Goal: Task Accomplishment & Management: Manage account settings

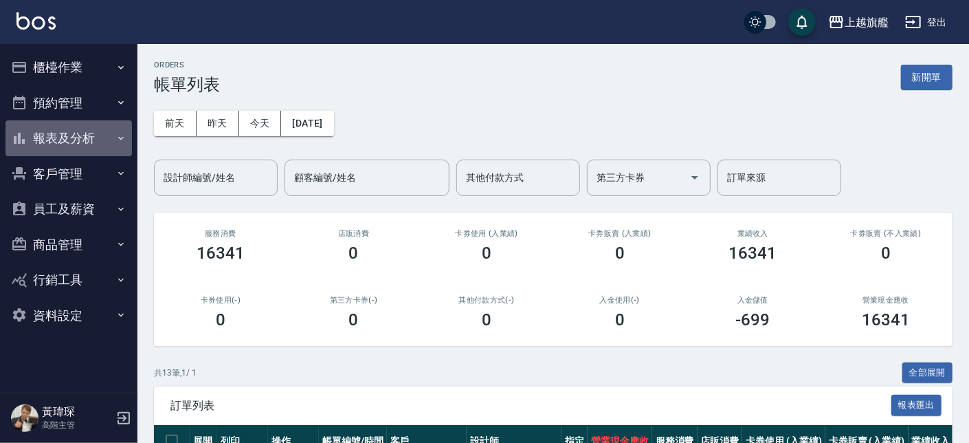
click at [61, 140] on button "報表及分析" at bounding box center [69, 138] width 127 height 36
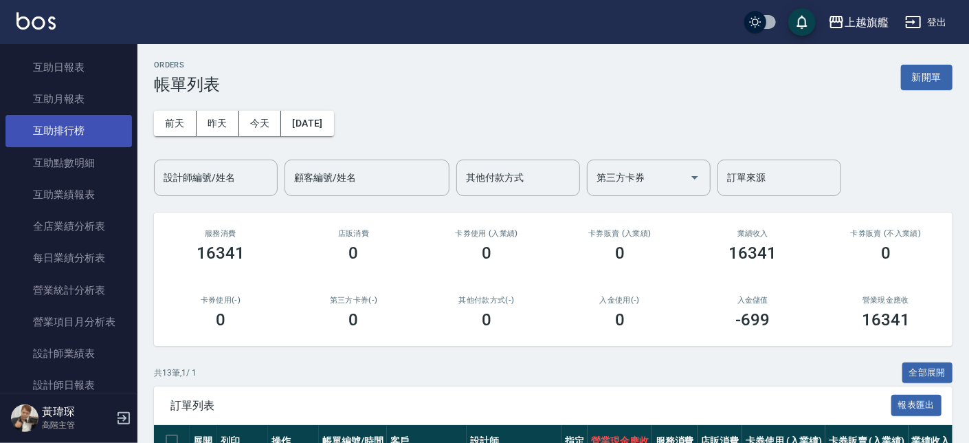
scroll to position [248, 0]
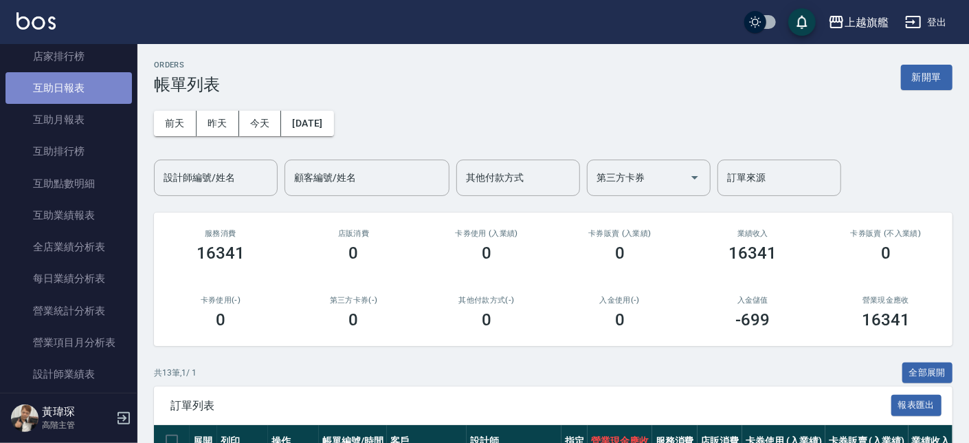
click at [78, 90] on link "互助日報表" at bounding box center [69, 88] width 127 height 32
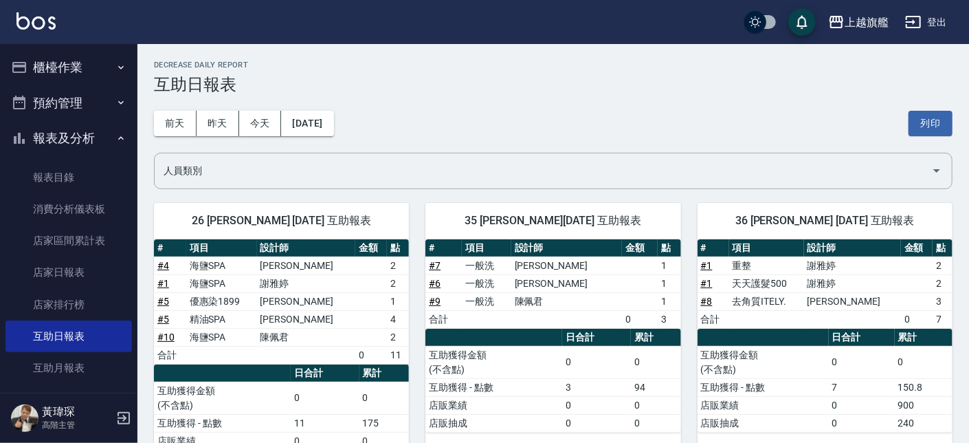
click at [91, 71] on button "櫃檯作業" at bounding box center [69, 68] width 127 height 36
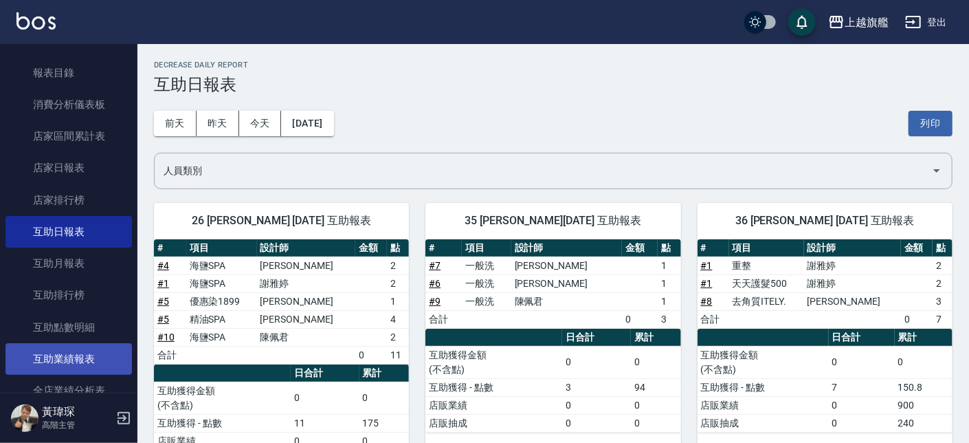
scroll to position [746, 0]
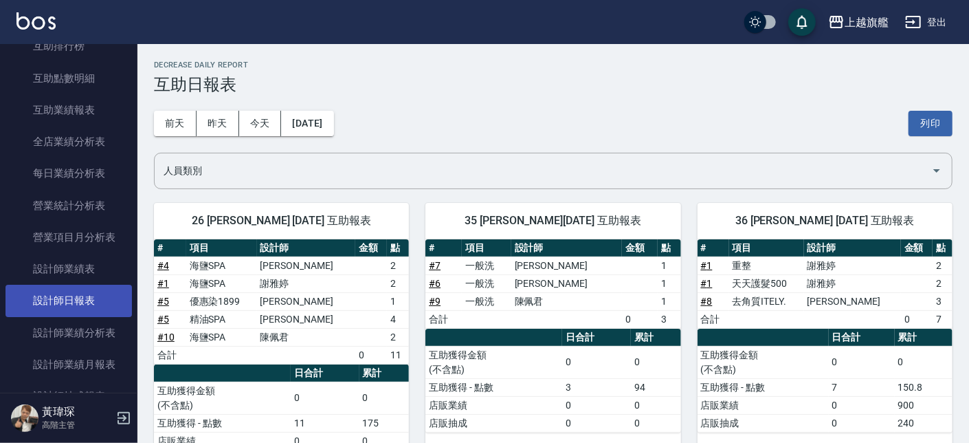
click at [79, 294] on link "設計師日報表" at bounding box center [69, 301] width 127 height 32
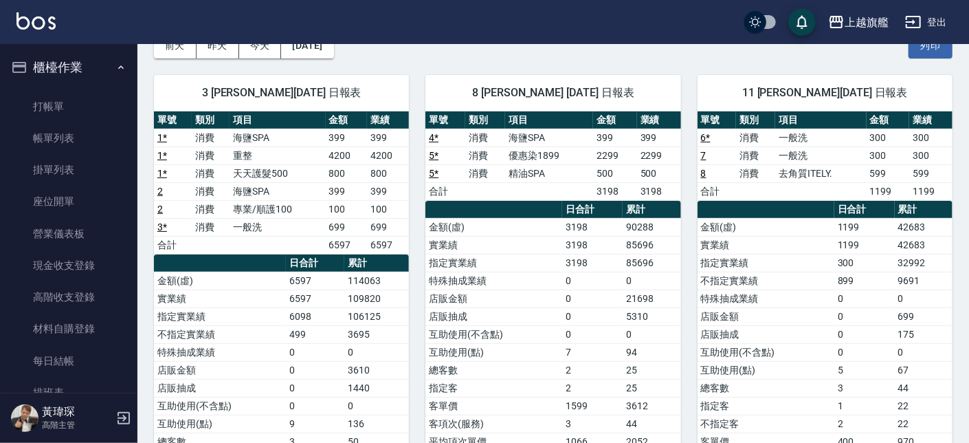
click at [80, 90] on ul "打帳單 帳單列表 掛單列表 座位開單 營業儀表板 現金收支登錄 高階收支登錄 材料自購登錄 每日結帳 排班表 現場電腦打卡 掃碼打卡" at bounding box center [69, 281] width 127 height 393
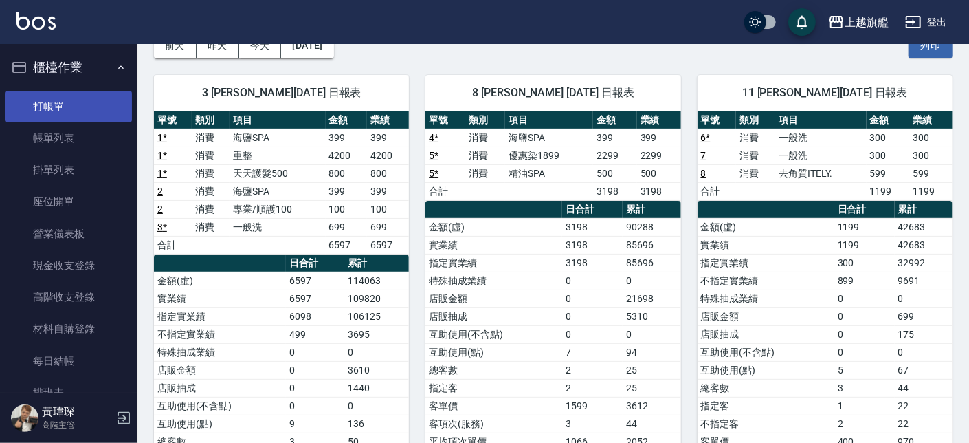
click at [74, 107] on link "打帳單" at bounding box center [69, 107] width 127 height 32
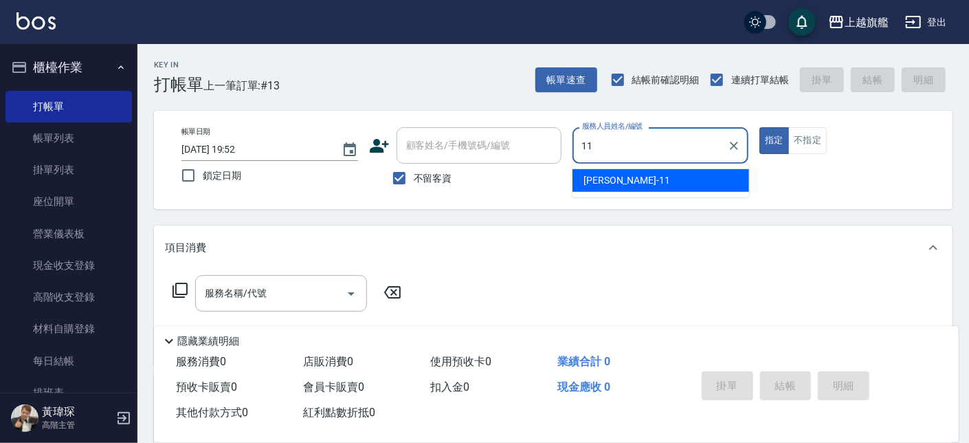
type input "蔡美秀-11"
type button "true"
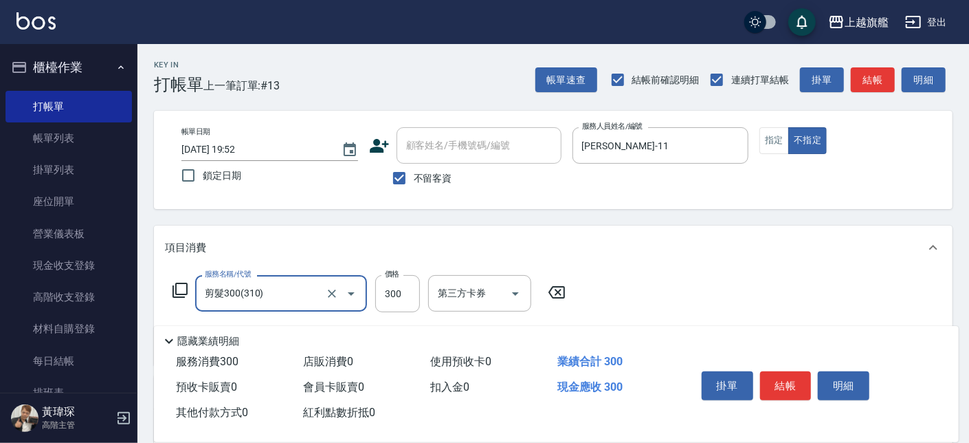
type input "剪髮300(310)"
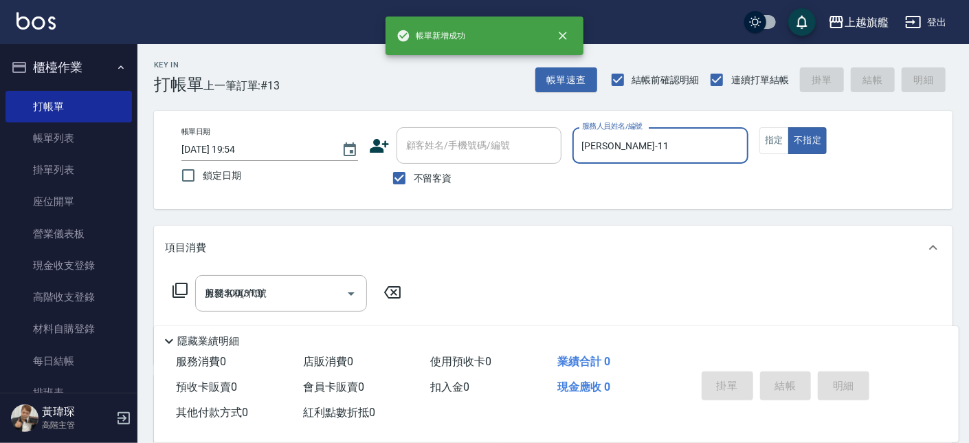
type input "2025/10/11 19:54"
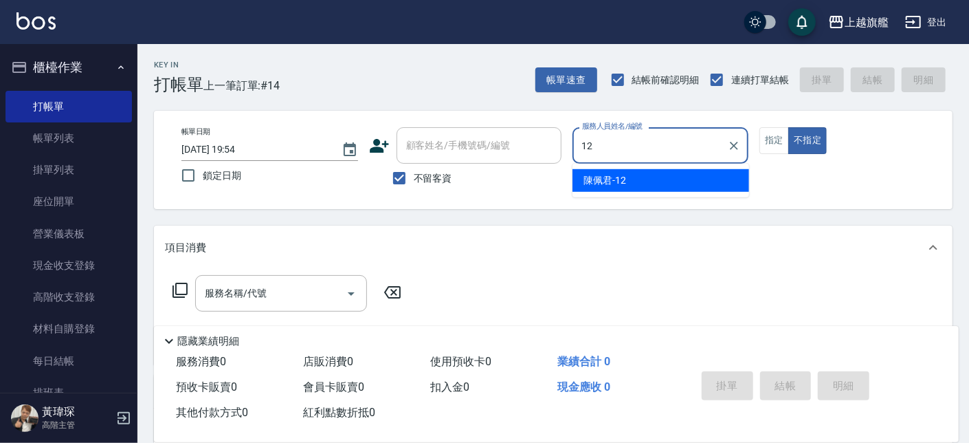
type input "陳佩君-12"
type button "false"
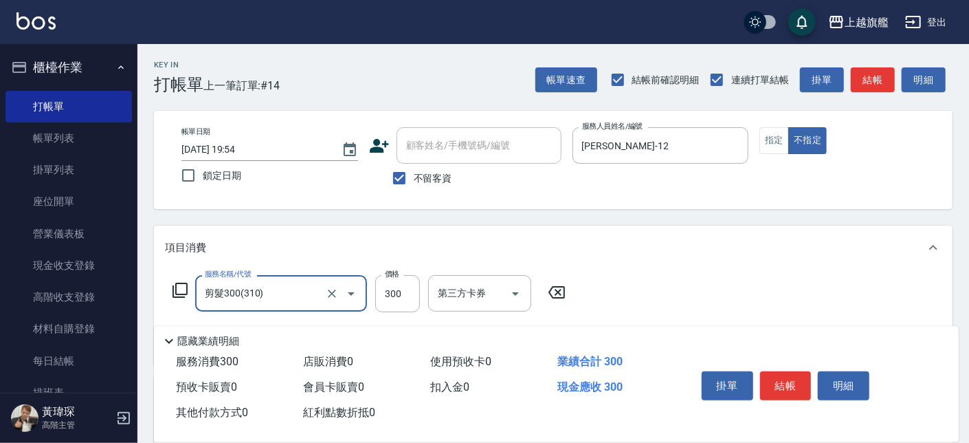
type input "剪髮300(310)"
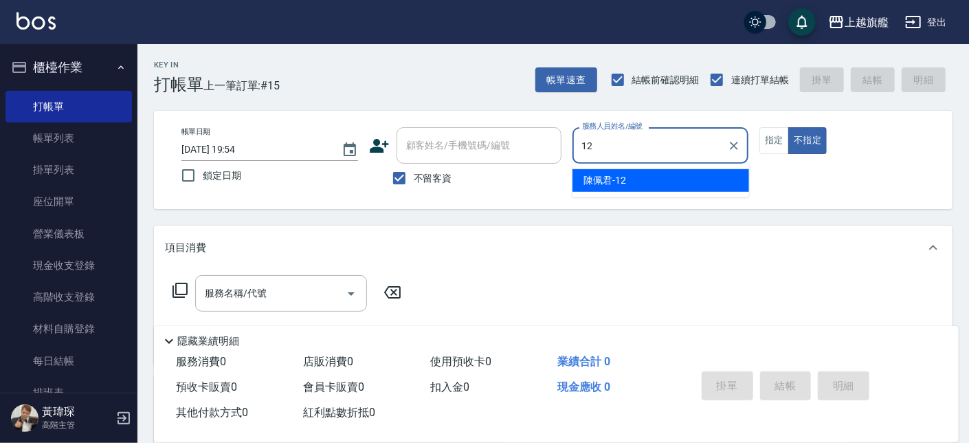
type input "陳佩君-12"
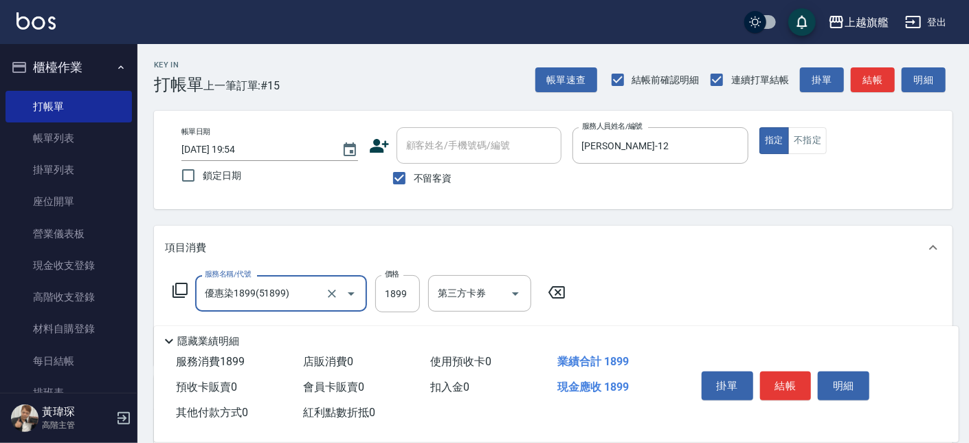
type input "優惠染1899(51899)"
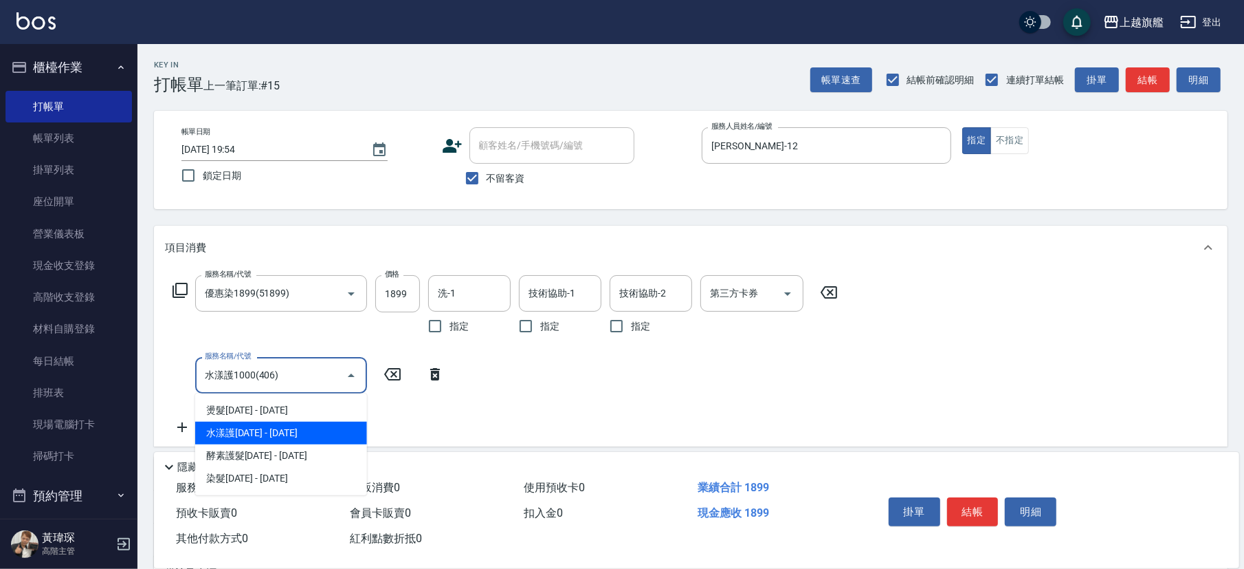
type input "水漾護1000(406)"
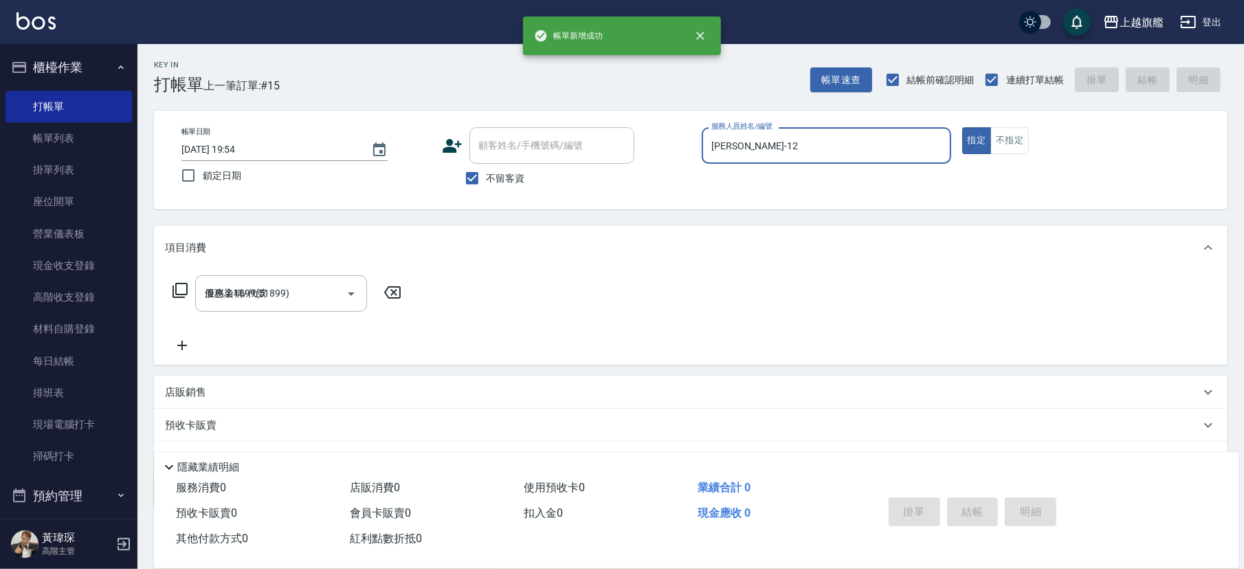
type input "2025/10/11 19:55"
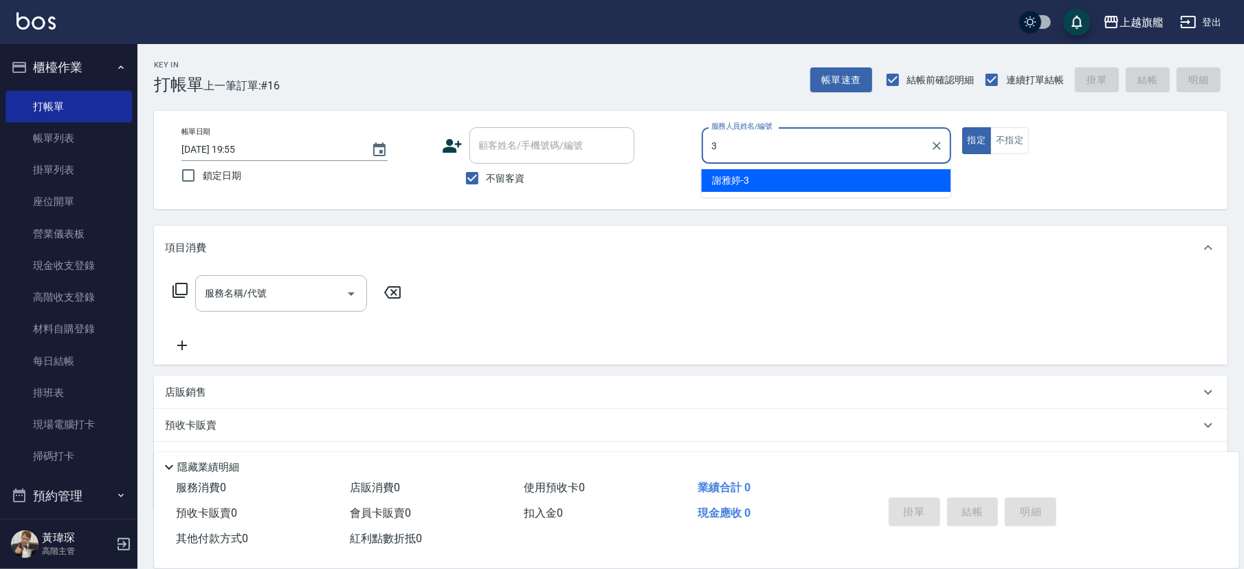
type input "謝雅婷-3"
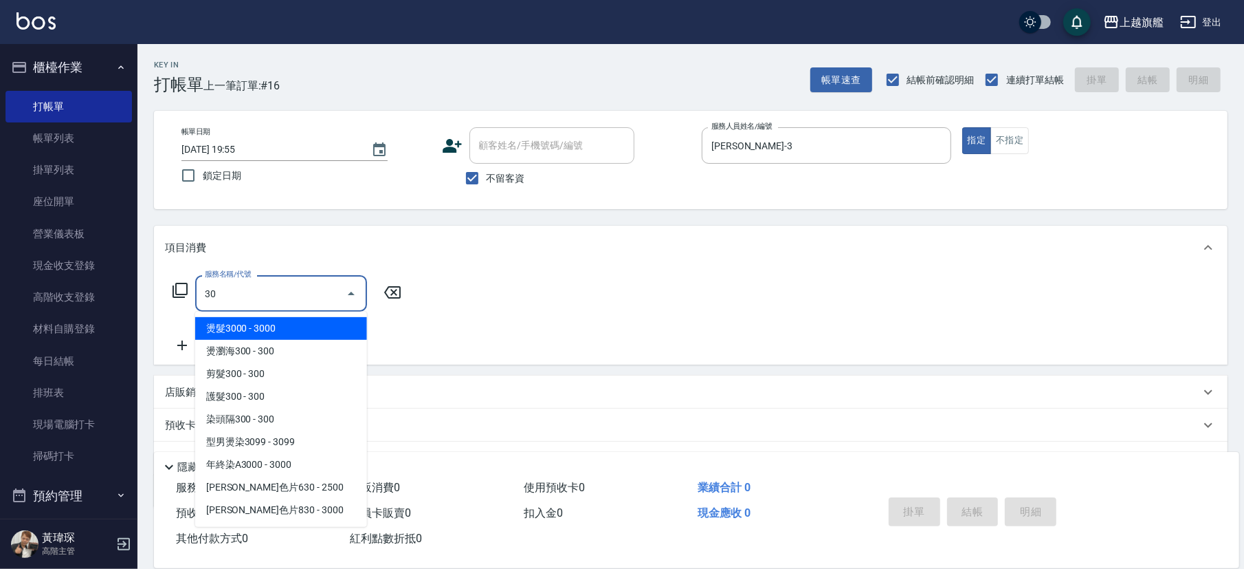
type input "3"
type input "一般洗(101)"
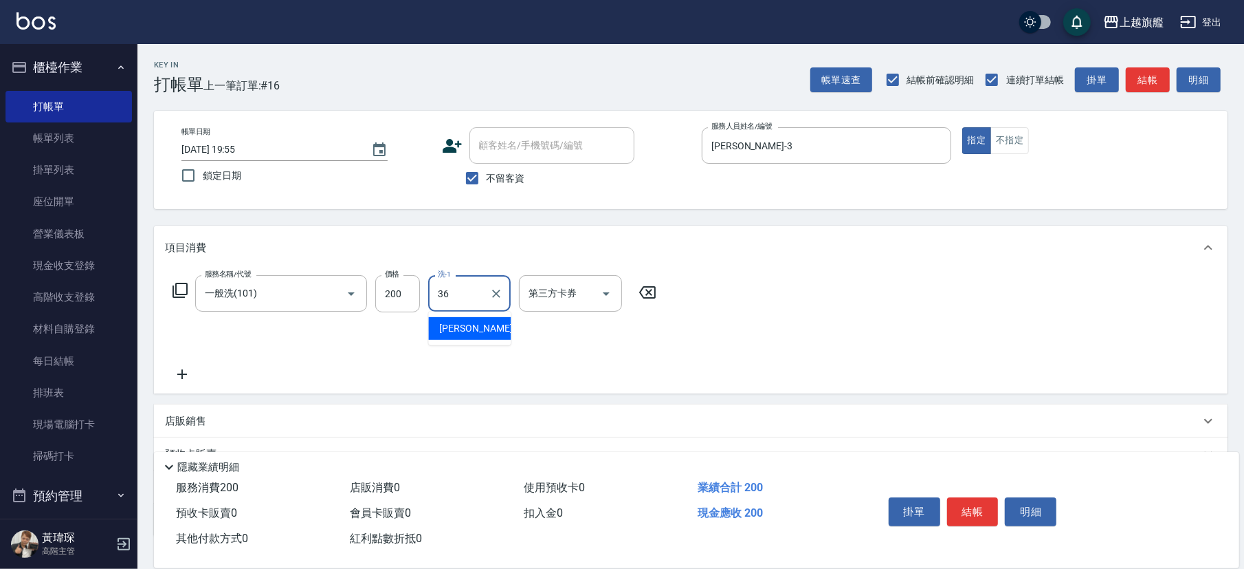
type input "蔡秉諶-36"
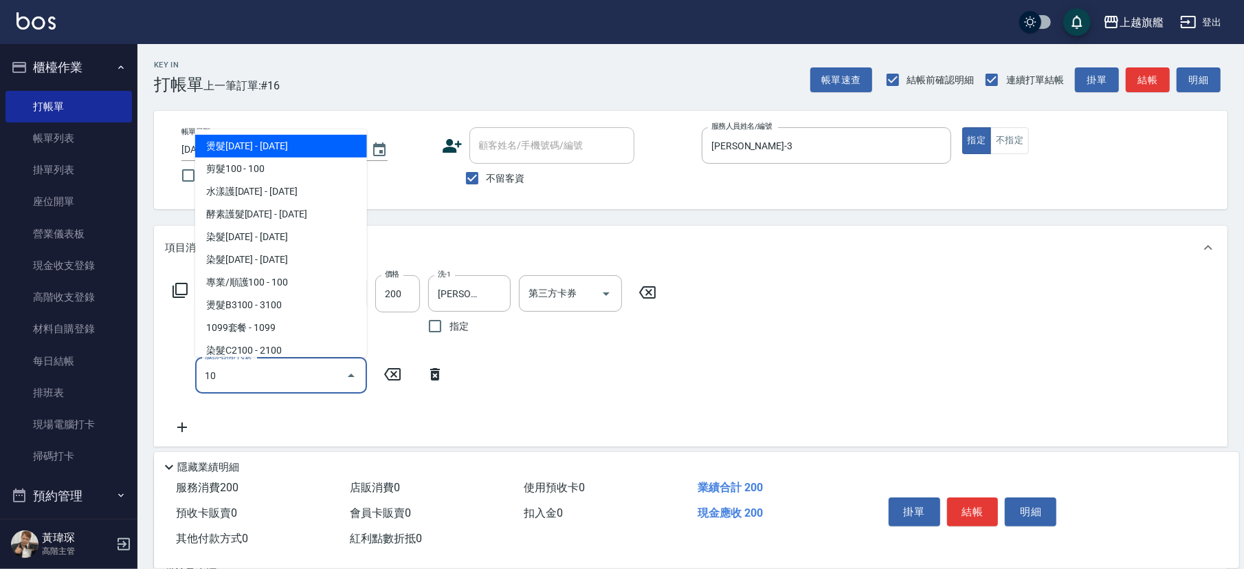
type input "1"
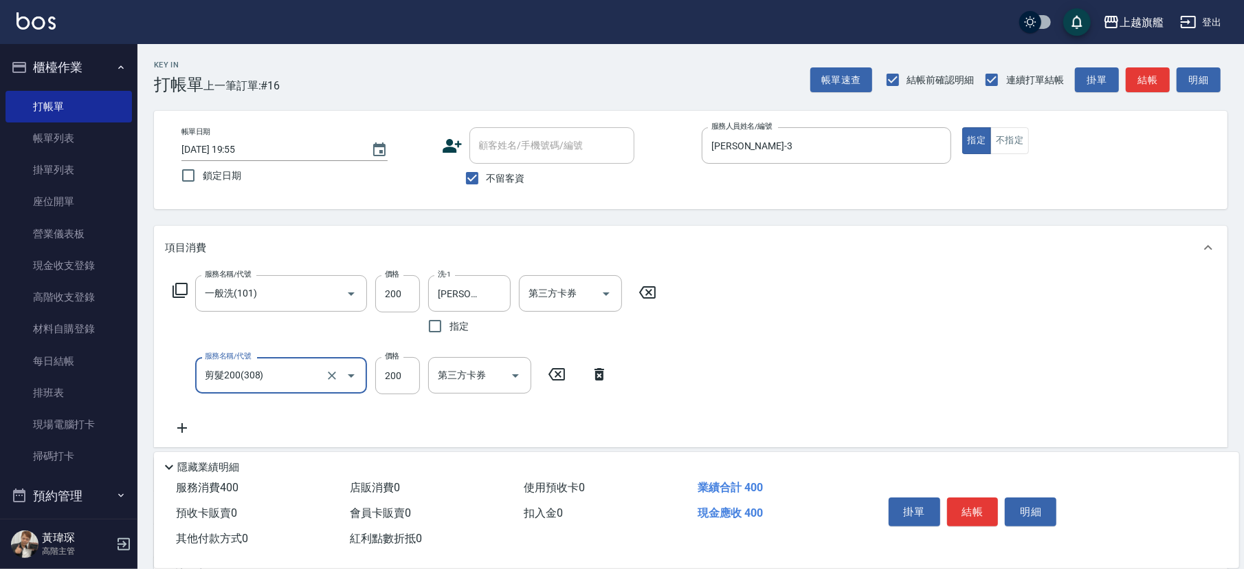
type input "剪髮200(308)"
click at [395, 377] on input "200" at bounding box center [397, 375] width 45 height 37
click at [342, 375] on button "Open" at bounding box center [351, 375] width 22 height 22
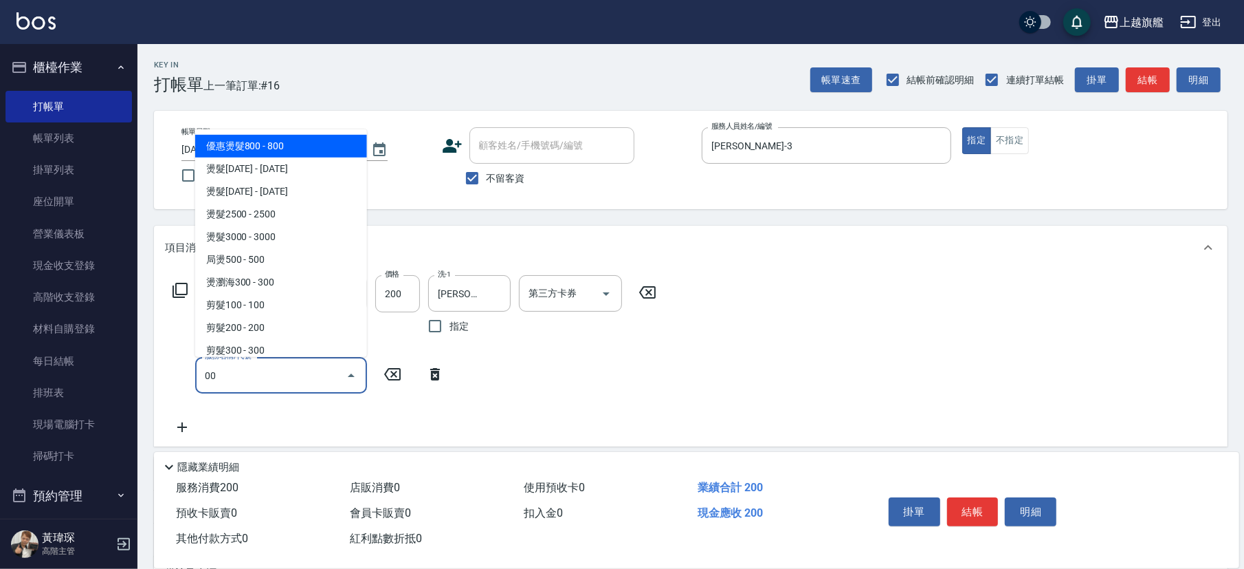
type input "0"
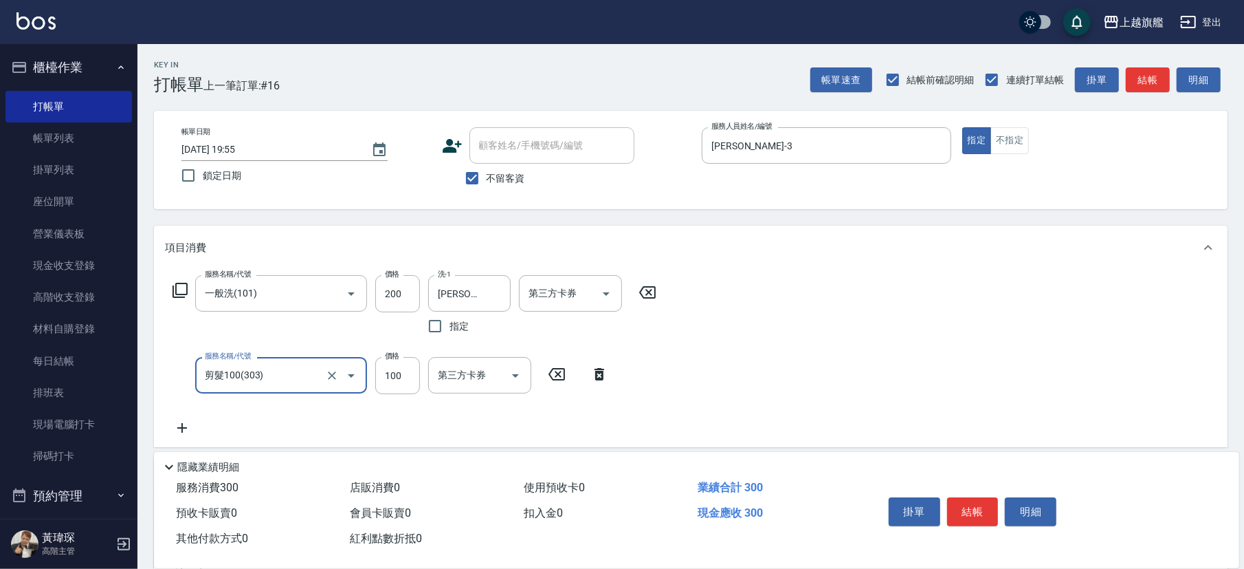
type input "剪髮100(303)"
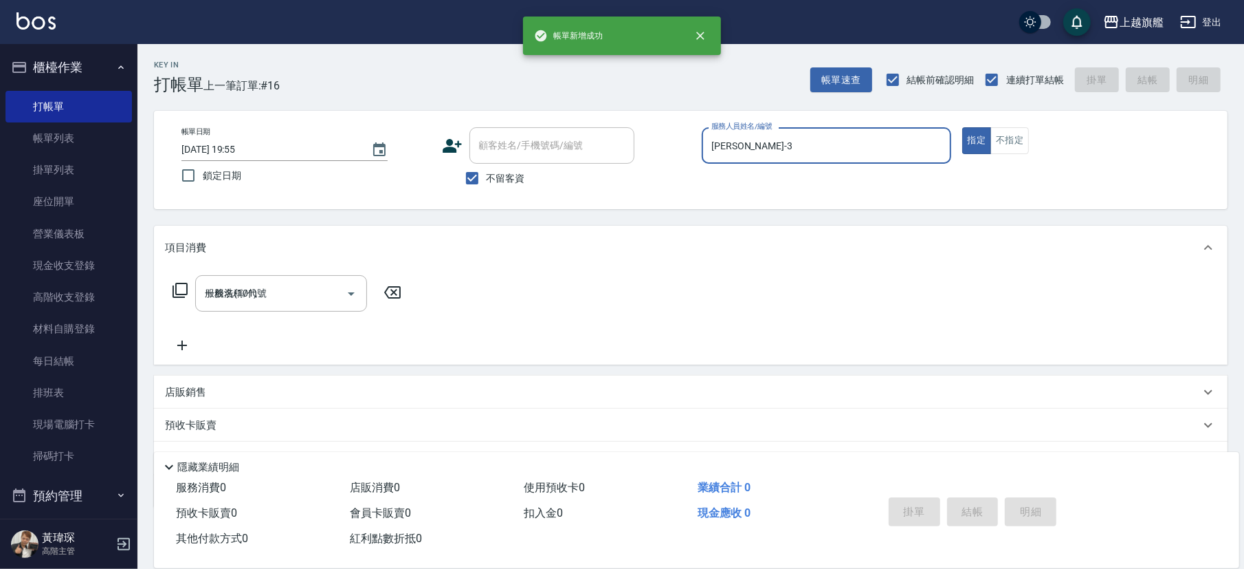
type input "2025/10/11 19:56"
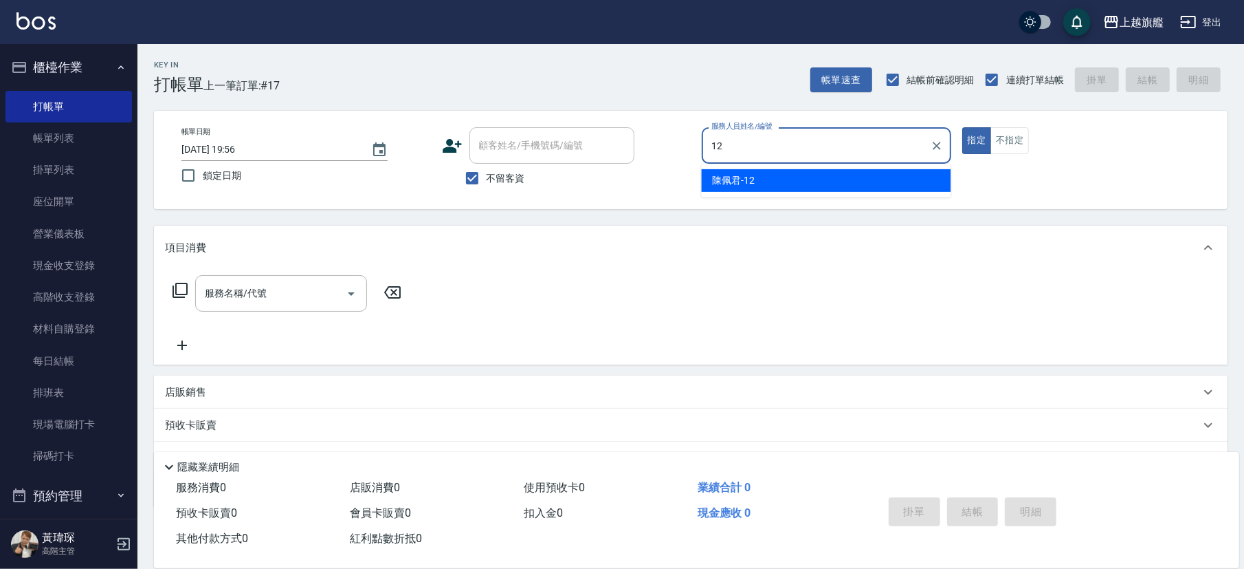
type input "陳佩君-12"
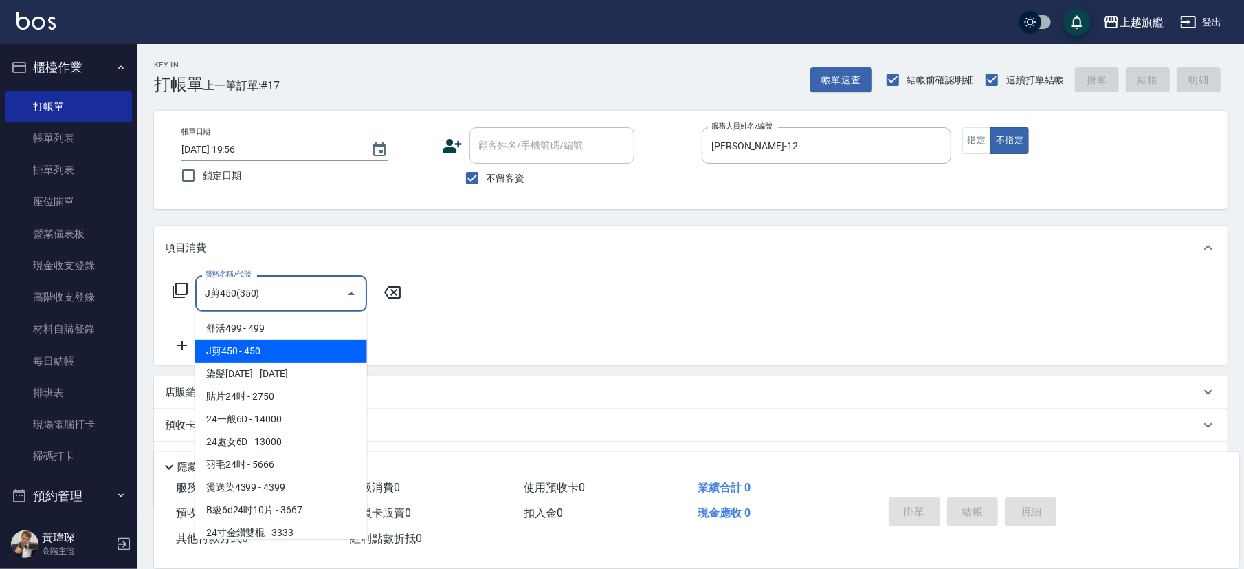
type input "J剪450(350)"
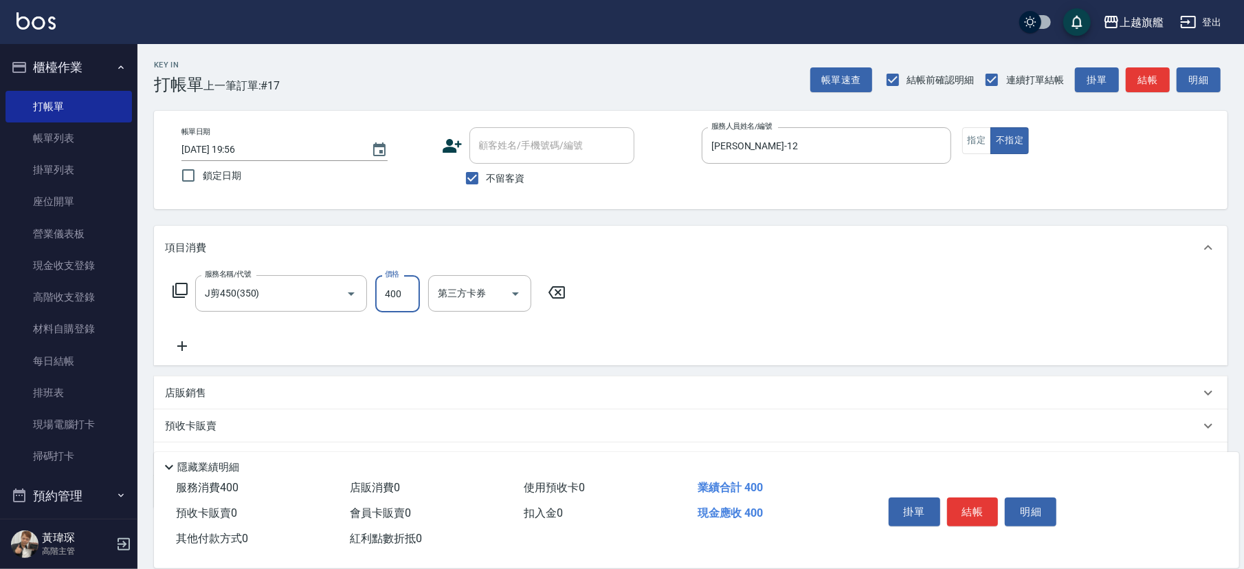
type input "400"
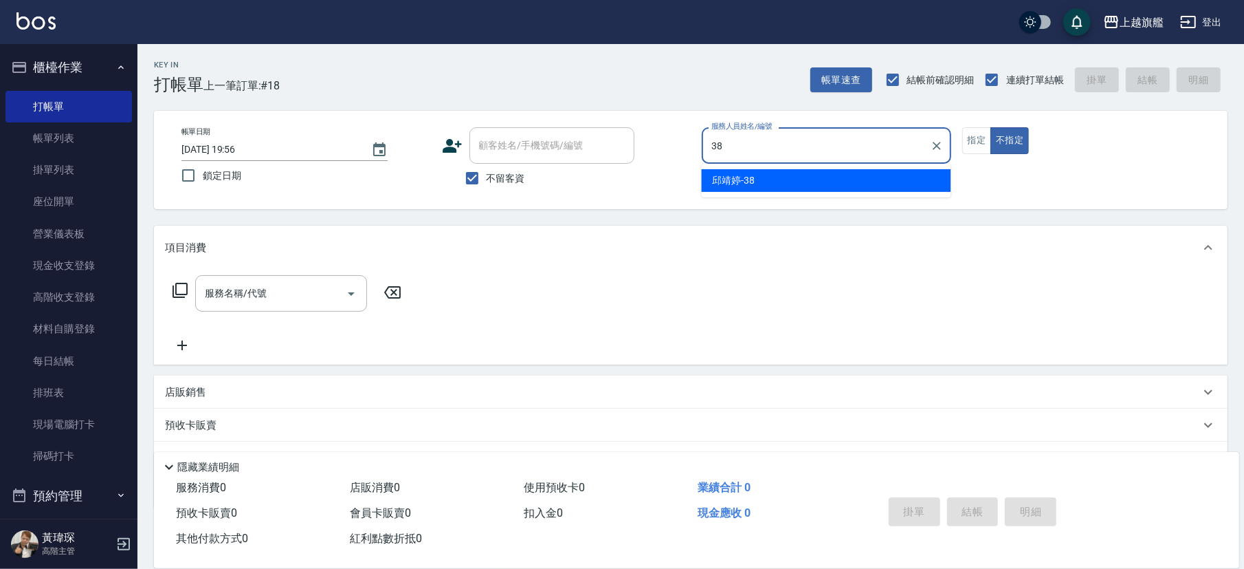
type input "邱靖婷-38"
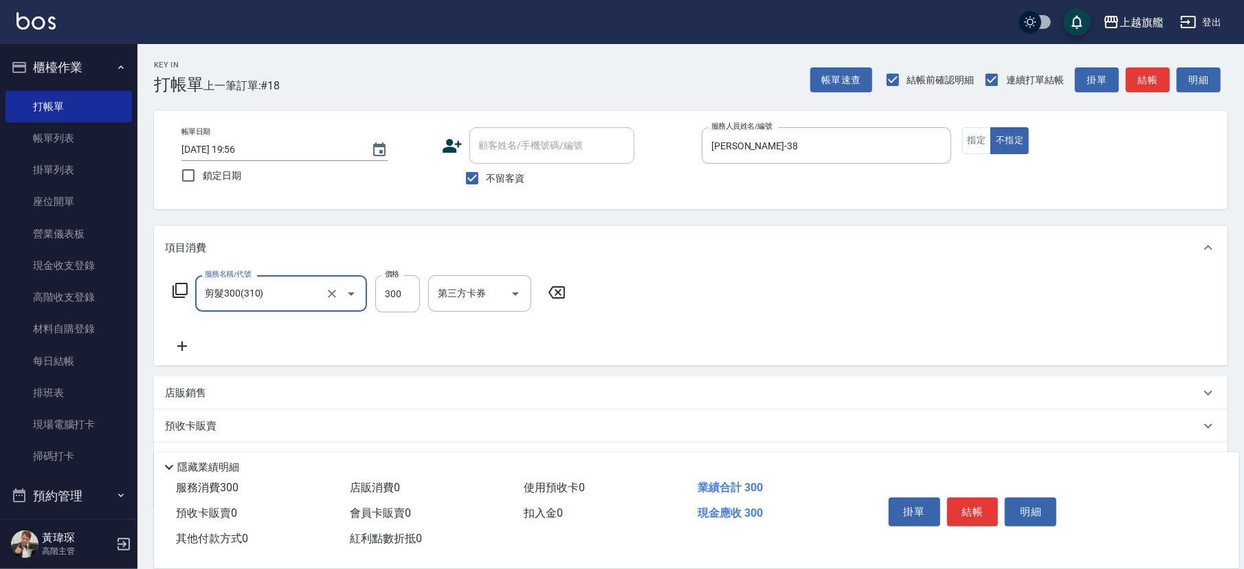
type input "剪髮300(310)"
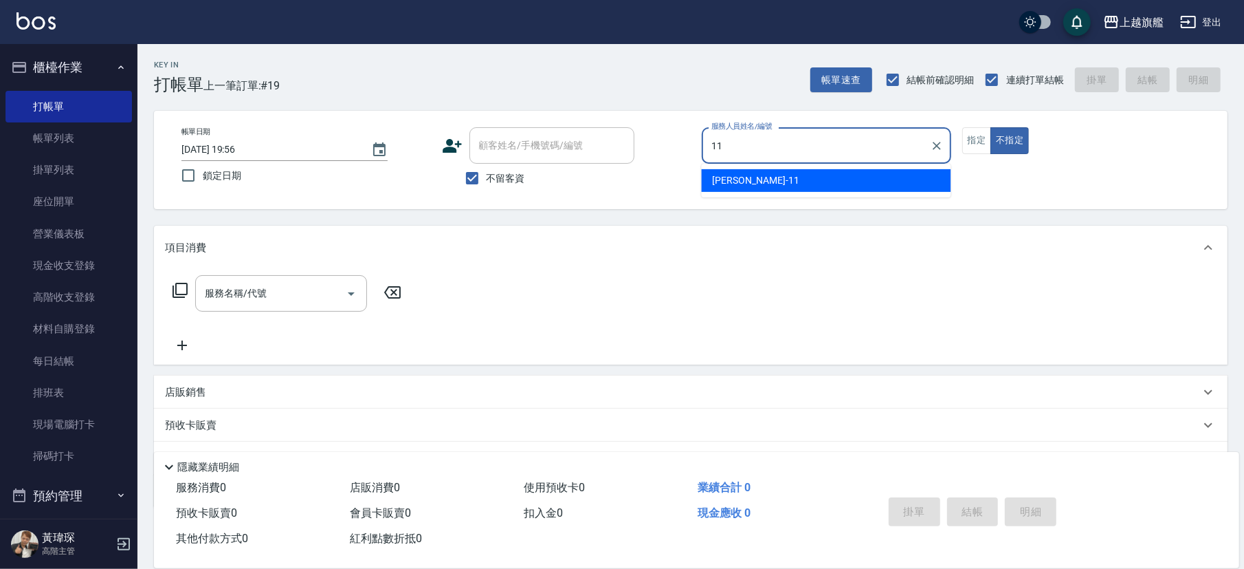
type input "蔡美秀-11"
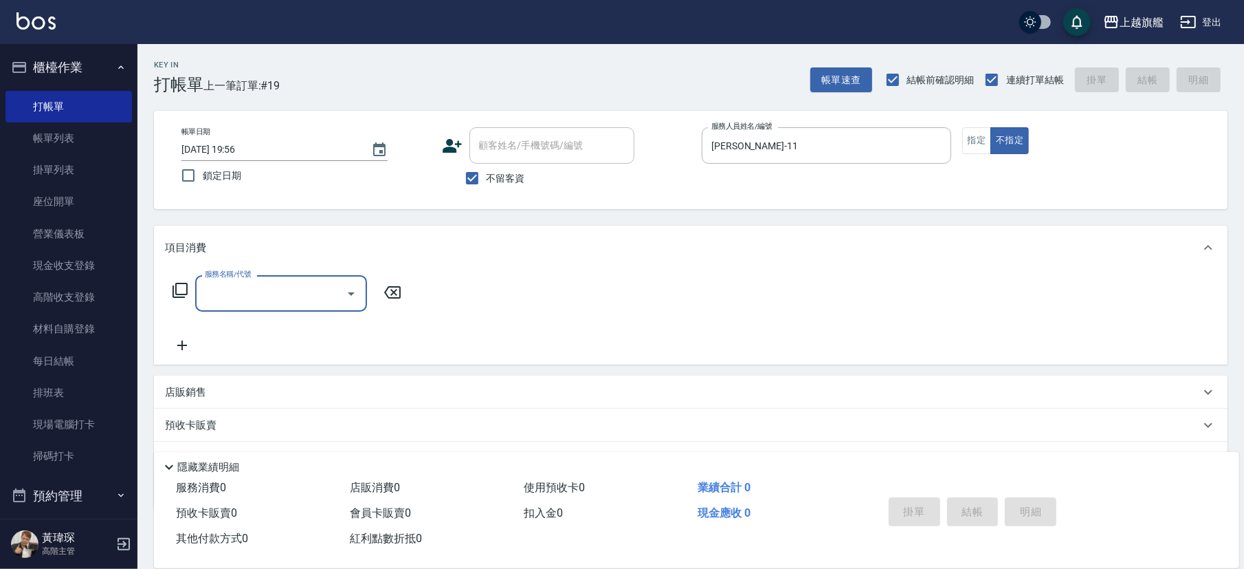
type input "3"
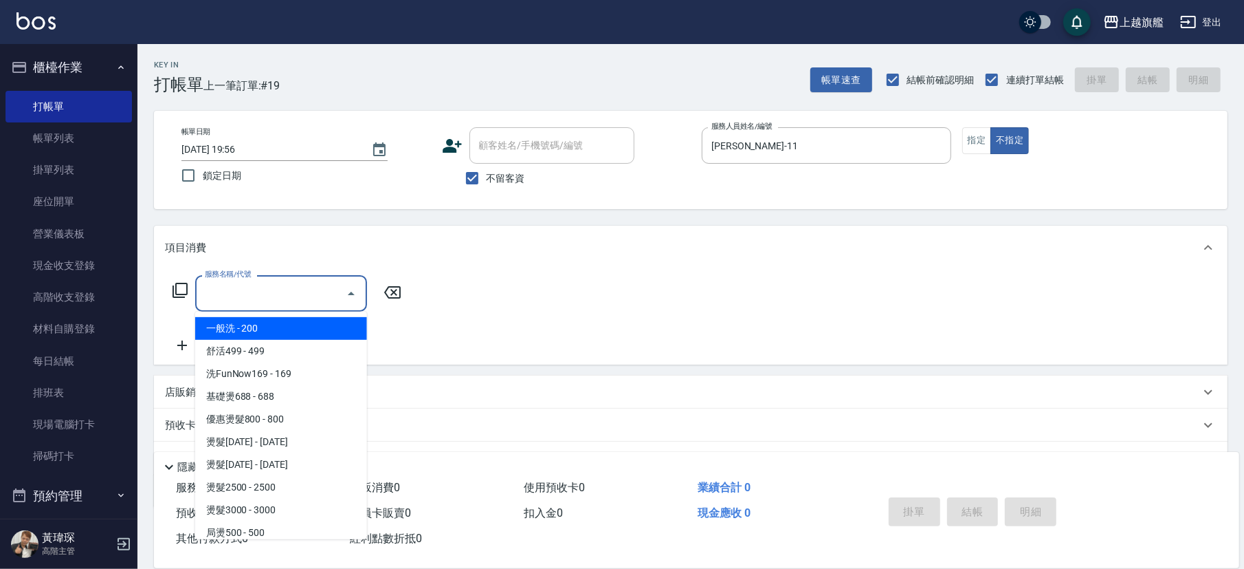
type input "一般洗(101)"
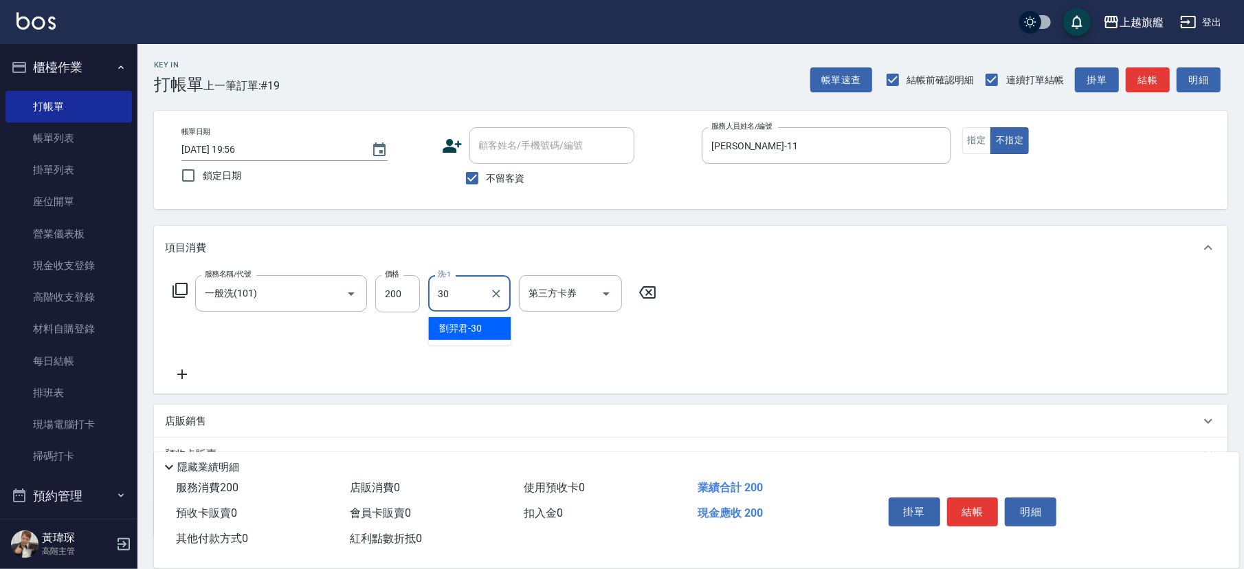
type input "劉羿君-30"
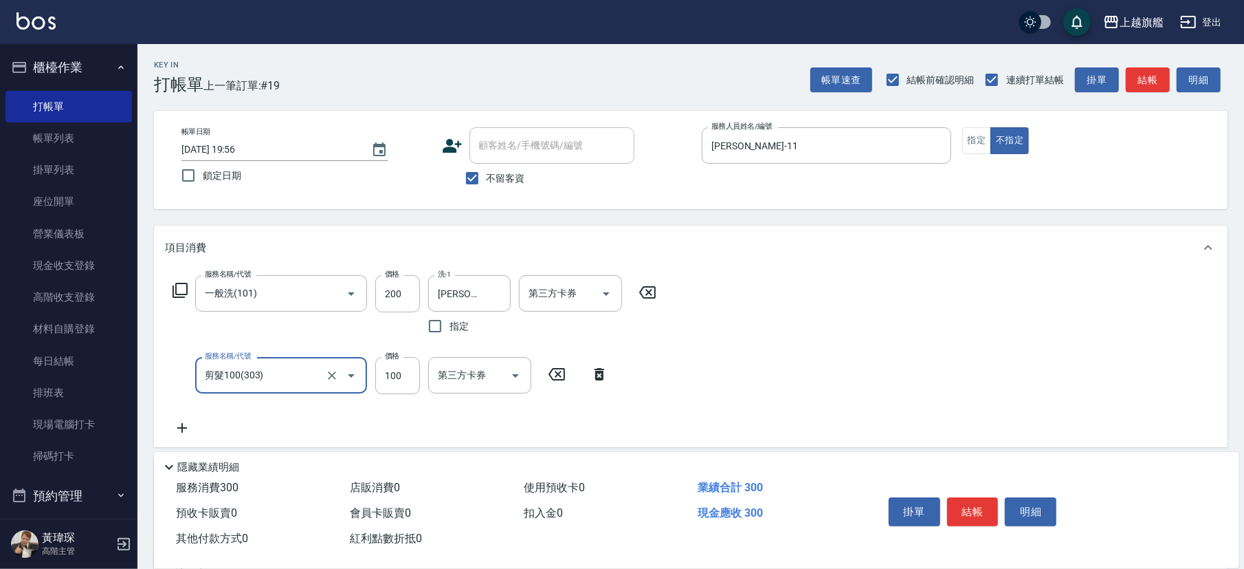
type input "剪髮100(303)"
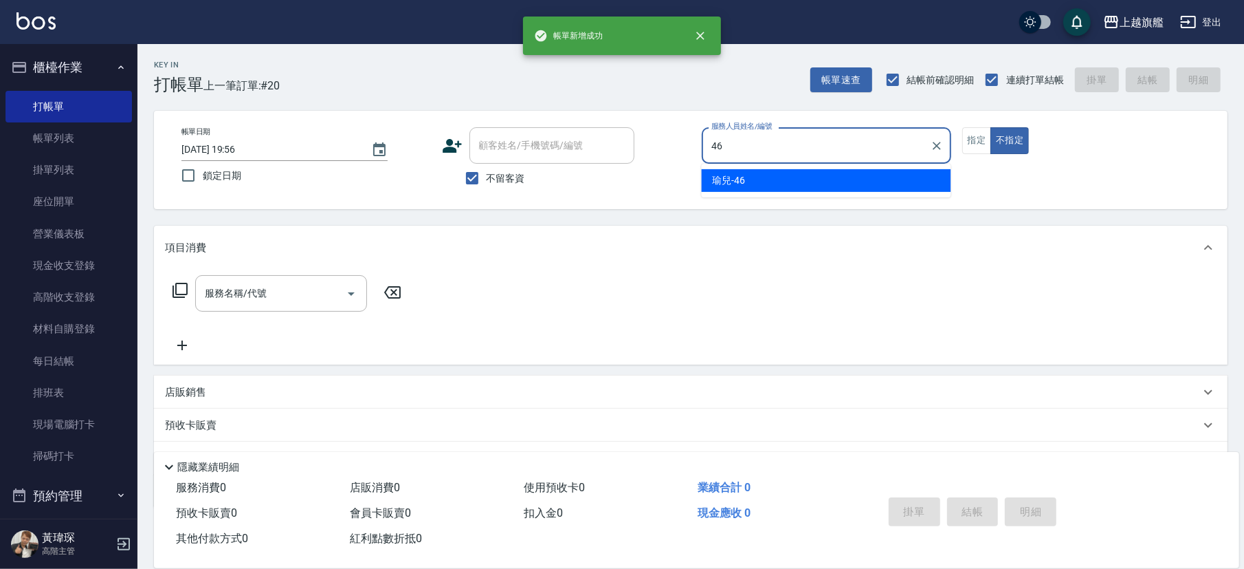
type input "瑜兒-46"
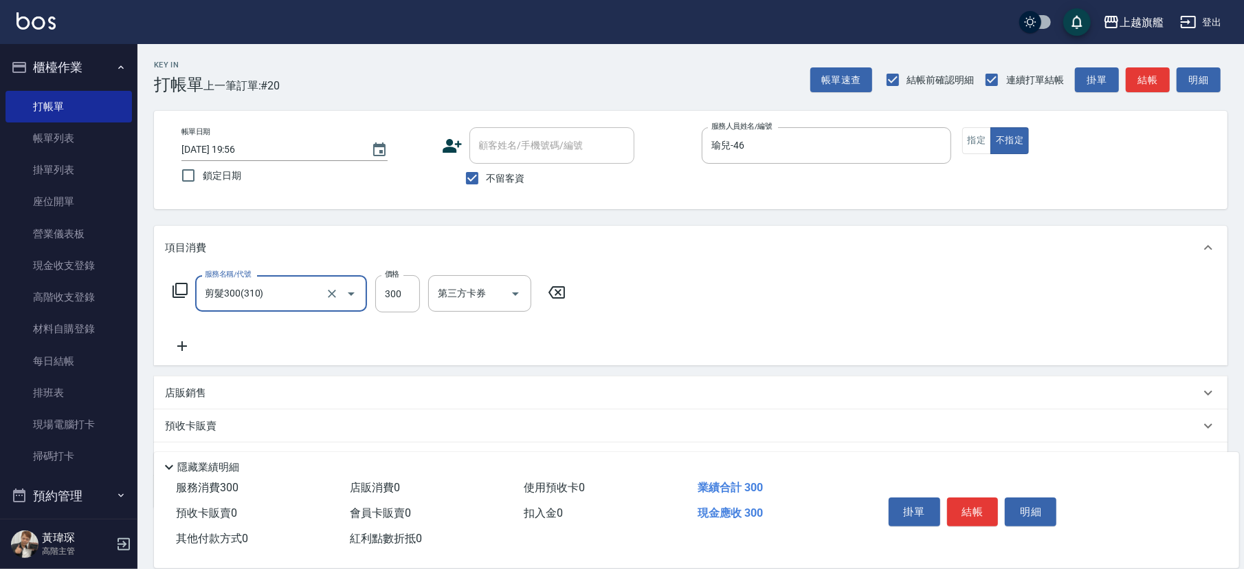
type input "剪髮300(310)"
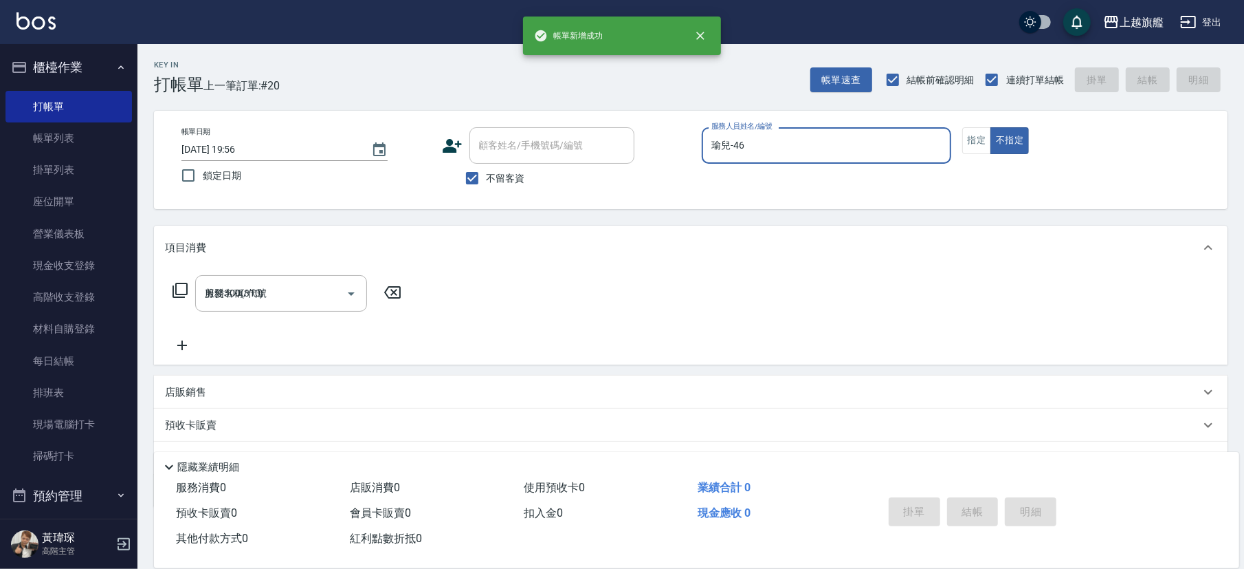
type input "2025/10/11 19:57"
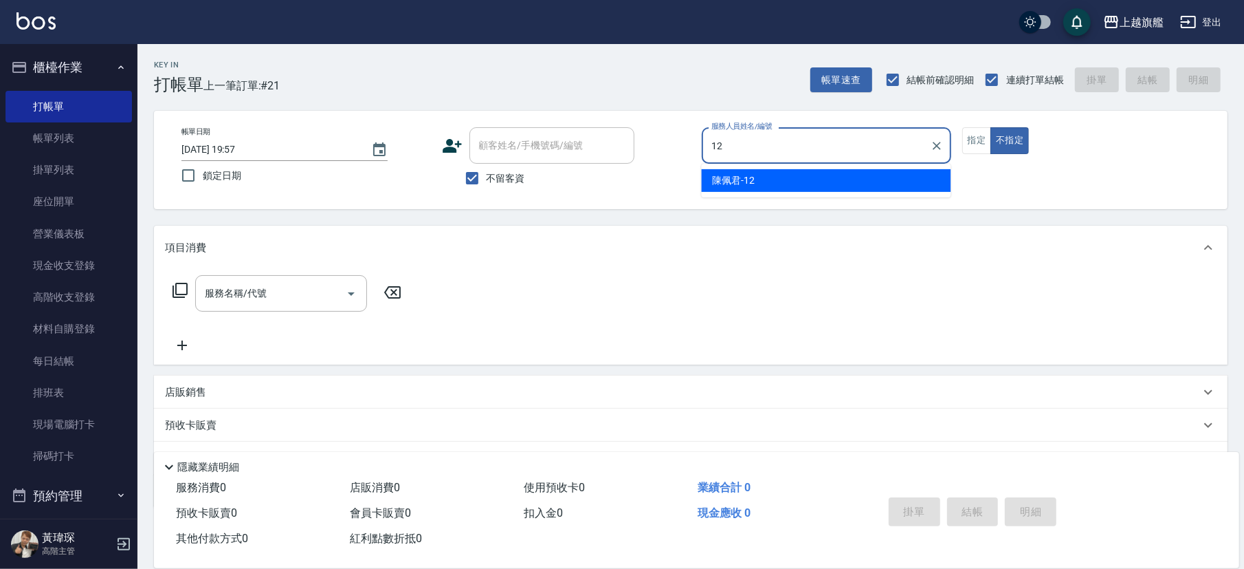
type input "陳佩君-12"
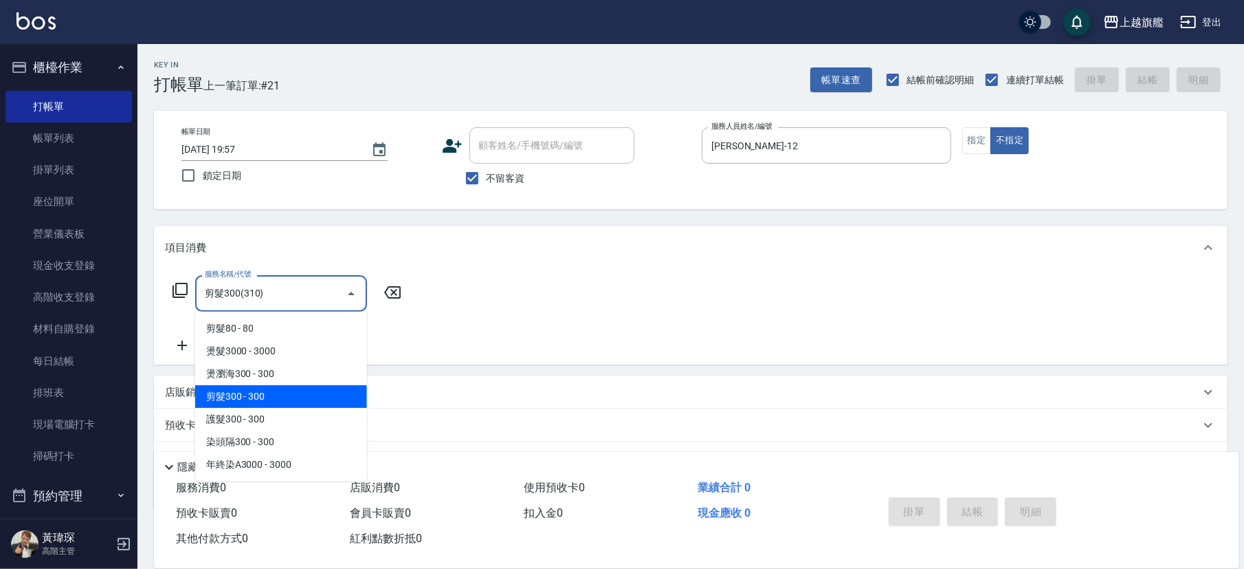
type input "剪髮300(310)"
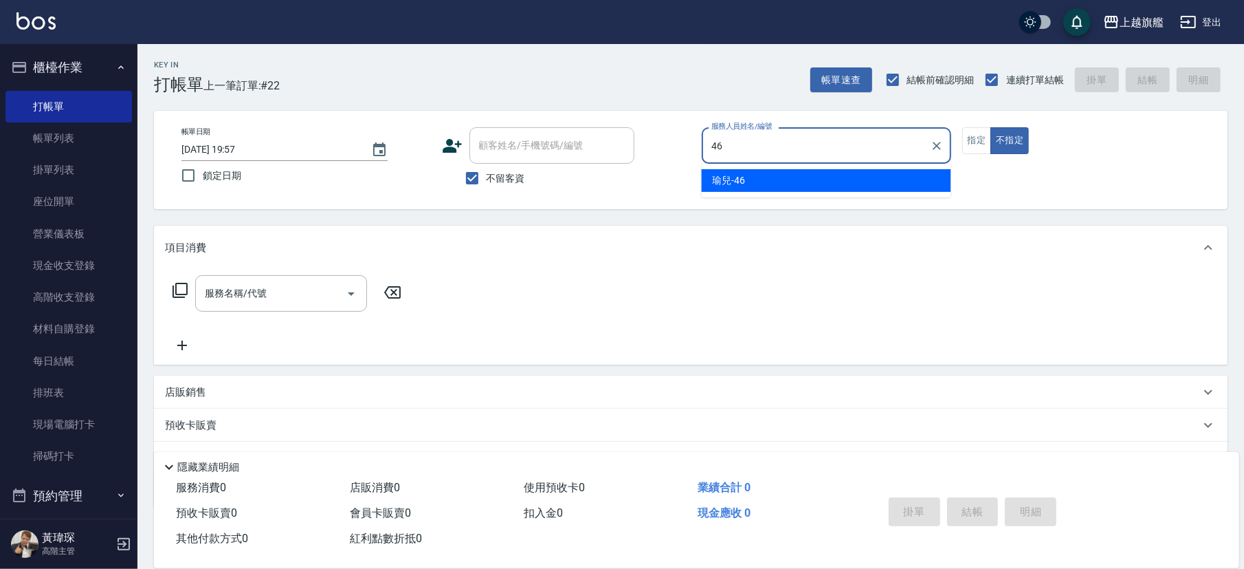
type input "瑜兒-46"
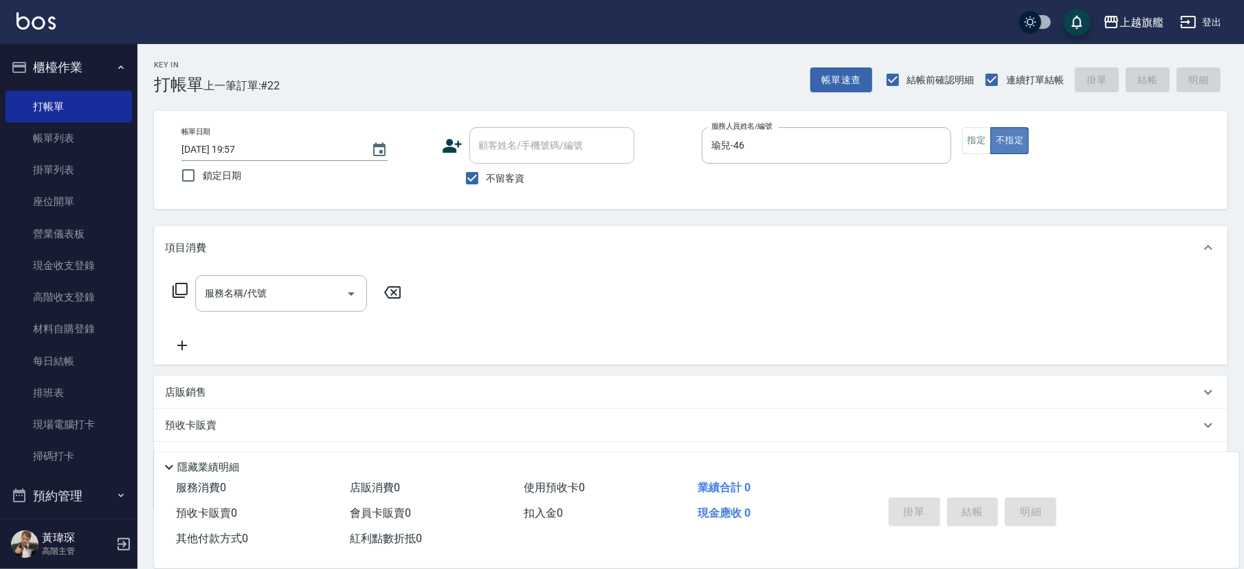
click at [969, 135] on button "不指定" at bounding box center [1010, 140] width 39 height 27
click at [969, 149] on button "指定" at bounding box center [978, 140] width 30 height 27
type input "0"
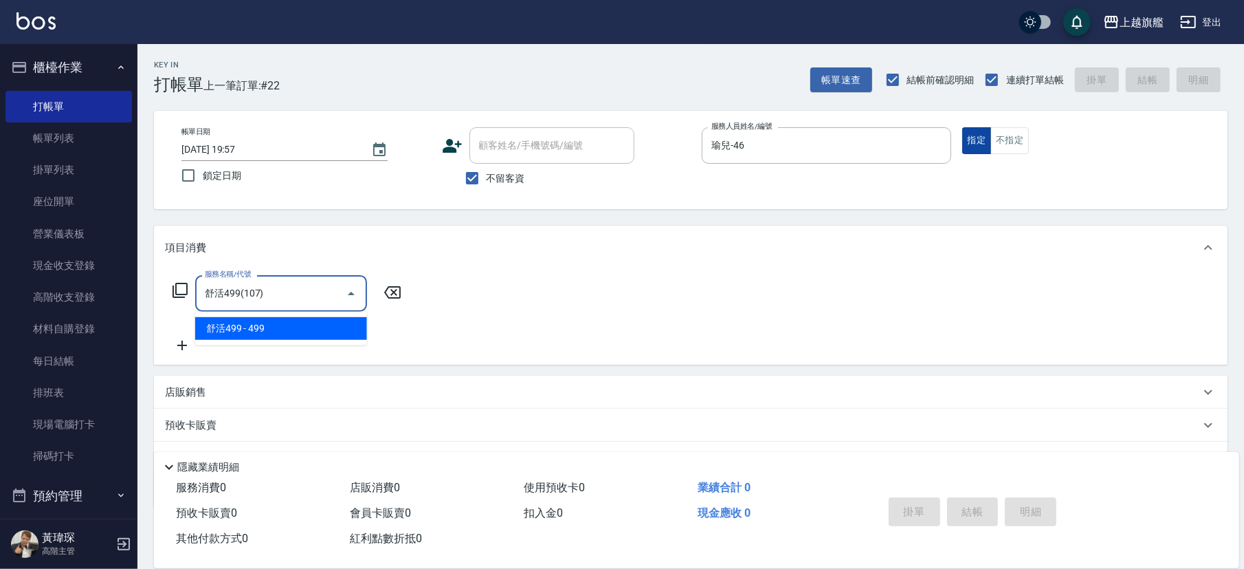
type input "舒活499(107)"
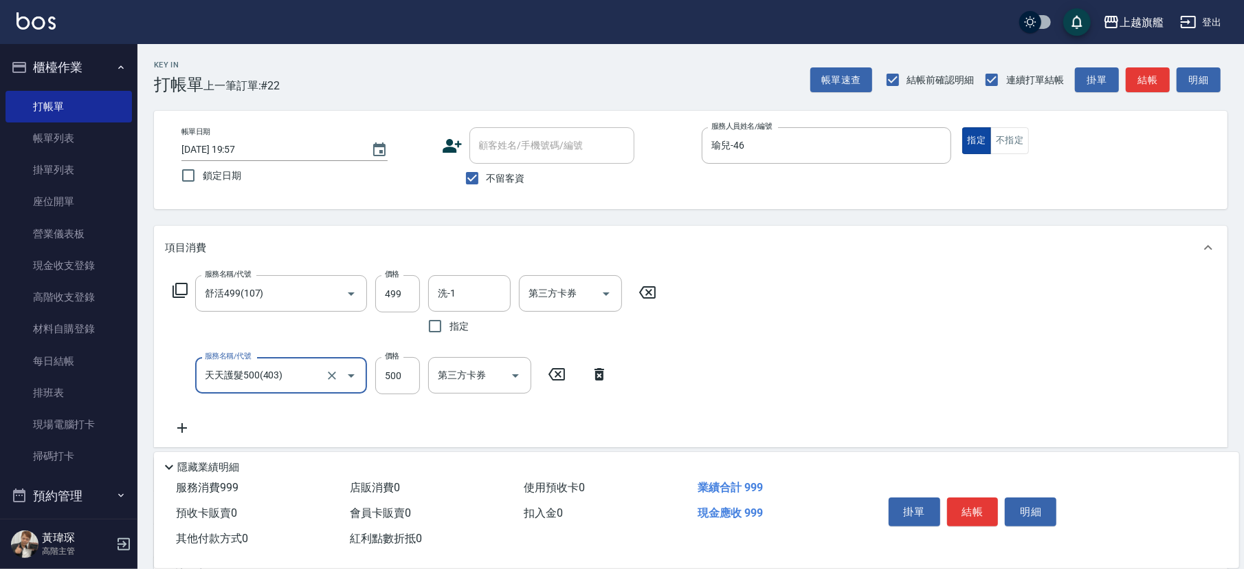
type input "天天護髮500(403)"
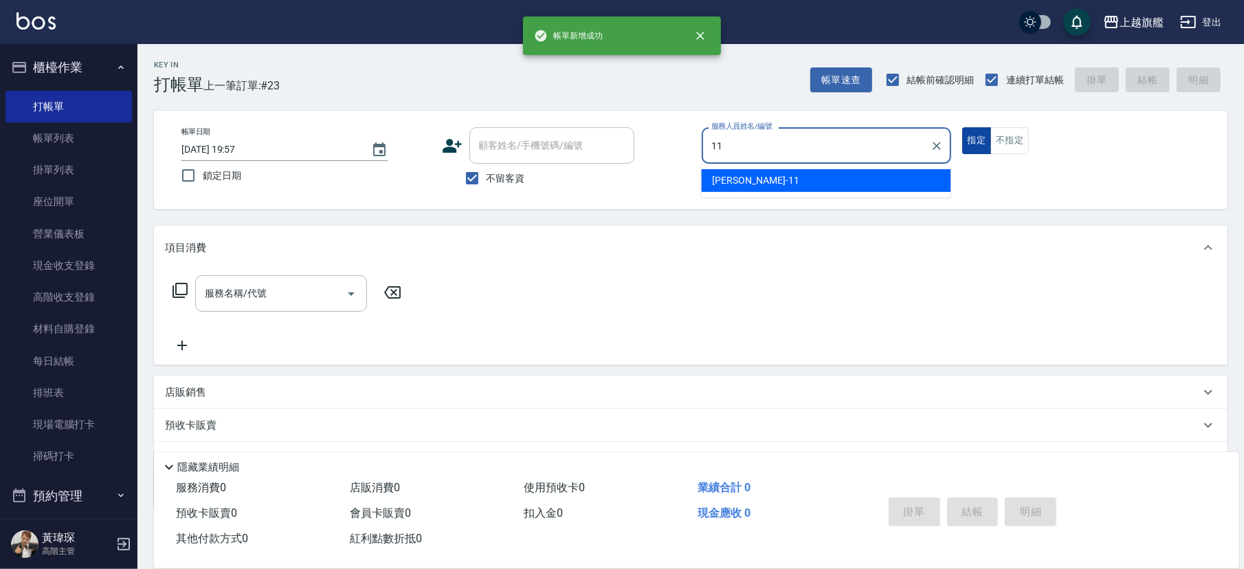
type input "蔡美秀-11"
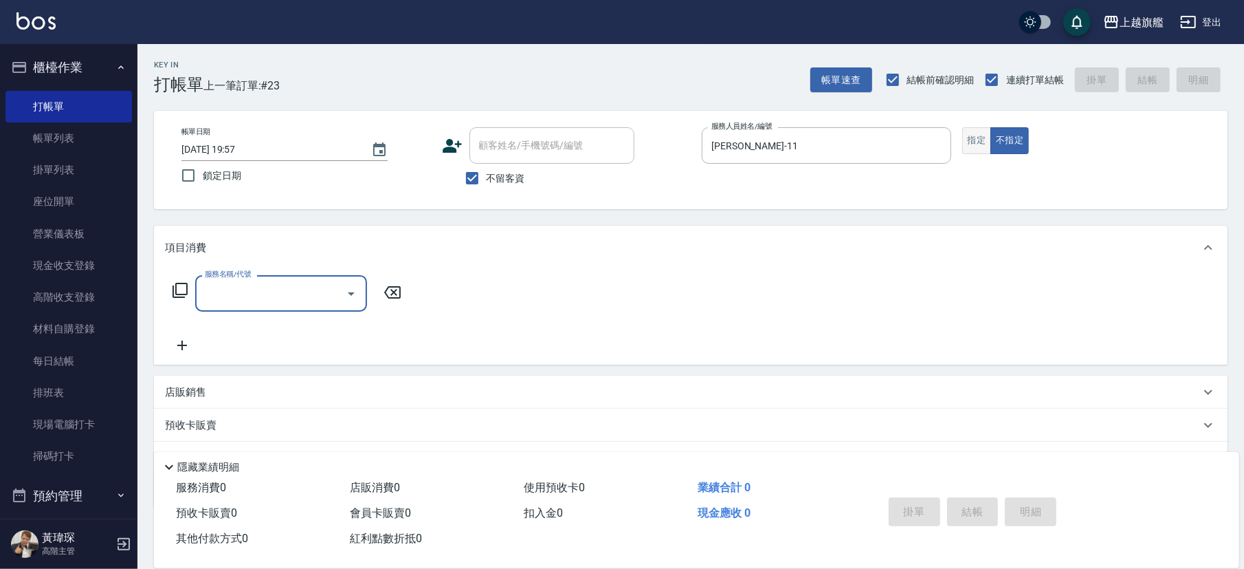
type input "2"
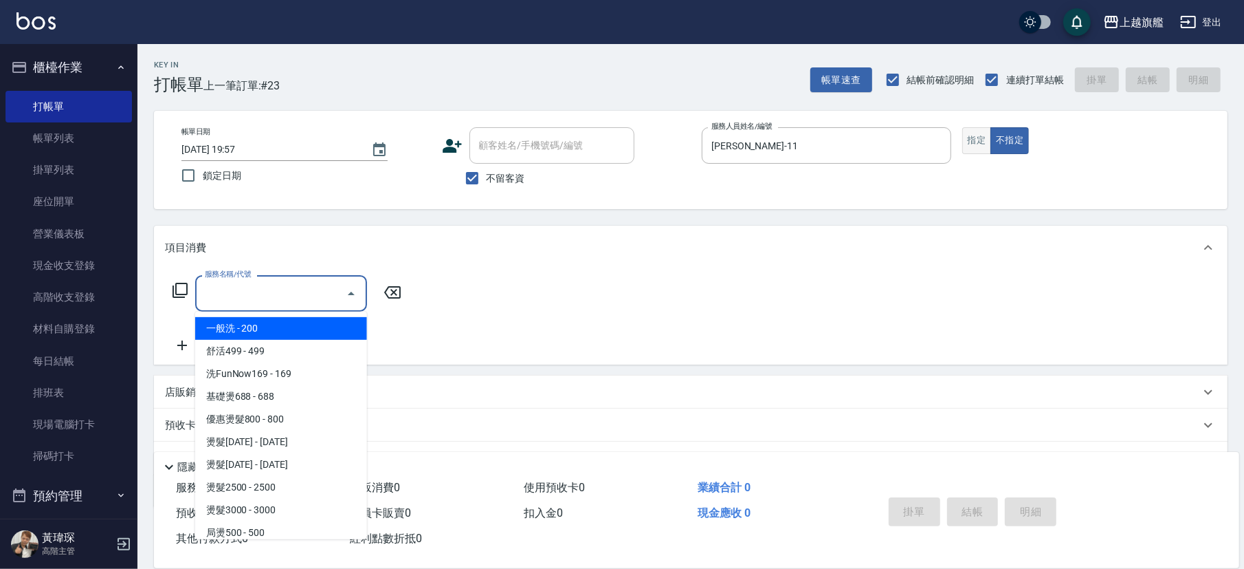
type input "一般洗(101)"
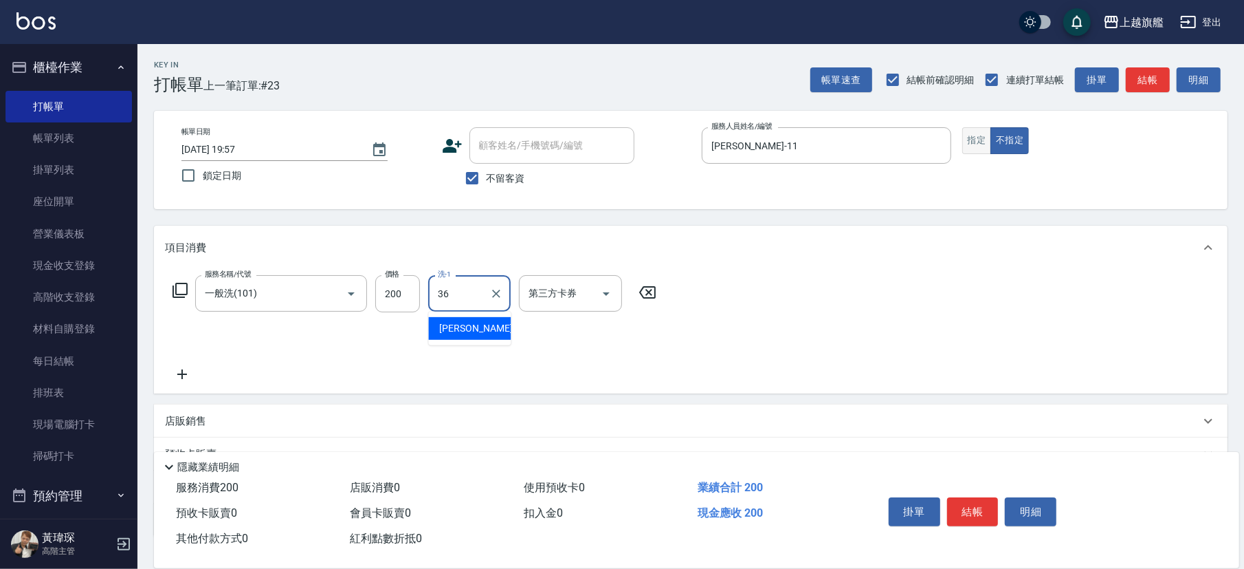
type input "蔡秉諶-36"
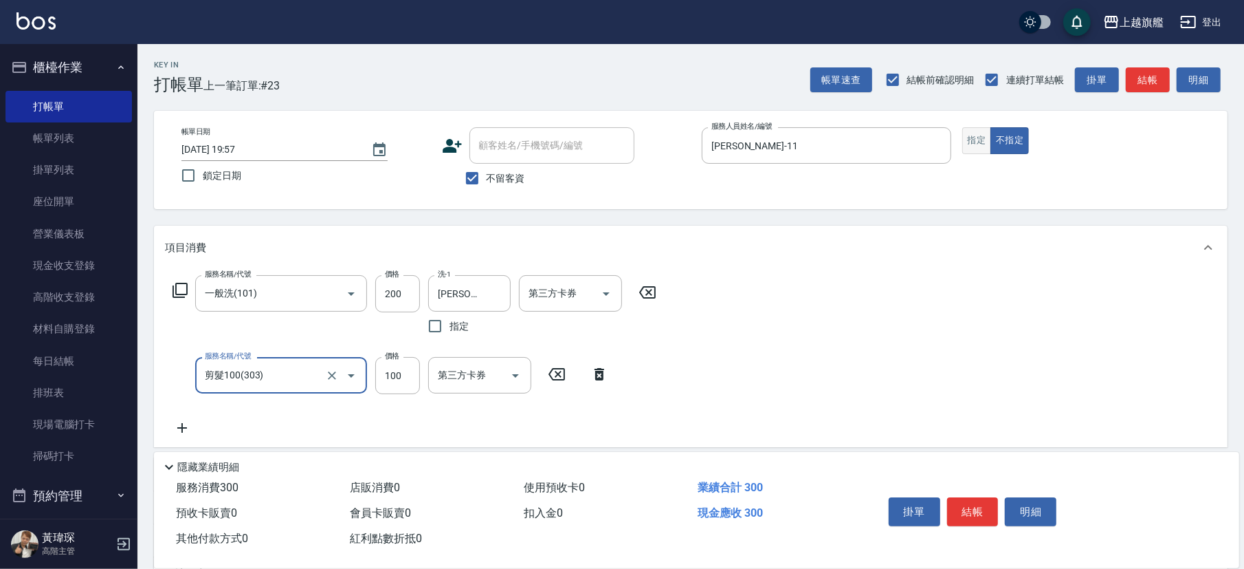
type input "剪髮100(303)"
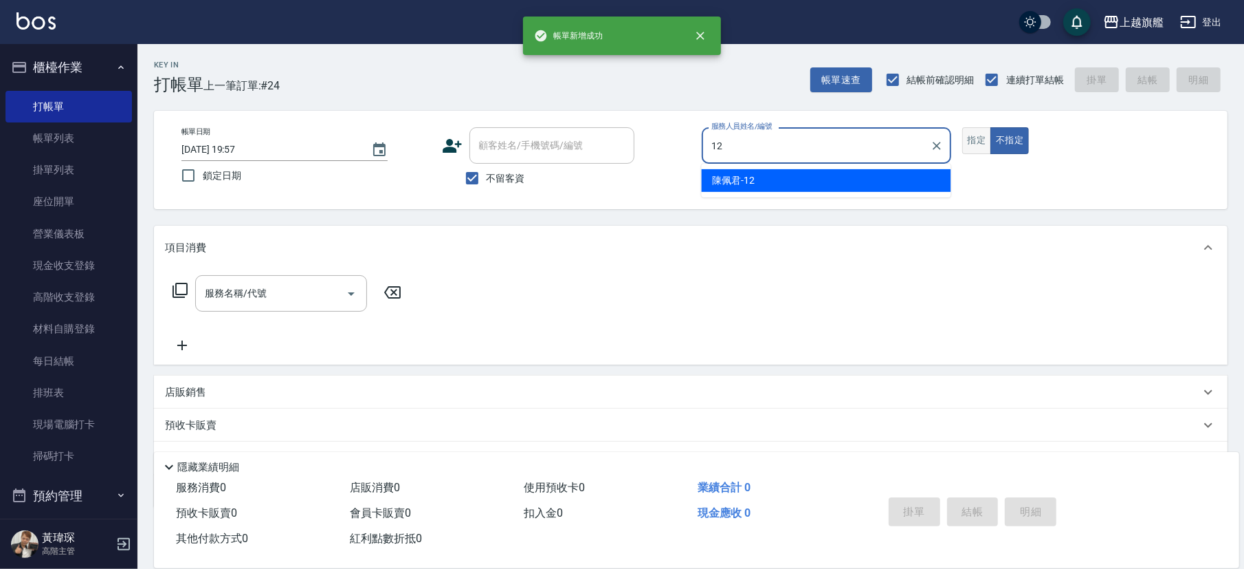
type input "陳佩君-12"
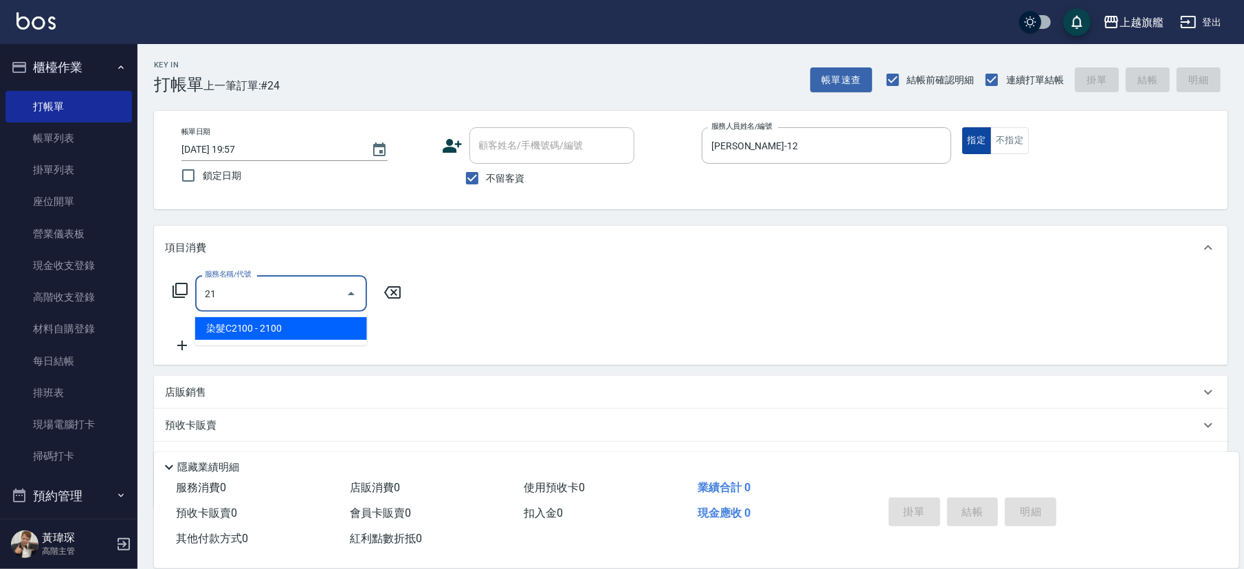
type input "2"
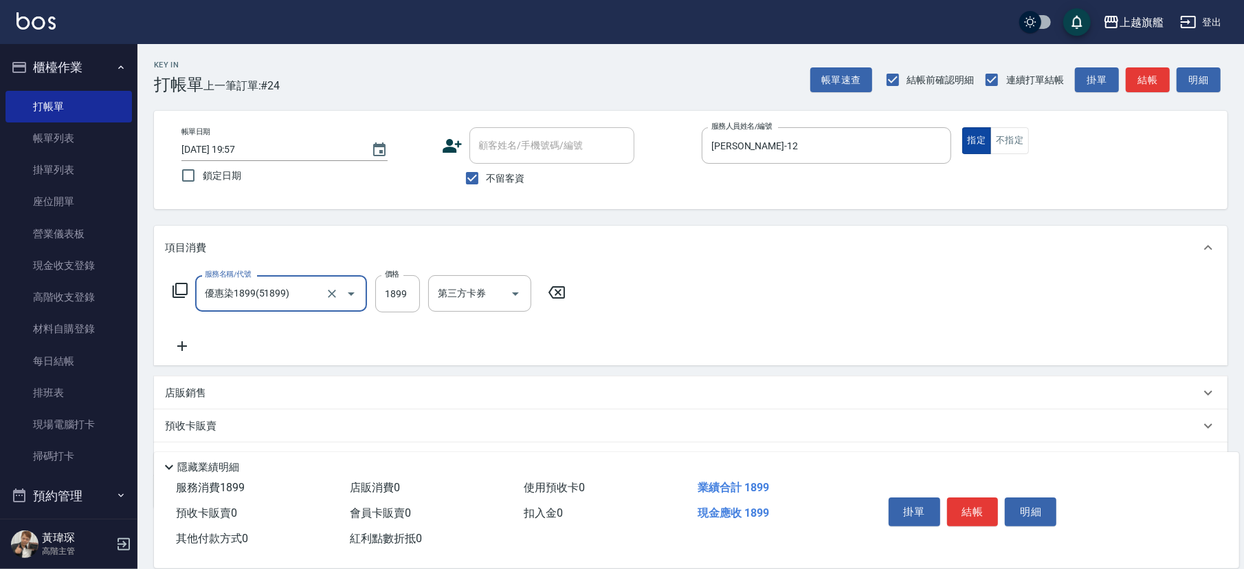
type input "優惠染1899(51899)"
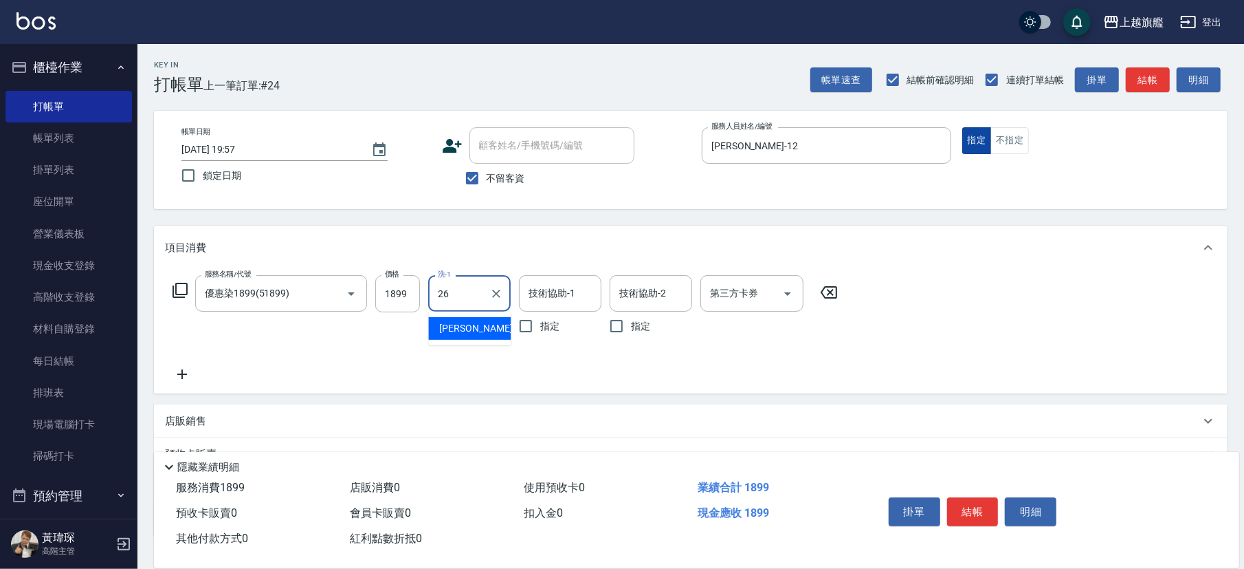
type input "陳祈聿-26"
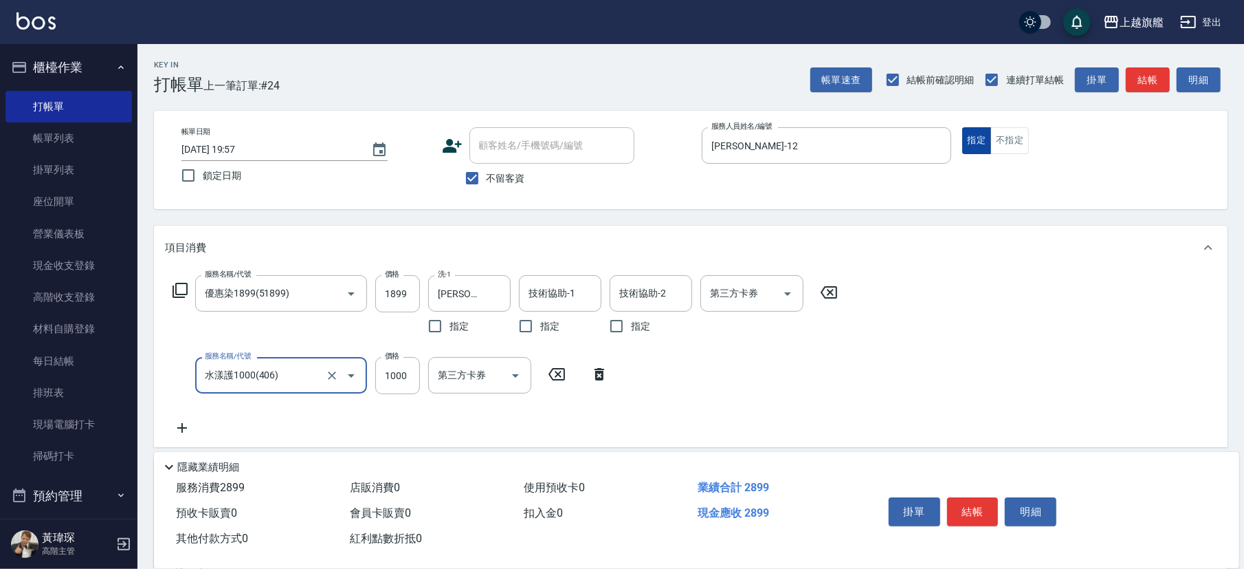
type input "水漾護1000(406)"
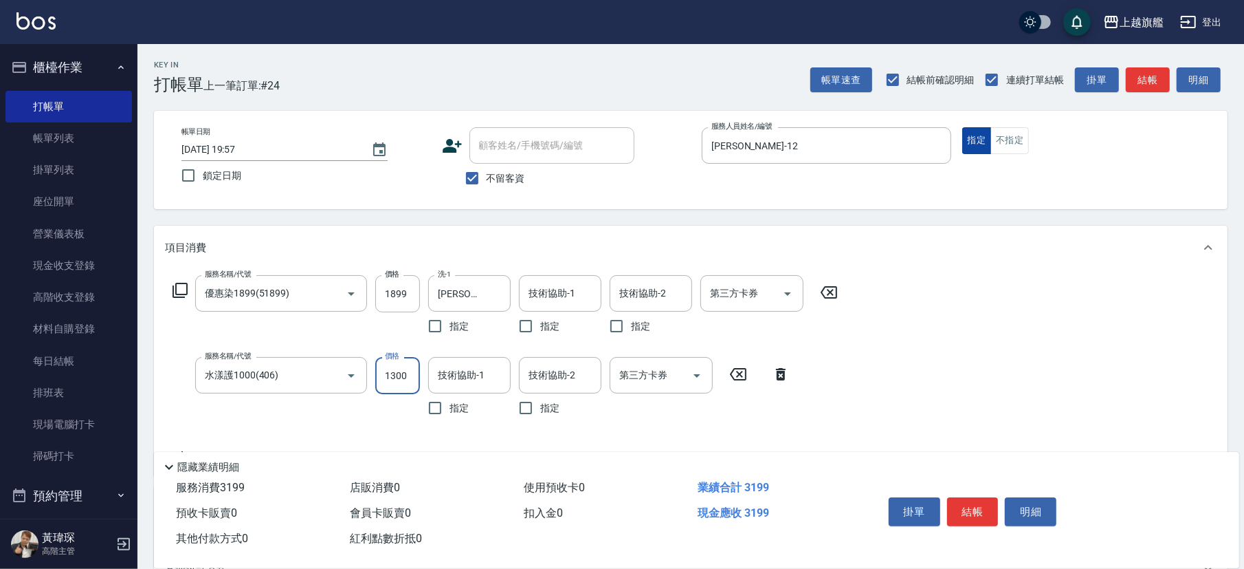
type input "1300"
type input "陳祈聿-26"
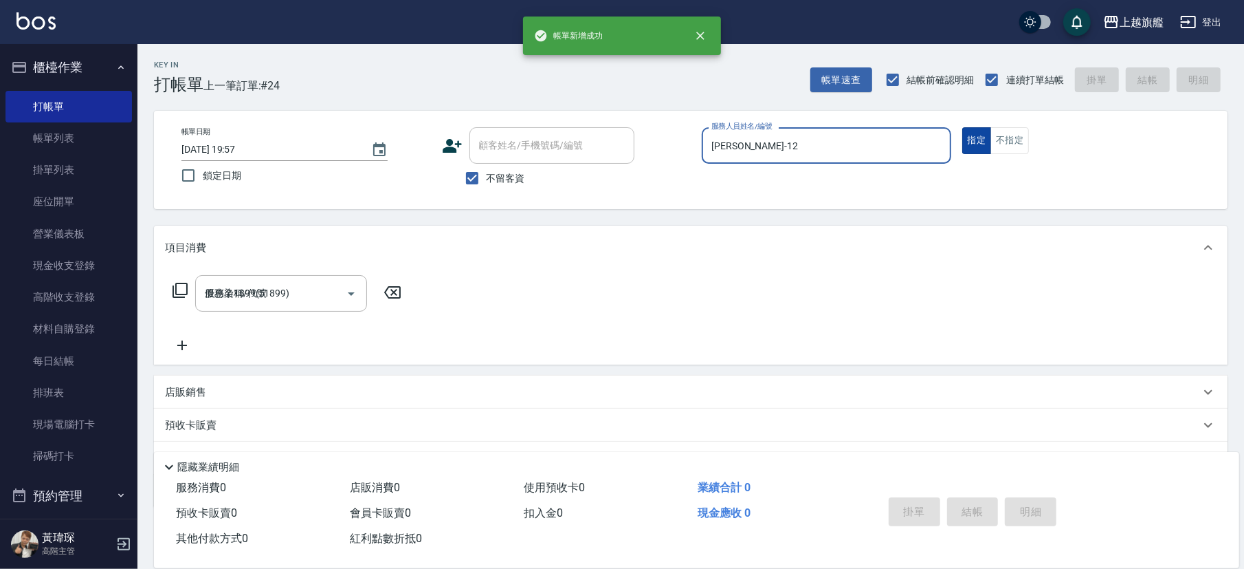
type input "2025/10/11 19:58"
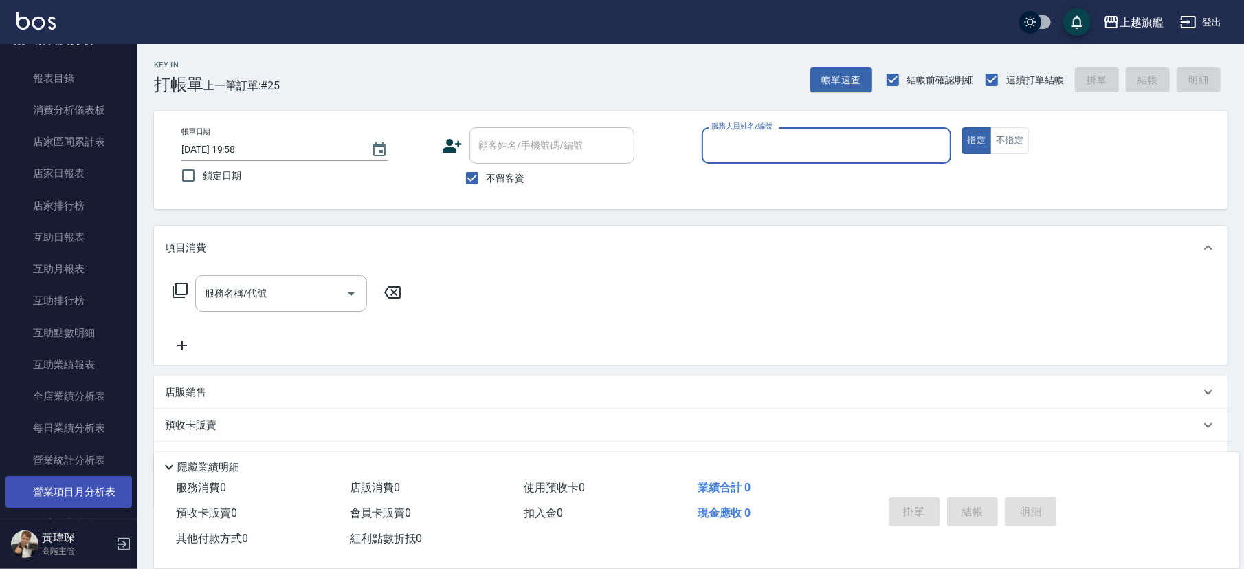
scroll to position [828, 0]
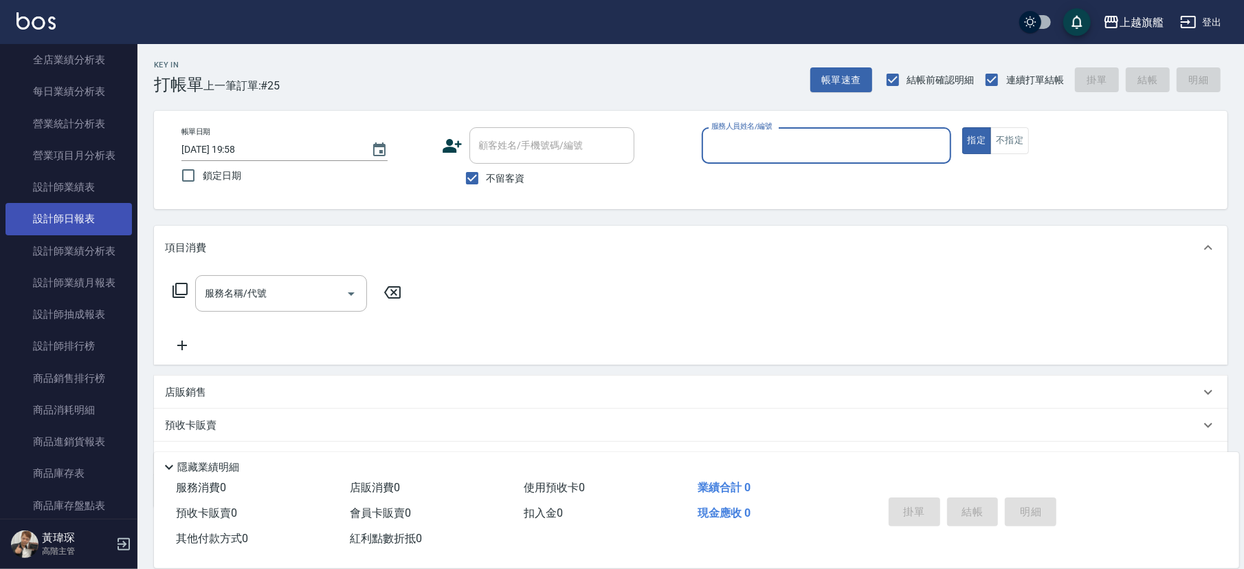
click at [98, 222] on link "設計師日報表" at bounding box center [69, 219] width 127 height 32
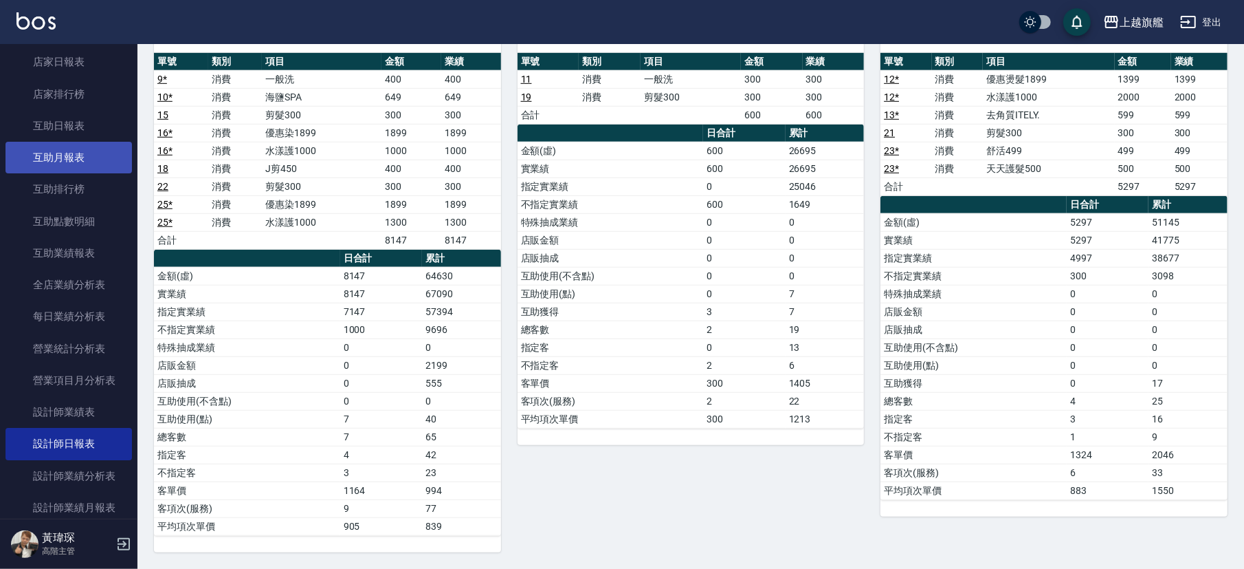
scroll to position [579, 0]
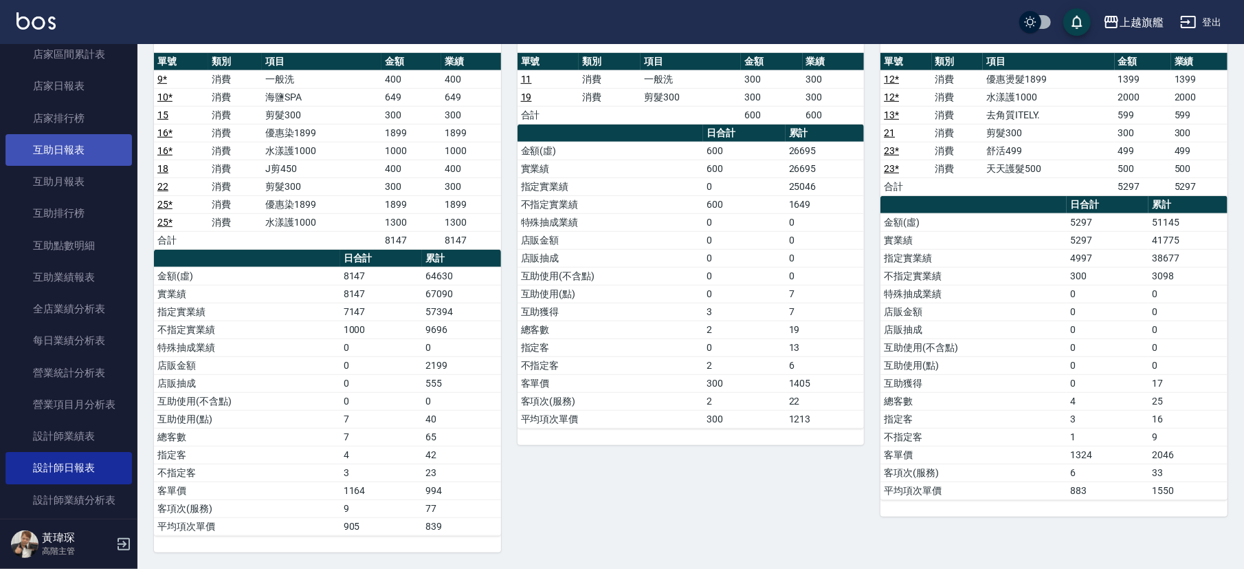
click at [79, 147] on link "互助日報表" at bounding box center [69, 150] width 127 height 32
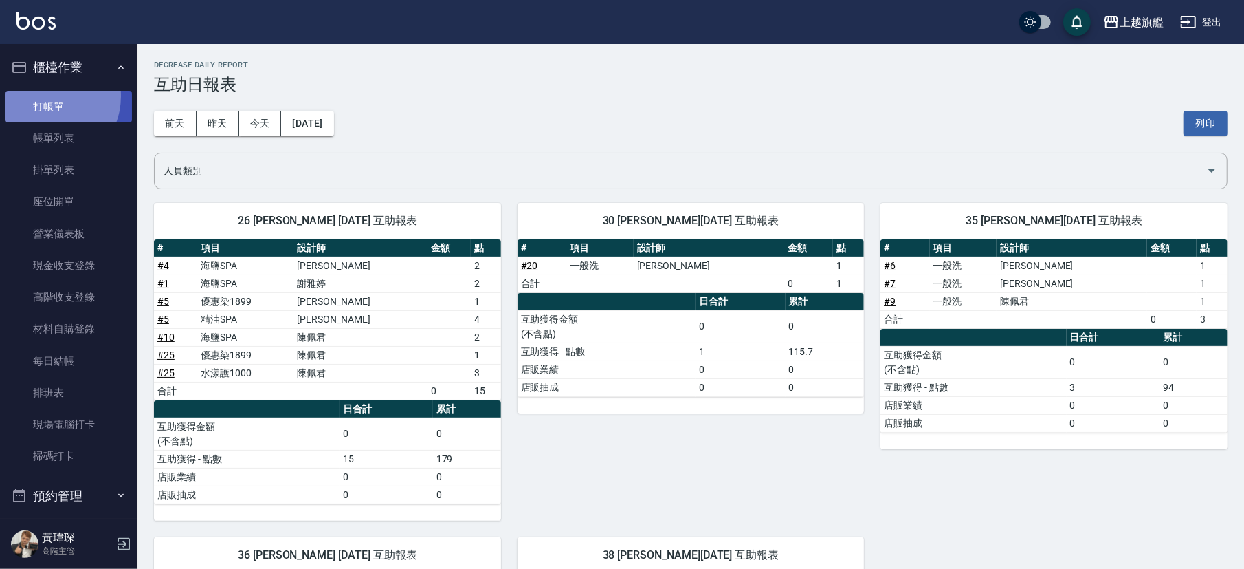
click at [46, 96] on link "打帳單" at bounding box center [69, 107] width 127 height 32
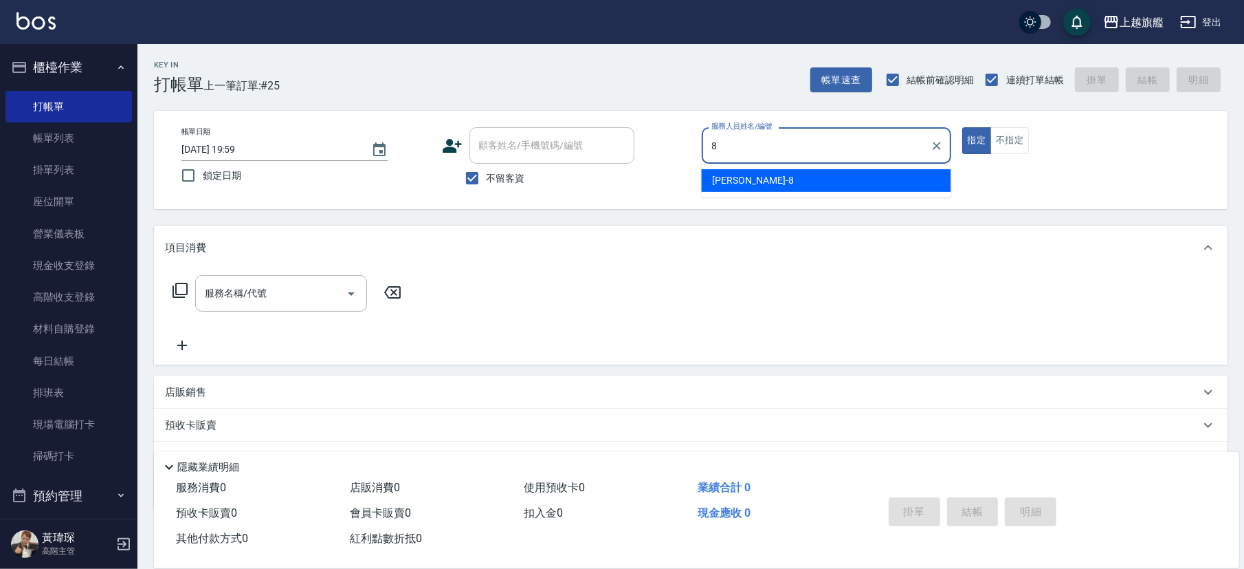
type input "周秀娟-8"
type button "true"
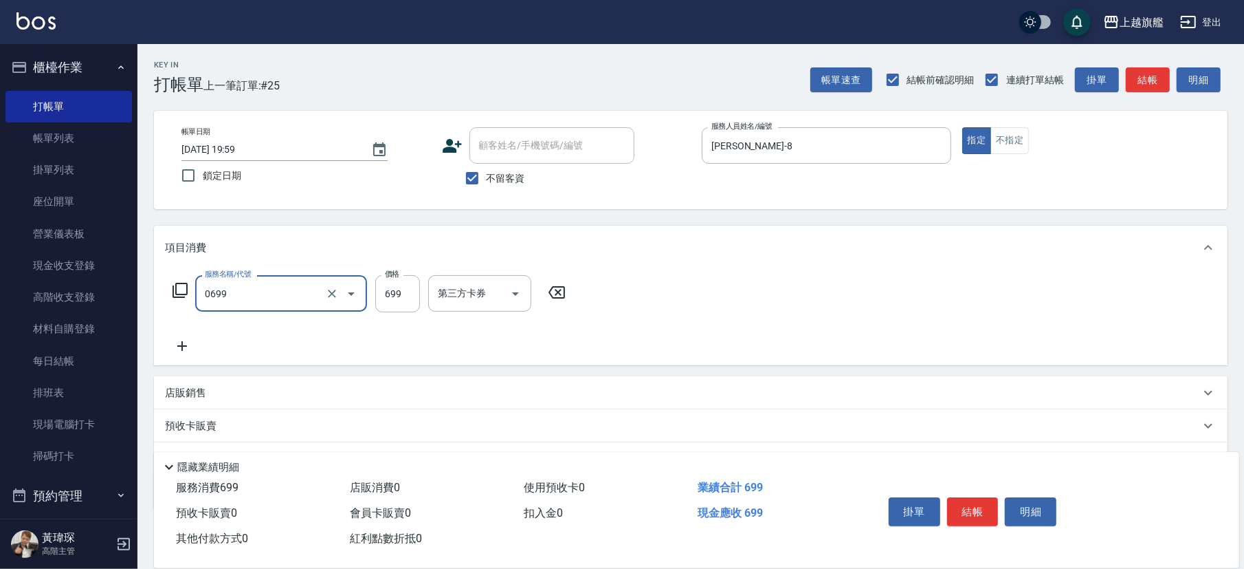
type input "精油SPA(0699)"
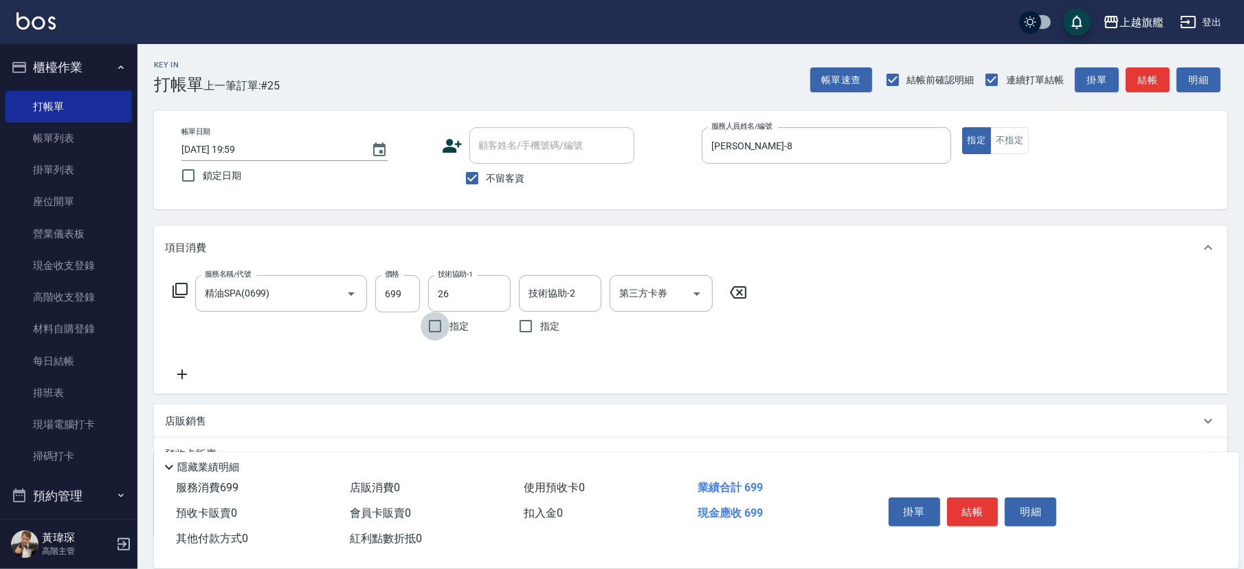
type input "陳祈聿-26"
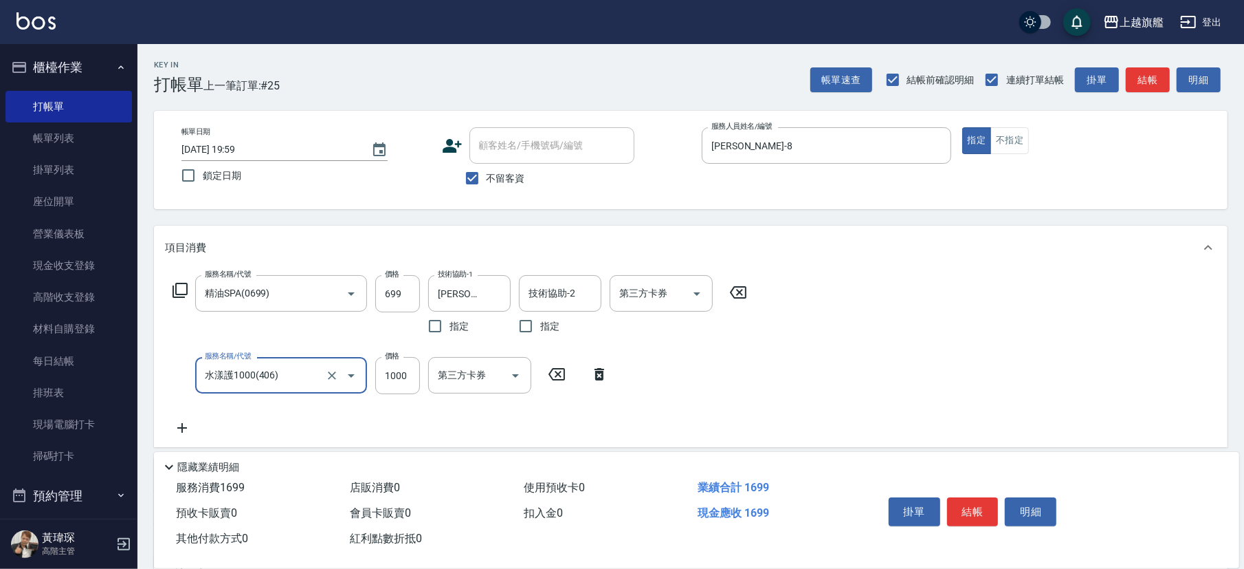
type input "水漾護1000(406)"
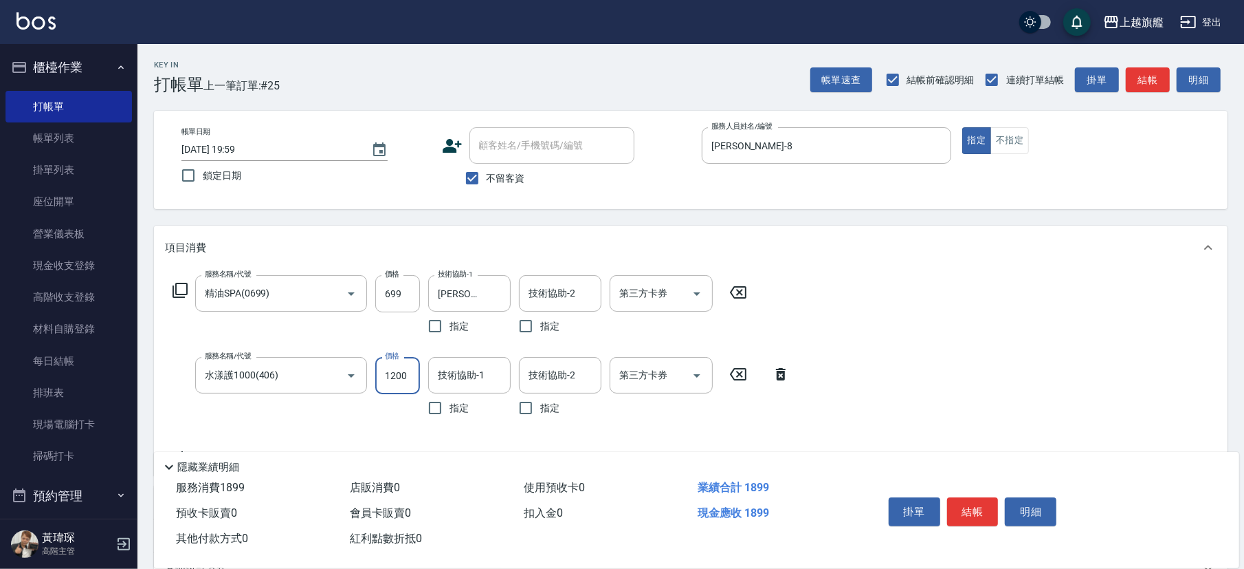
type input "1200"
type input "陳祈聿-26"
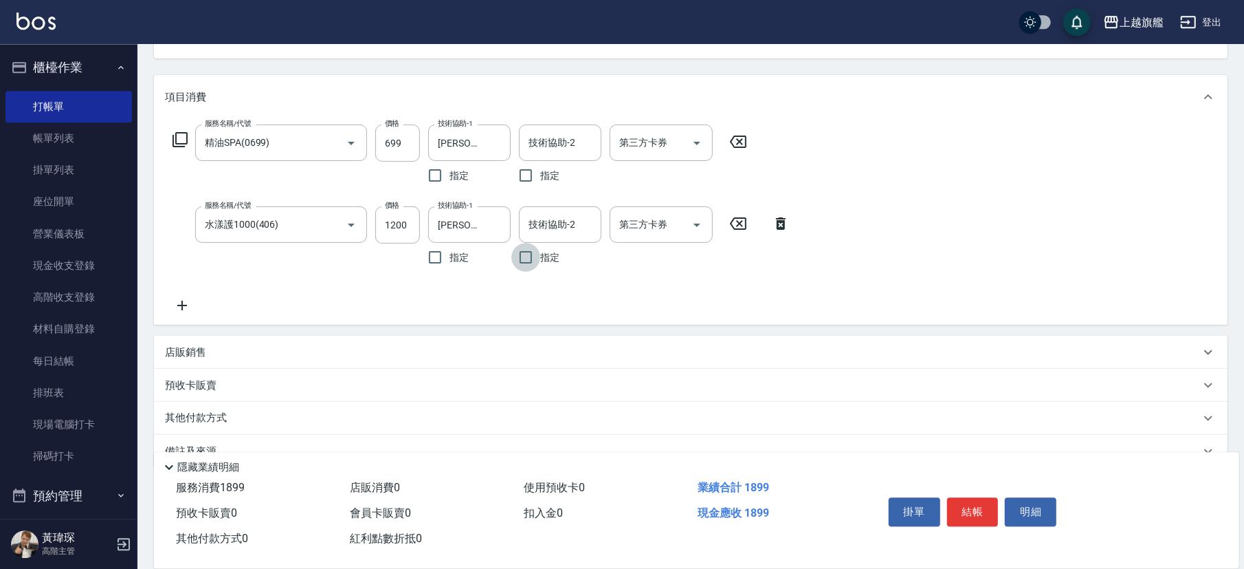
scroll to position [153, 0]
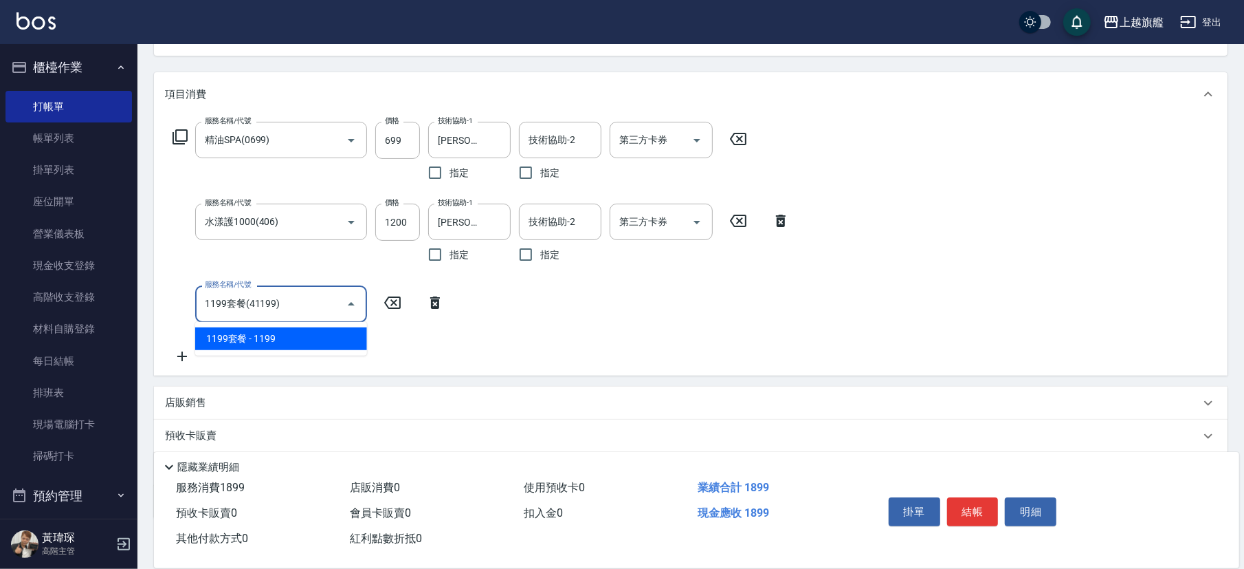
type input "1199套餐(41199)"
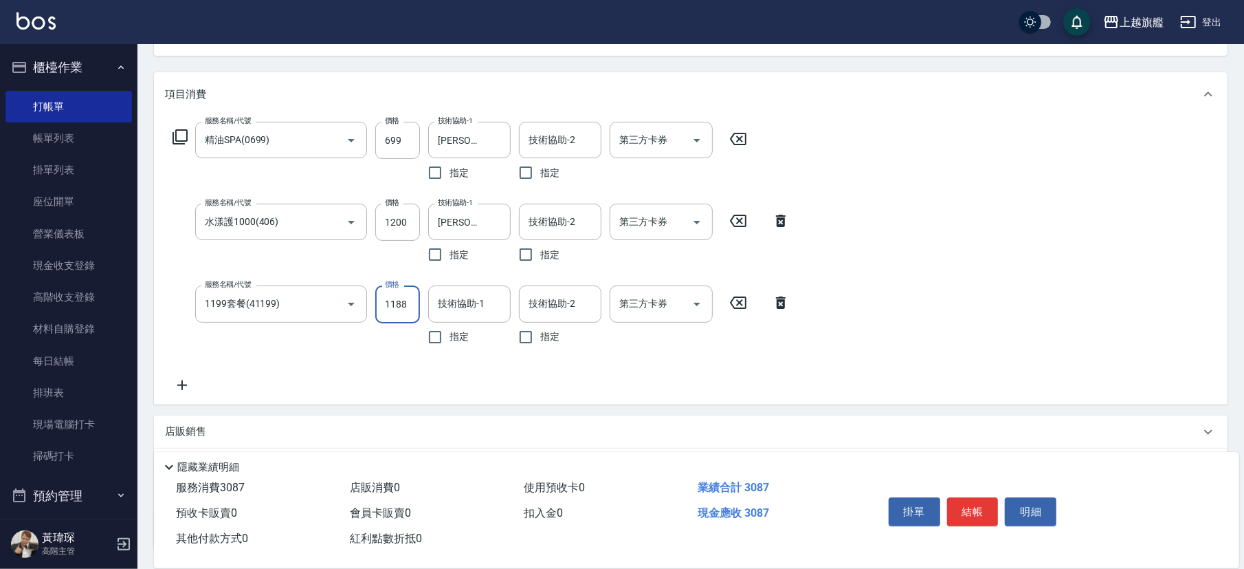
type input "1188"
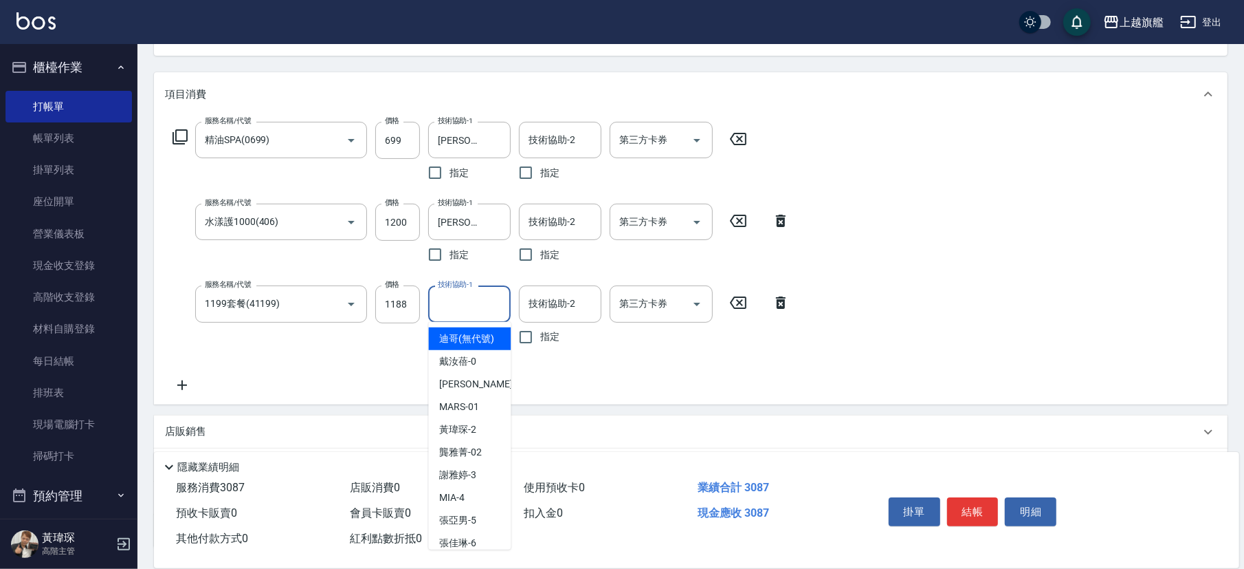
click at [478, 295] on input "技術協助-1" at bounding box center [470, 304] width 70 height 24
type input "陳祈聿-26"
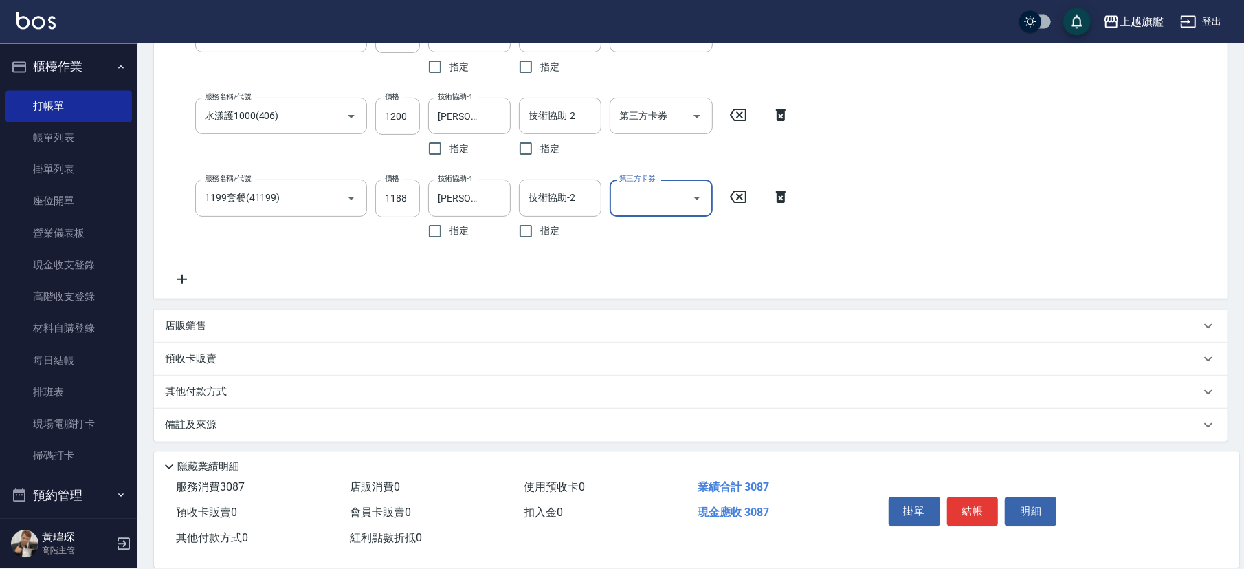
scroll to position [261, 0]
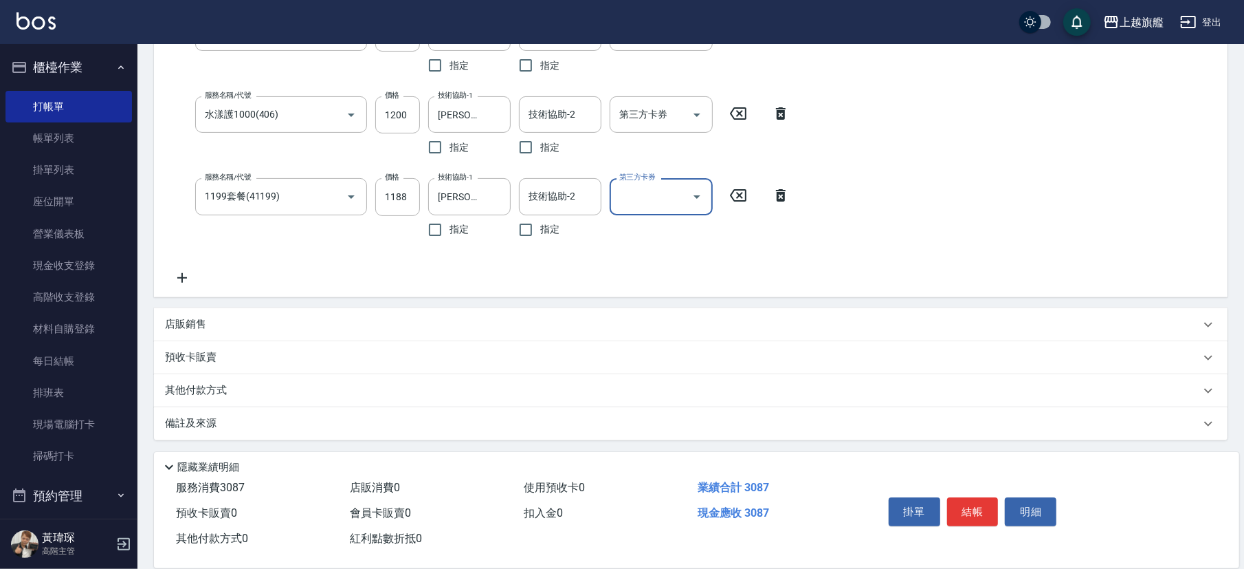
click at [239, 316] on div "店販銷售" at bounding box center [691, 324] width 1074 height 33
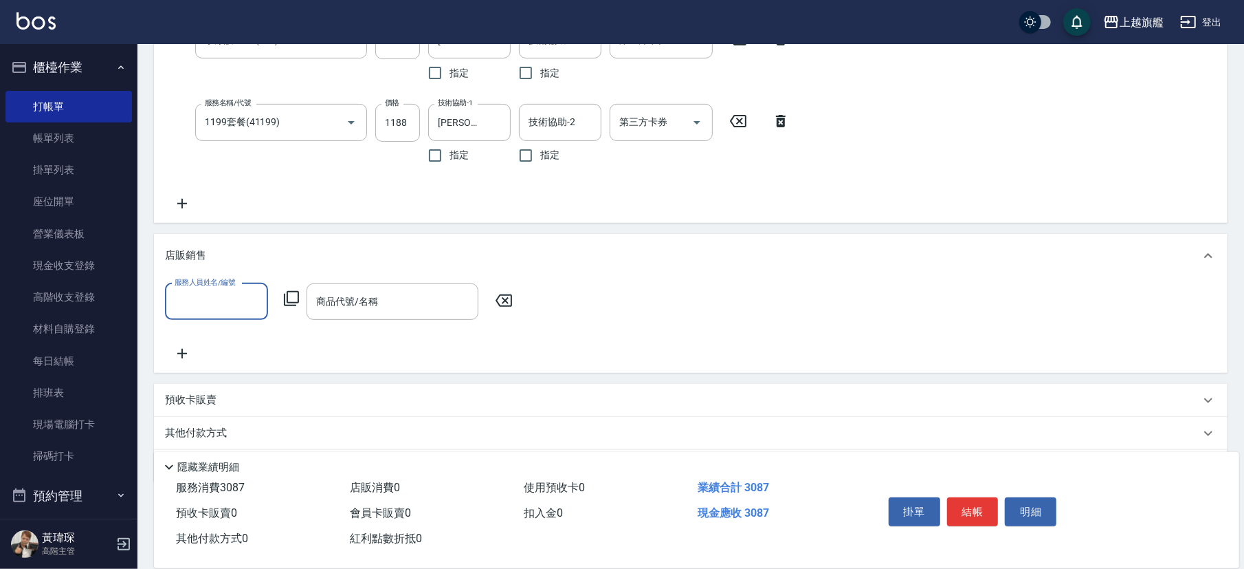
scroll to position [338, 0]
type input "周秀娟-8"
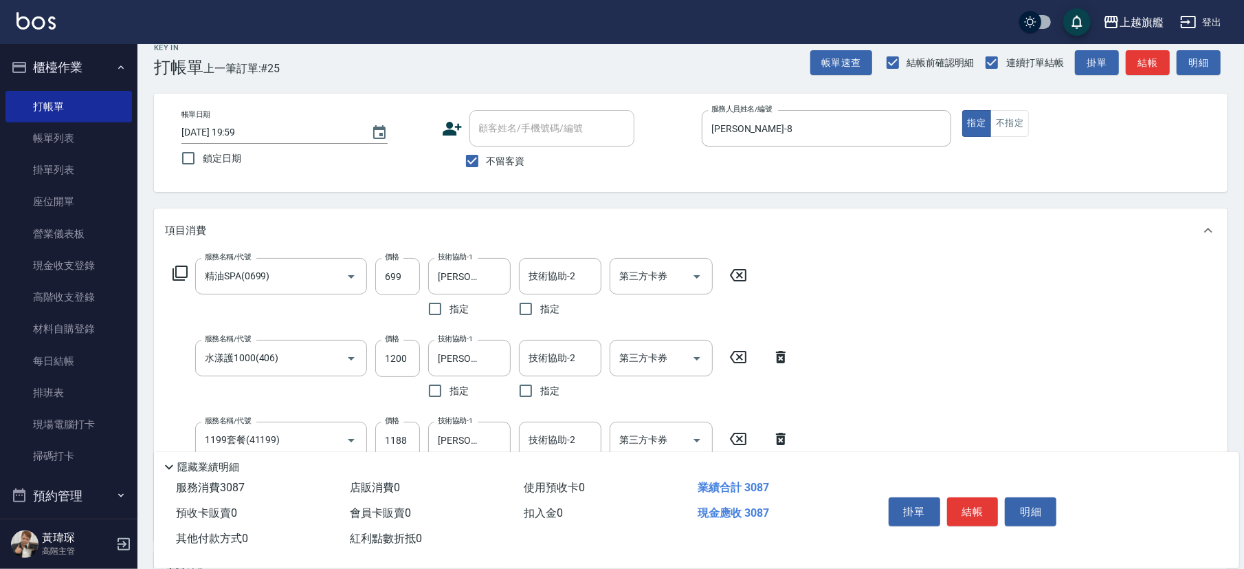
scroll to position [0, 0]
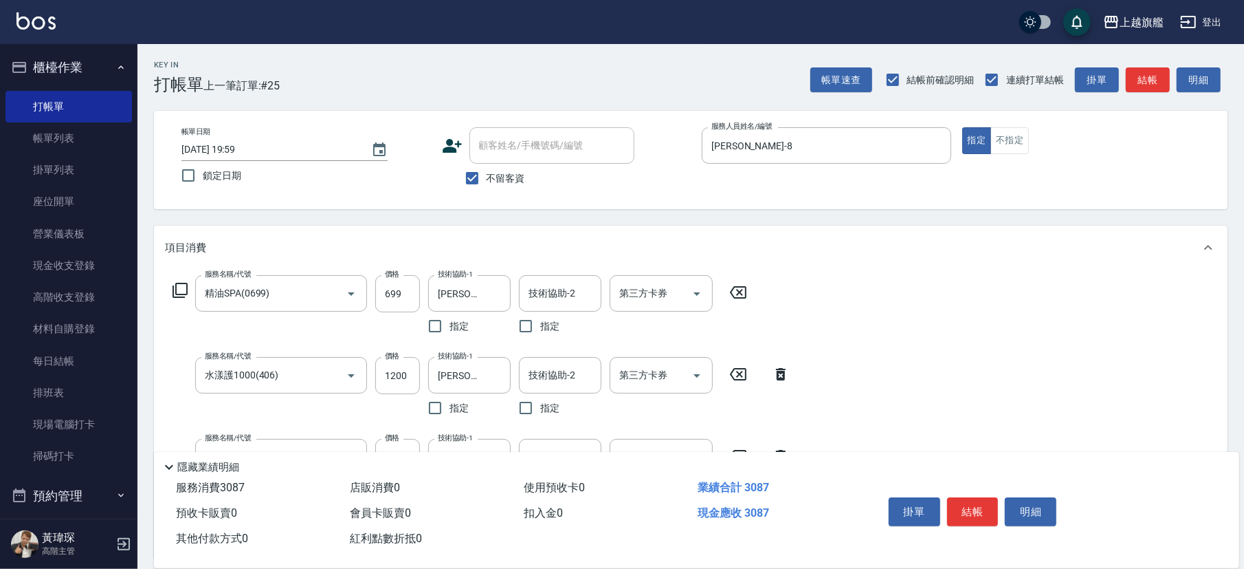
drag, startPoint x: 523, startPoint y: 170, endPoint x: 523, endPoint y: 160, distance: 10.3
click at [523, 166] on label "不留客資" at bounding box center [491, 178] width 67 height 29
drag, startPoint x: 488, startPoint y: 175, endPoint x: 507, endPoint y: 152, distance: 29.3
click at [488, 171] on span "不留客資" at bounding box center [506, 178] width 39 height 14
click at [476, 171] on input "不留客資" at bounding box center [472, 178] width 29 height 29
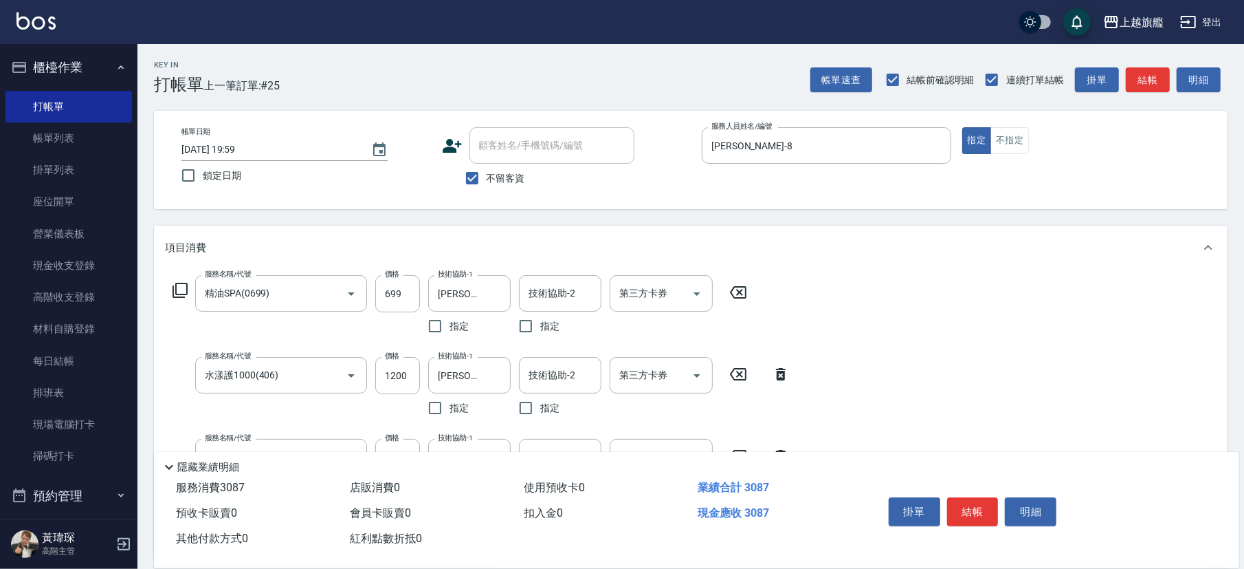
checkbox input "false"
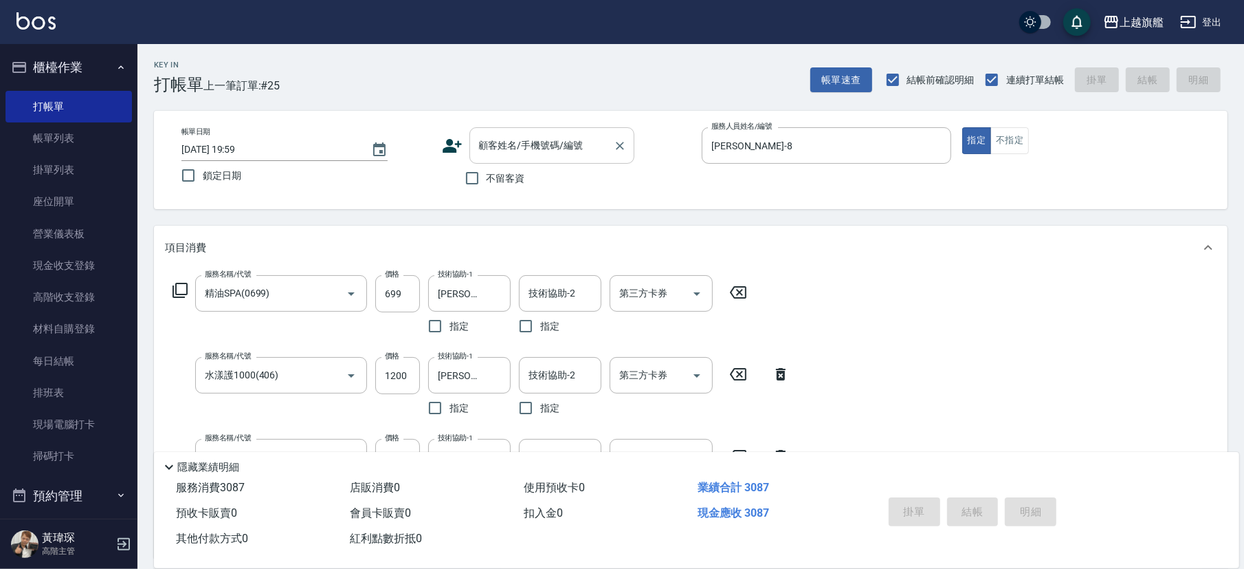
click at [495, 147] on input "顧客姓名/手機號碼/編號" at bounding box center [542, 145] width 132 height 24
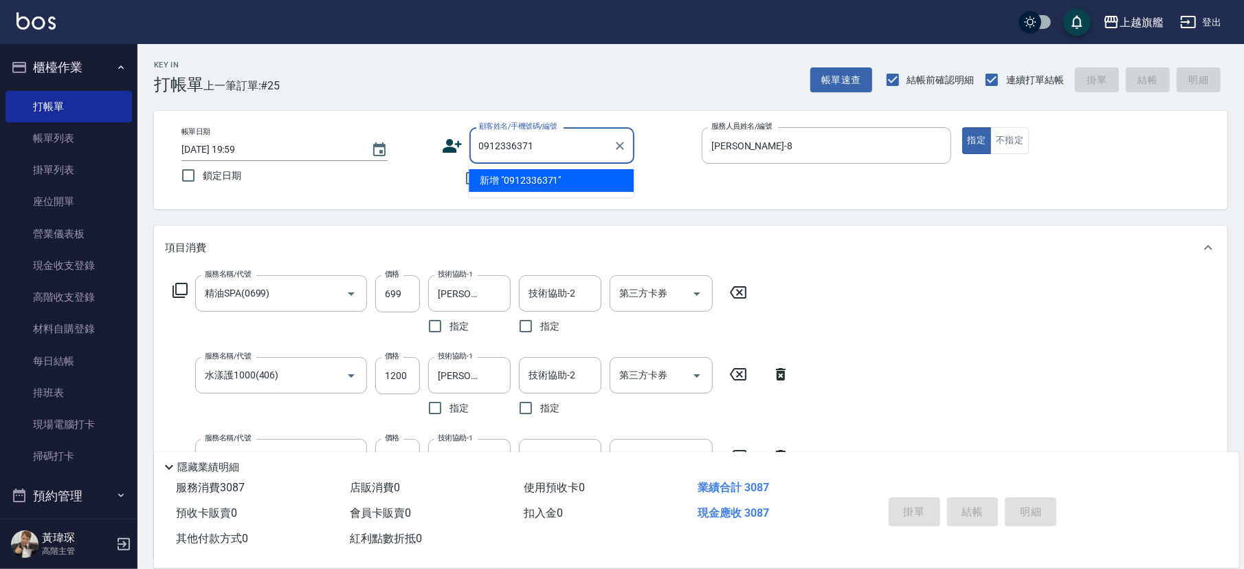
type input "0912336371"
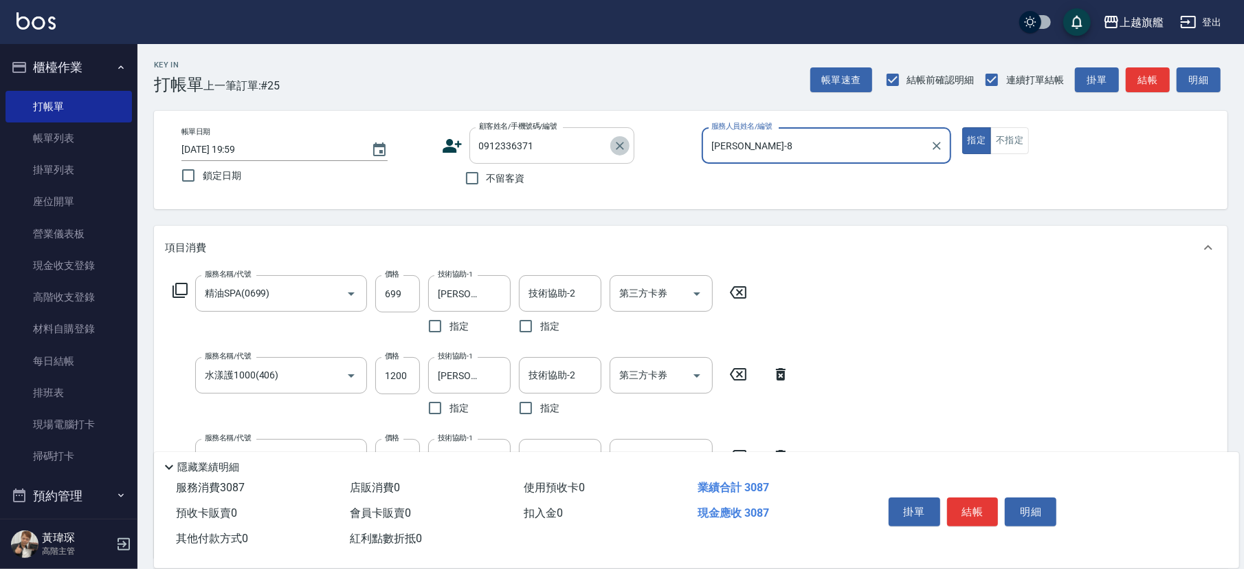
click at [612, 144] on button "Clear" at bounding box center [620, 145] width 19 height 19
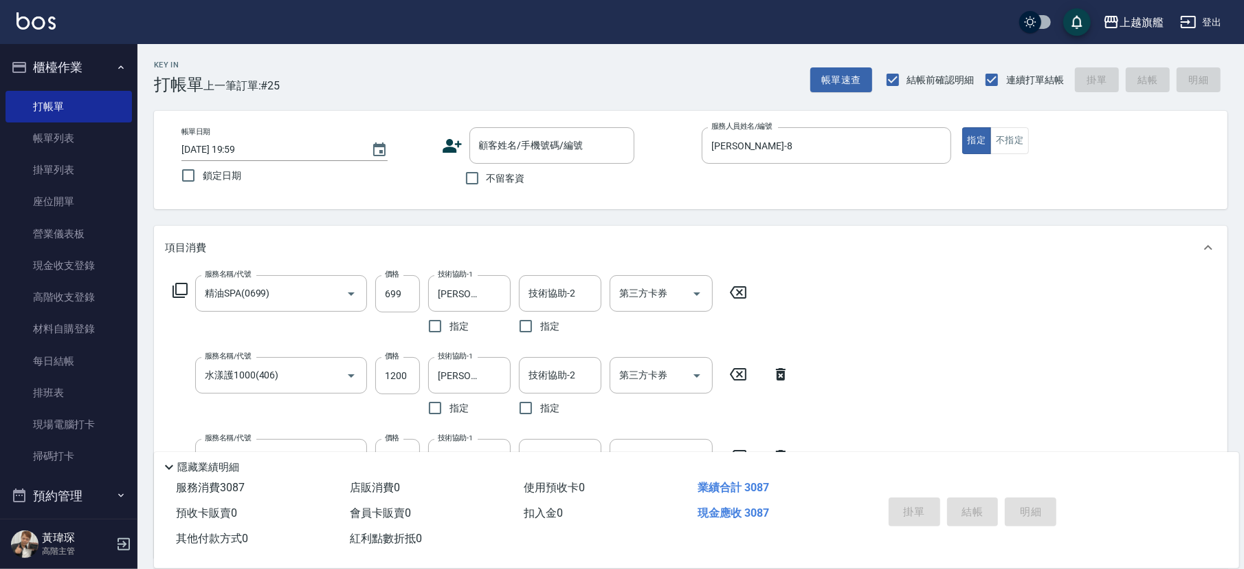
click at [736, 293] on icon at bounding box center [738, 292] width 34 height 17
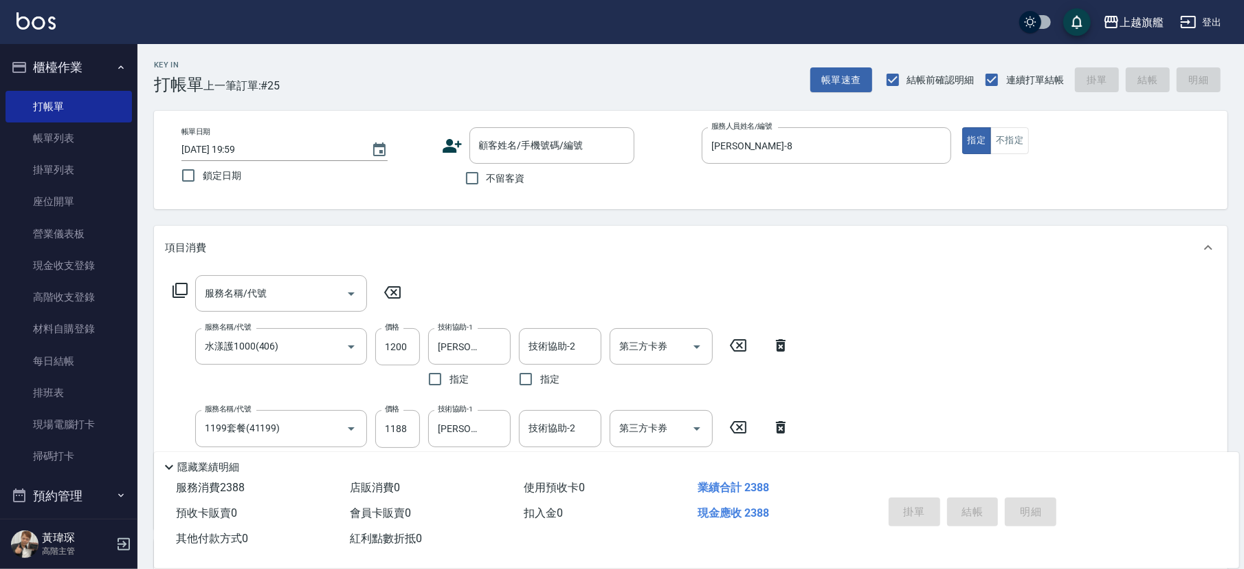
click at [773, 347] on icon at bounding box center [781, 345] width 34 height 17
type input "1199套餐(41199)"
type input "1188"
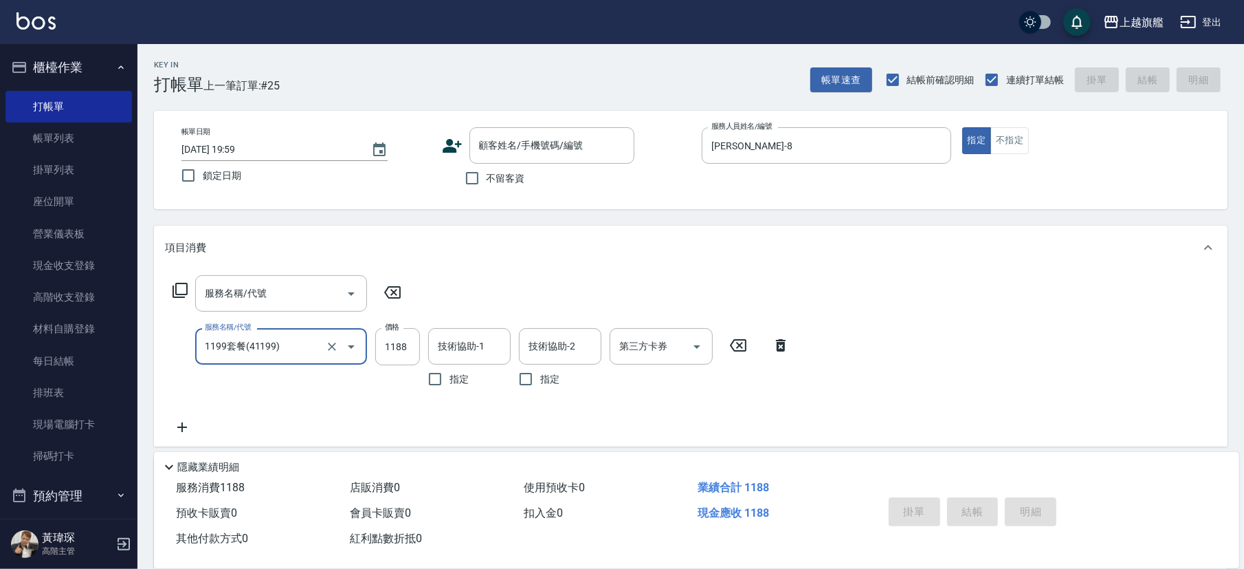
click at [776, 343] on icon at bounding box center [781, 345] width 34 height 17
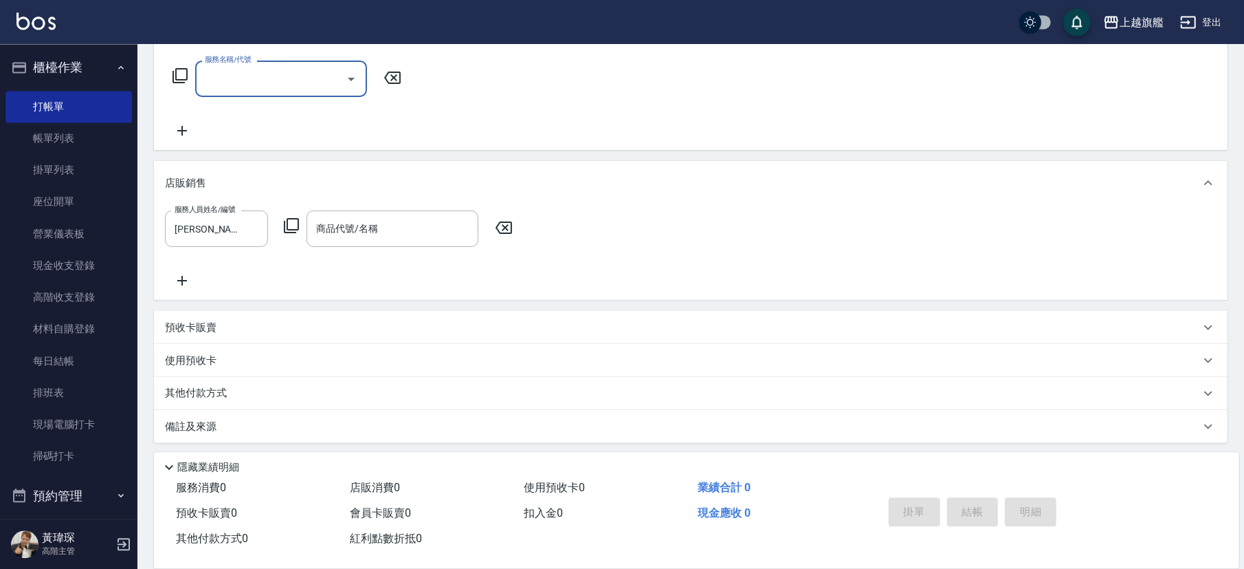
scroll to position [219, 0]
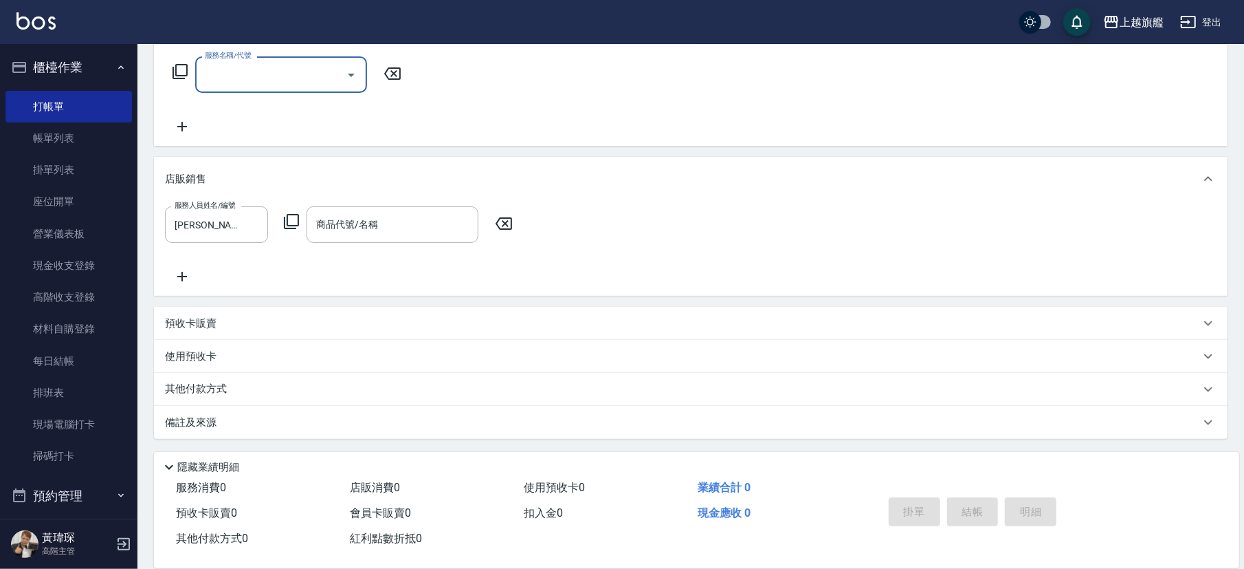
click at [503, 216] on icon at bounding box center [504, 223] width 34 height 17
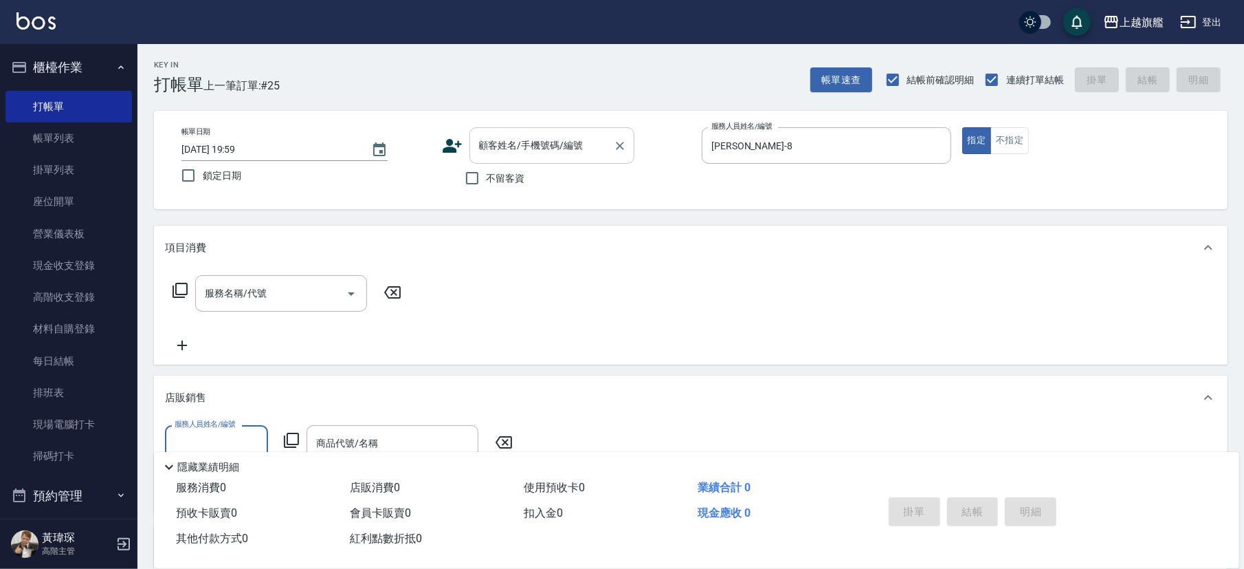
click at [554, 157] on div "顧客姓名/手機號碼/編號" at bounding box center [552, 145] width 165 height 36
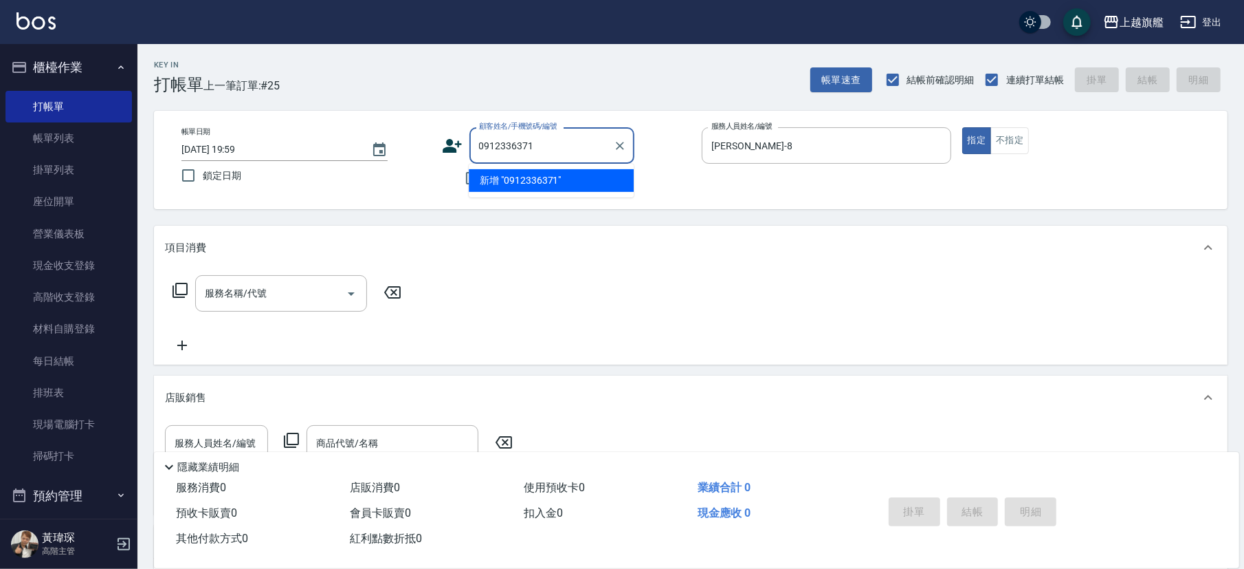
type input "0912336371"
click at [832, 182] on div "帳單日期 2025/10/11 19:59 鎖定日期 顧客姓名/手機號碼/編號 顧客姓名/手機號碼/編號 不留客資 服務人員姓名/編號 周秀娟-8 服務人員姓…" at bounding box center [691, 159] width 1041 height 65
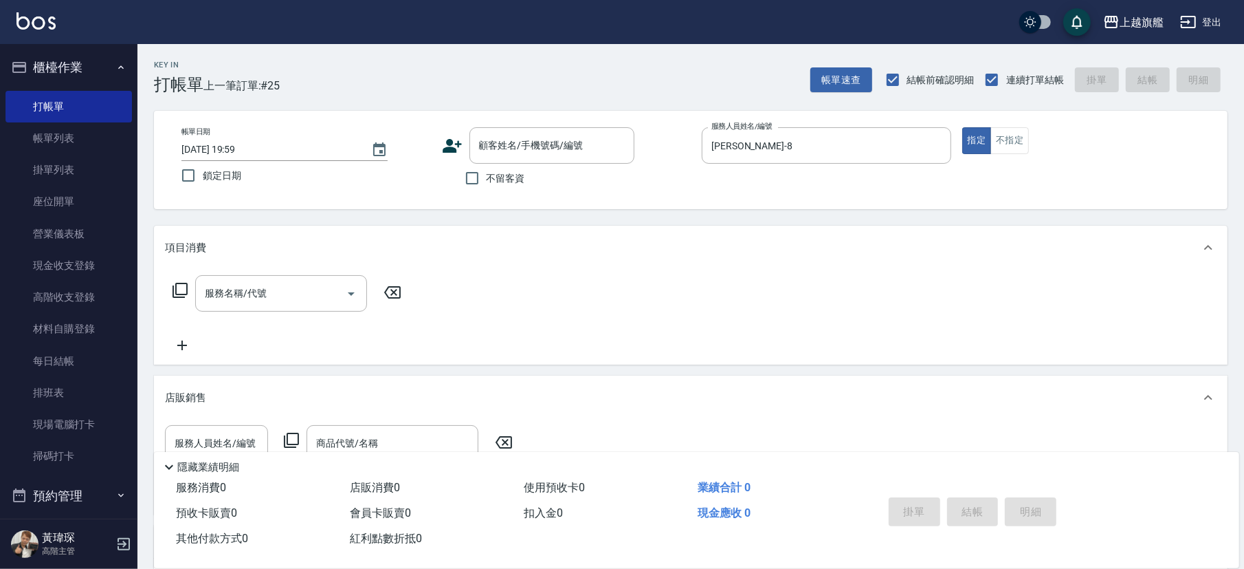
drag, startPoint x: 222, startPoint y: 298, endPoint x: 232, endPoint y: 274, distance: 26.2
click at [221, 298] on input "服務名稱/代號" at bounding box center [270, 293] width 139 height 24
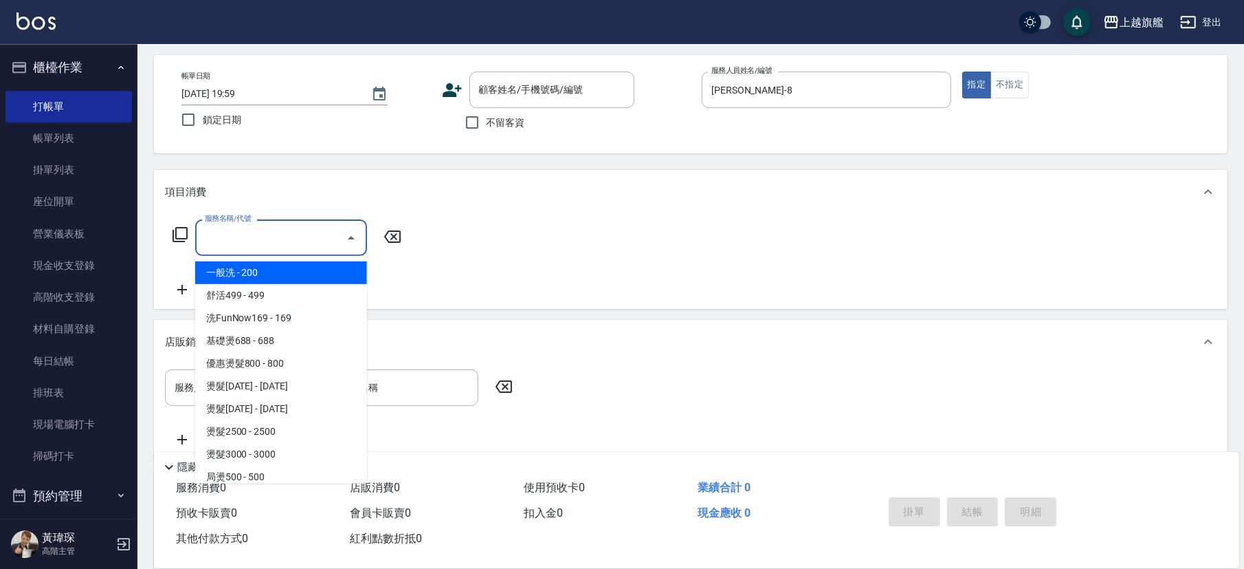
scroll to position [76, 0]
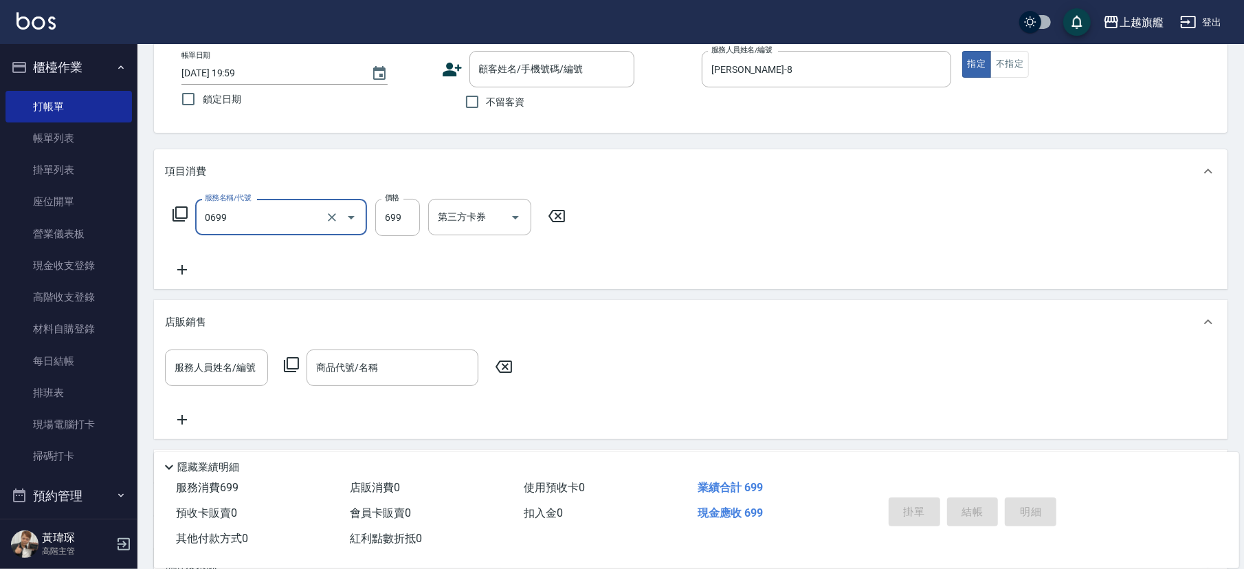
type input "精油SPA(0699)"
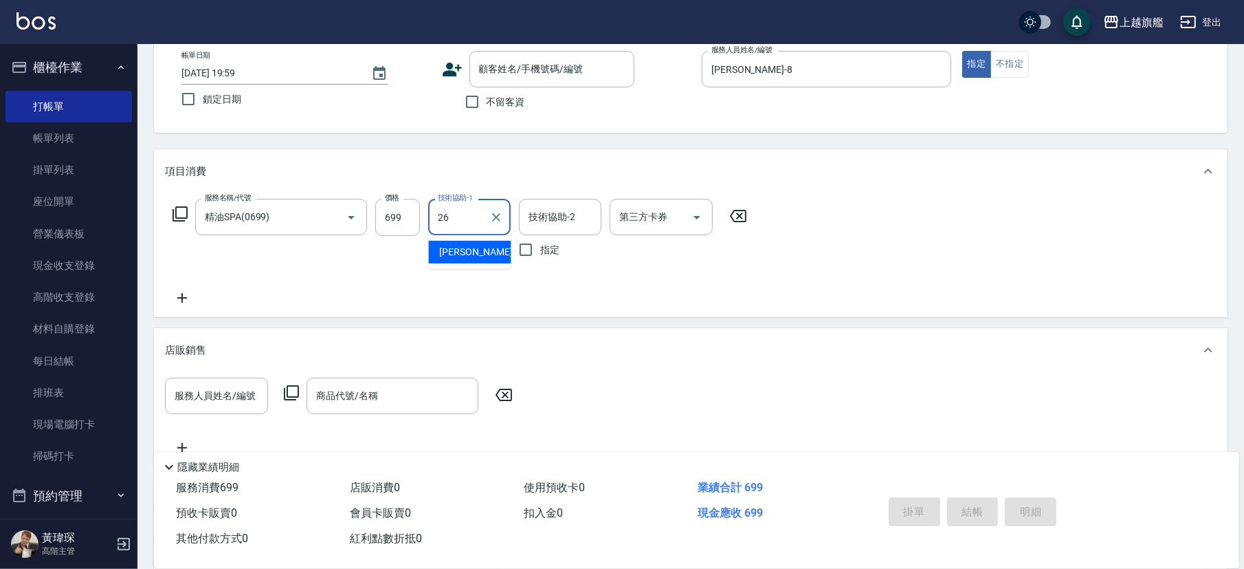
type input "陳祈聿-26"
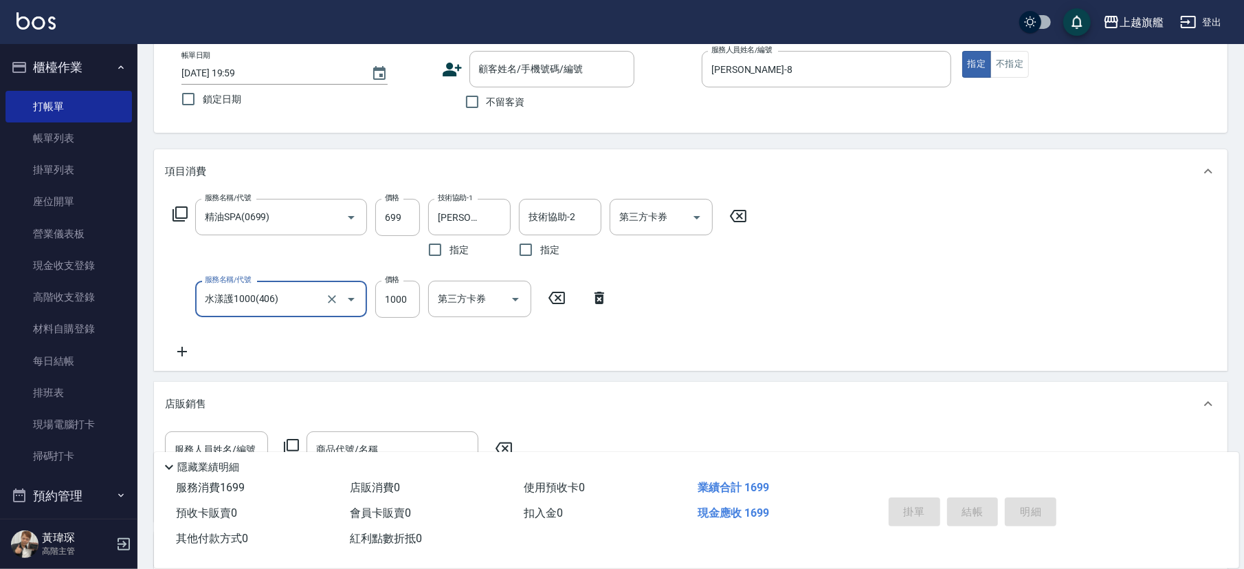
type input "水漾護1000(406)"
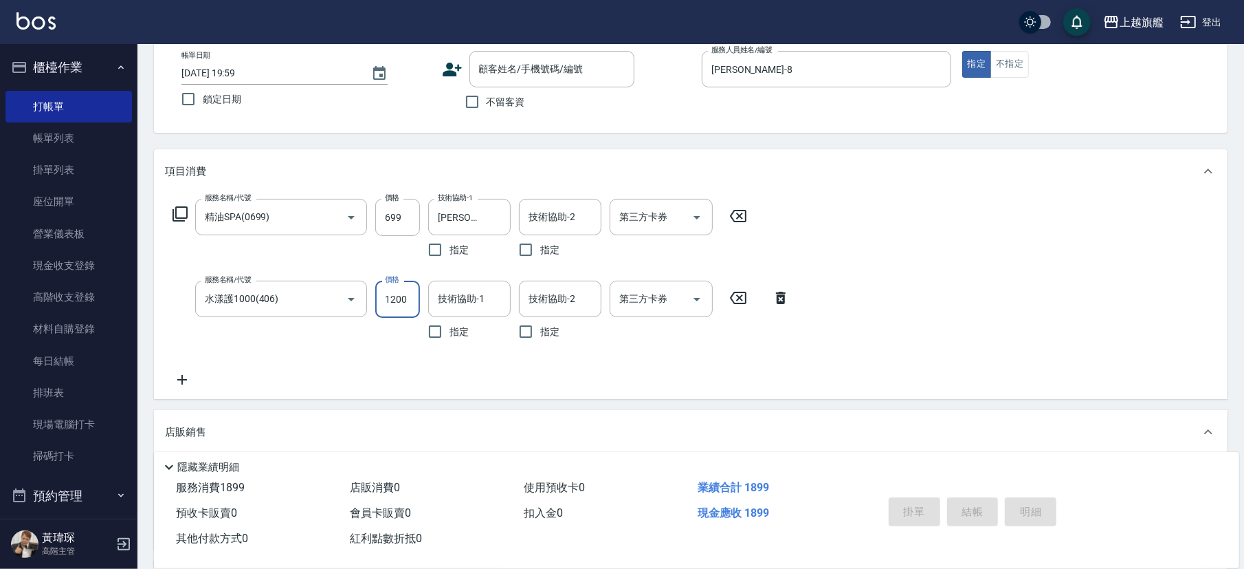
type input "1200"
type input "陳祈聿-26"
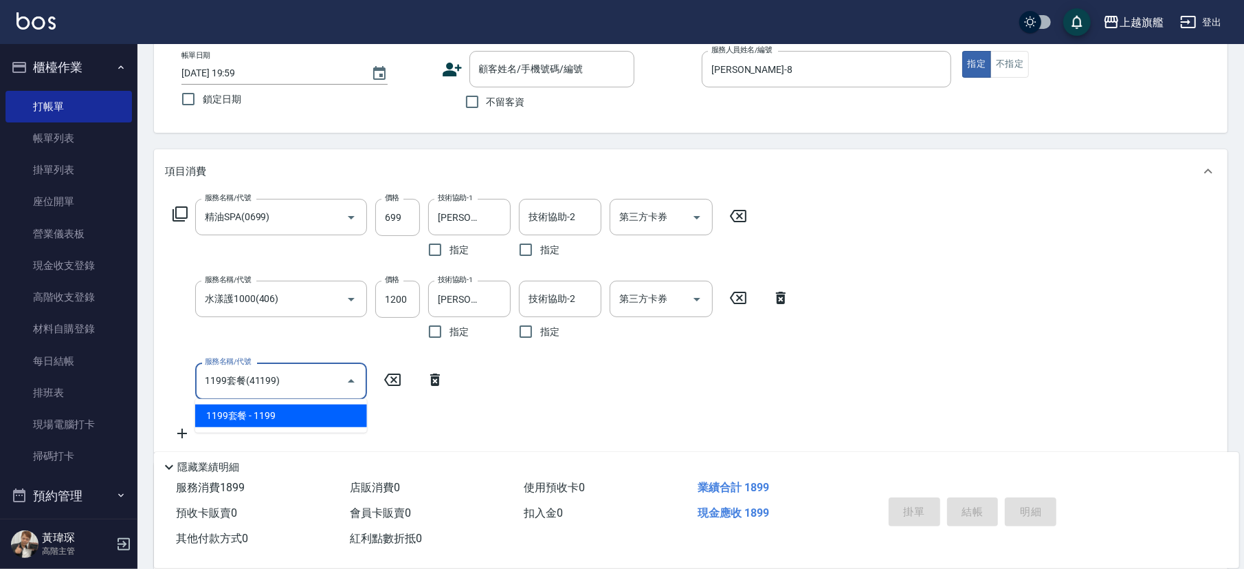
type input "1199套餐(41199)"
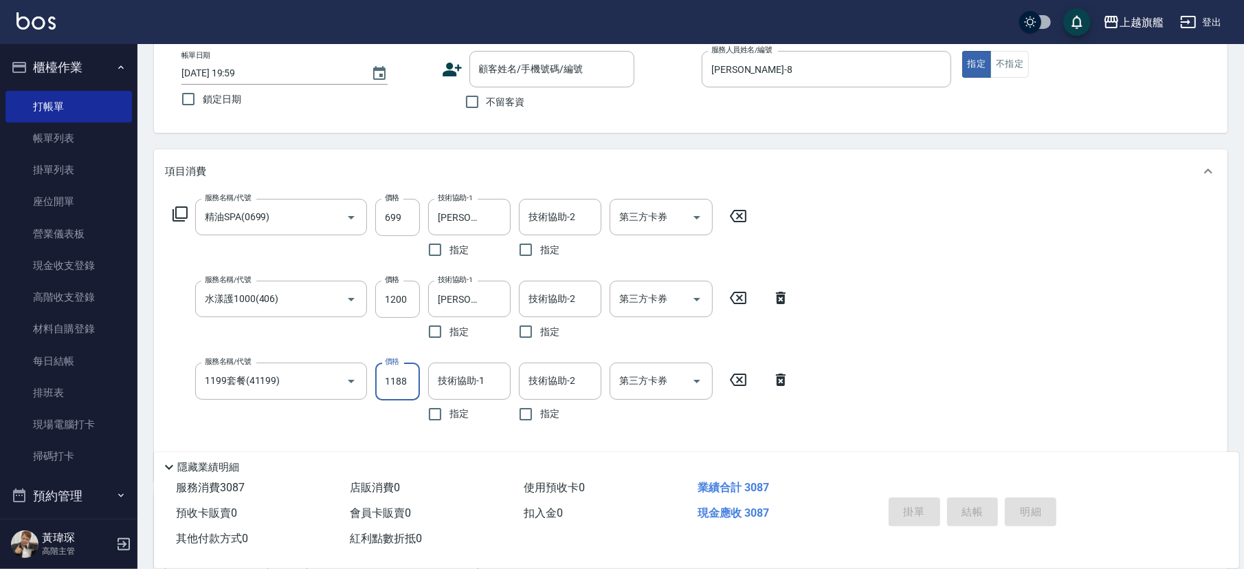
type input "1188"
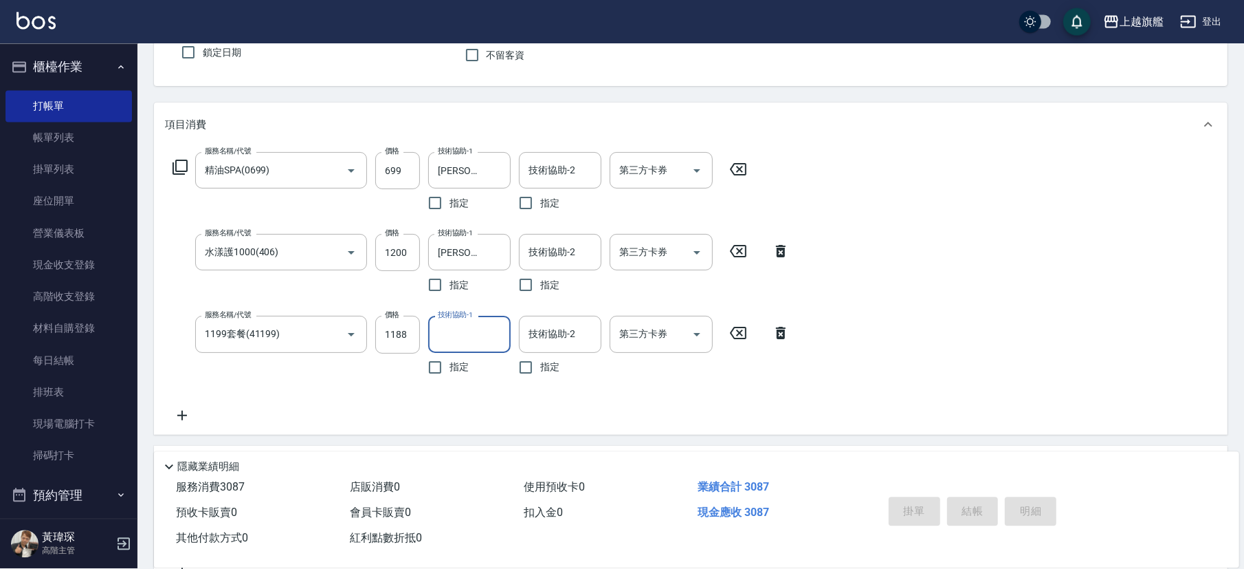
scroll to position [153, 0]
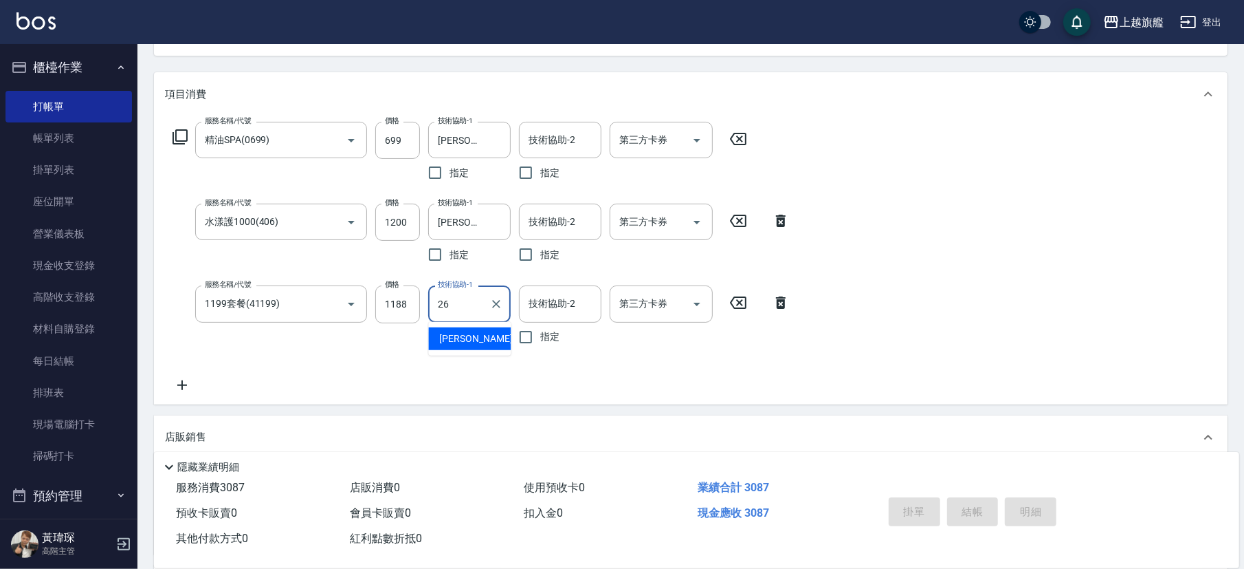
type input "陳祈聿-26"
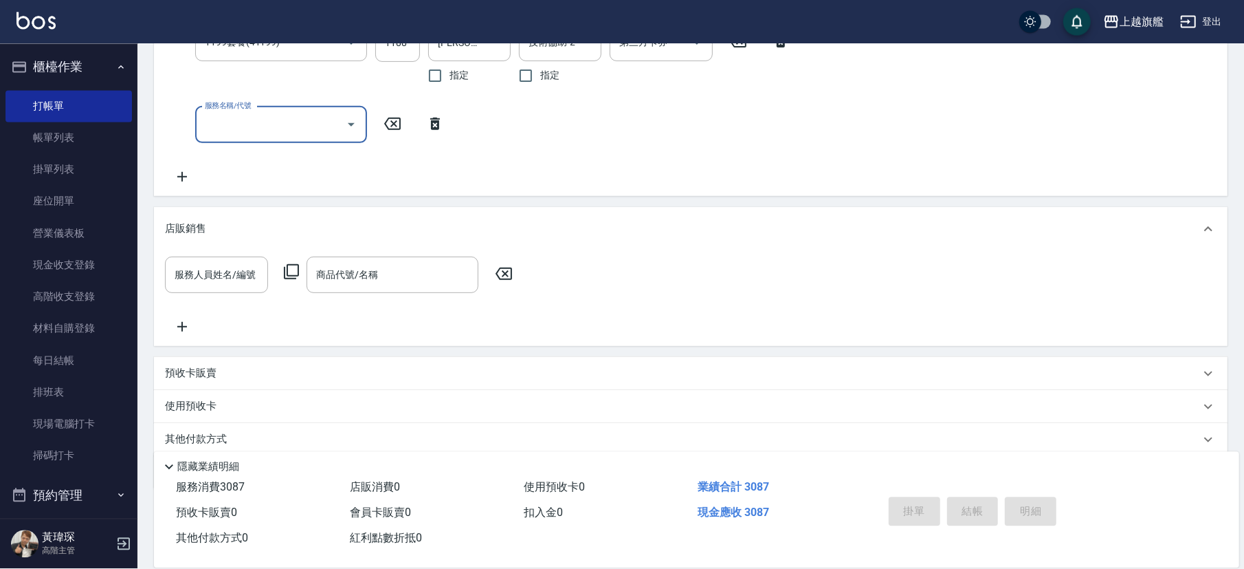
scroll to position [461, 0]
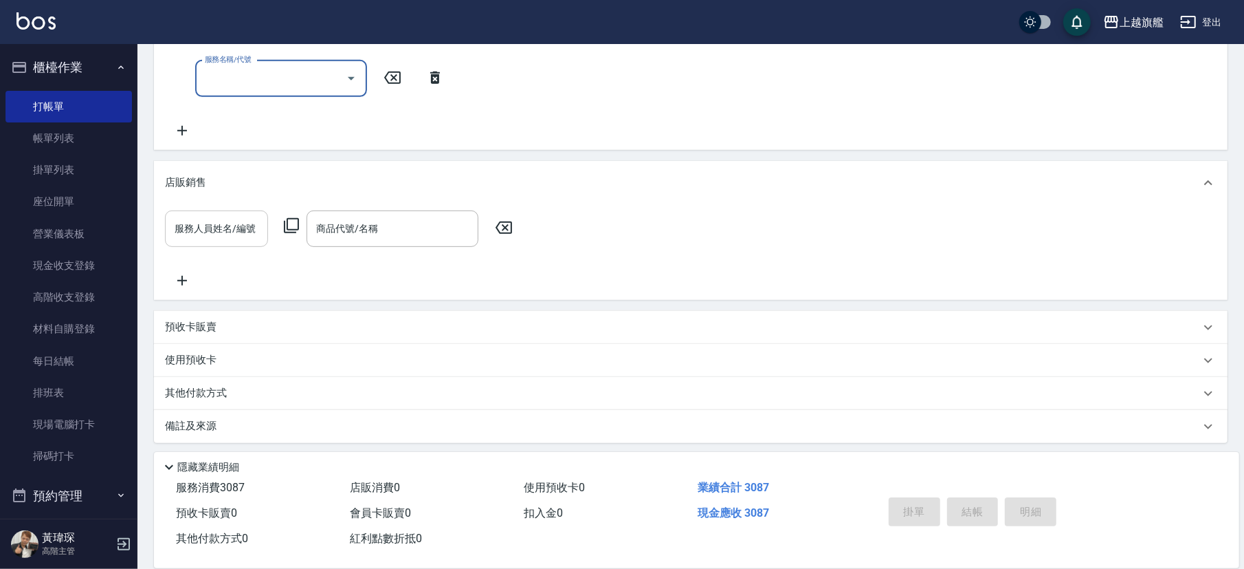
click at [252, 232] on input "服務人員姓名/編號" at bounding box center [216, 229] width 91 height 24
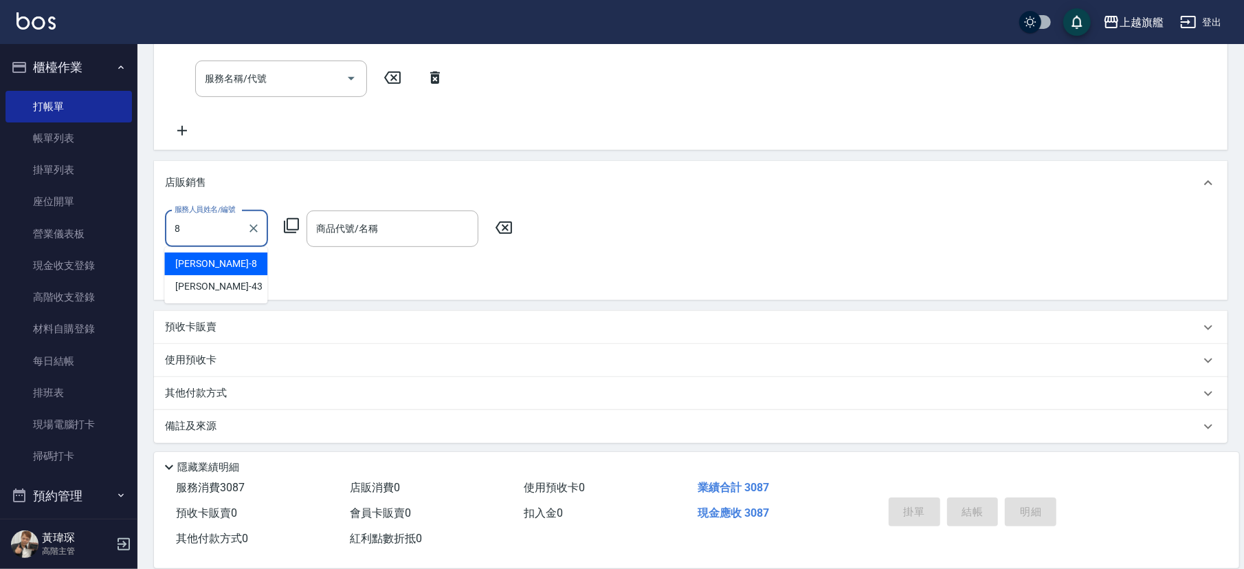
type input "周秀娟-8"
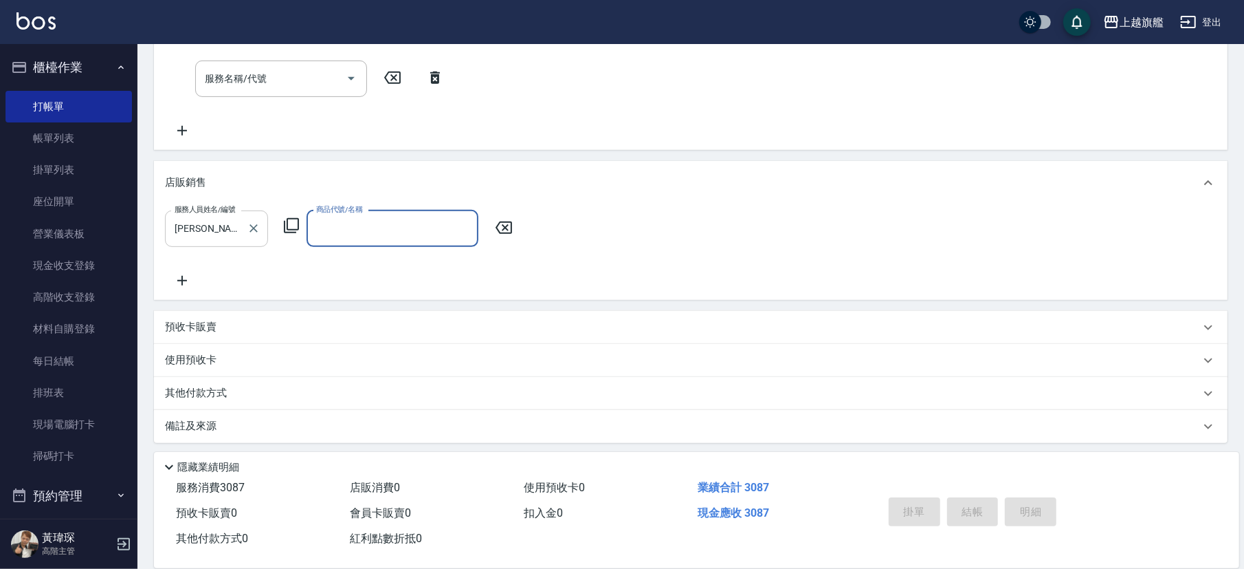
type input "2"
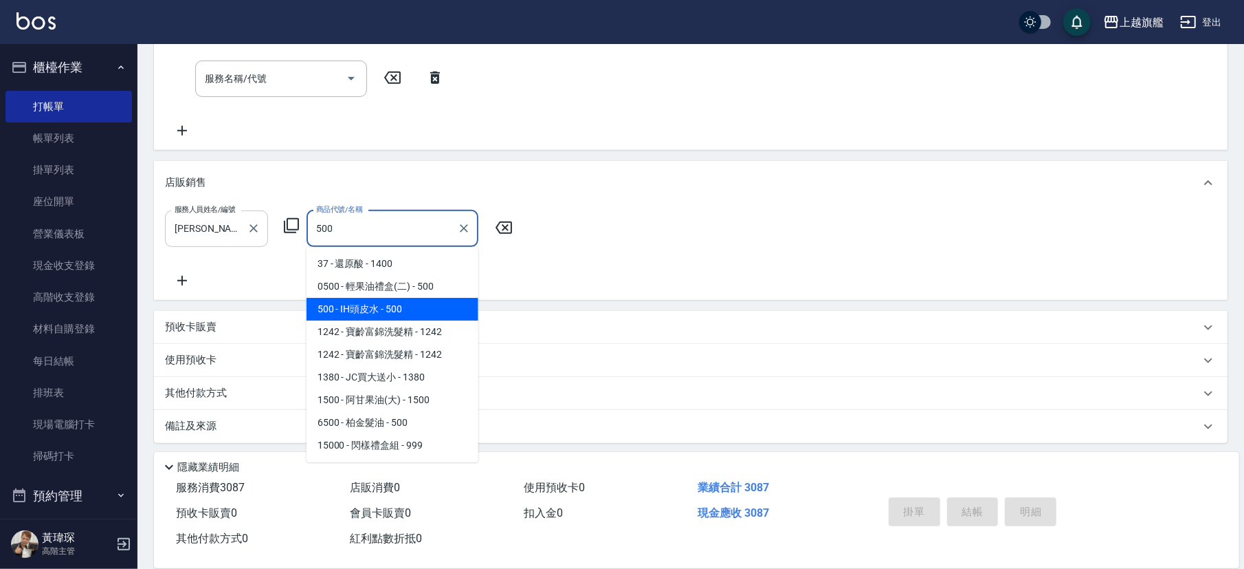
type input "IH頭皮水"
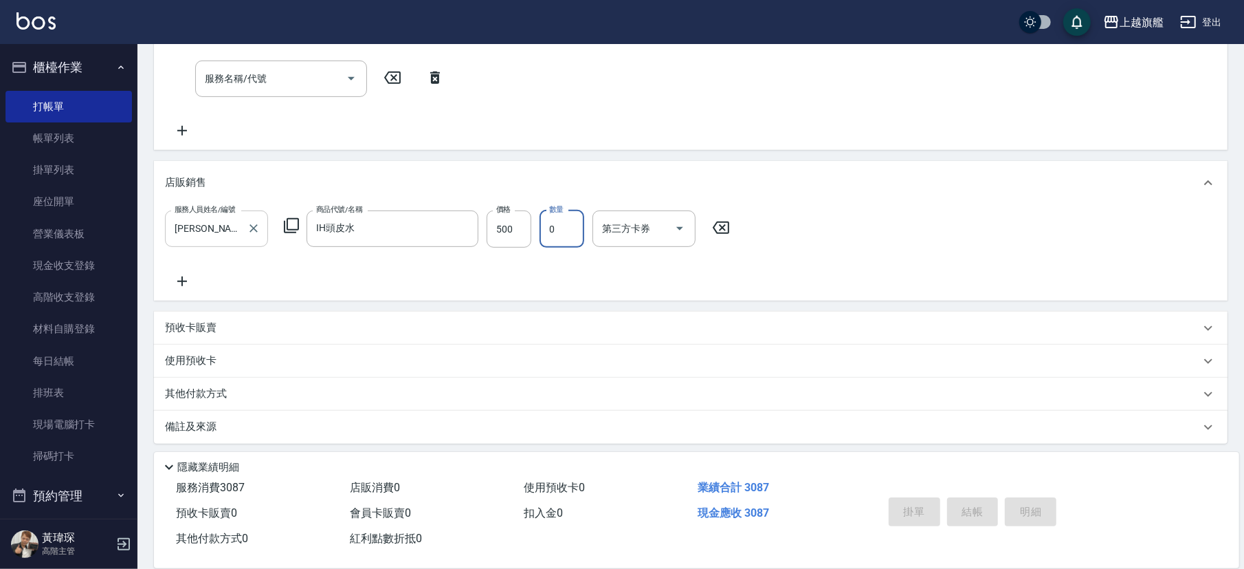
type input "1"
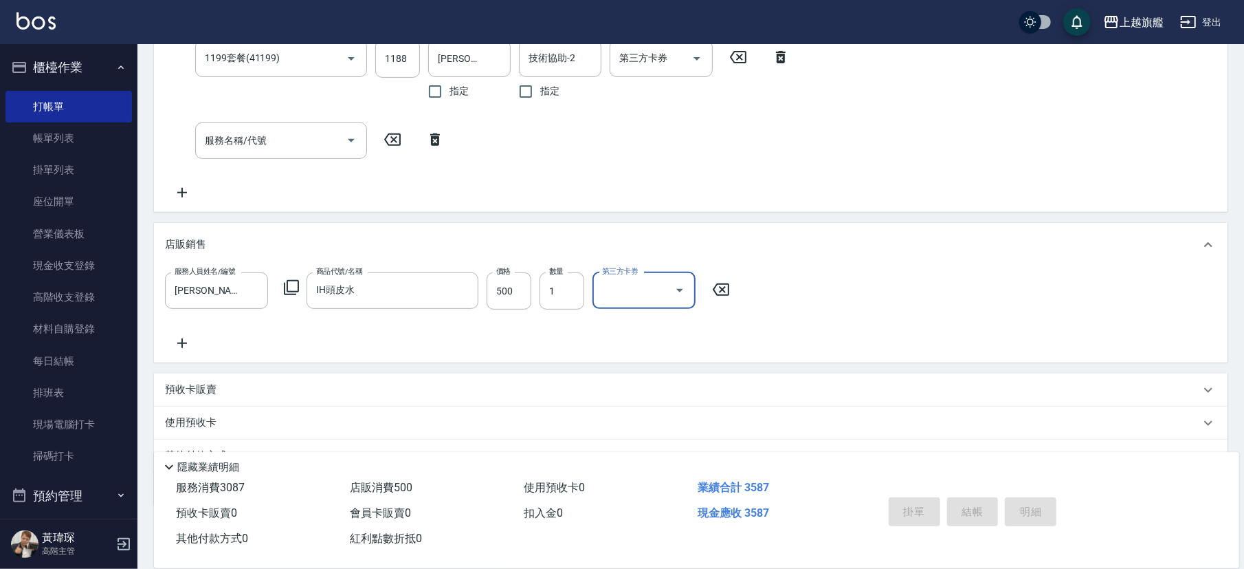
scroll to position [465, 0]
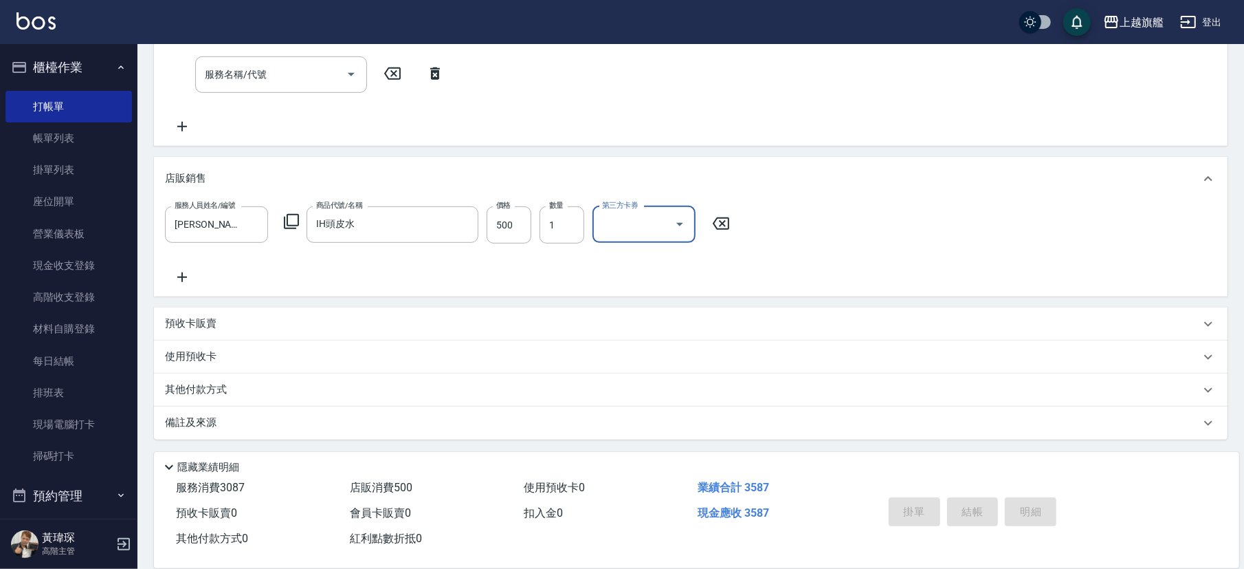
click at [241, 361] on div "使用預收卡" at bounding box center [682, 356] width 1035 height 14
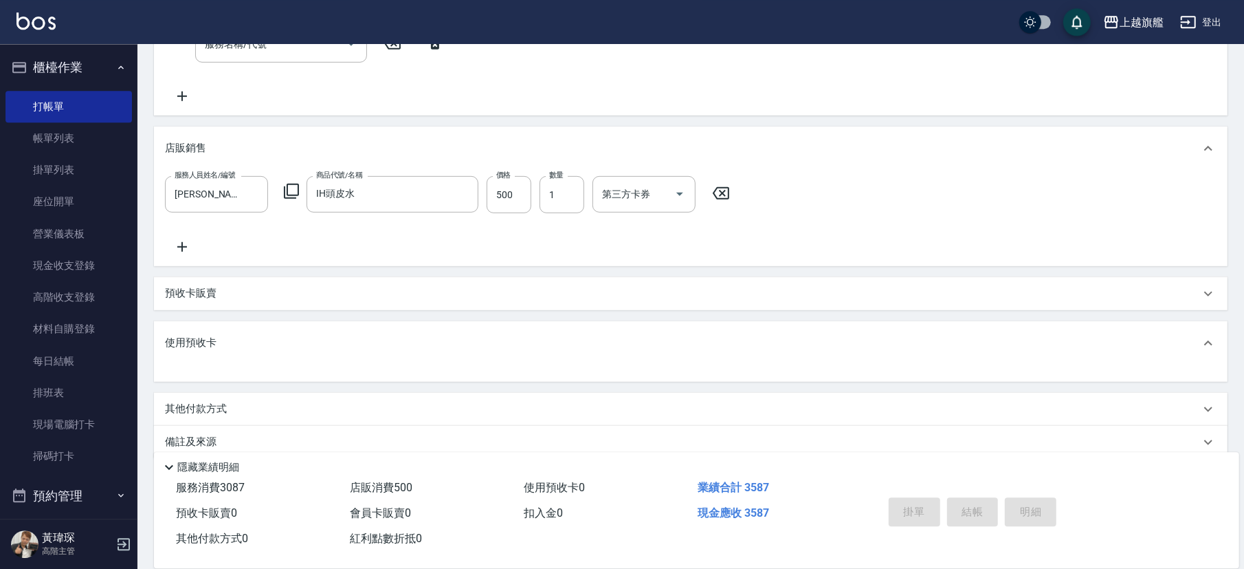
scroll to position [514, 0]
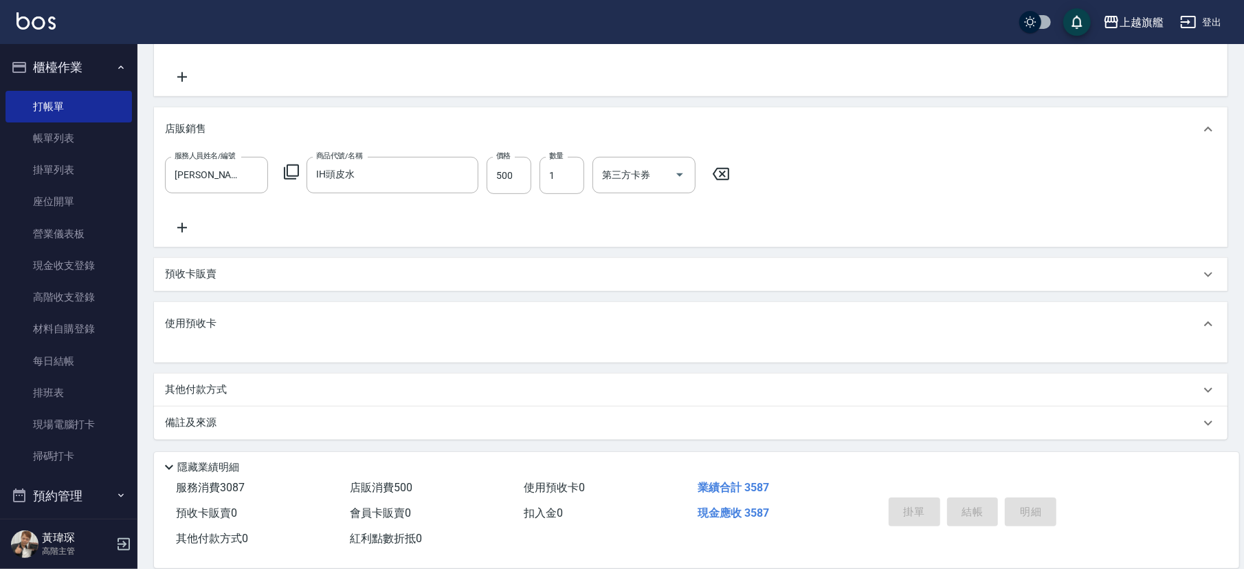
click at [248, 264] on div "預收卡販賣" at bounding box center [691, 274] width 1074 height 33
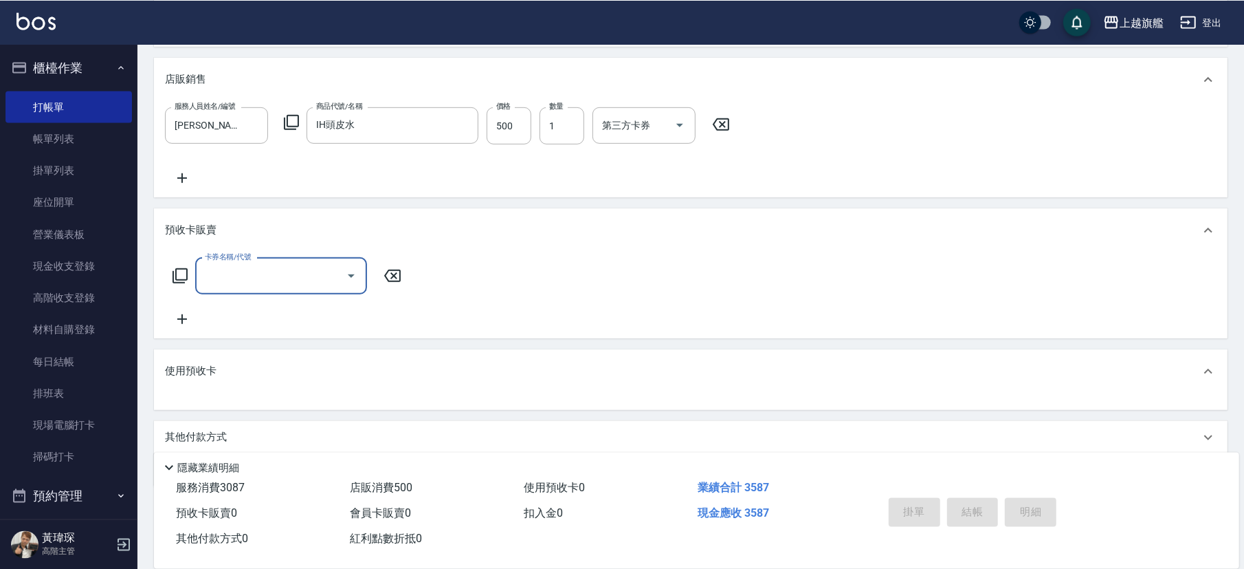
scroll to position [591, 0]
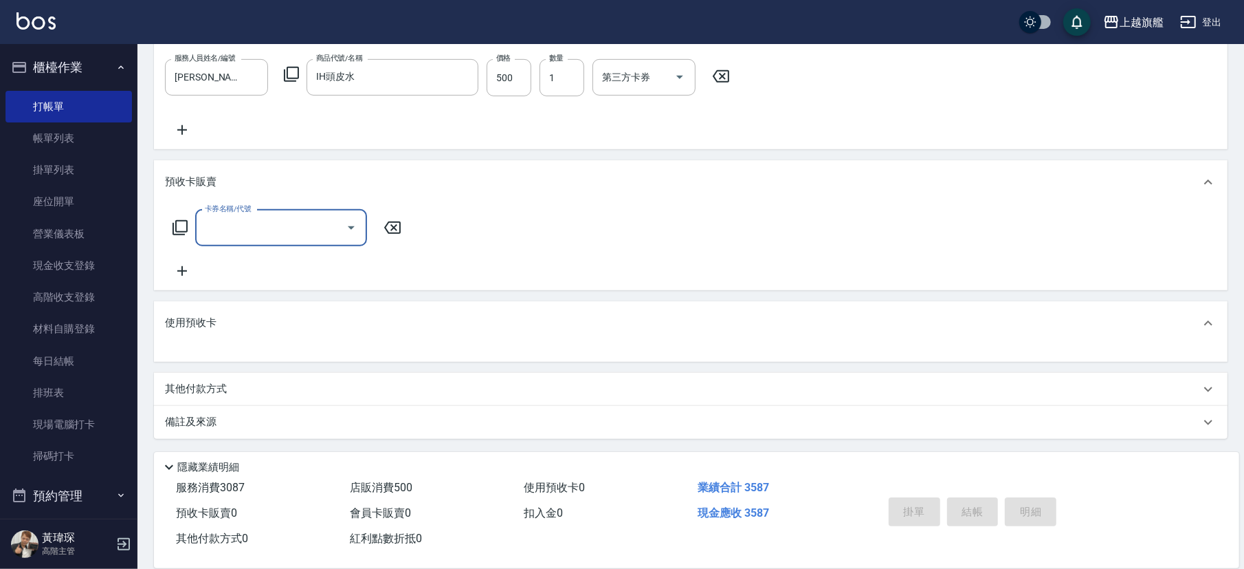
click at [239, 318] on div "使用預收卡" at bounding box center [682, 323] width 1035 height 14
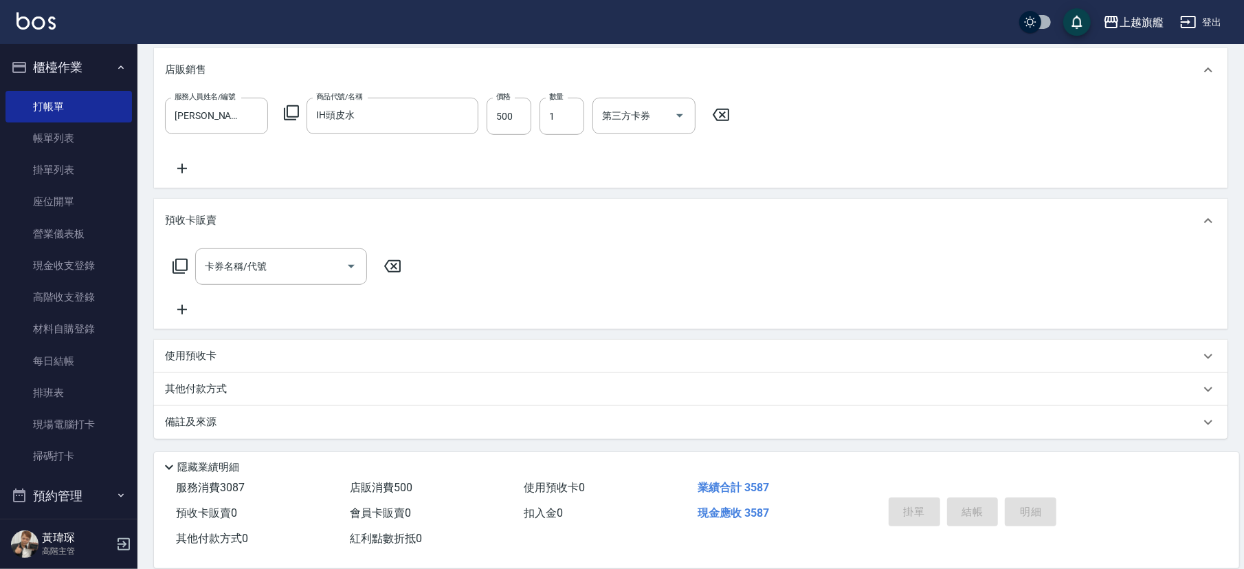
scroll to position [573, 0]
click at [547, 267] on div "卡券名稱/代號 卡券名稱/代號" at bounding box center [691, 282] width 1052 height 69
click at [470, 226] on div "預收卡販賣" at bounding box center [682, 220] width 1035 height 14
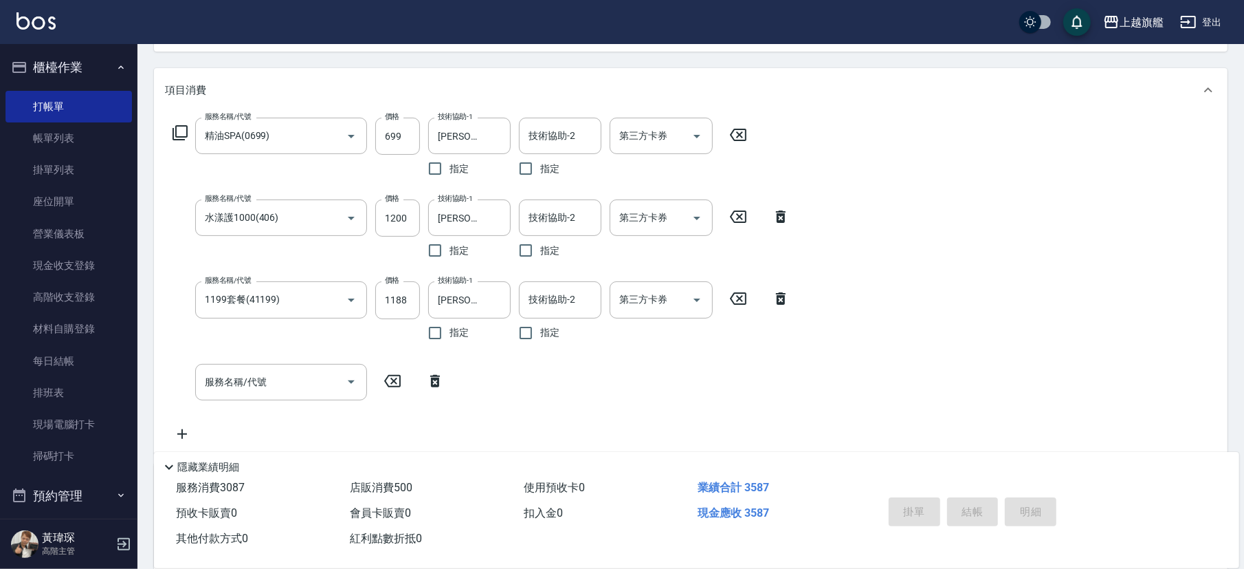
scroll to position [0, 0]
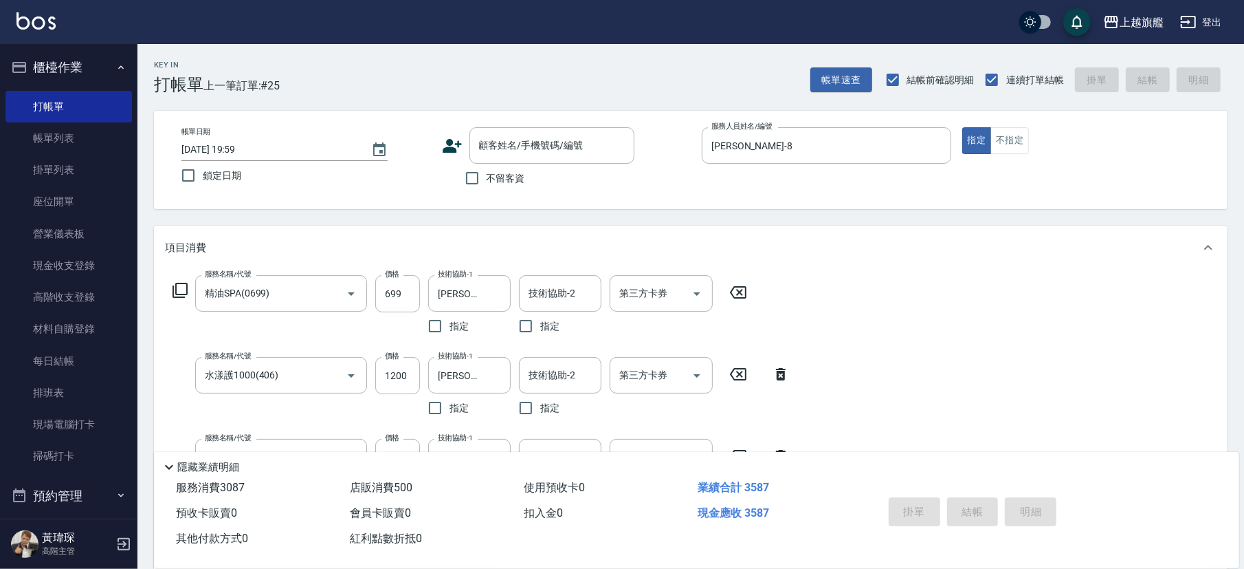
click at [516, 179] on span "不留客資" at bounding box center [506, 178] width 39 height 14
click at [487, 179] on input "不留客資" at bounding box center [472, 178] width 29 height 29
checkbox input "true"
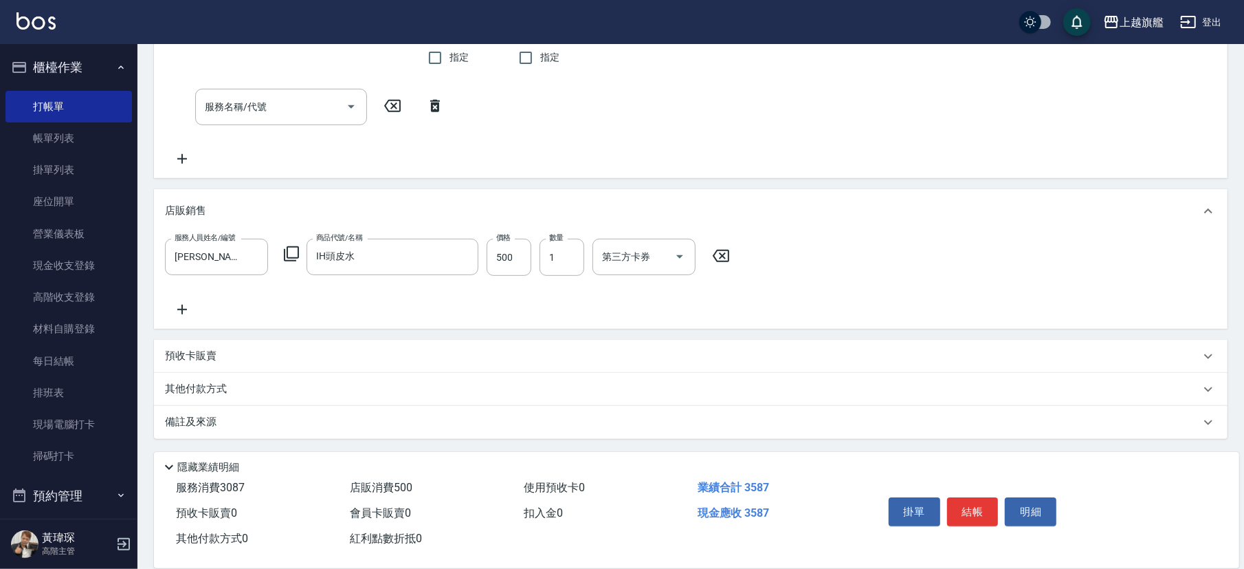
scroll to position [355, 0]
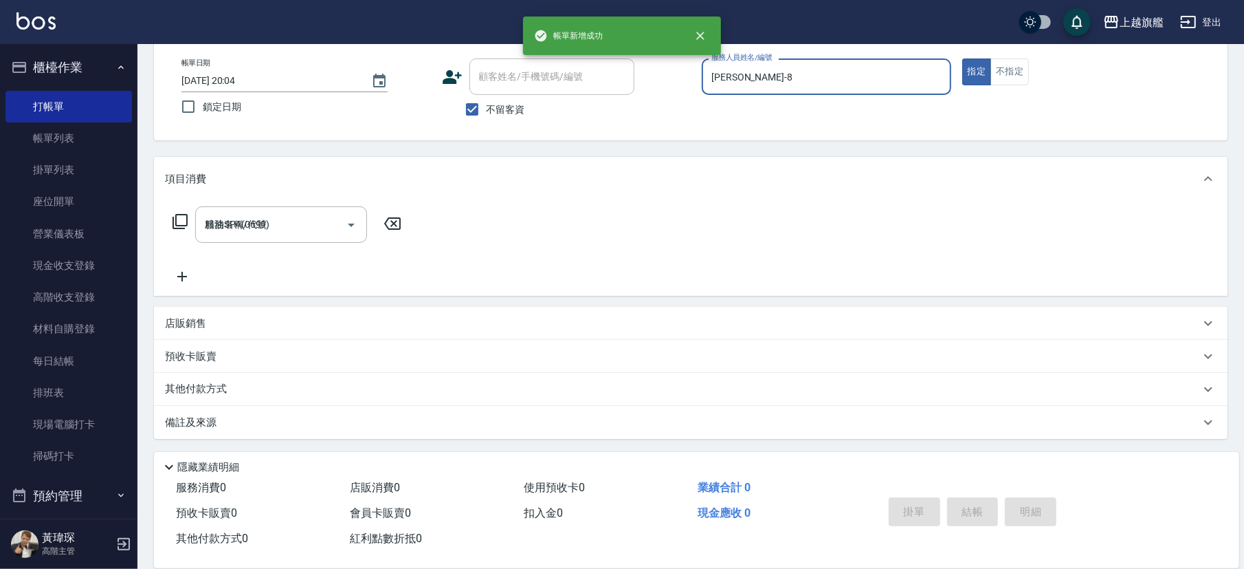
type input "2025/10/11 20:04"
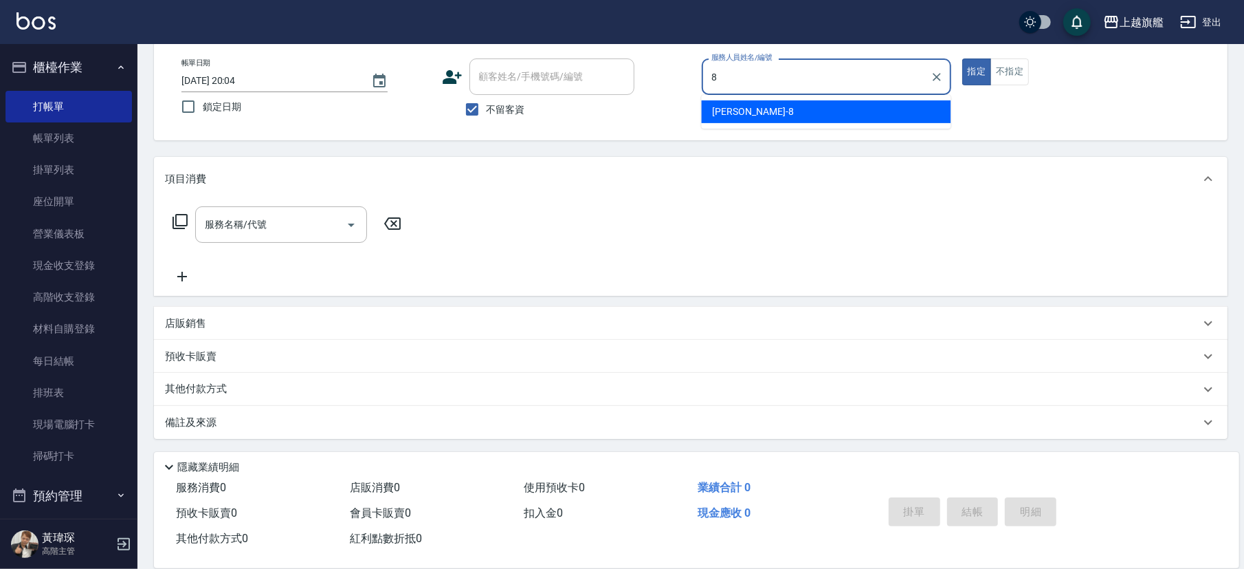
type input "周秀娟-8"
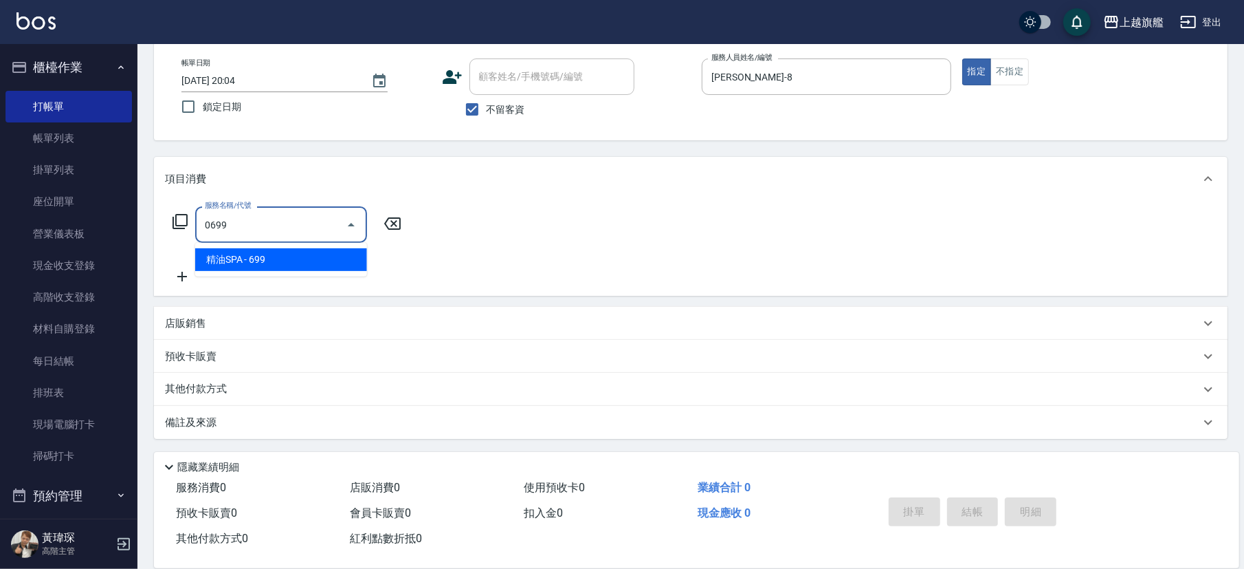
type input "精油SPA(0699)"
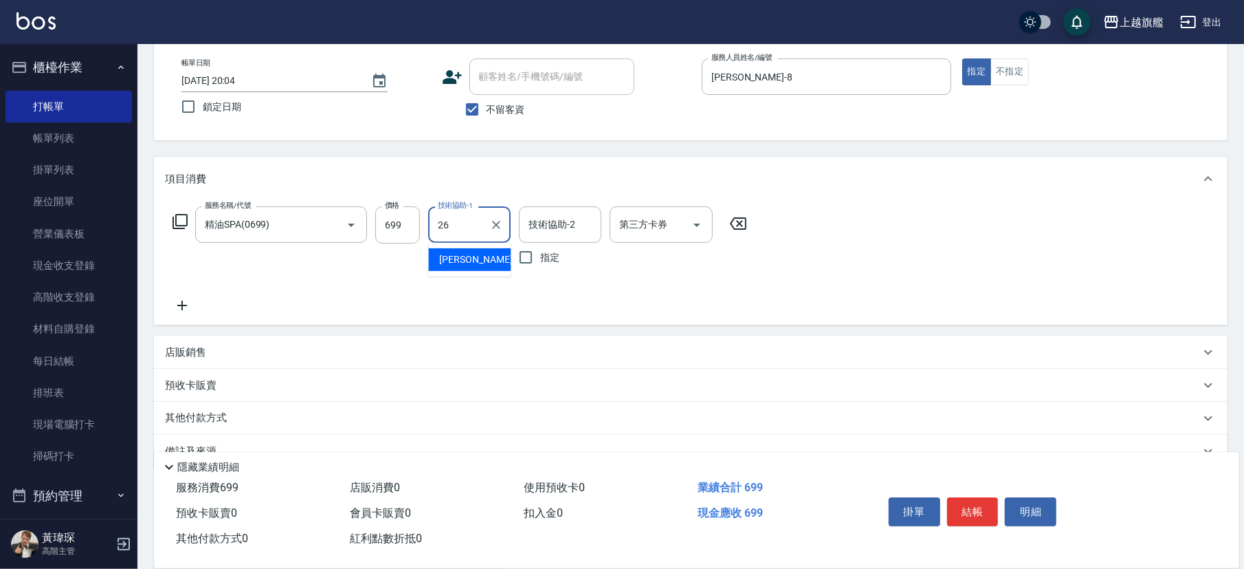
type input "陳祈聿-26"
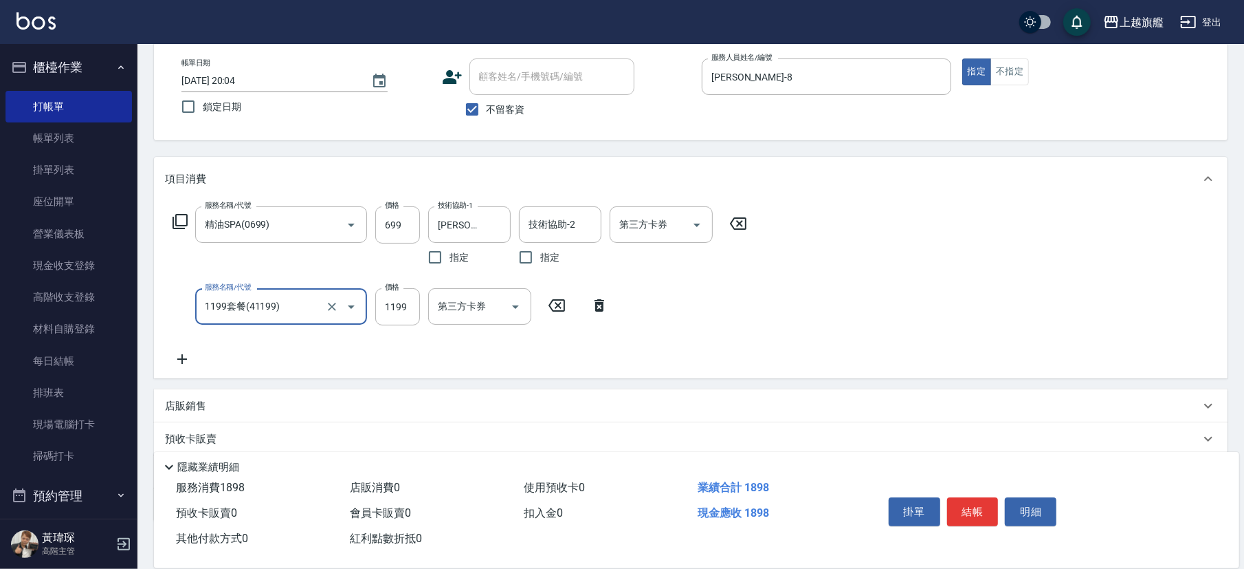
type input "1199套餐(41199)"
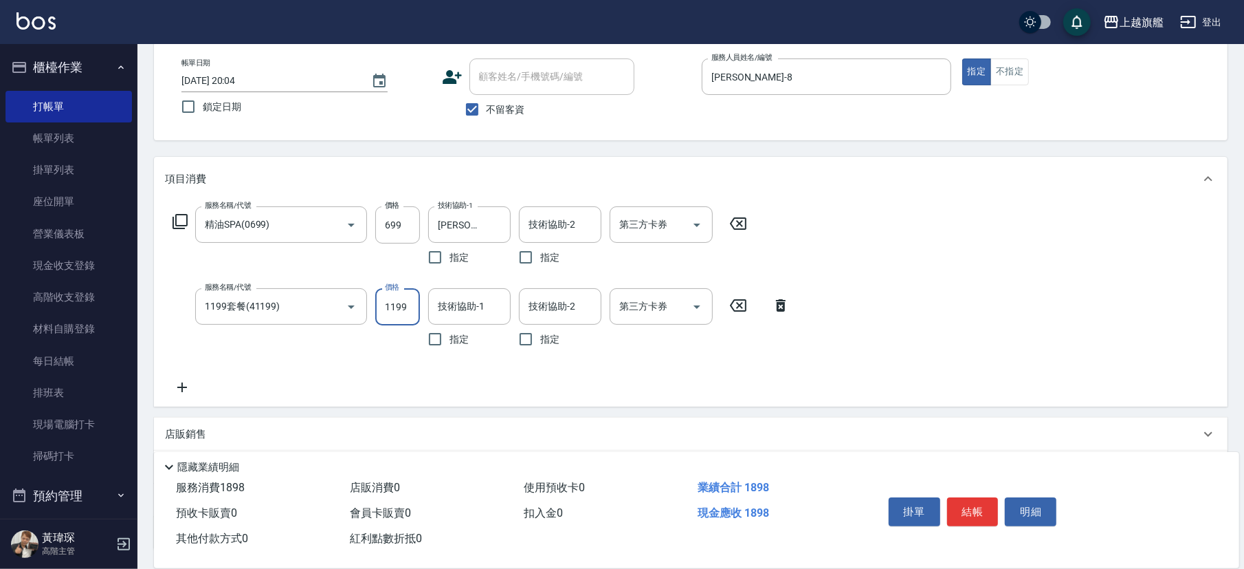
click at [410, 298] on input "1199" at bounding box center [397, 306] width 45 height 37
type input "1188"
type input "陳祈聿-26"
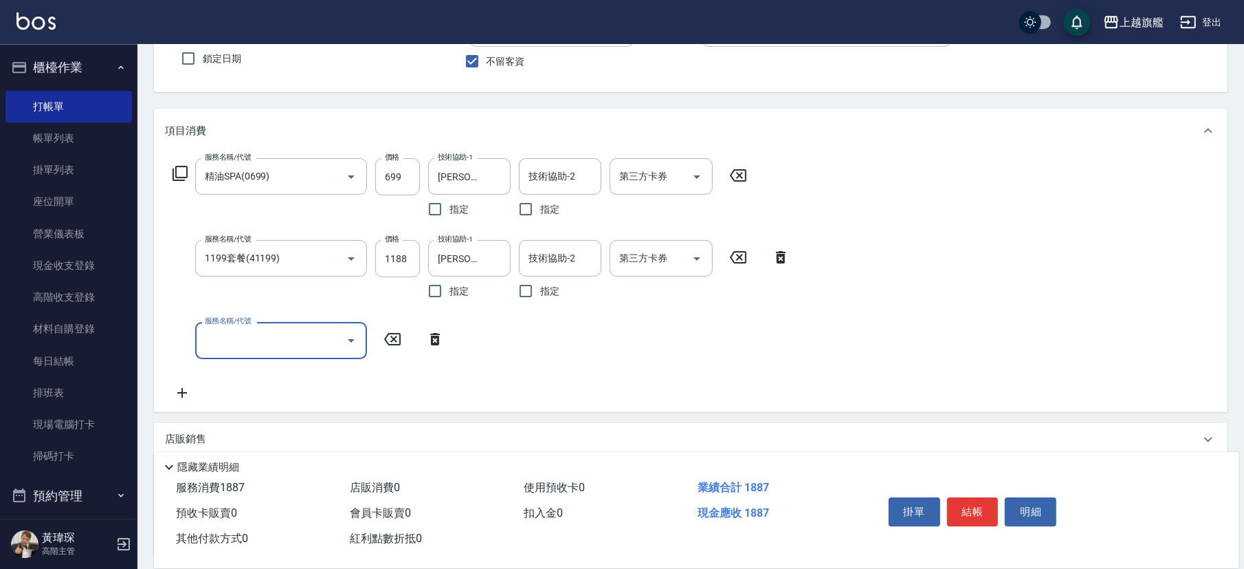
scroll to position [146, 0]
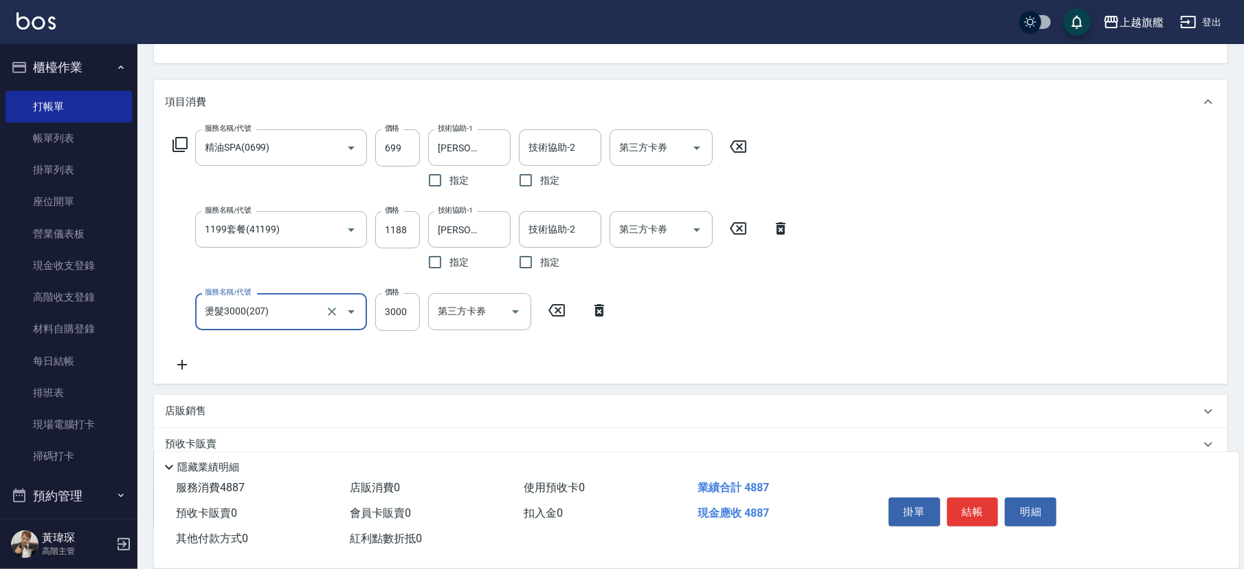
type input "燙髮3000(207)"
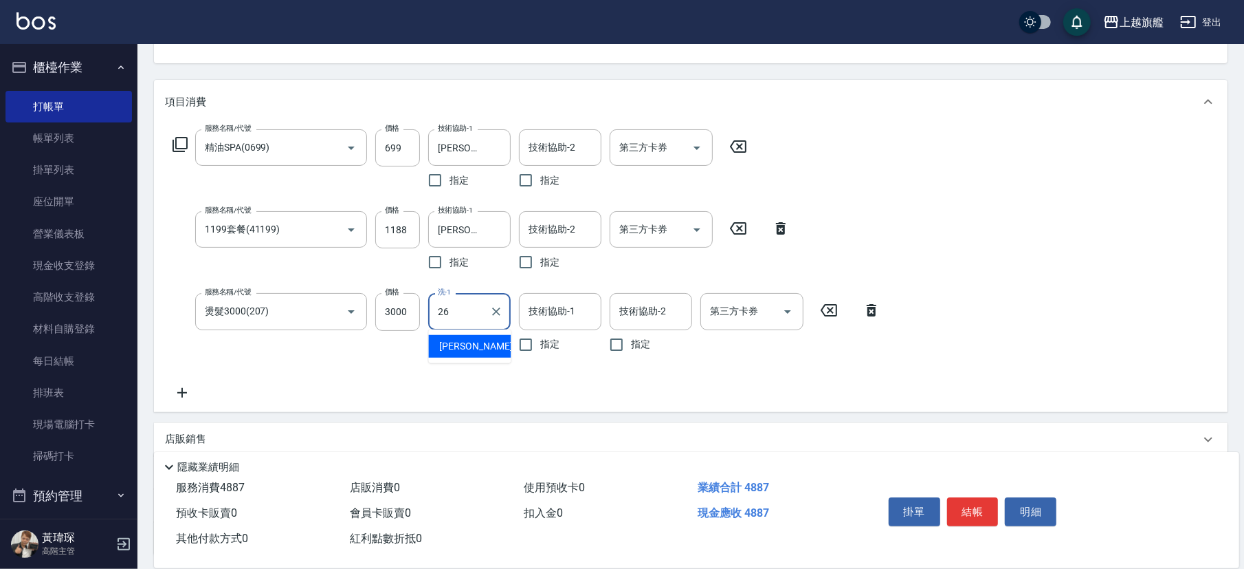
type input "陳祈聿-26"
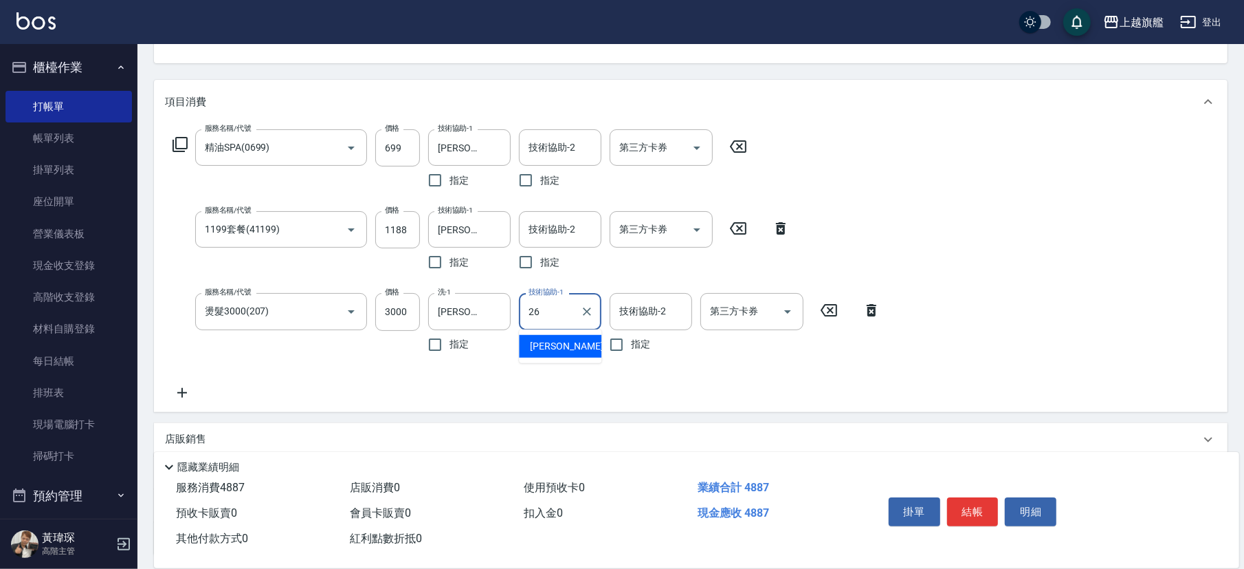
type input "陳祈聿-26"
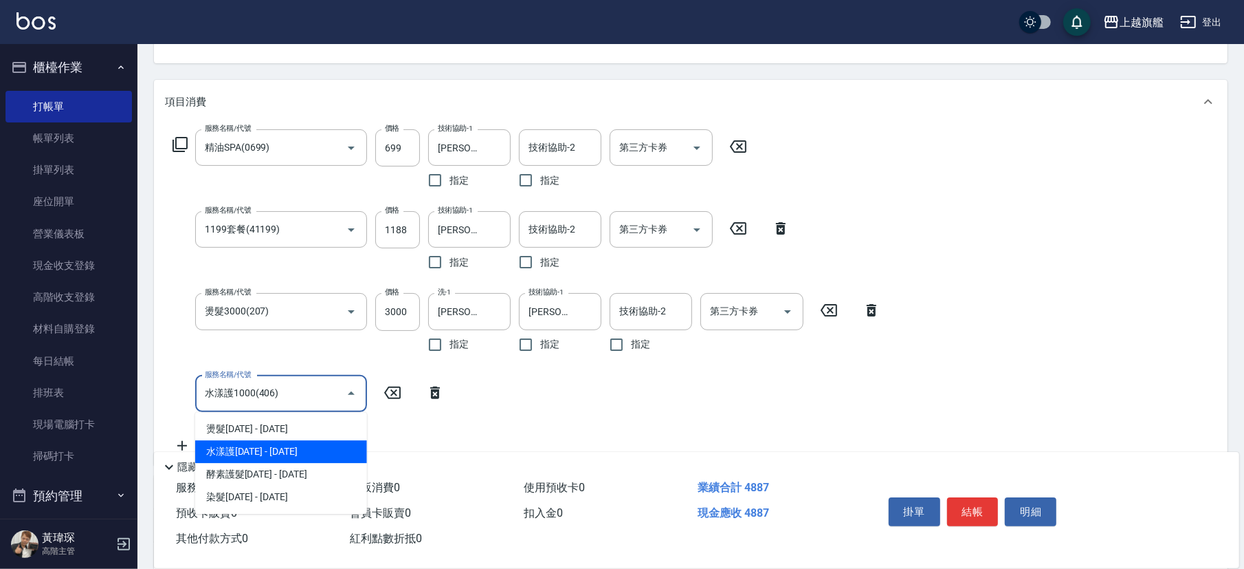
type input "水漾護1000(406)"
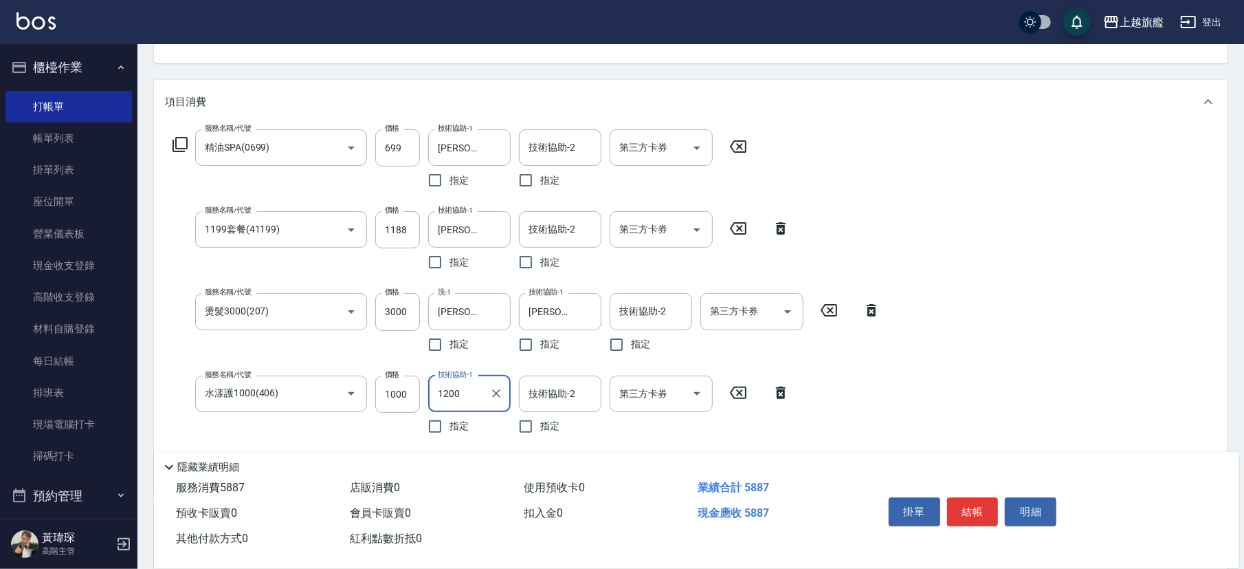
type input "1200"
click at [969, 219] on div "服務名稱/代號 精油SPA(0699) 服務名稱/代號 價格 699 價格 技術協助-1 陳祈聿-26 技術協助-1 指定 技術協助-2 技術協助-2 指定 …" at bounding box center [691, 309] width 1074 height 370
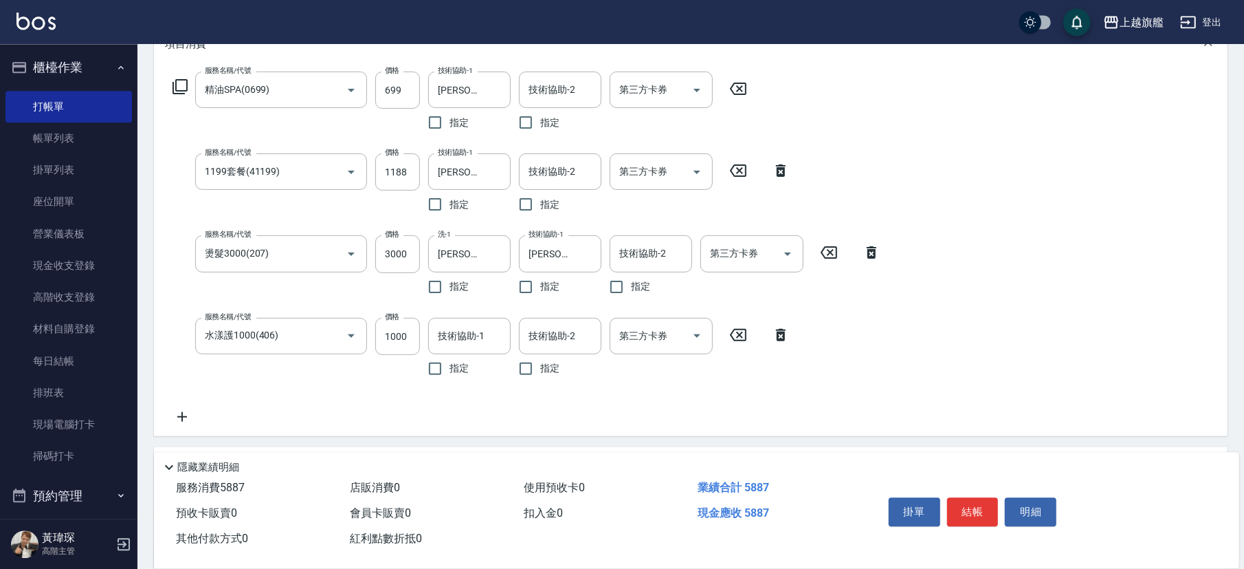
scroll to position [230, 0]
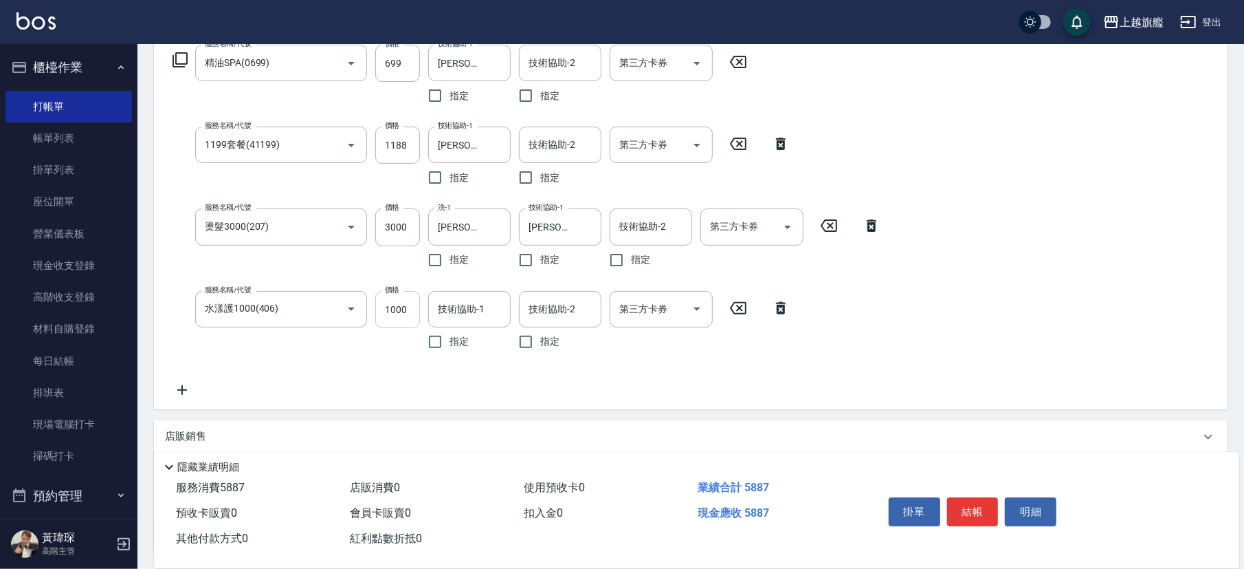
click at [382, 311] on input "1000" at bounding box center [397, 309] width 45 height 37
type input "120"
type input "陳祈聿-26"
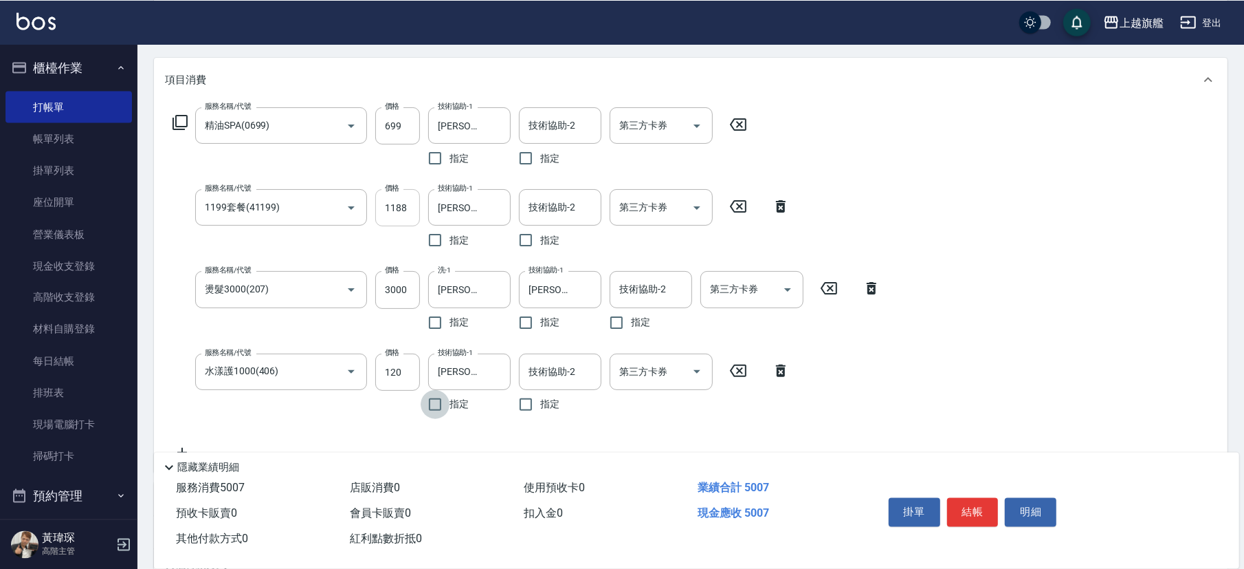
scroll to position [153, 0]
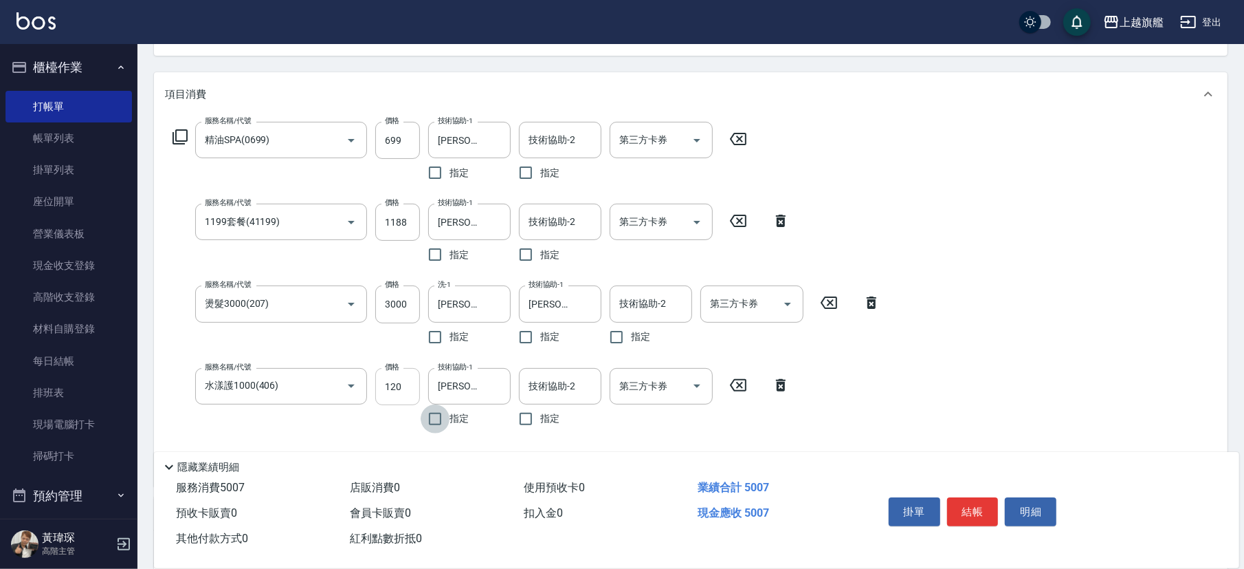
click at [405, 378] on input "120" at bounding box center [397, 386] width 45 height 37
type input "1200"
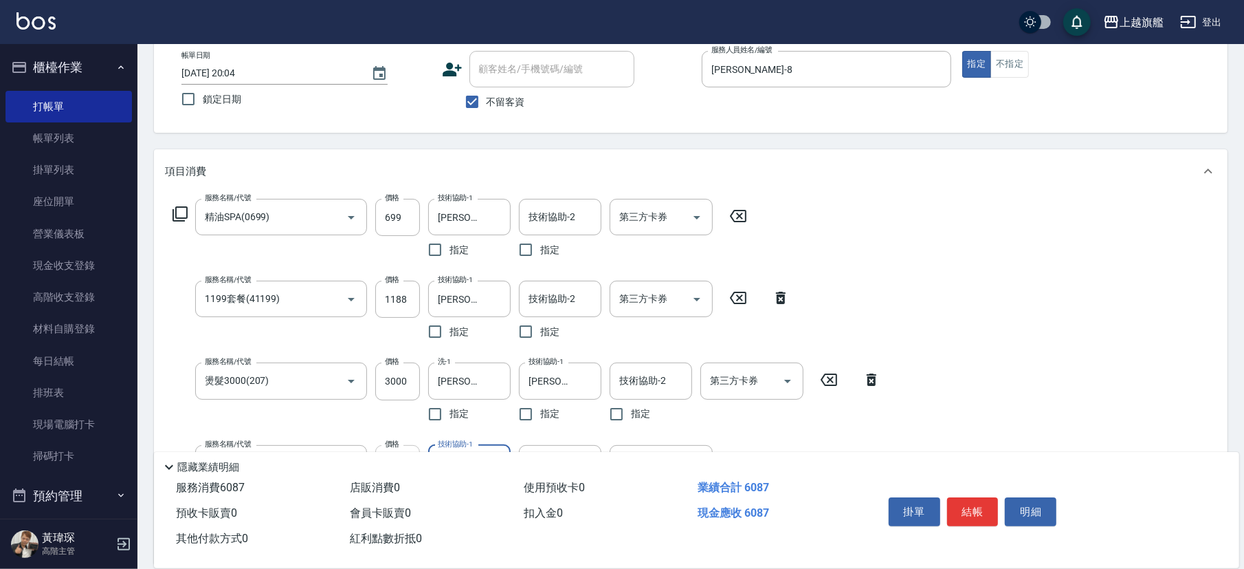
scroll to position [0, 0]
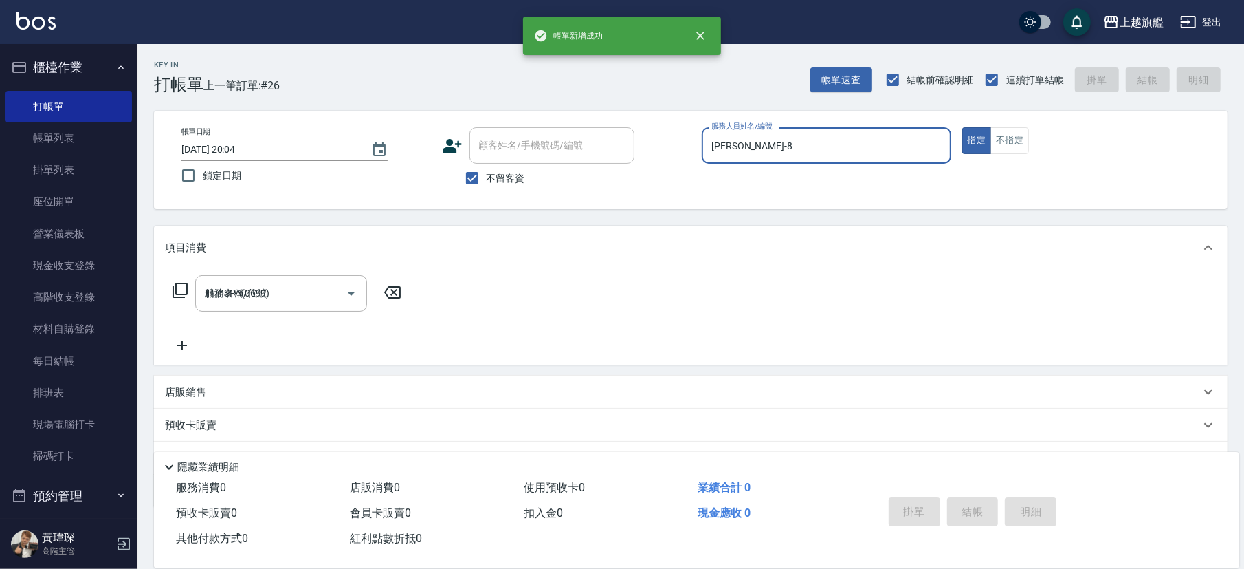
type input "2025/10/11 20:05"
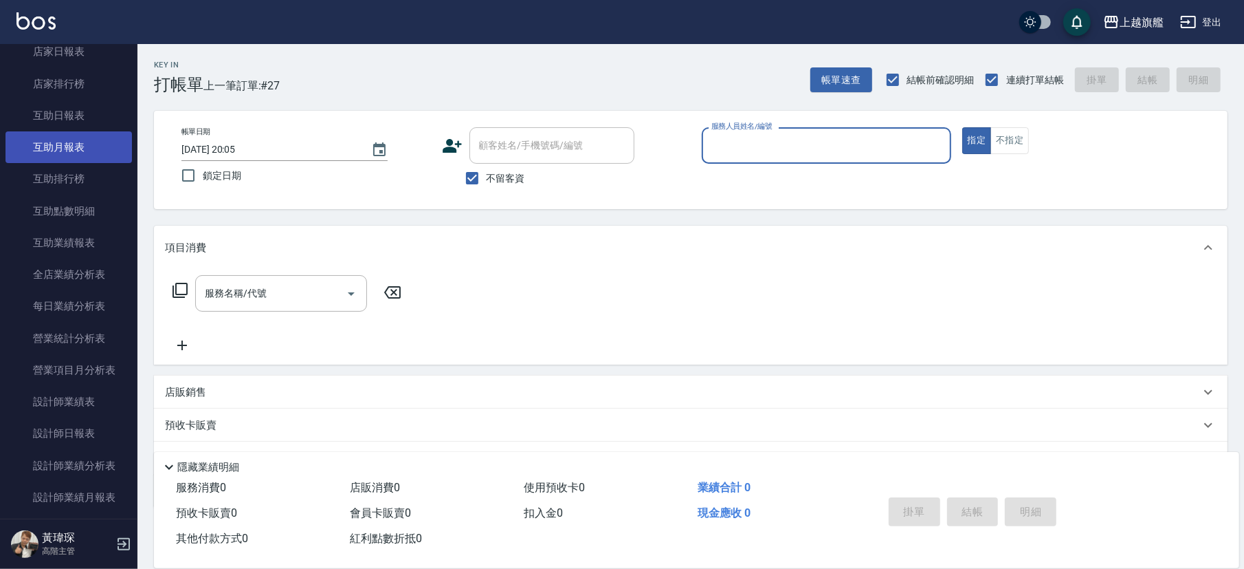
scroll to position [579, 0]
click at [73, 143] on link "互助日報表" at bounding box center [69, 150] width 127 height 32
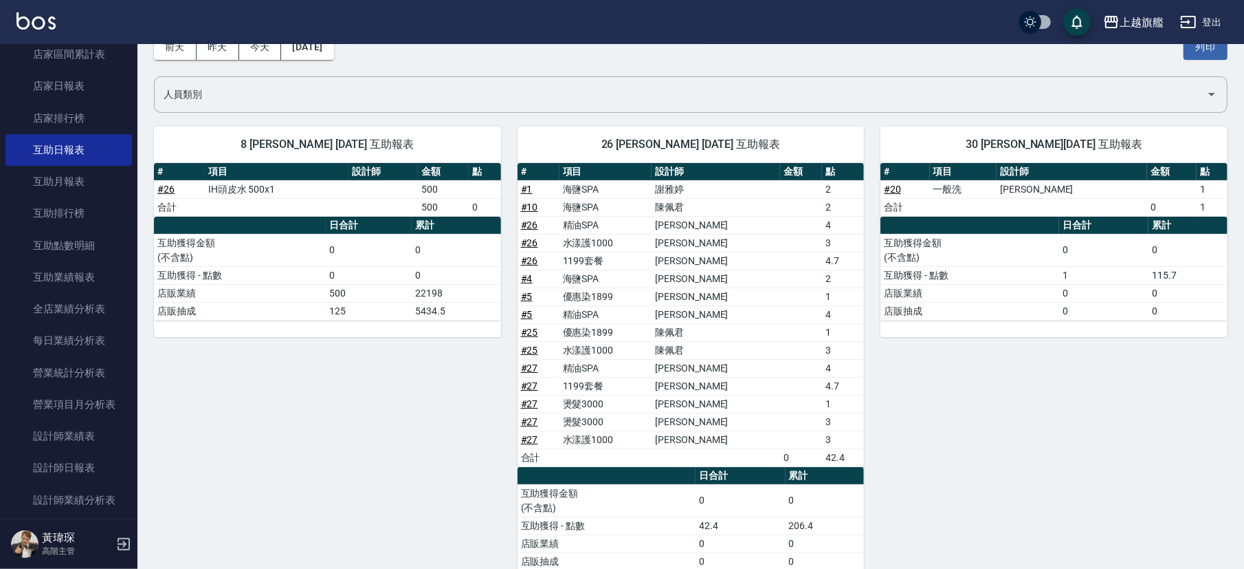
scroll to position [153, 0]
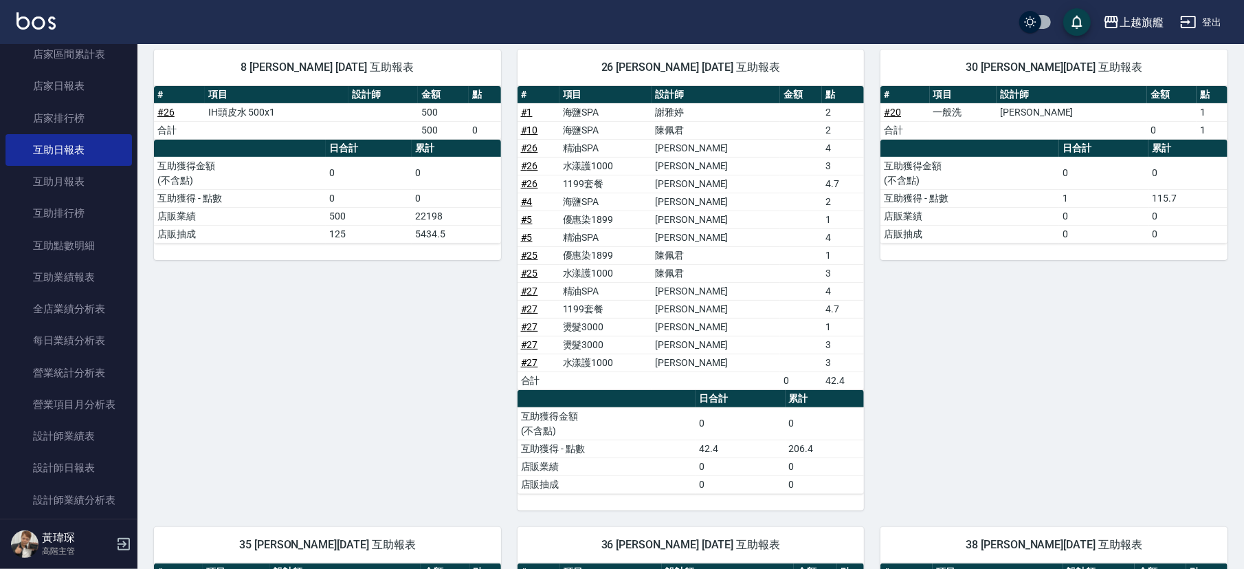
click at [530, 328] on link "# 27" at bounding box center [529, 326] width 17 height 11
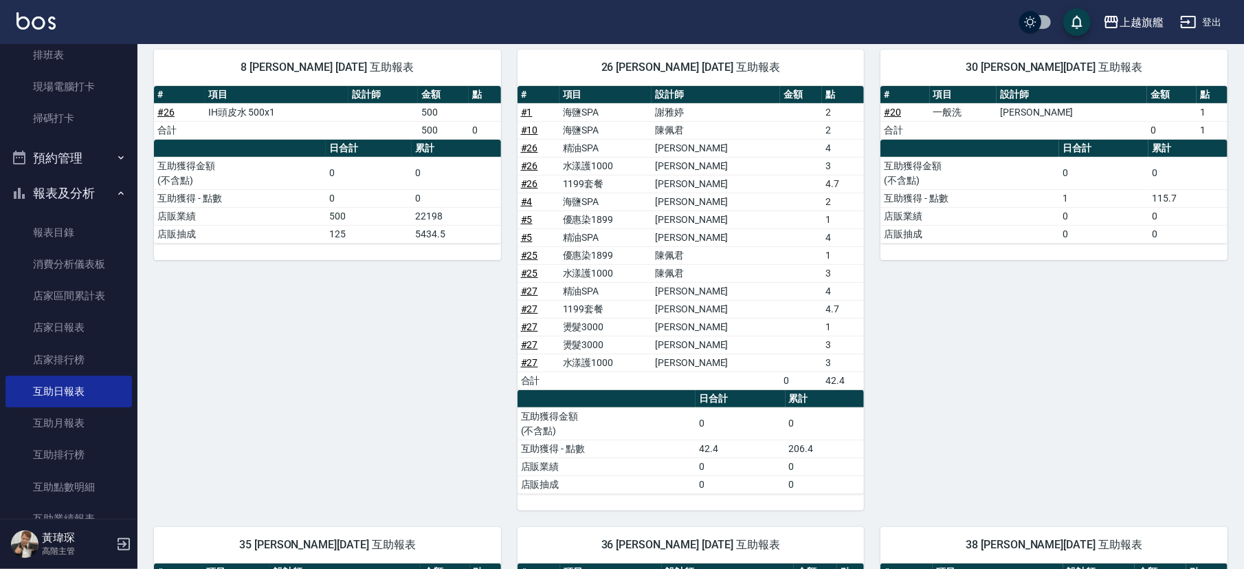
scroll to position [331, 0]
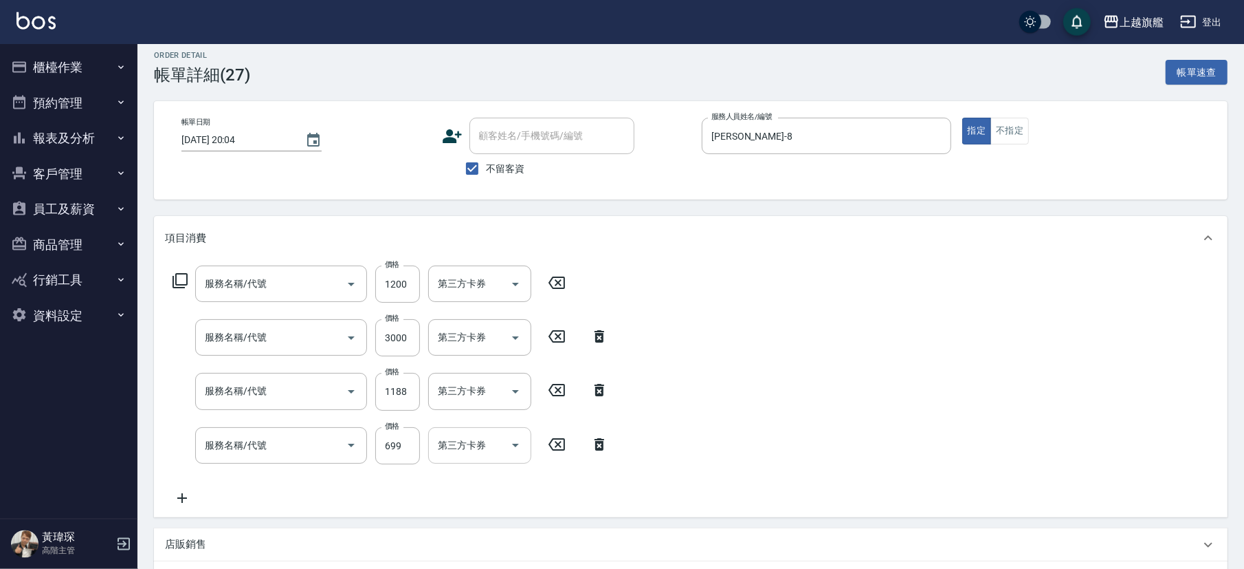
type input "水漾護1000(406)"
type input "燙髮3000(207)"
type input "1199套餐(41199)"
type input "精油SPA(0699)"
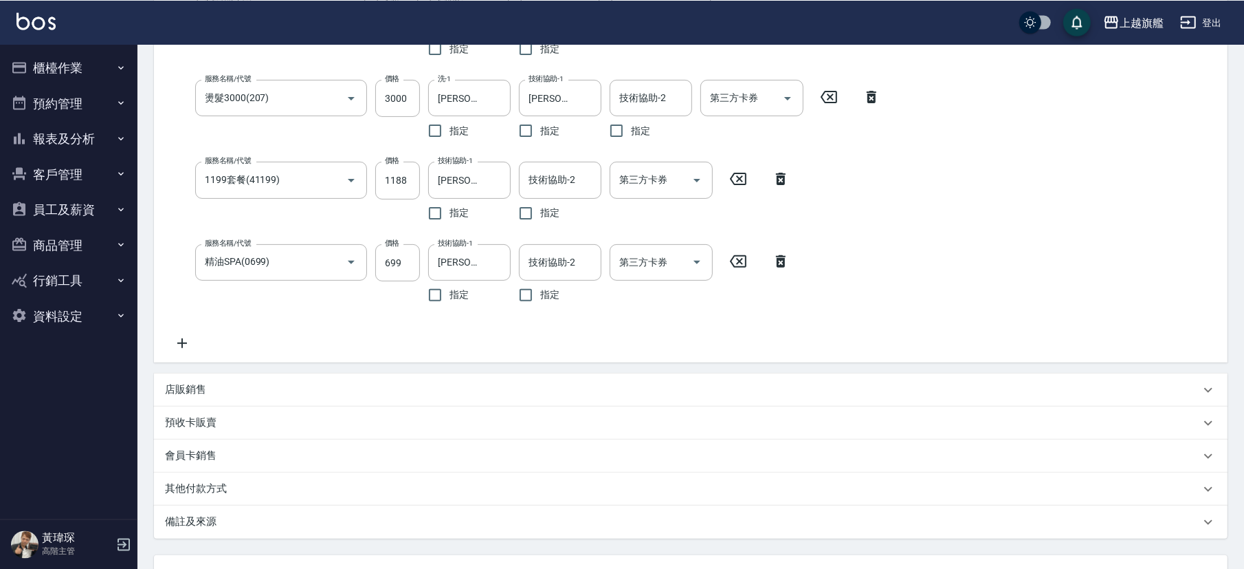
scroll to position [230, 0]
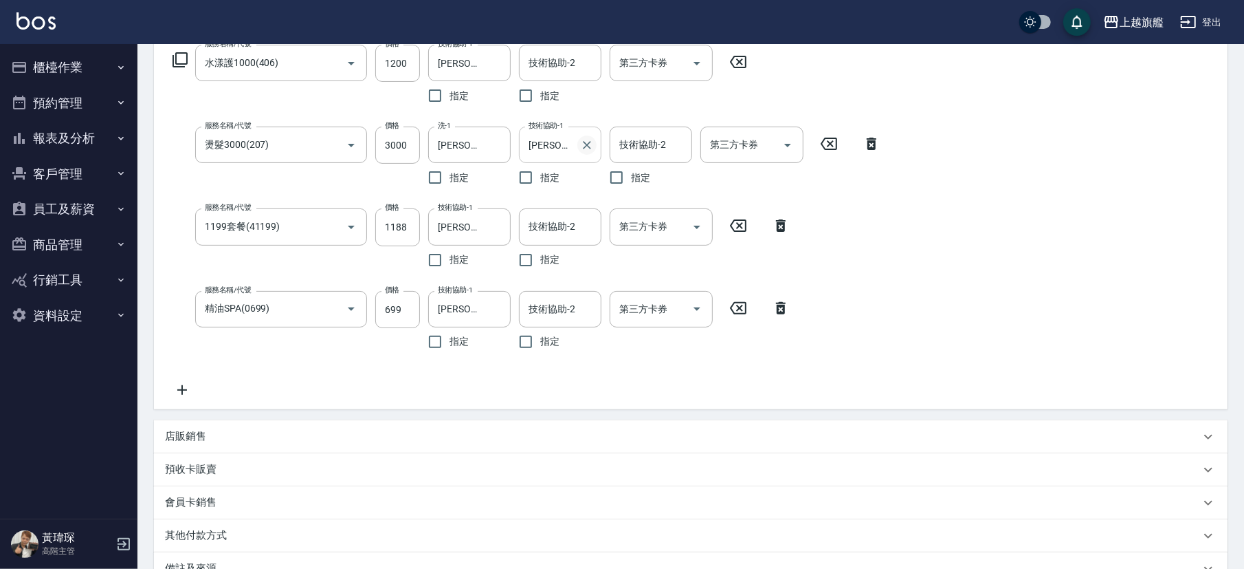
click at [589, 139] on icon "Clear" at bounding box center [587, 145] width 14 height 14
click at [923, 345] on div "服務名稱/代號 水漾護1000(406) 服務名稱/代號 價格 1200 價格 技術協助-1 陳祈聿-26 技術協助-1 指定 技術協助-2 技術協助-2 指…" at bounding box center [691, 224] width 1074 height 370
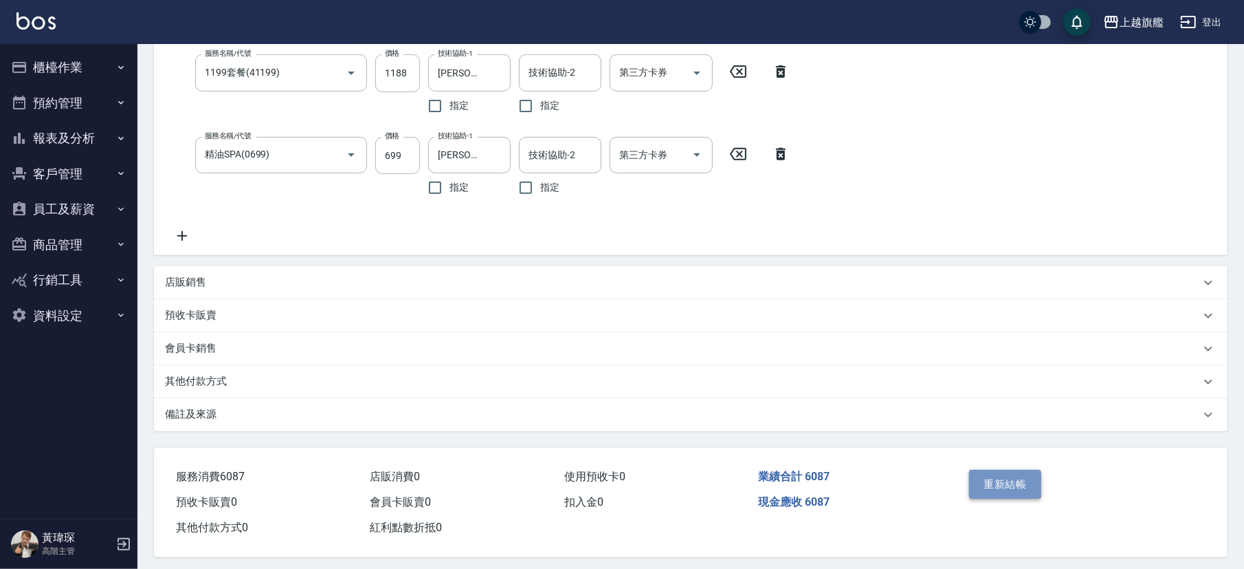
click at [1001, 479] on button "重新結帳" at bounding box center [1005, 484] width 73 height 29
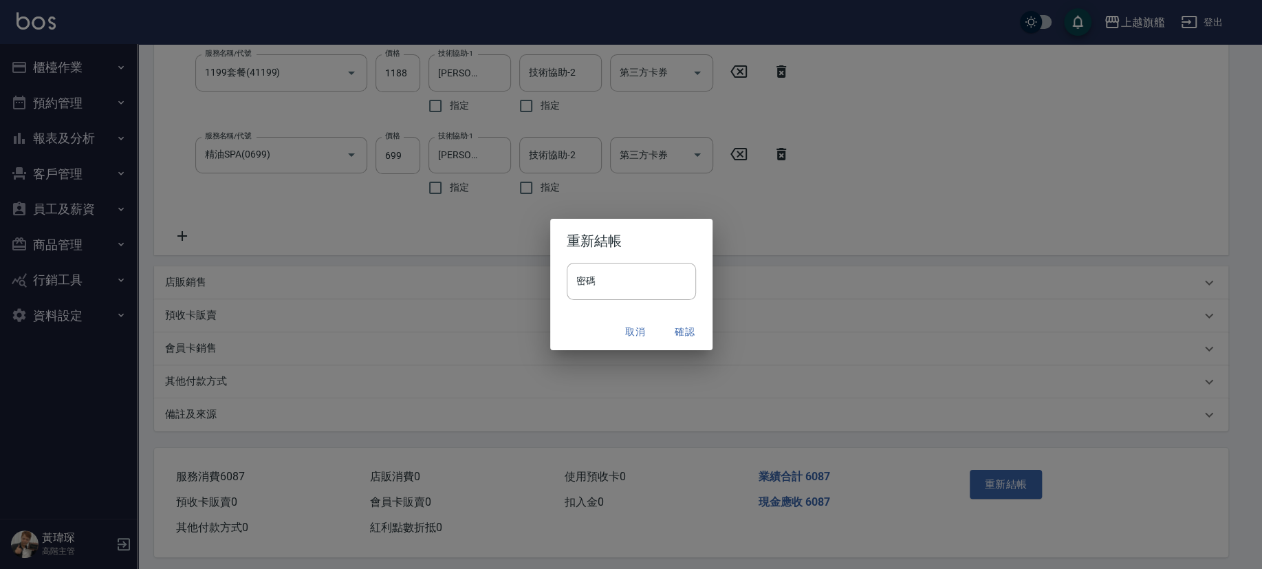
drag, startPoint x: 637, startPoint y: 333, endPoint x: 644, endPoint y: 330, distance: 8.0
click at [637, 332] on button "取消" at bounding box center [635, 331] width 44 height 25
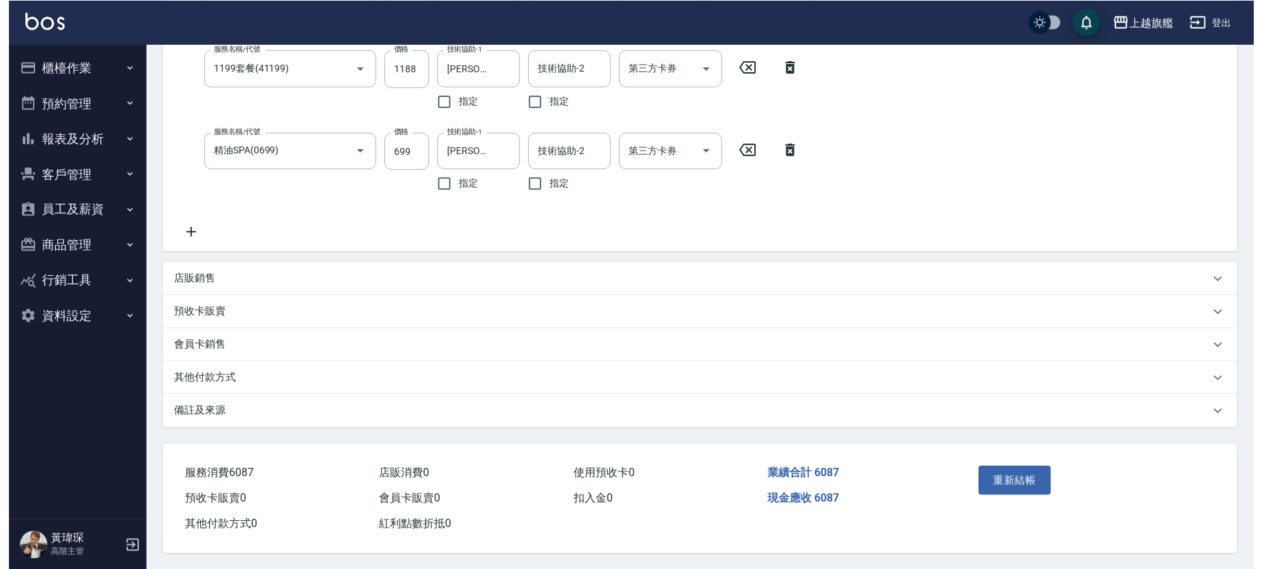
scroll to position [393, 0]
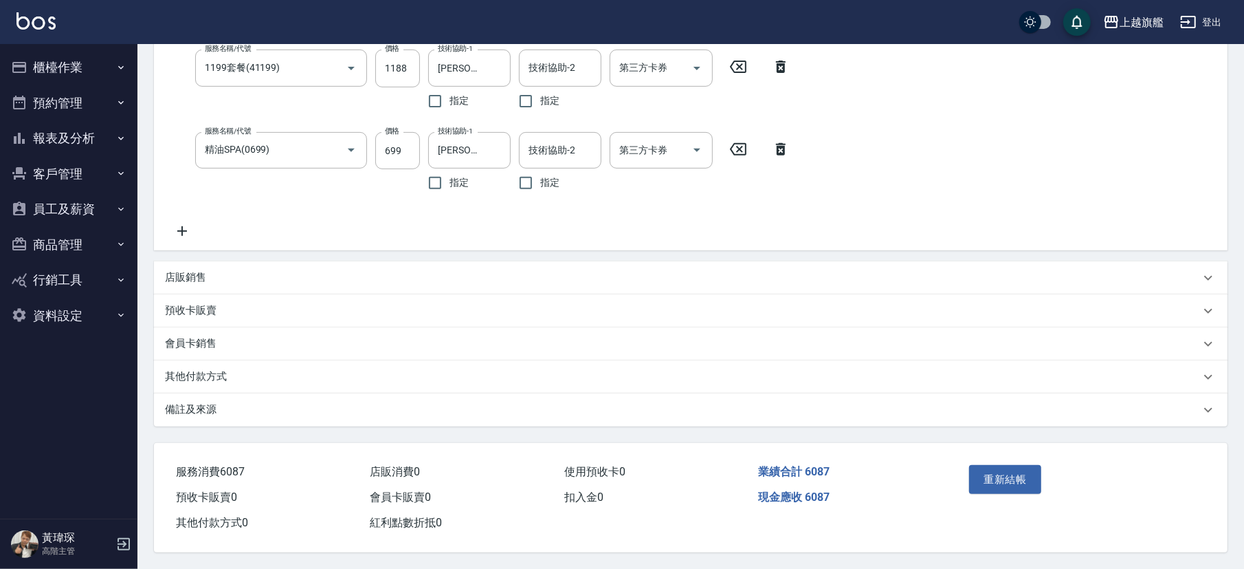
click at [1001, 453] on div "重新結帳" at bounding box center [1079, 489] width 265 height 93
click at [1002, 465] on button "重新結帳" at bounding box center [1005, 479] width 73 height 29
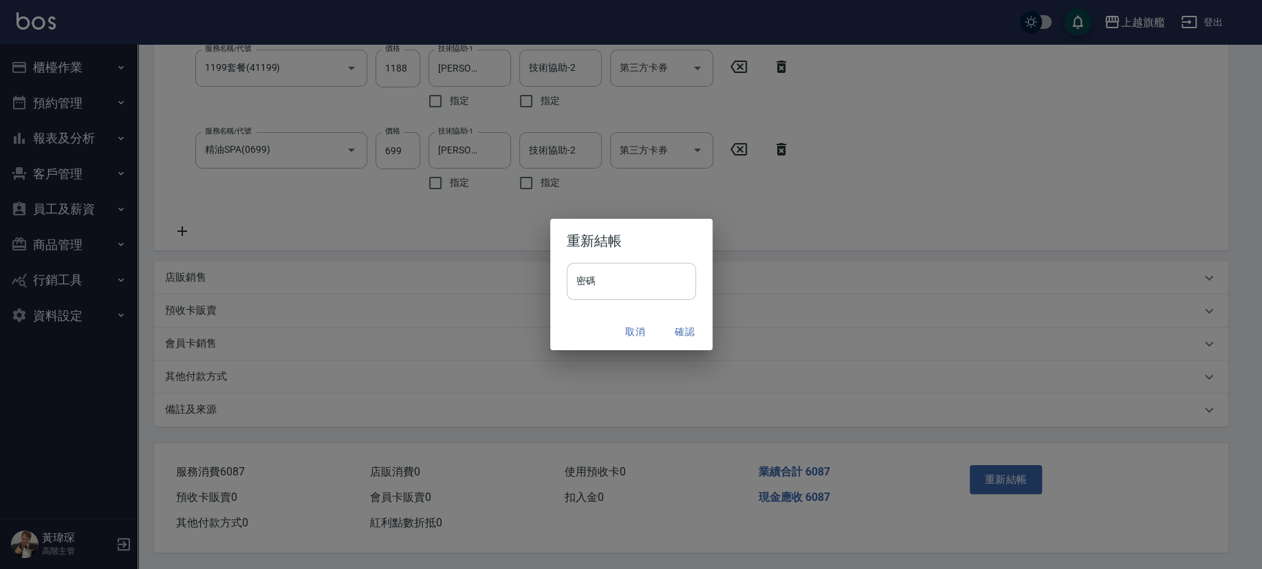
click at [607, 270] on input "密碼" at bounding box center [631, 281] width 129 height 37
type input "******"
click at [685, 322] on button "確認" at bounding box center [685, 331] width 44 height 25
click at [690, 323] on button "確認" at bounding box center [685, 331] width 44 height 25
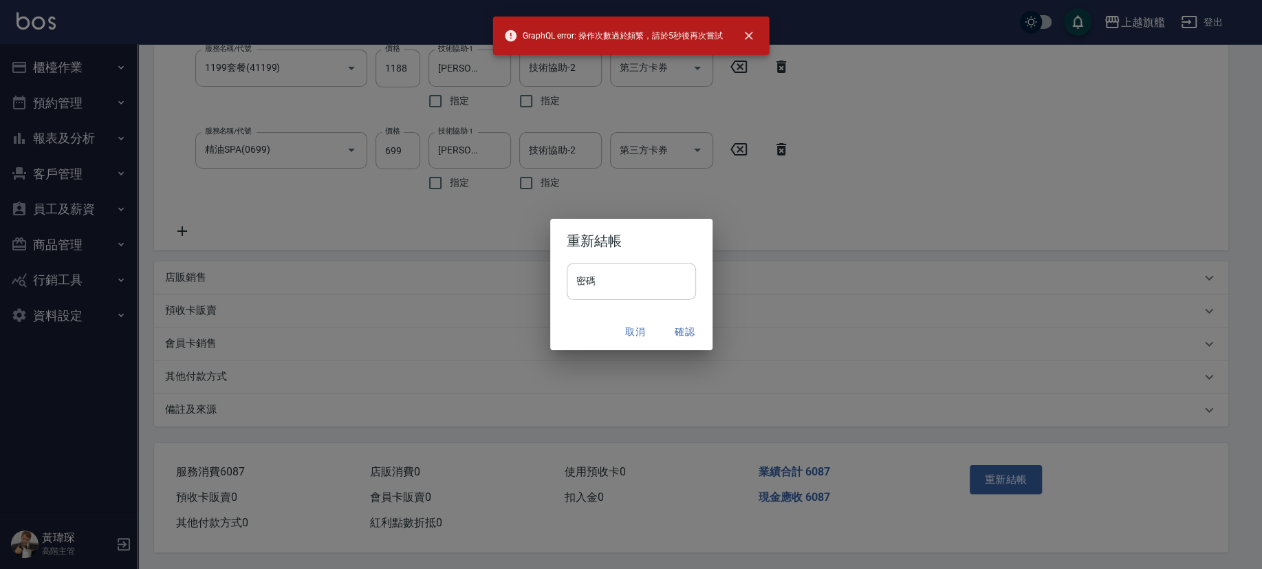
click at [628, 275] on input "密碼" at bounding box center [631, 281] width 129 height 37
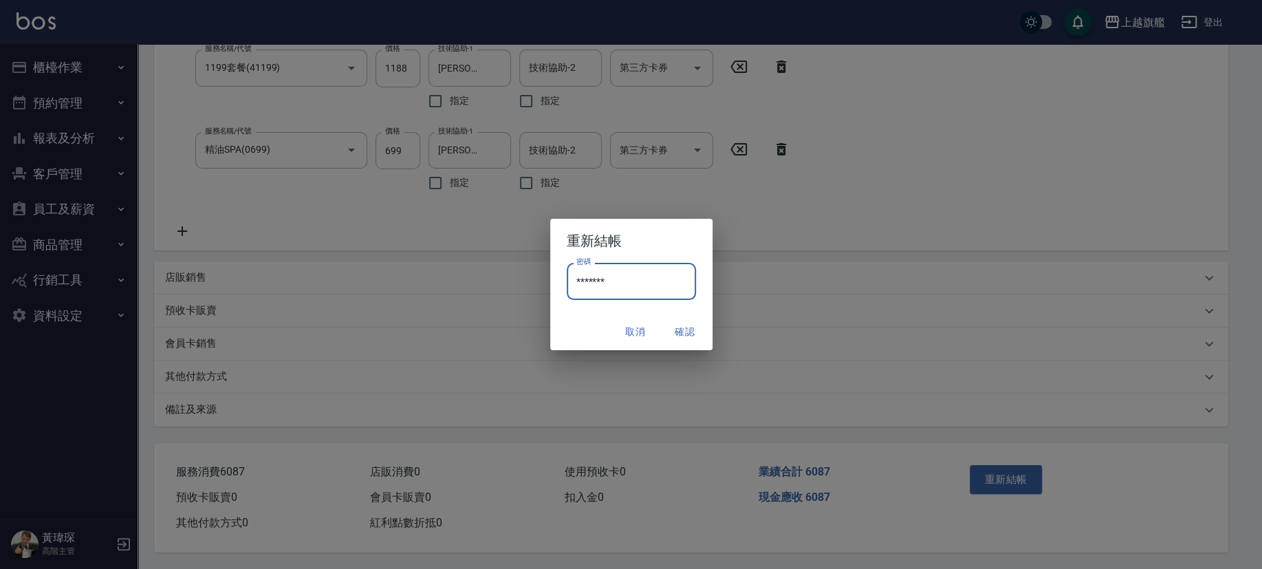
type input "*******"
click at [701, 327] on button "確認" at bounding box center [685, 331] width 44 height 25
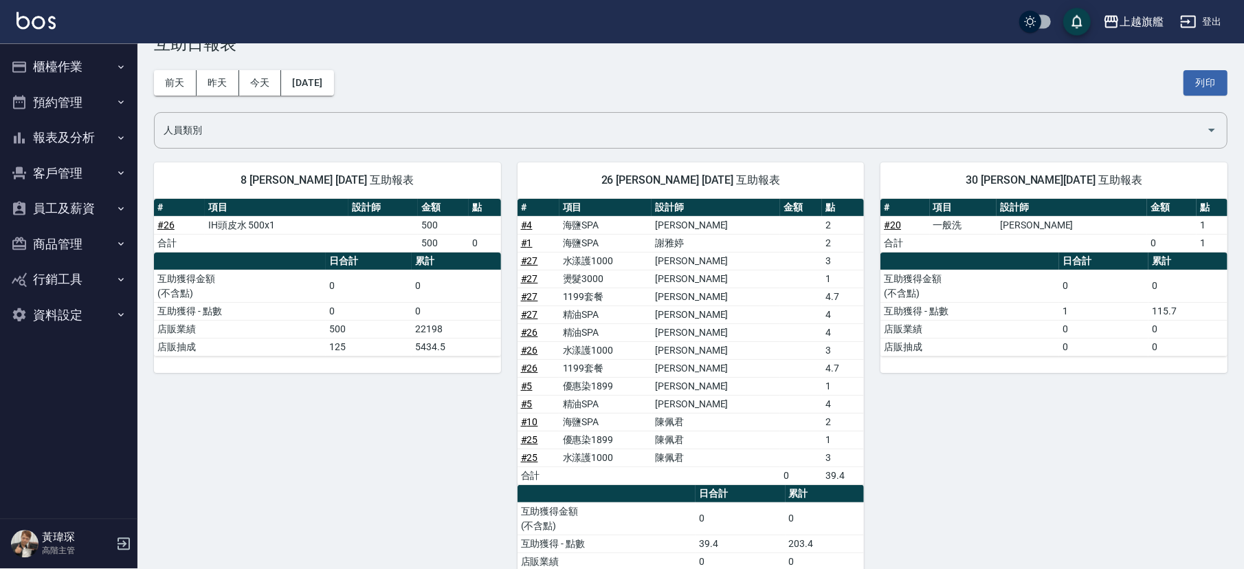
scroll to position [76, 0]
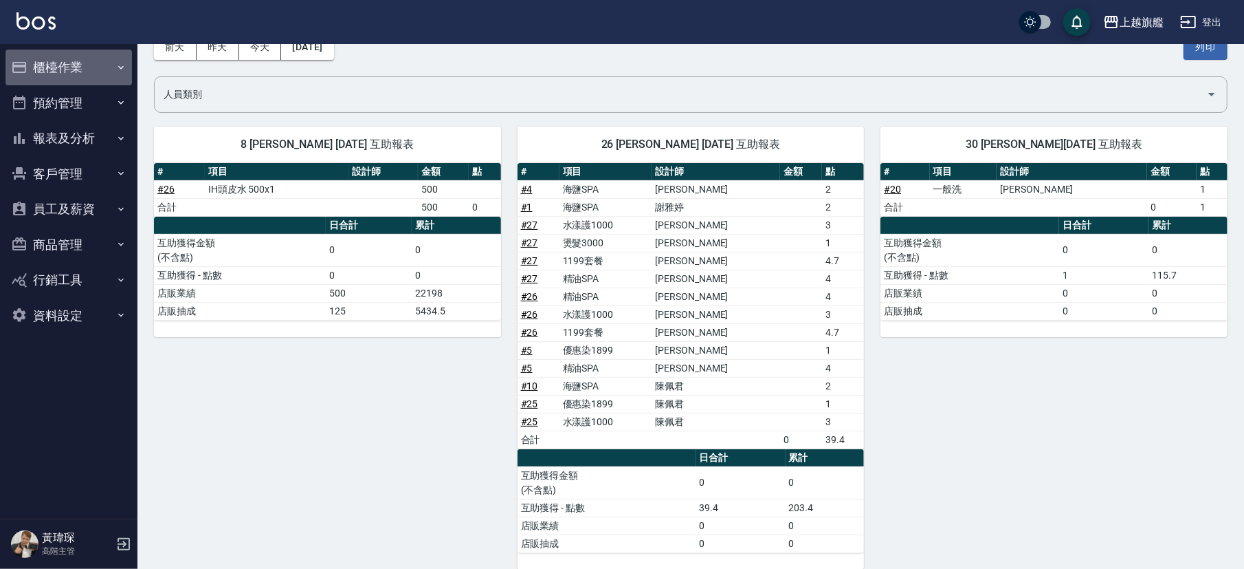
click at [109, 67] on button "櫃檯作業" at bounding box center [69, 68] width 127 height 36
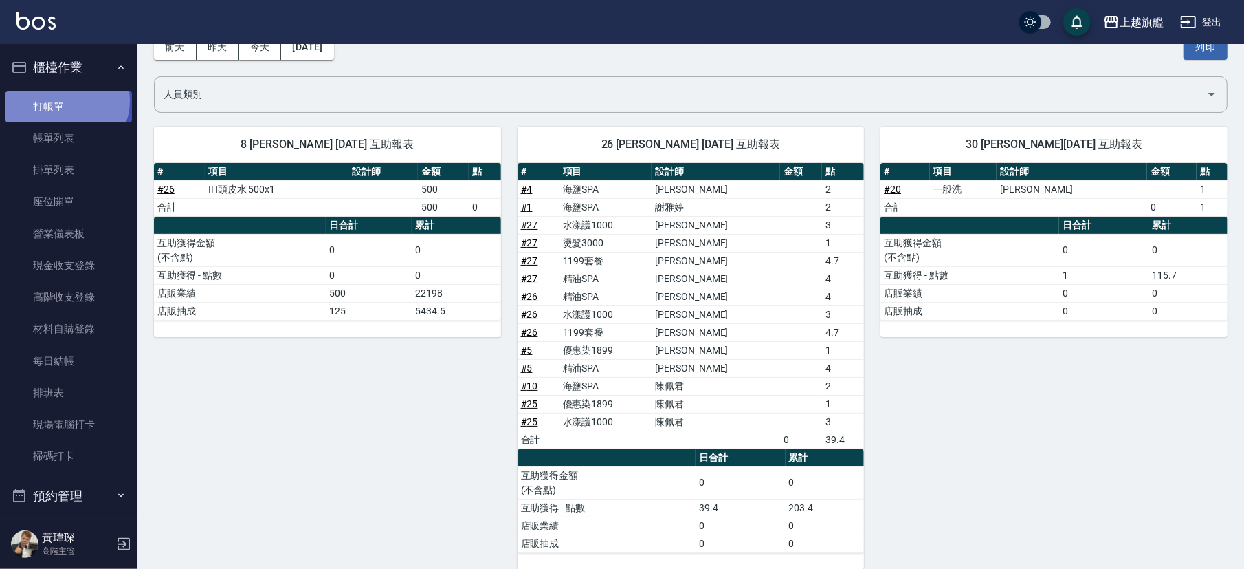
click at [65, 100] on link "打帳單" at bounding box center [69, 107] width 127 height 32
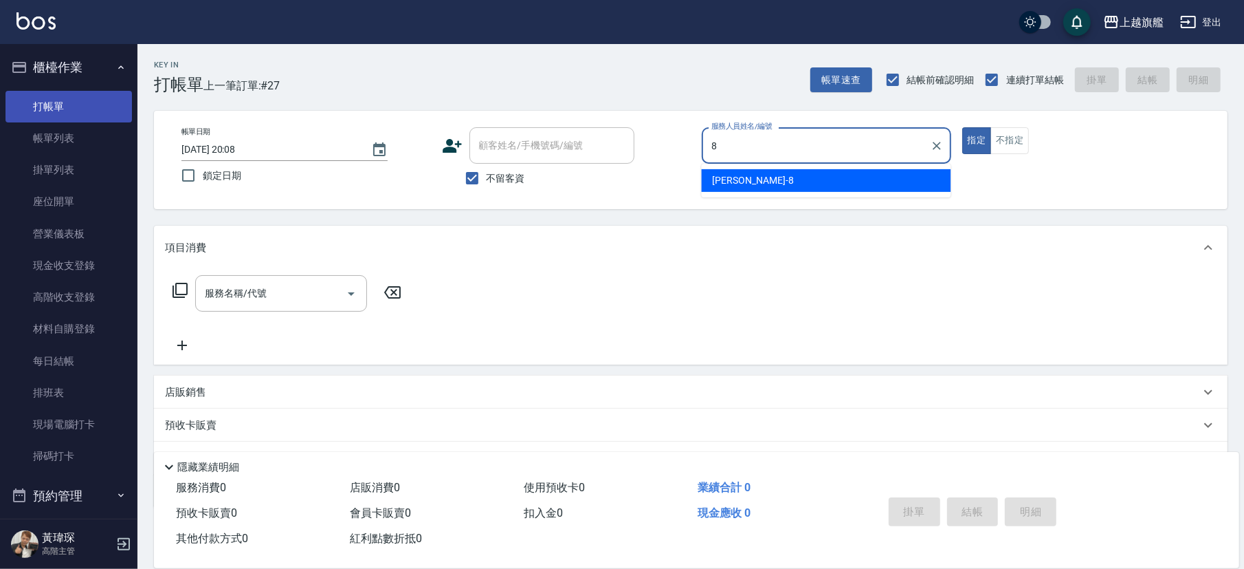
type input "周秀娟-8"
type button "true"
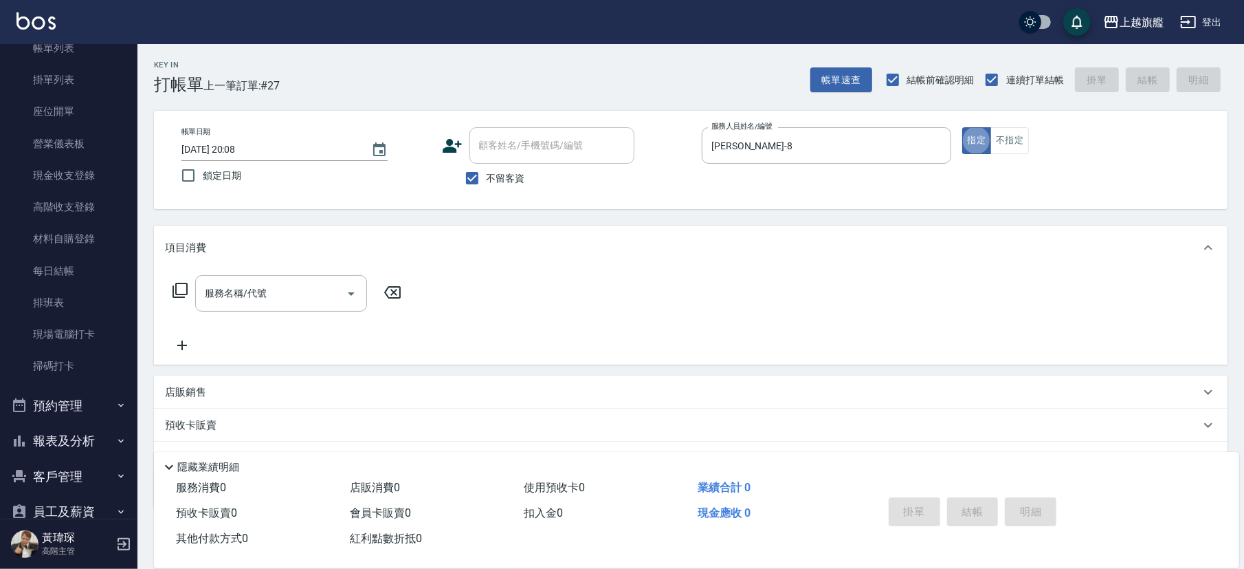
scroll to position [165, 0]
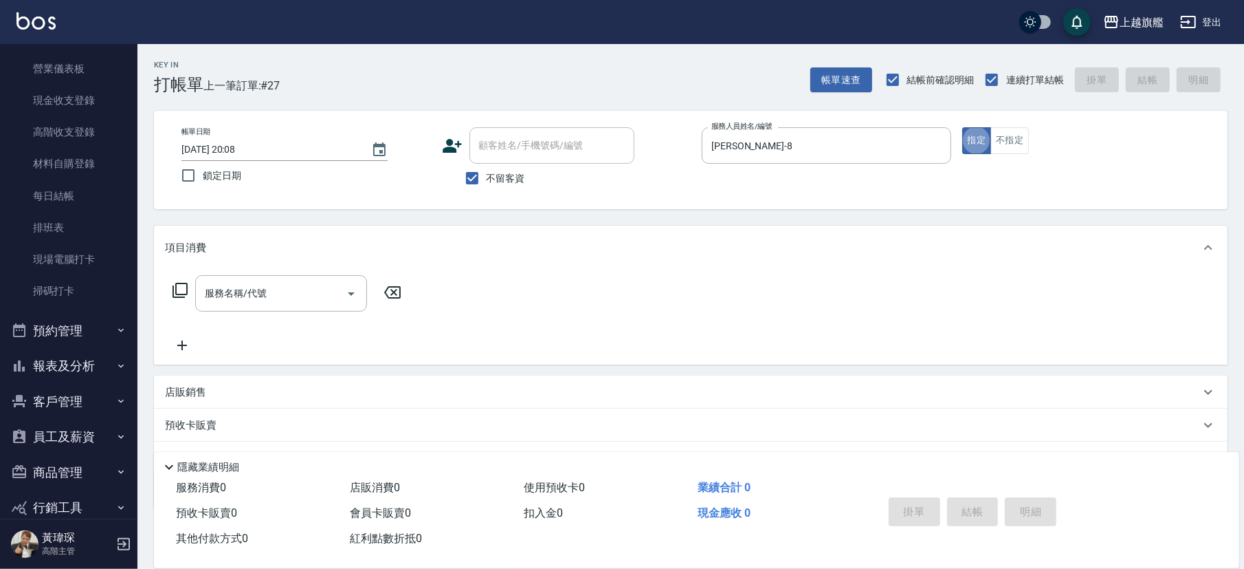
click at [291, 380] on div "店販銷售" at bounding box center [691, 391] width 1074 height 33
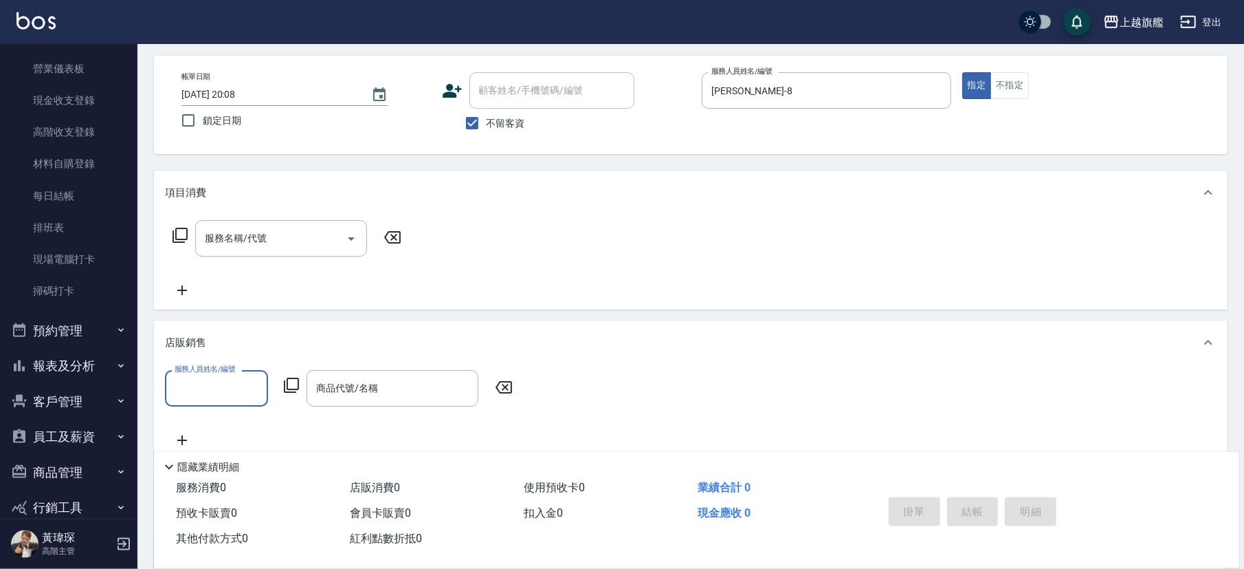
scroll to position [186, 0]
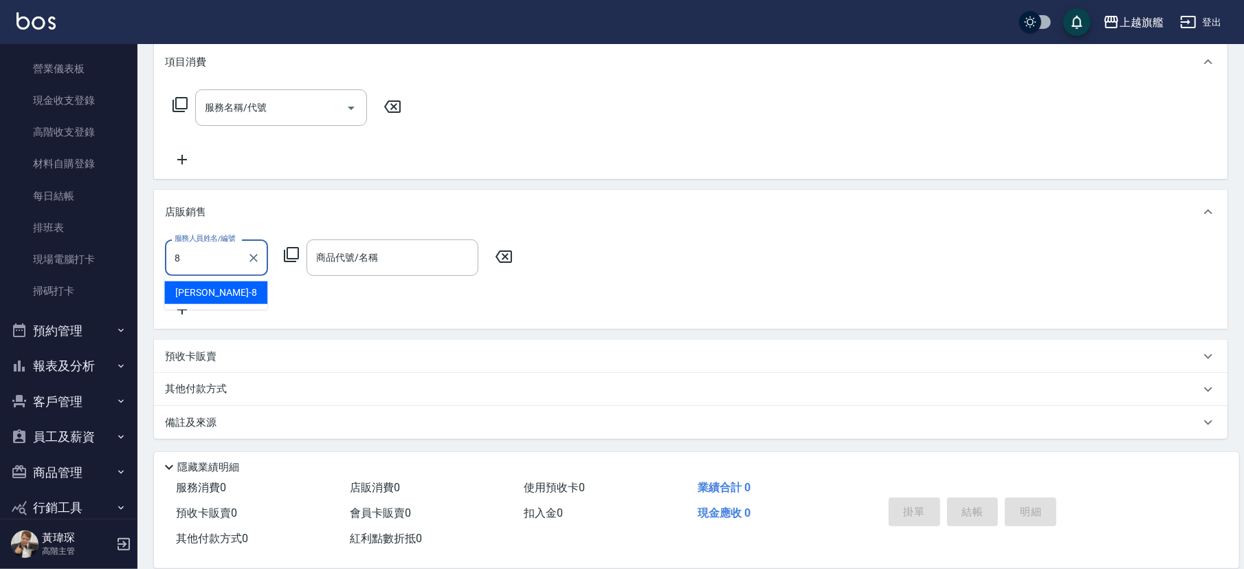
type input "周秀娟-8"
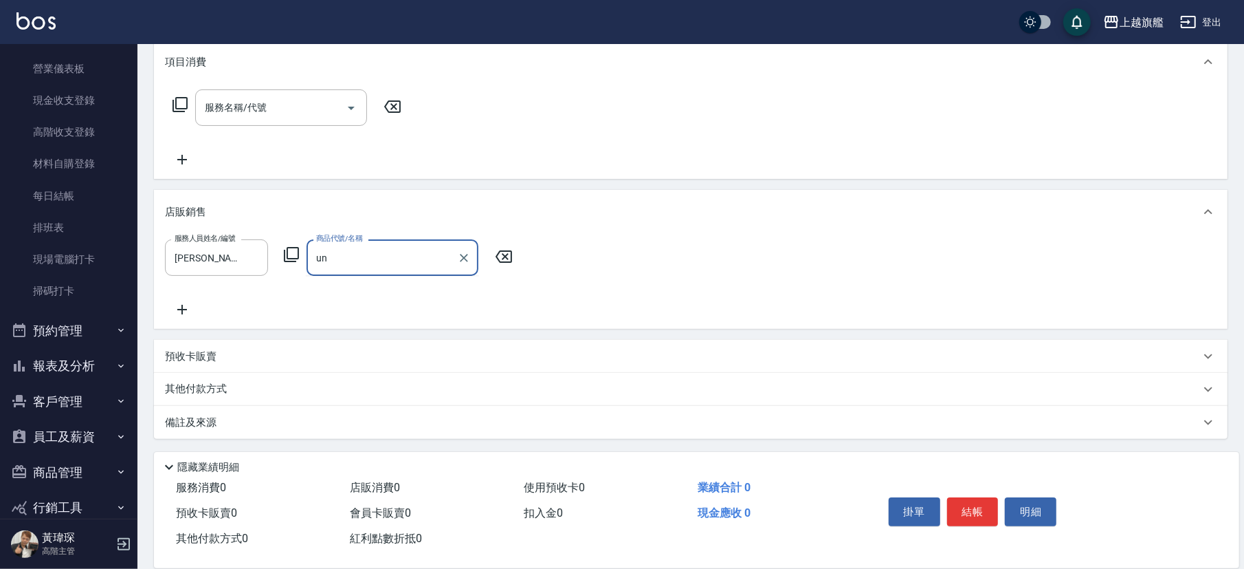
type input "u"
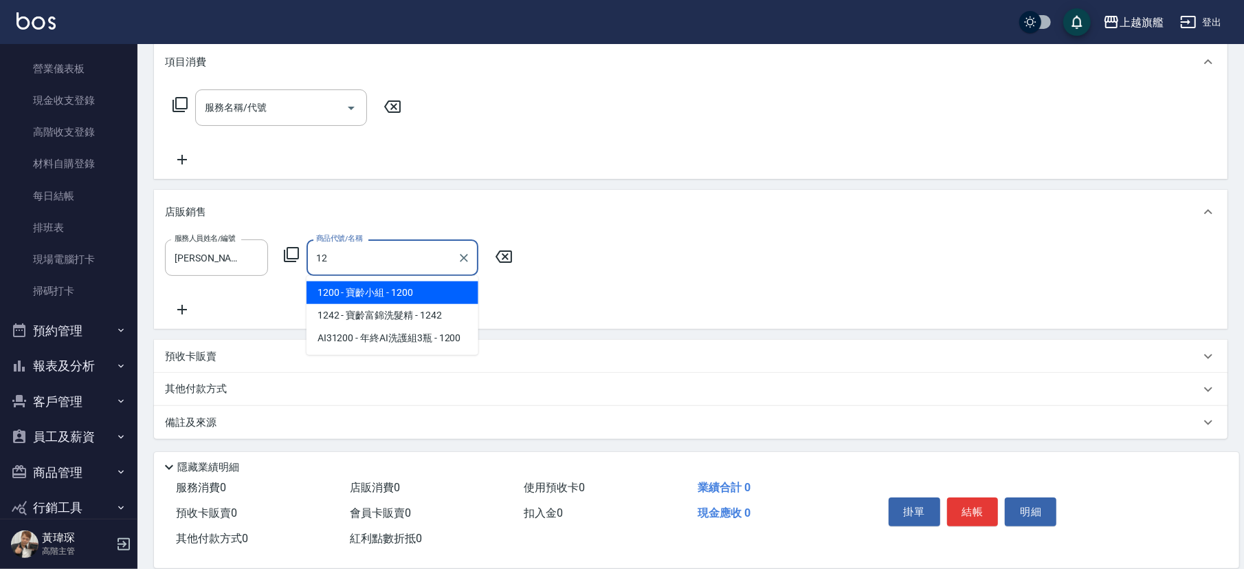
type input "1"
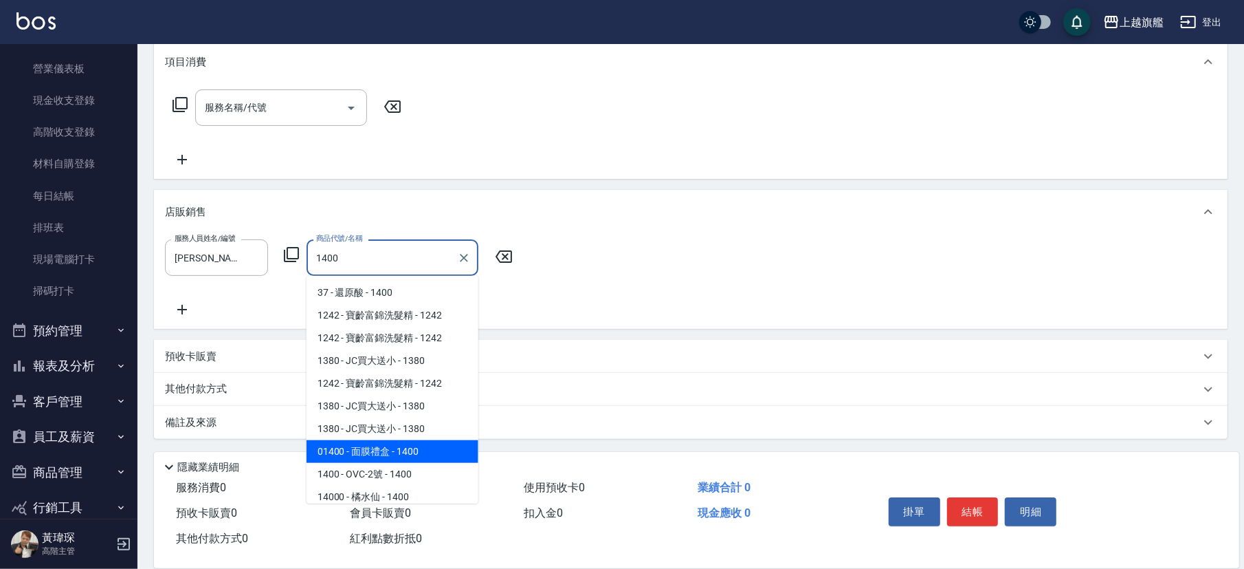
scroll to position [5, 0]
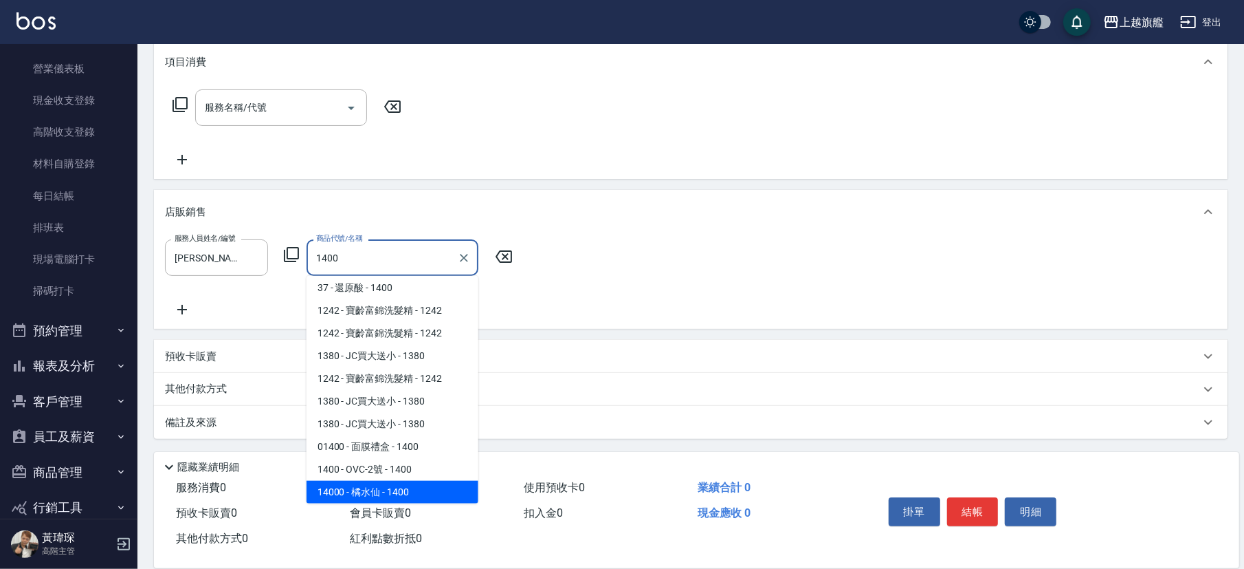
type input "橘水仙"
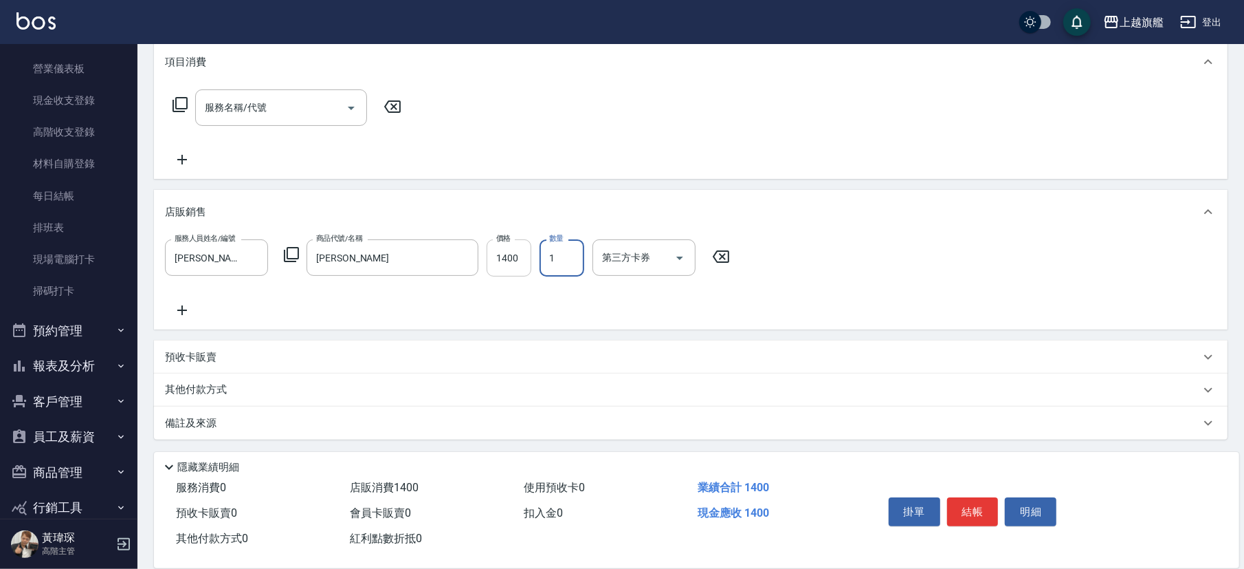
click at [501, 243] on input "1400" at bounding box center [509, 257] width 45 height 37
type input "1250"
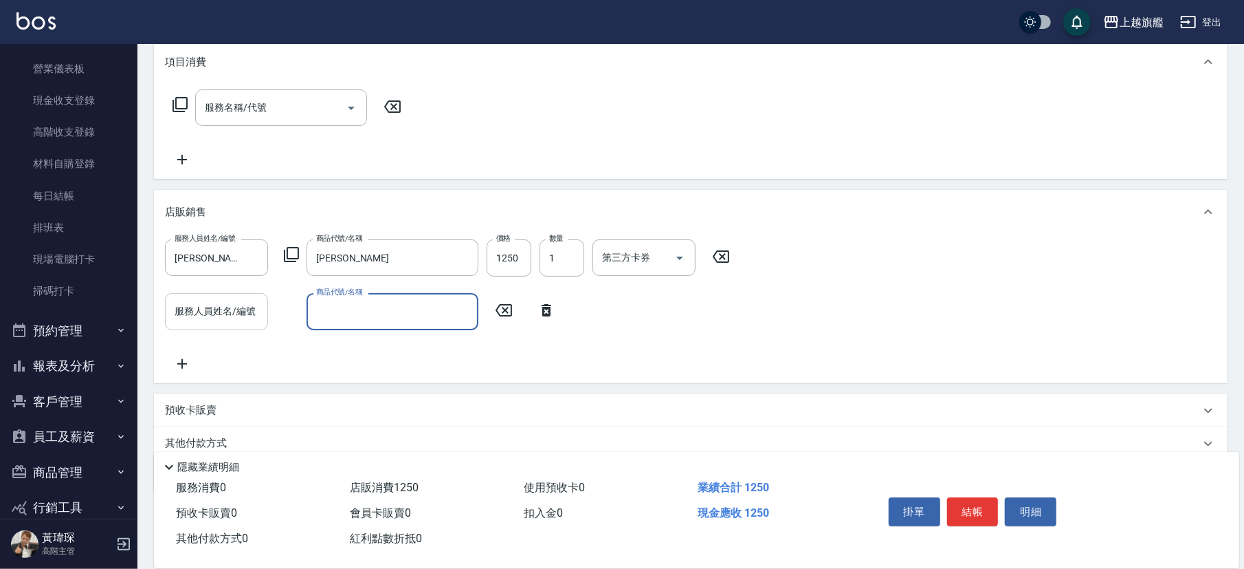
click at [219, 305] on input "服務人員姓名/編號" at bounding box center [216, 311] width 91 height 24
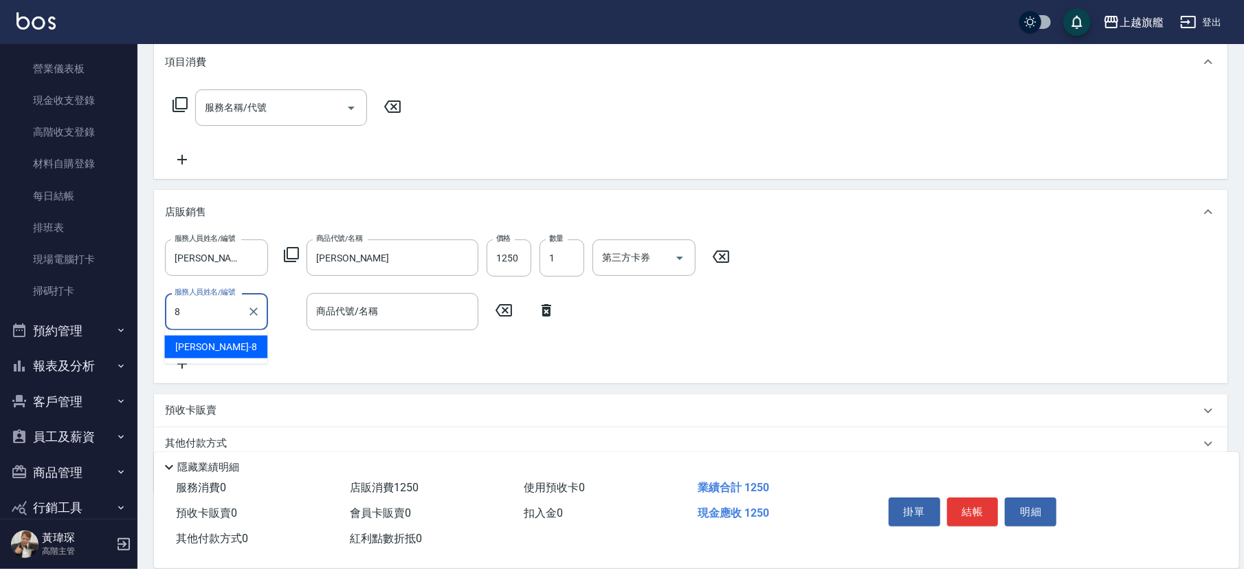
type input "周秀娟-8"
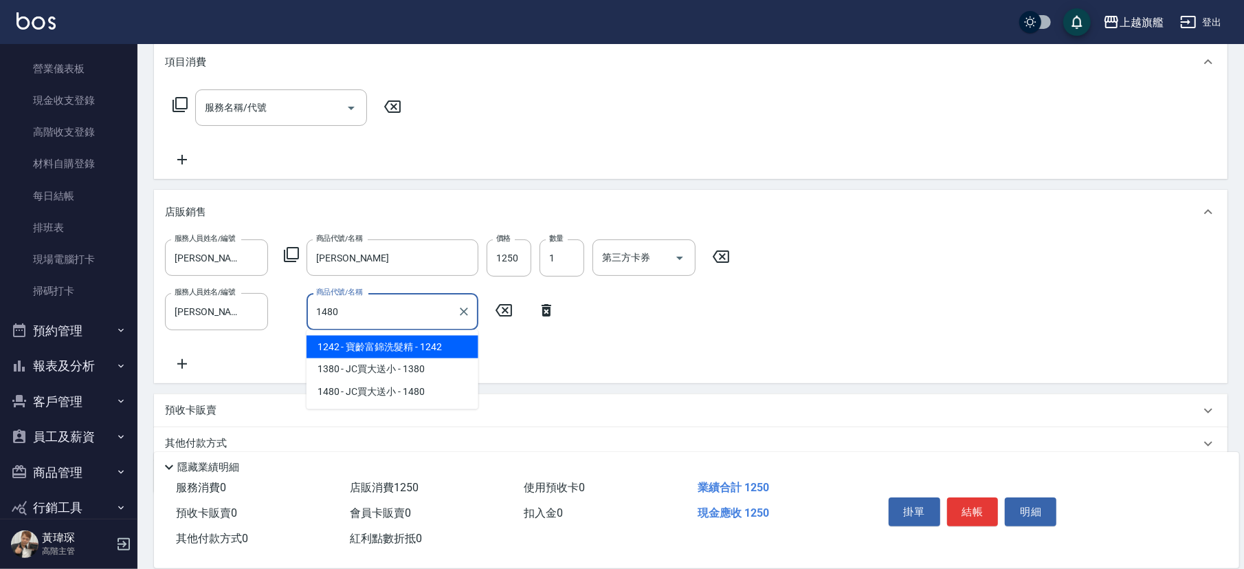
click at [432, 349] on span "1242 - 寶齡富錦洗髮精 - 1242" at bounding box center [393, 347] width 172 height 23
type input "寶齡富錦洗髮精"
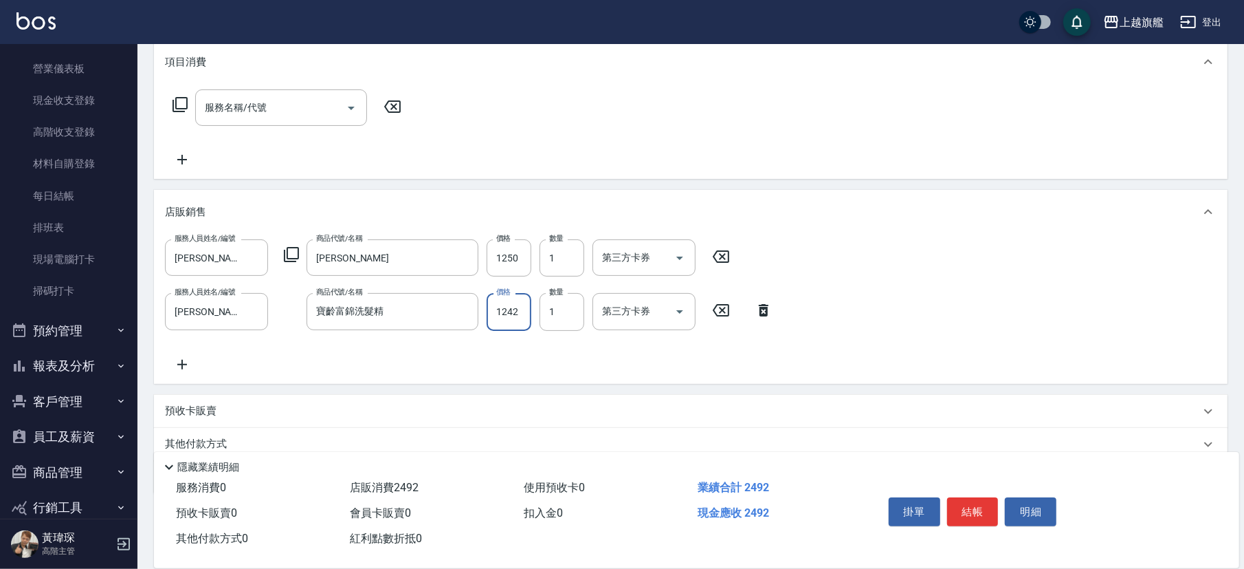
type input "0"
click at [465, 307] on icon "Clear" at bounding box center [464, 312] width 14 height 14
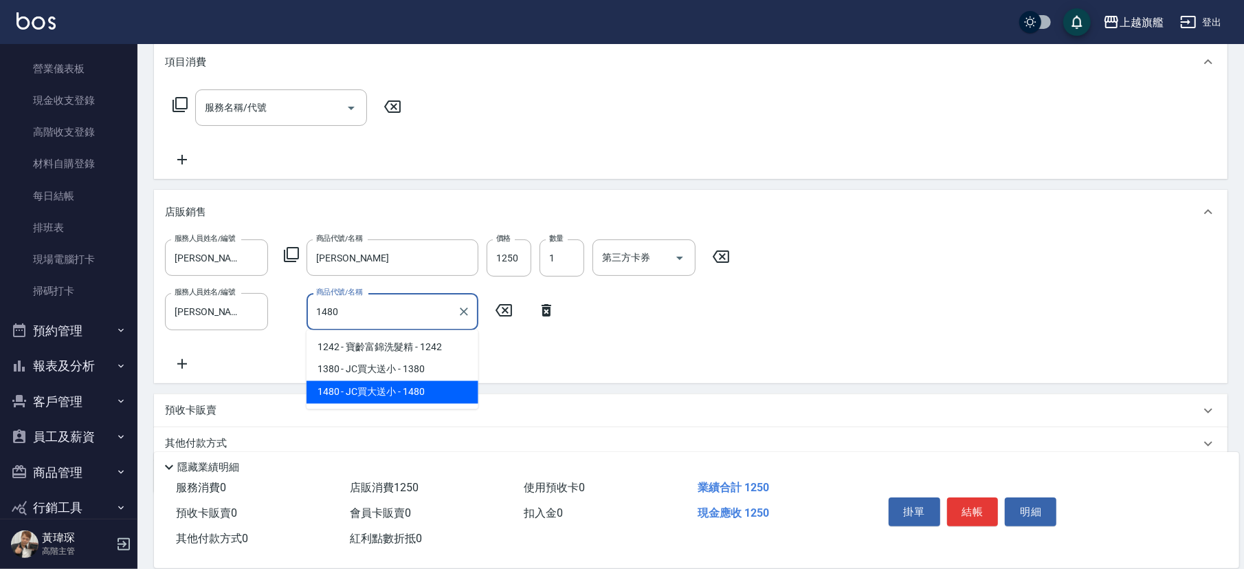
type input "JC買大送小"
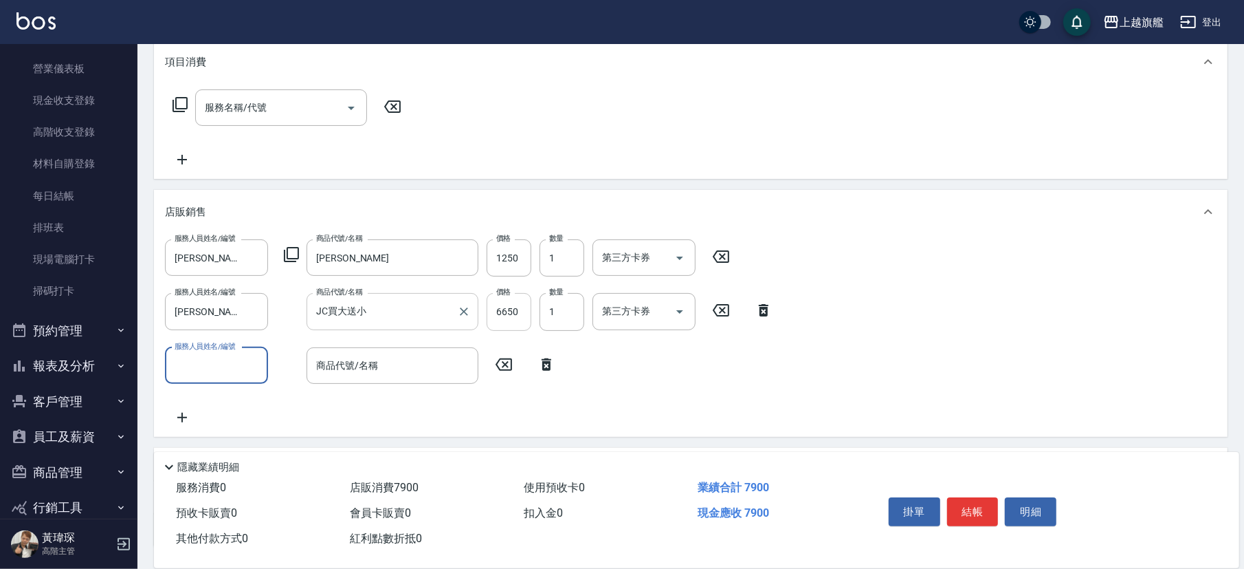
click at [520, 318] on input "6650" at bounding box center [509, 311] width 45 height 37
type input "1330"
type input "5"
type input "周秀娟-8"
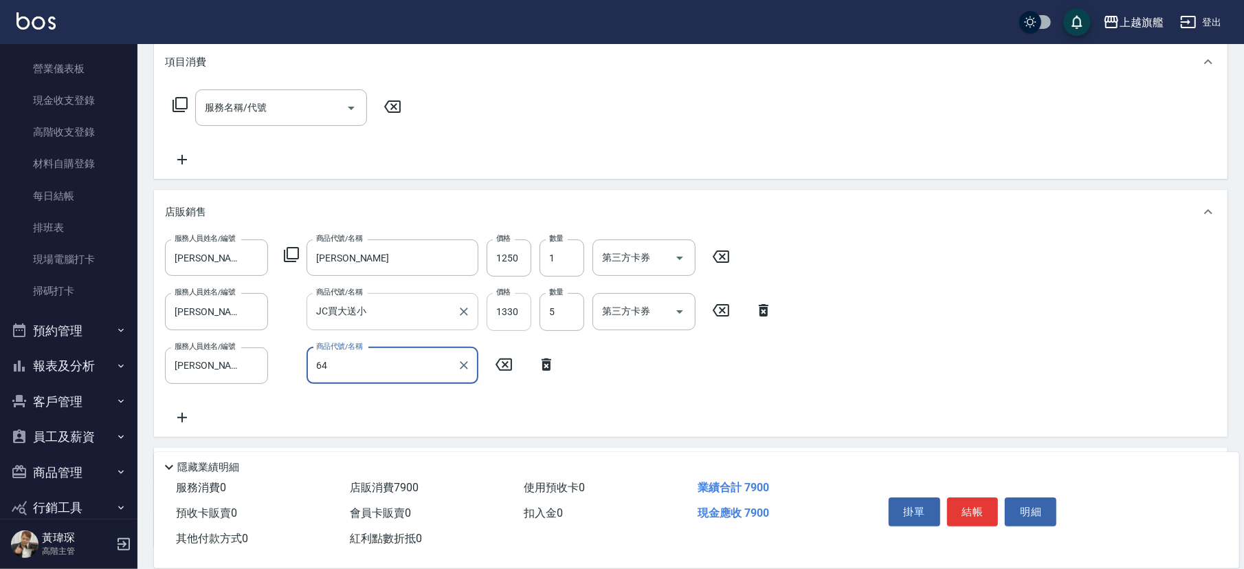
type input "6"
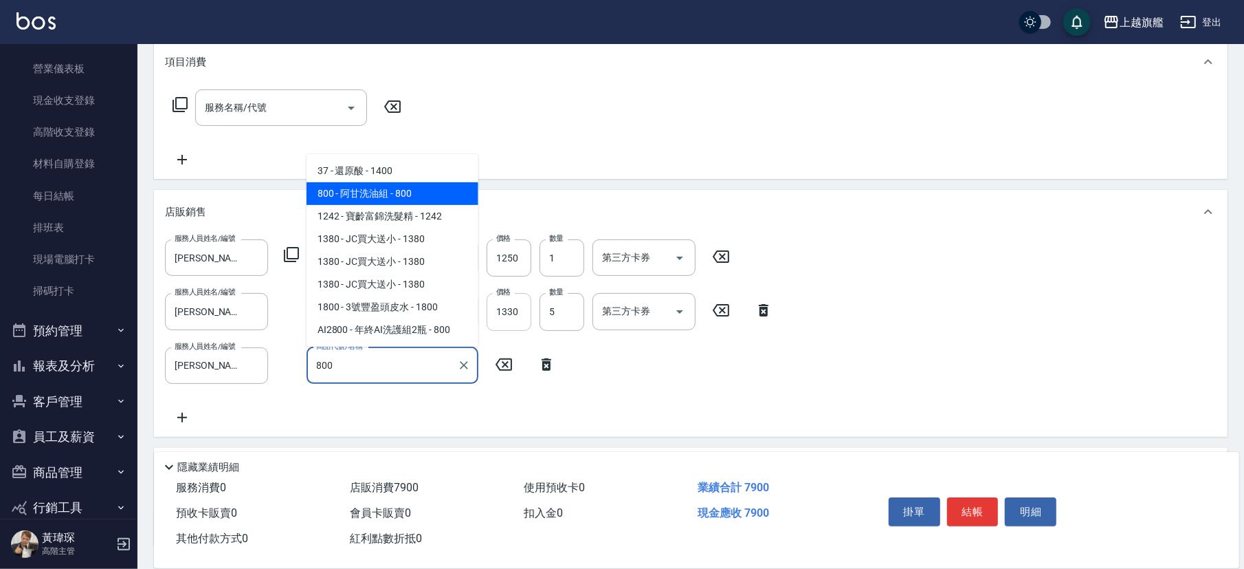
type input "阿甘洗油組"
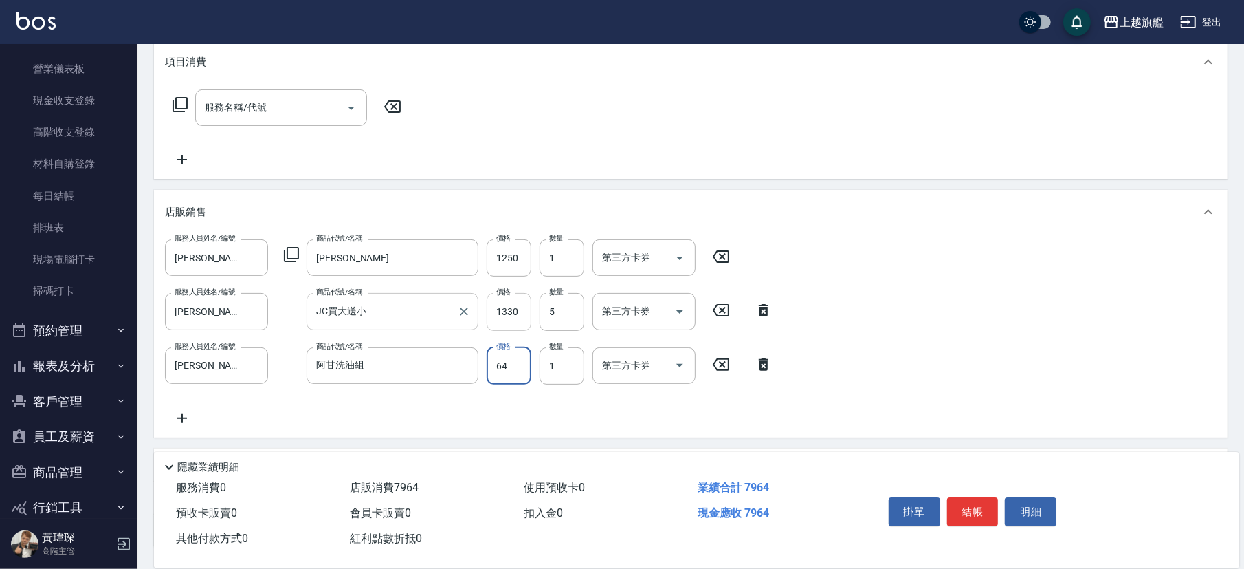
type input "640"
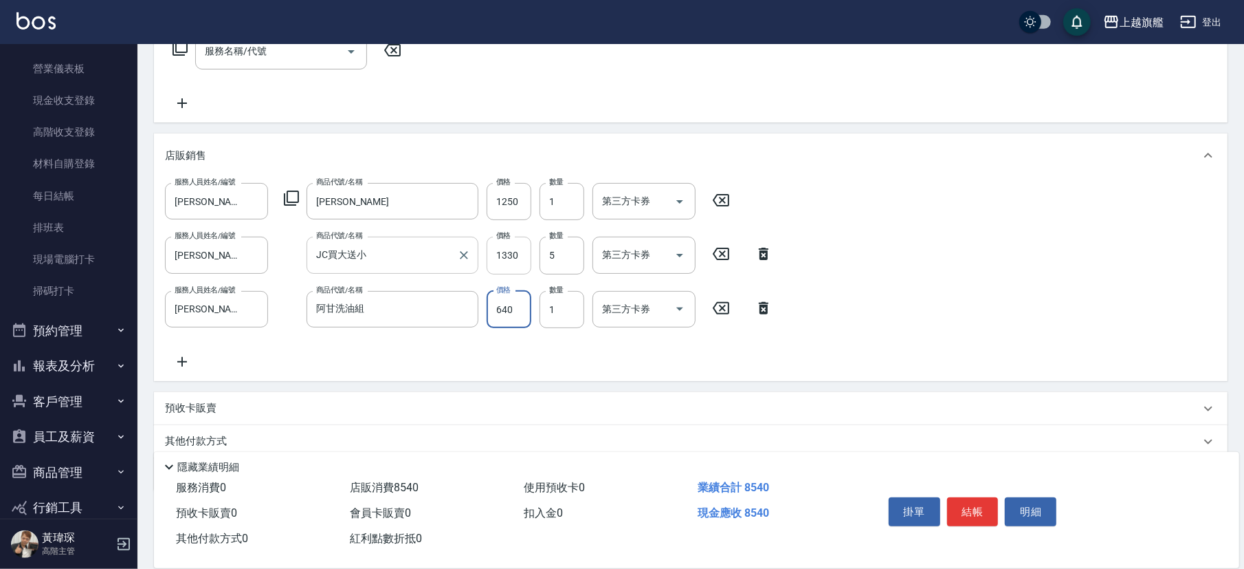
scroll to position [294, 0]
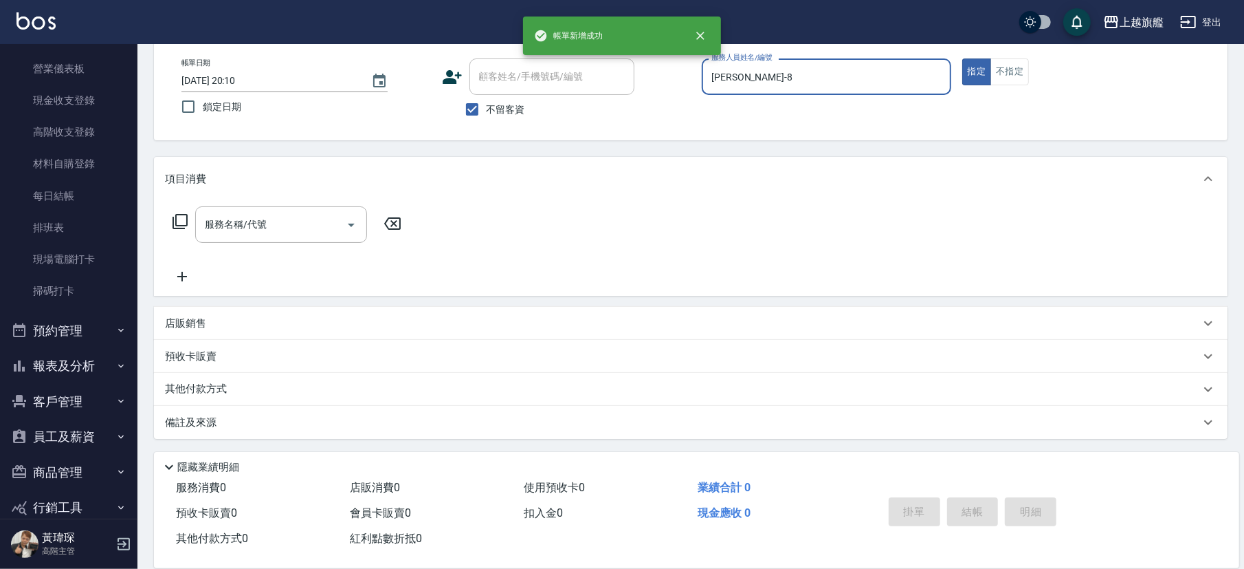
type input "2025/10/11 20:10"
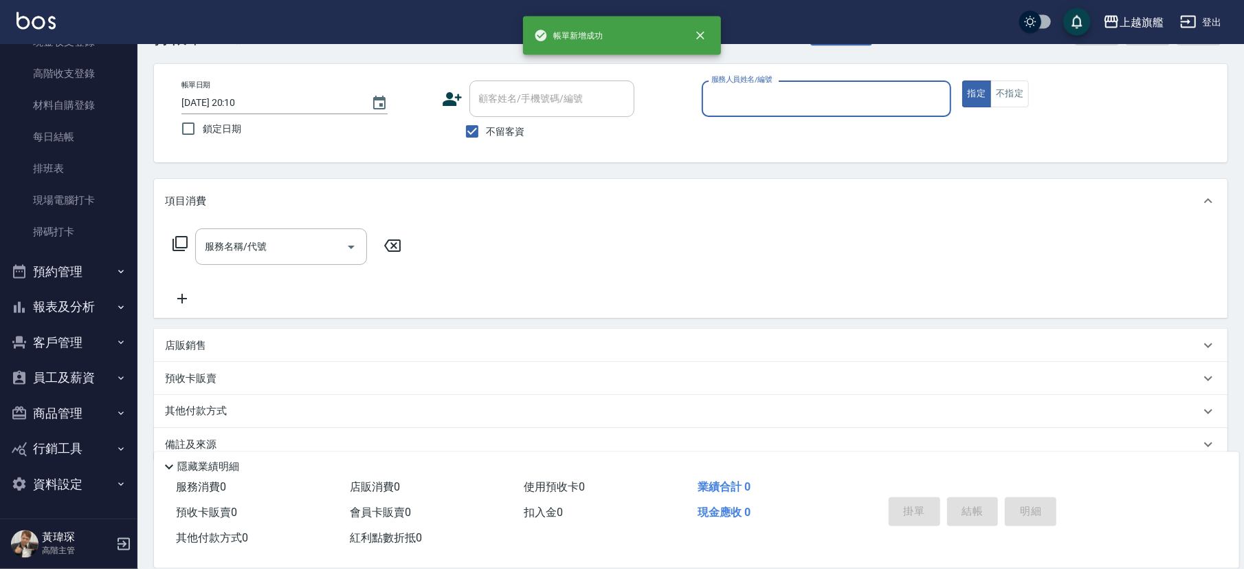
scroll to position [69, 0]
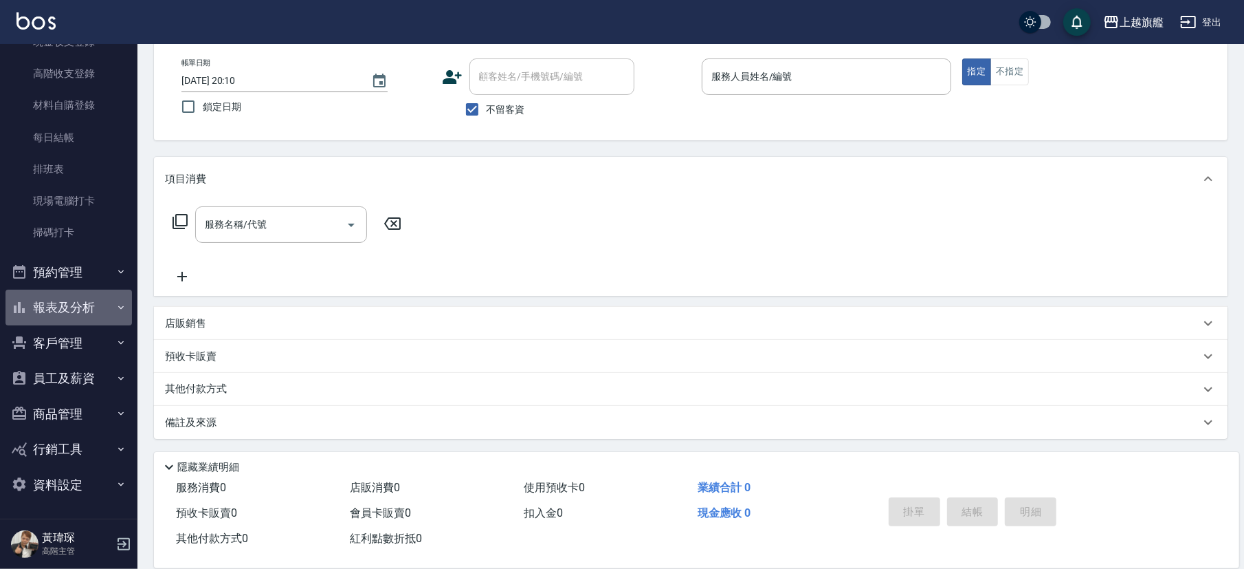
click at [85, 300] on button "報表及分析" at bounding box center [69, 307] width 127 height 36
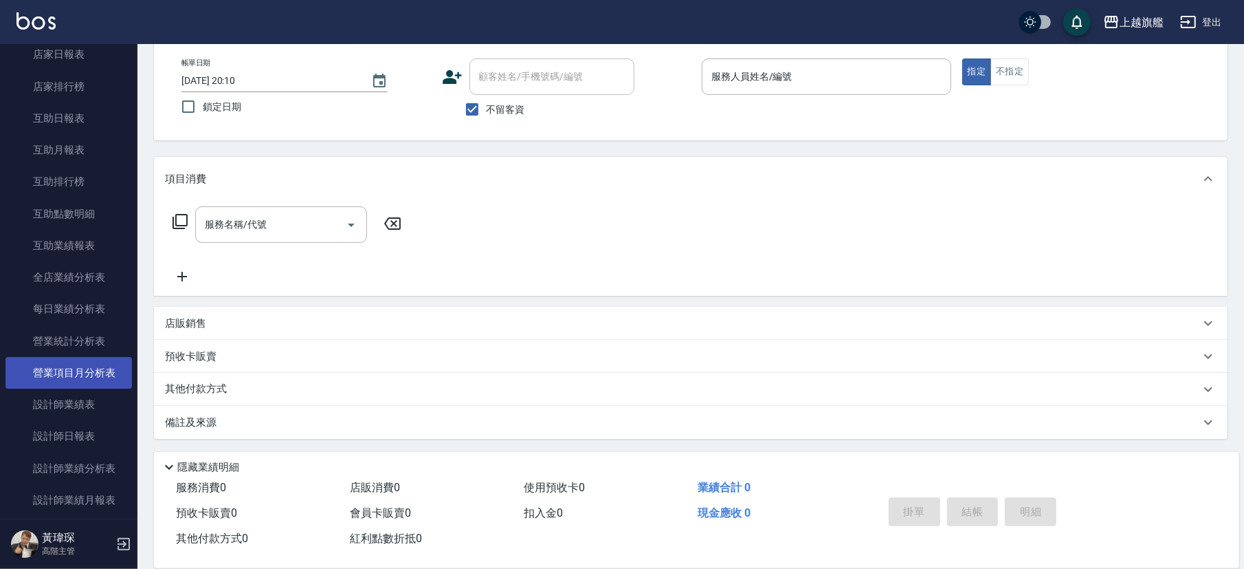
scroll to position [637, 0]
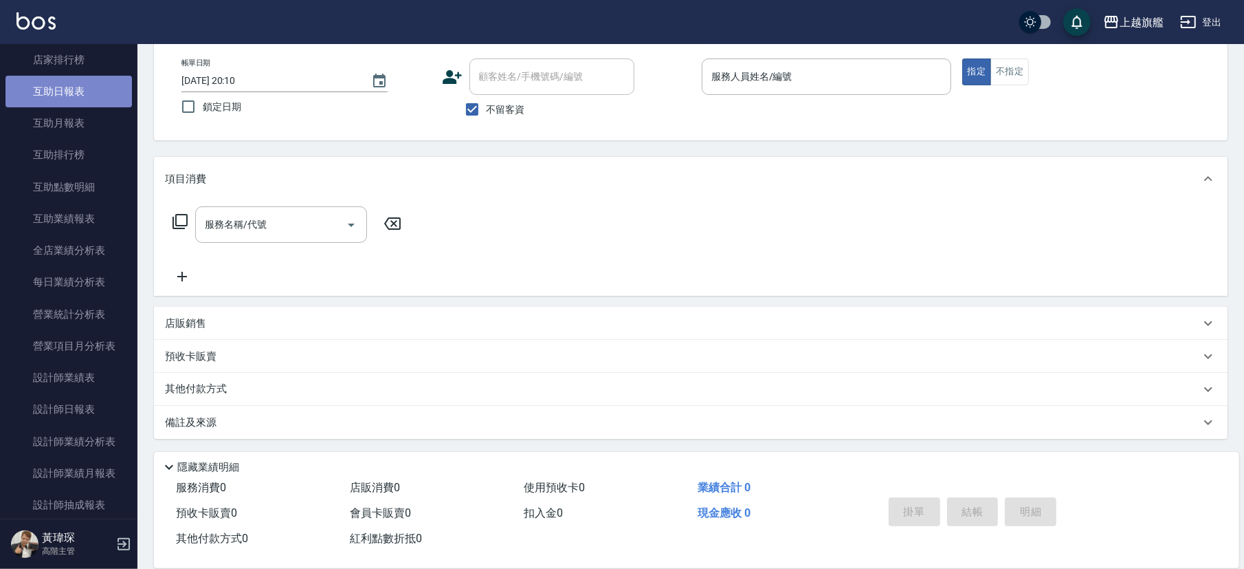
click at [79, 88] on link "互助日報表" at bounding box center [69, 92] width 127 height 32
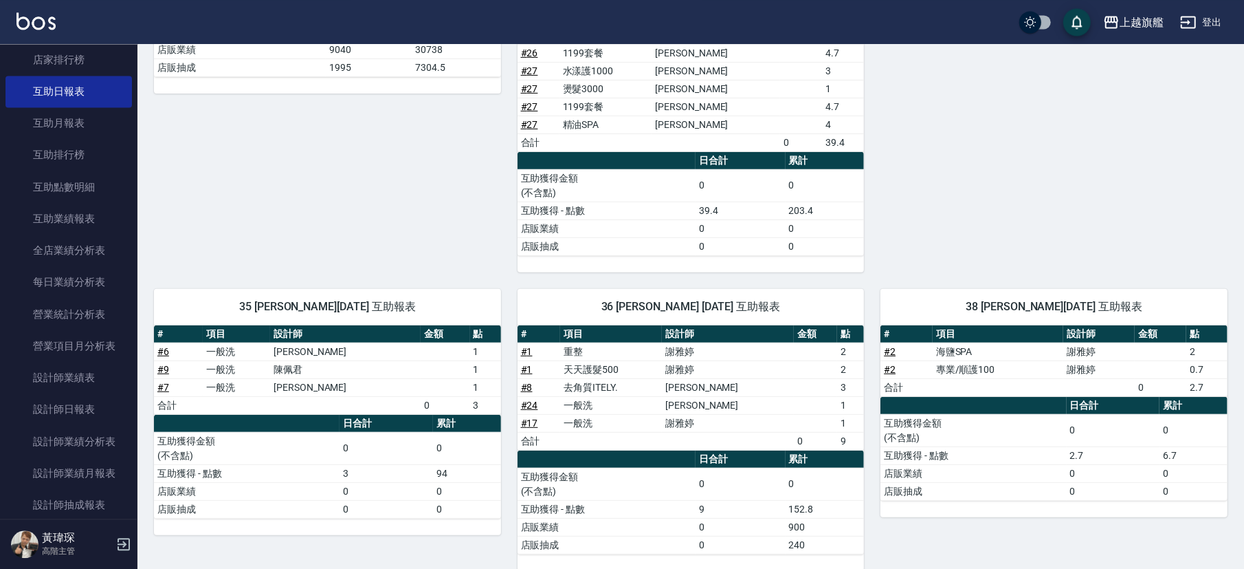
scroll to position [402, 0]
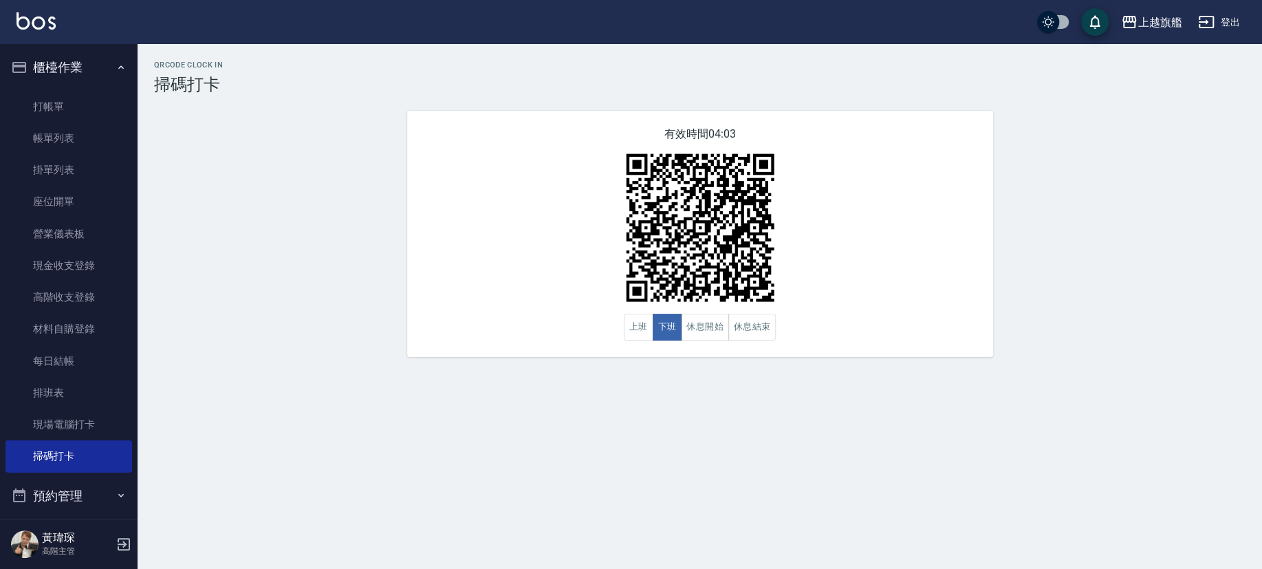
scroll to position [652, 0]
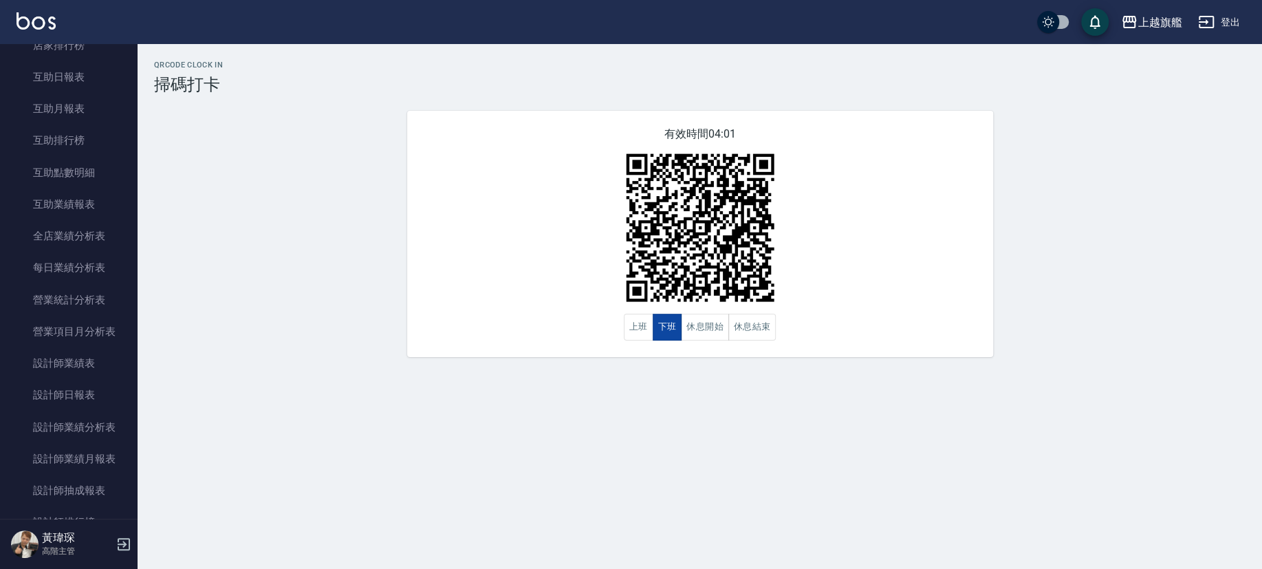
click at [669, 327] on button "下班" at bounding box center [667, 327] width 30 height 27
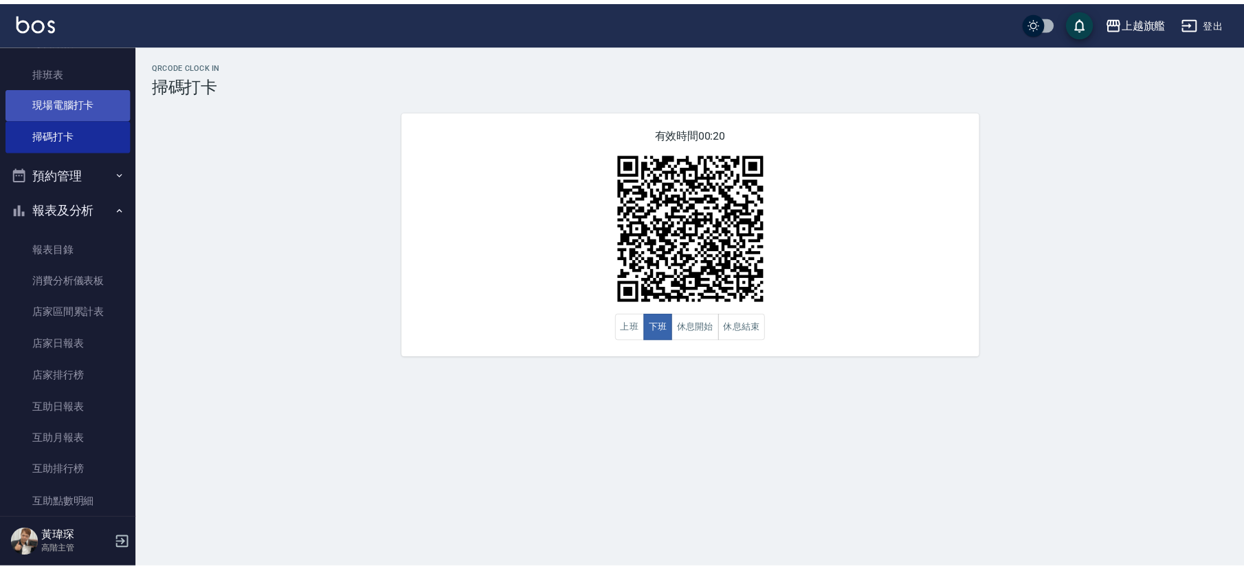
scroll to position [0, 0]
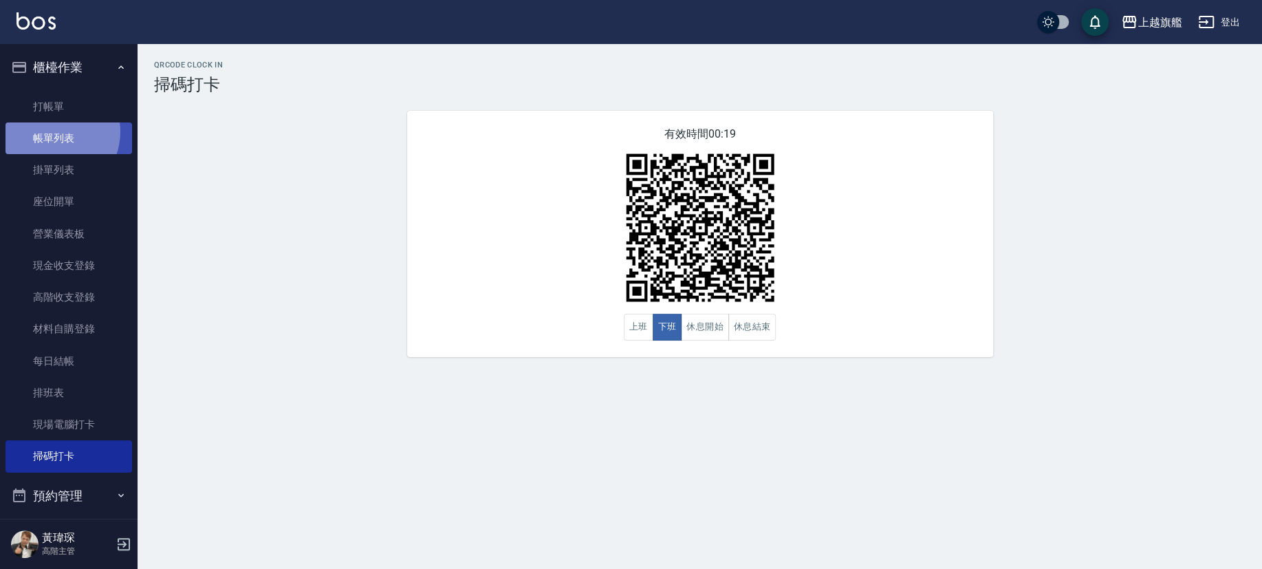
click at [52, 133] on link "帳單列表" at bounding box center [69, 138] width 127 height 32
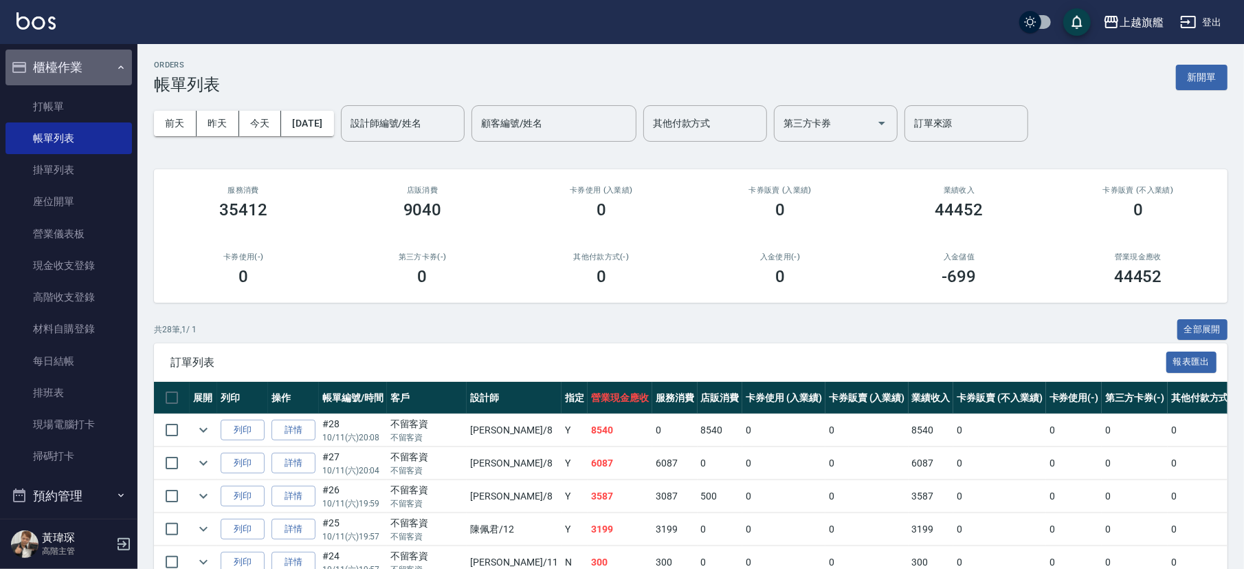
click at [96, 71] on button "櫃檯作業" at bounding box center [69, 68] width 127 height 36
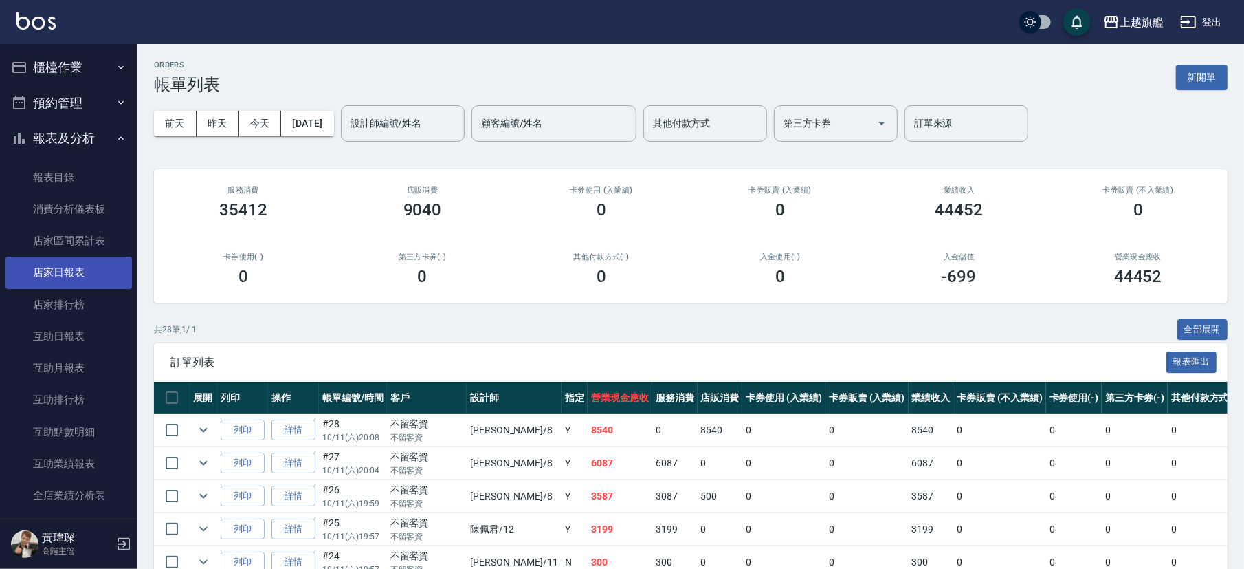
click at [79, 273] on link "店家日報表" at bounding box center [69, 272] width 127 height 32
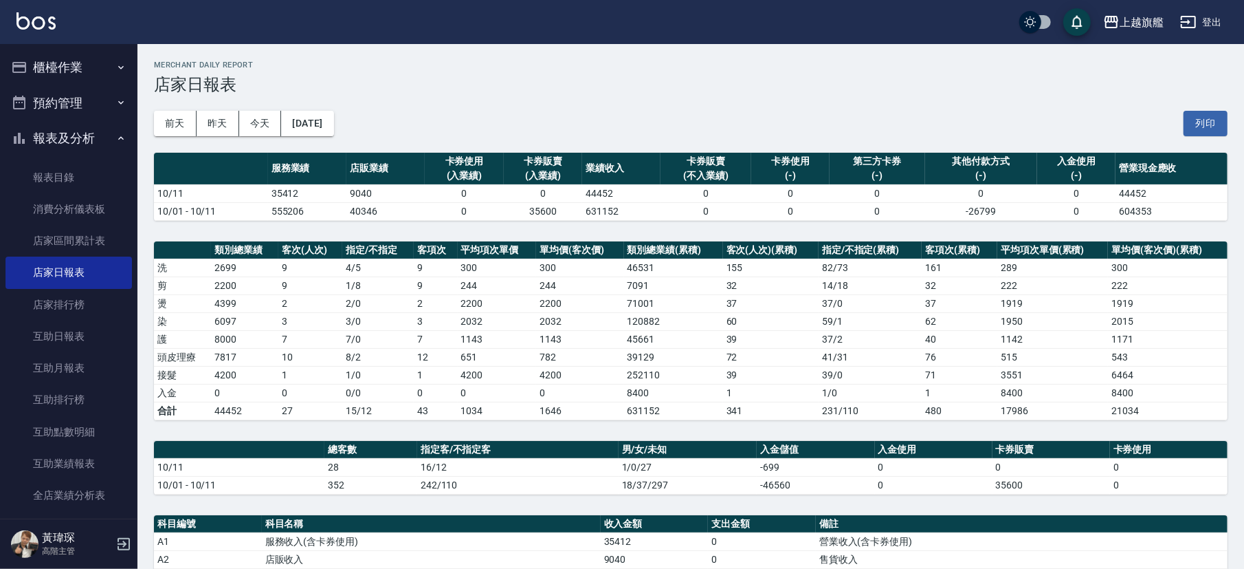
click at [701, 411] on td "631152" at bounding box center [673, 411] width 99 height 18
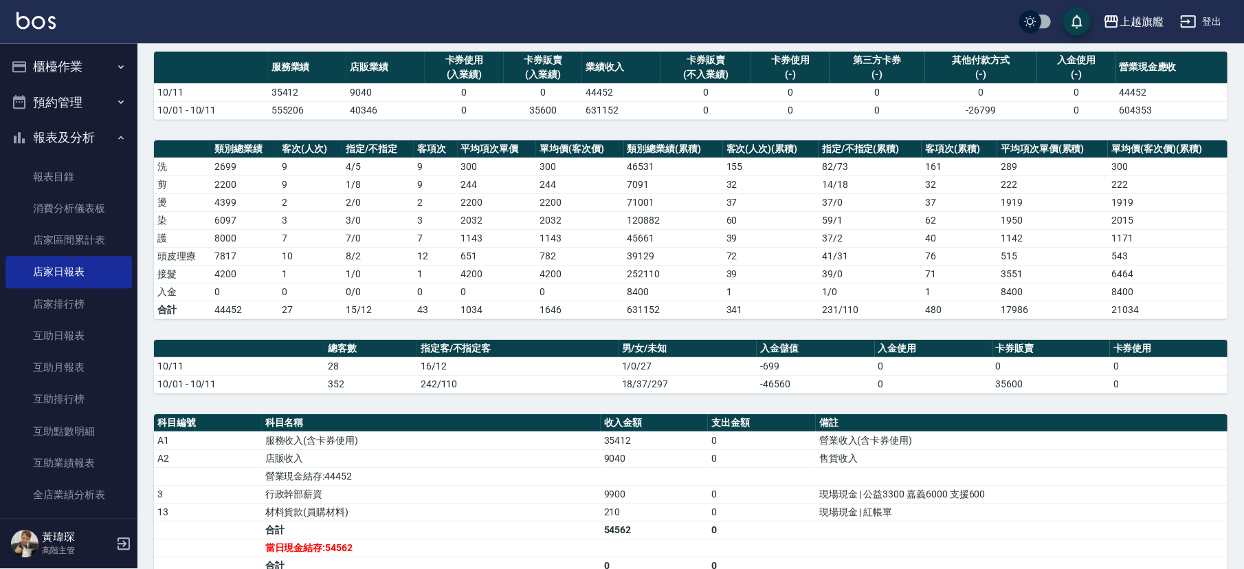
scroll to position [307, 0]
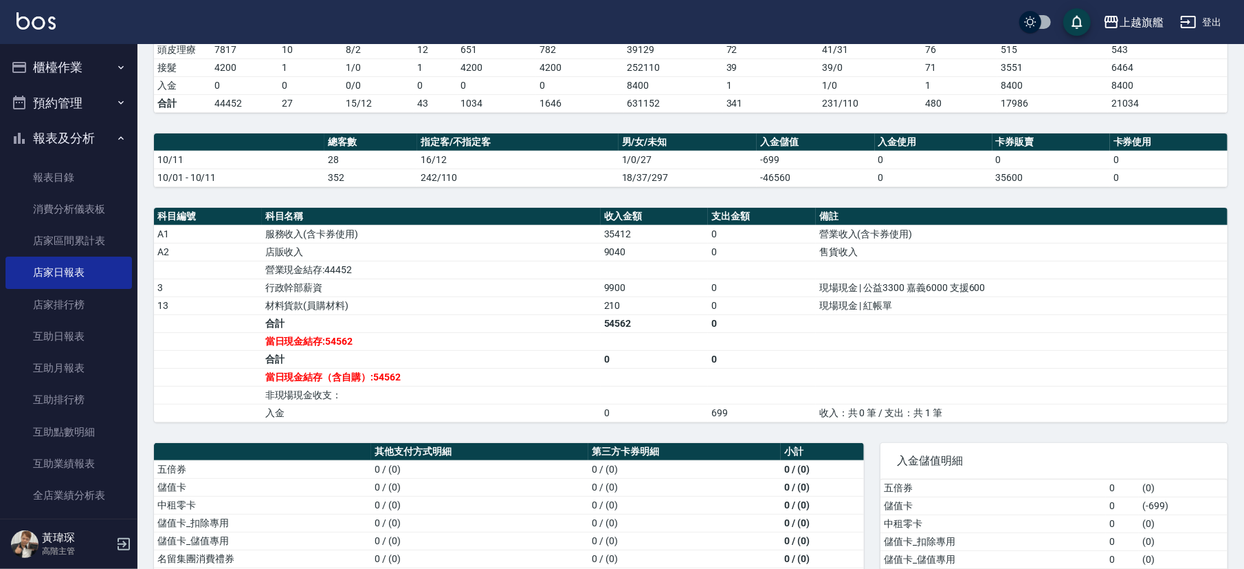
click at [246, 164] on td "10/11" at bounding box center [239, 160] width 171 height 18
click at [52, 130] on button "報表及分析" at bounding box center [69, 138] width 127 height 36
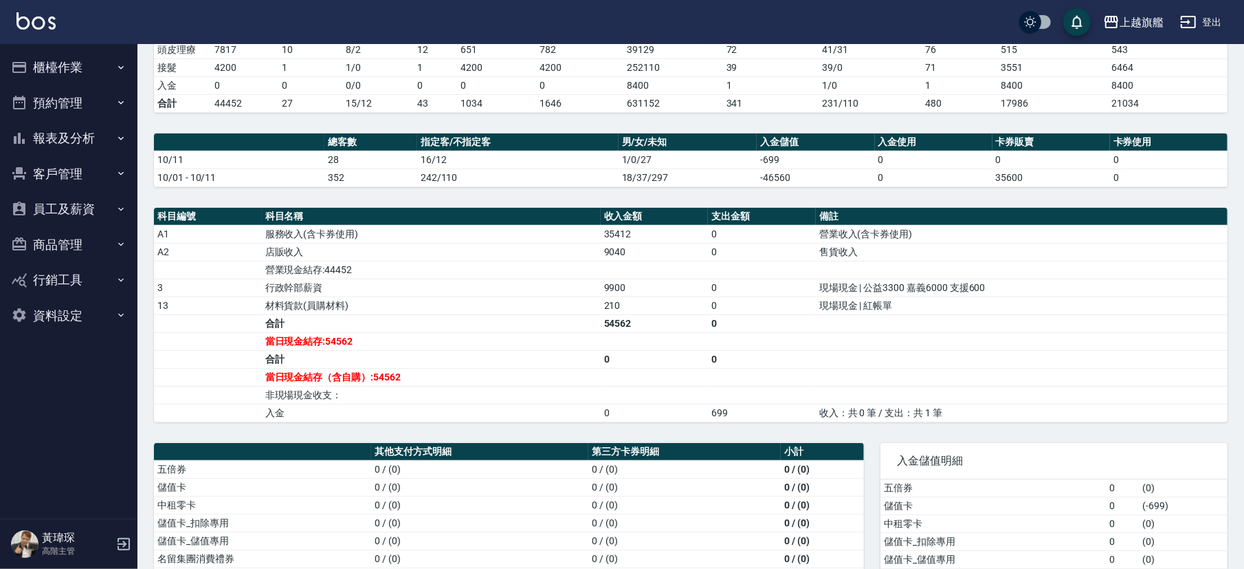
scroll to position [0, 0]
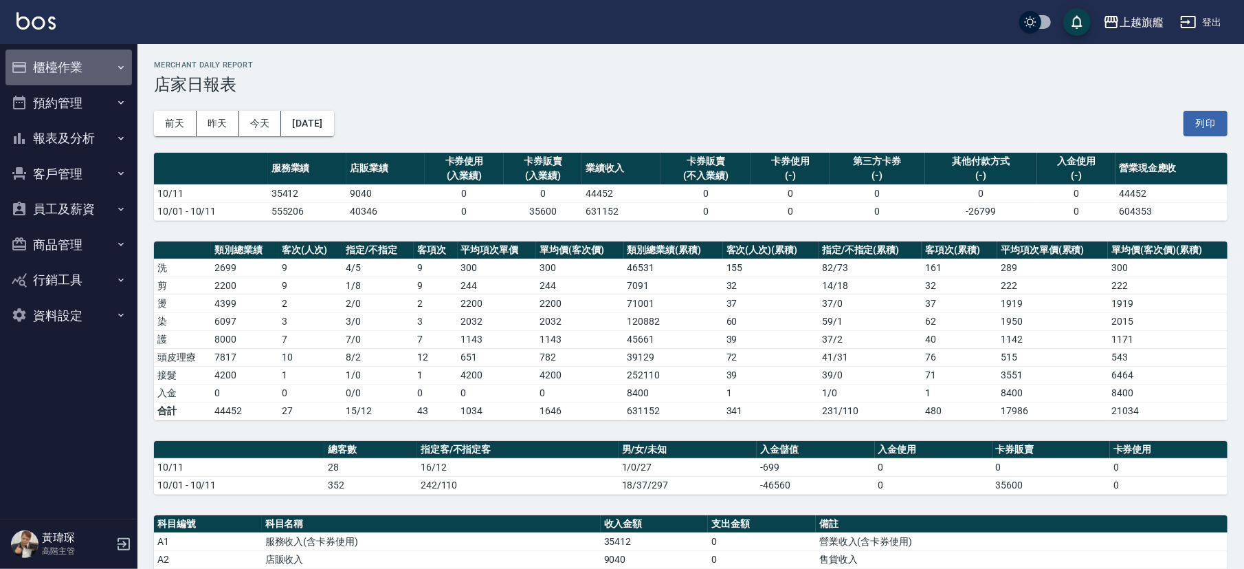
click at [73, 74] on button "櫃檯作業" at bounding box center [69, 68] width 127 height 36
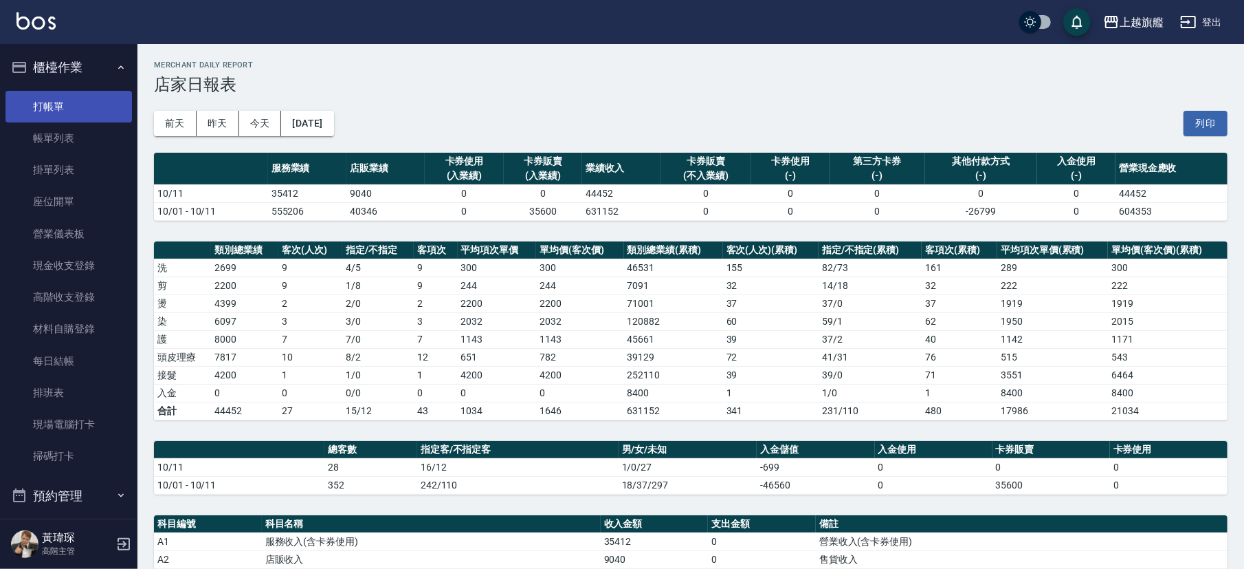
click at [84, 111] on link "打帳單" at bounding box center [69, 107] width 127 height 32
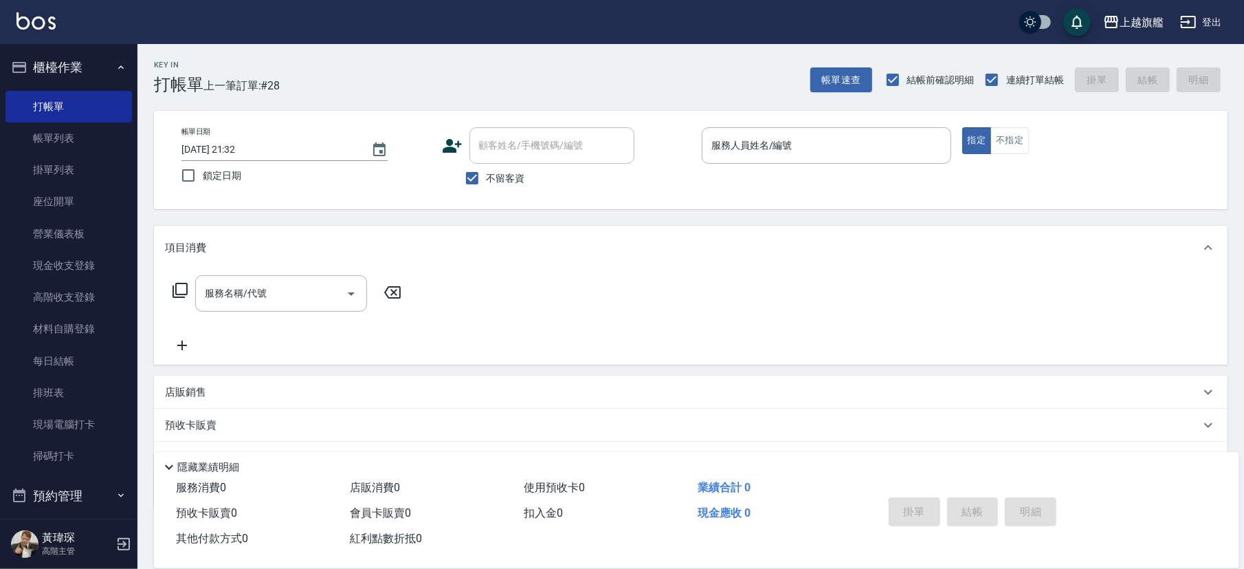
drag, startPoint x: 491, startPoint y: 177, endPoint x: 502, endPoint y: 175, distance: 11.2
click at [492, 177] on span "不留客資" at bounding box center [506, 178] width 39 height 14
click at [487, 177] on input "不留客資" at bounding box center [472, 178] width 29 height 29
checkbox input "false"
click at [523, 151] on input "顧客姓名/手機號碼/編號" at bounding box center [542, 145] width 132 height 24
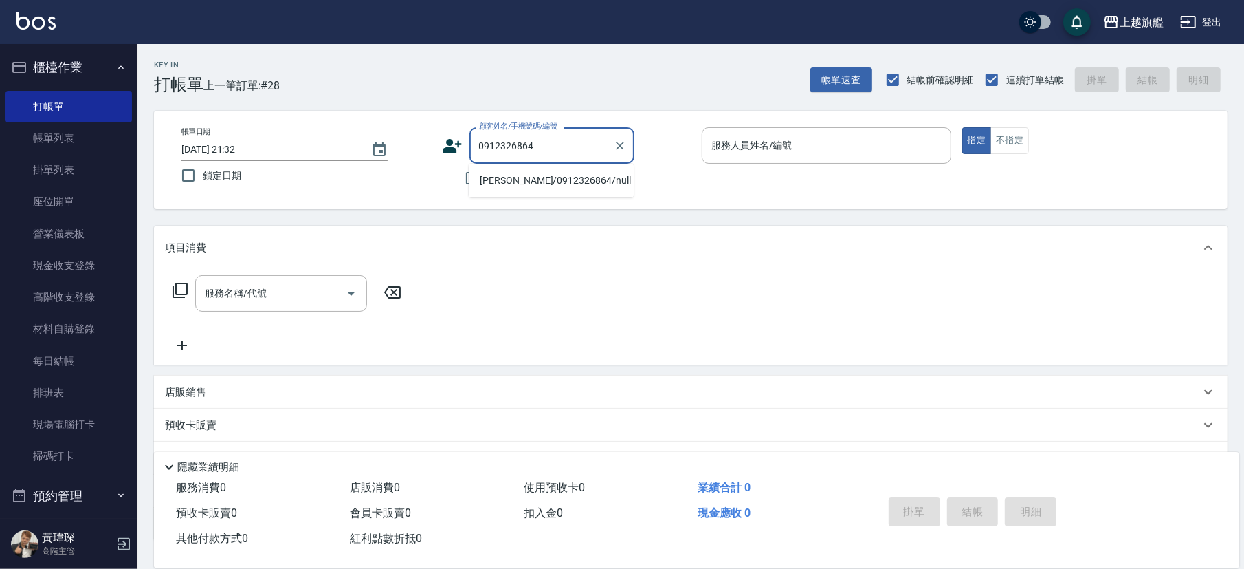
click at [520, 177] on li "陳慈玟/0912326864/null" at bounding box center [551, 180] width 165 height 23
type input "陳慈玟/0912326864/null"
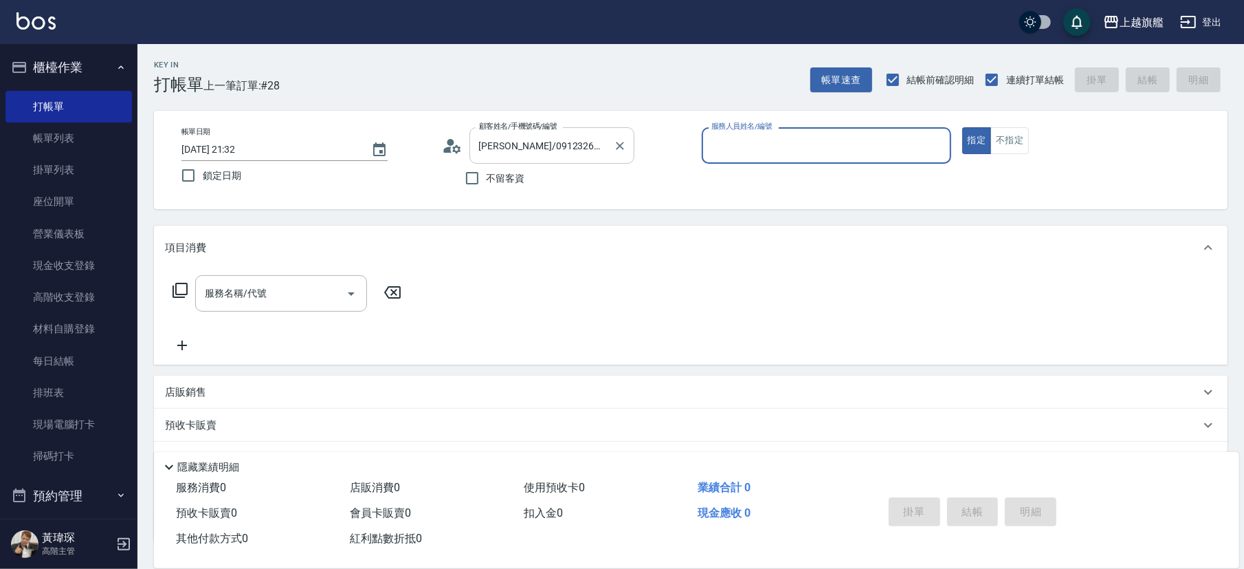
type input "[PERSON_NAME]-8"
click at [312, 288] on input "服務名稱/代號" at bounding box center [270, 293] width 139 height 24
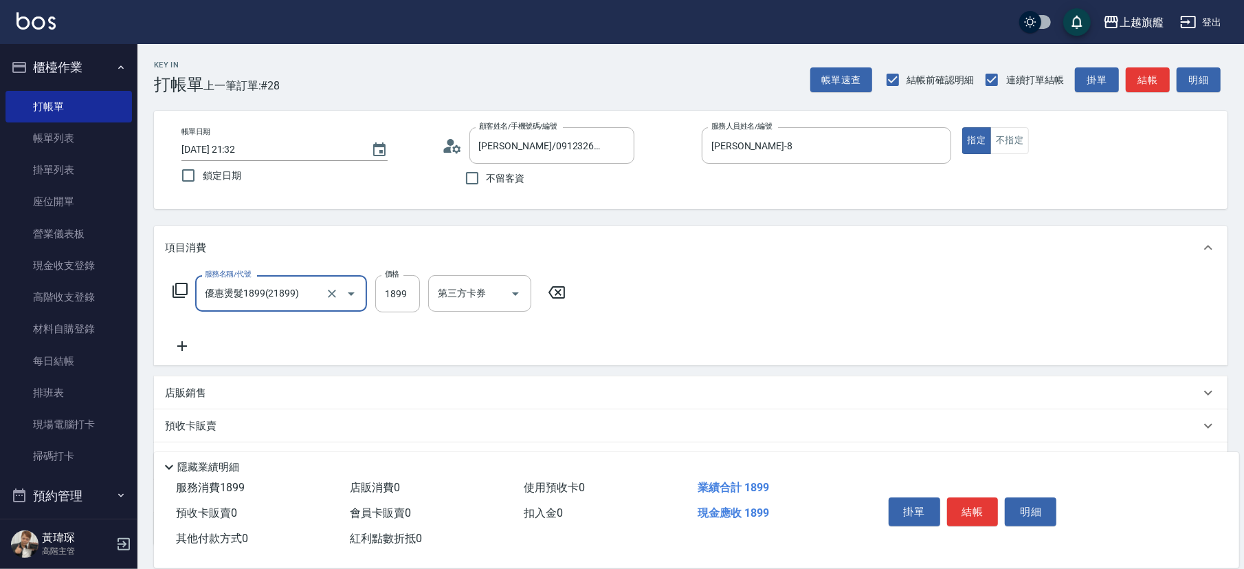
type input "優惠燙髮1899(21899)"
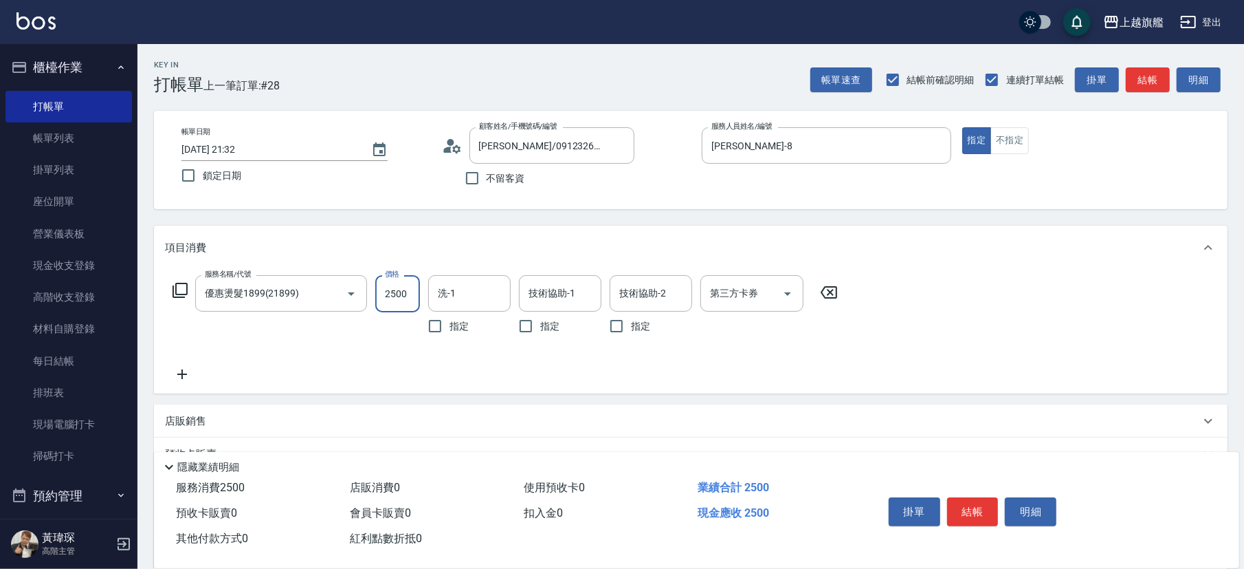
type input "2500"
type input "陳祈聿-26"
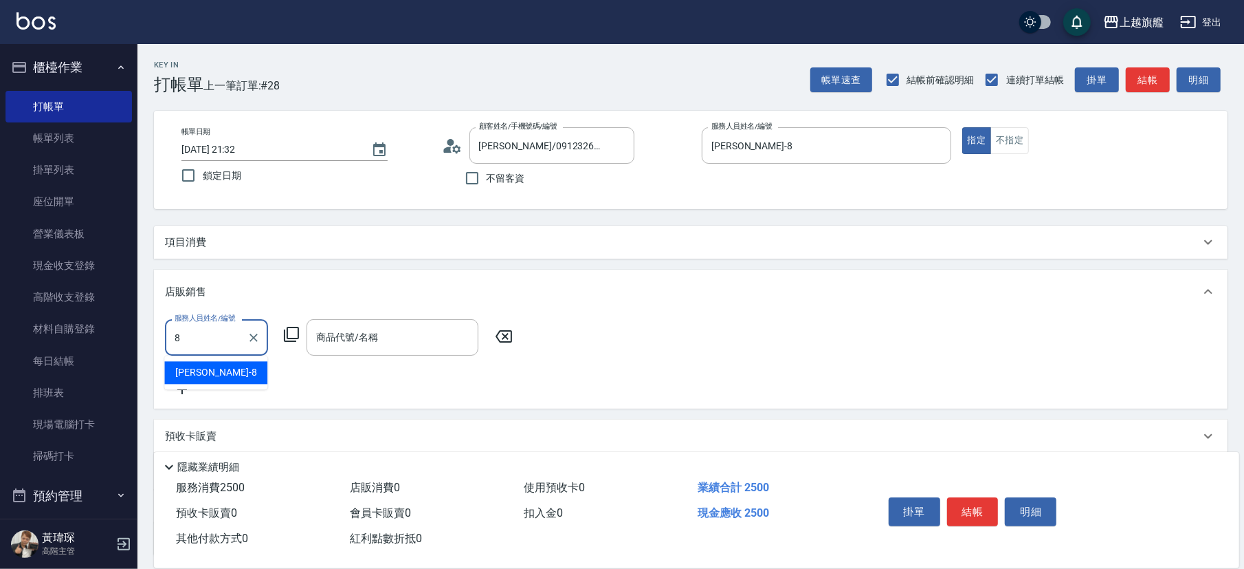
type input "[PERSON_NAME]-8"
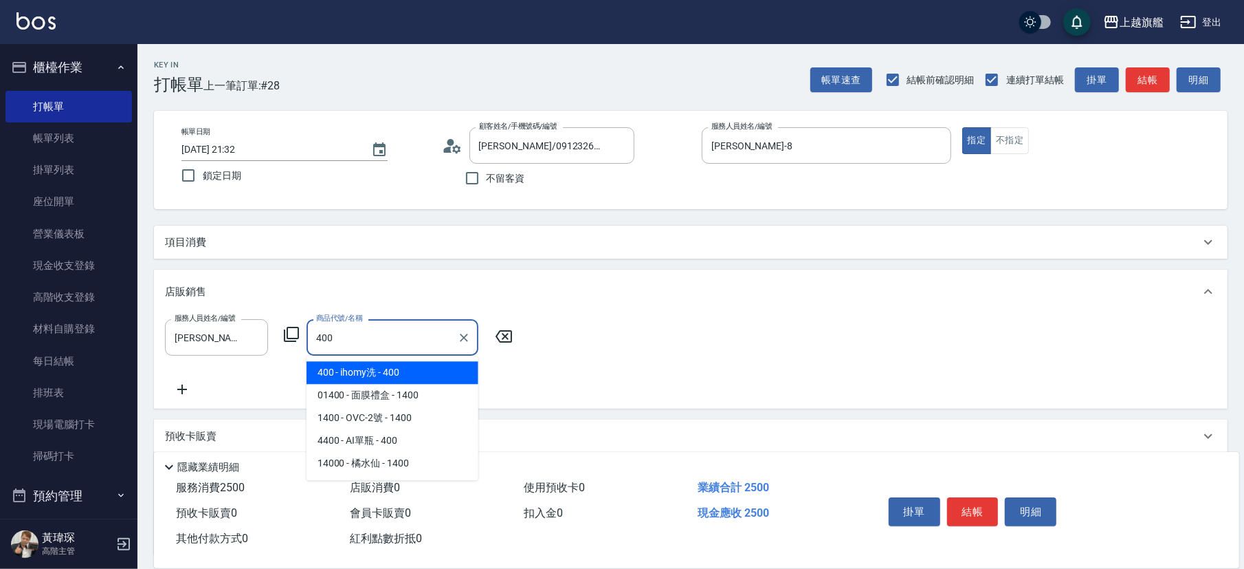
type input "ihomy洗"
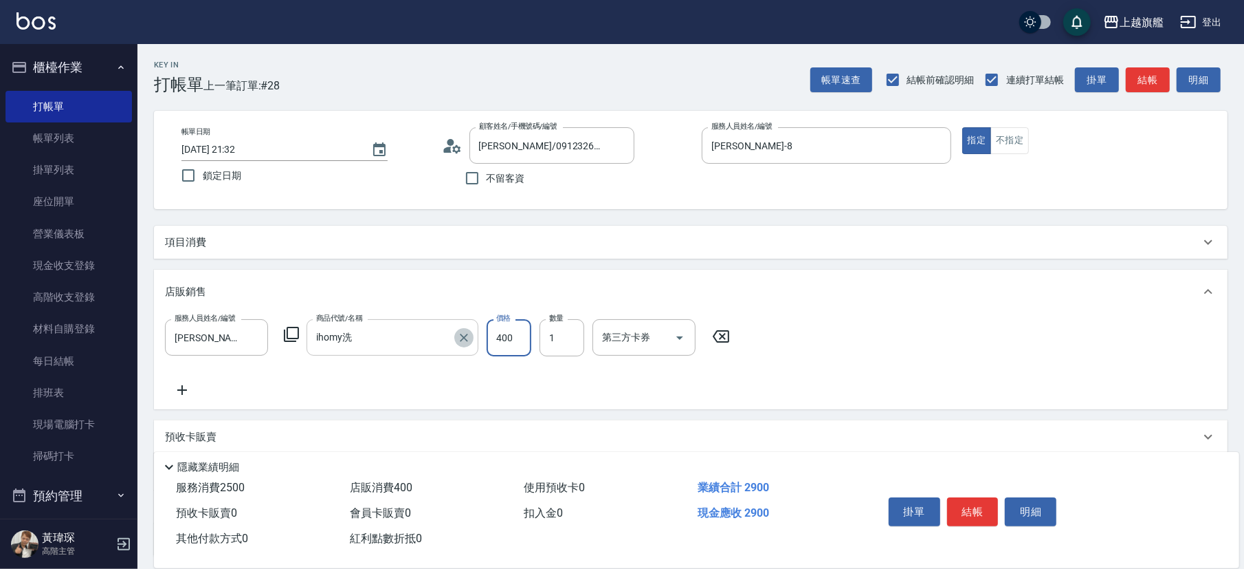
click at [463, 340] on icon "Clear" at bounding box center [464, 338] width 14 height 14
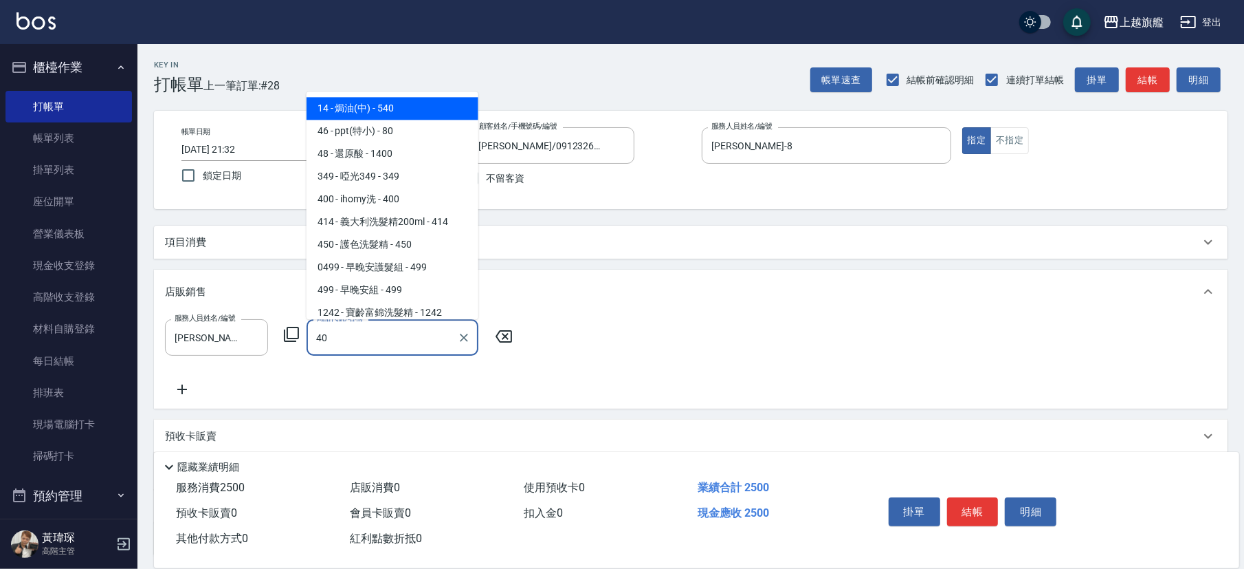
type input "4"
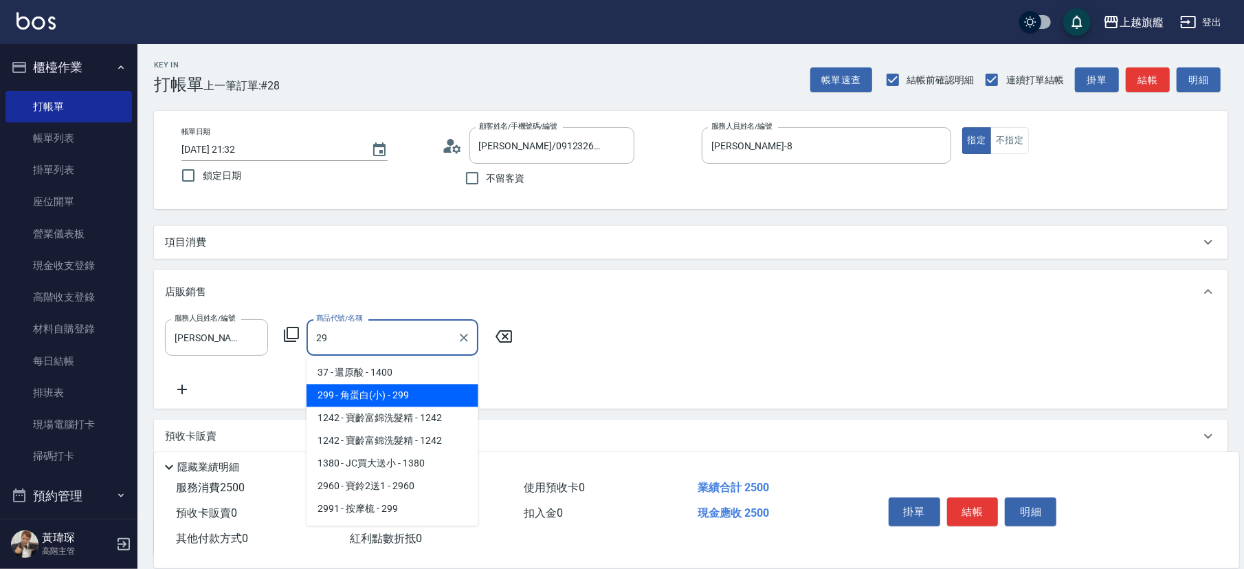
type input "2"
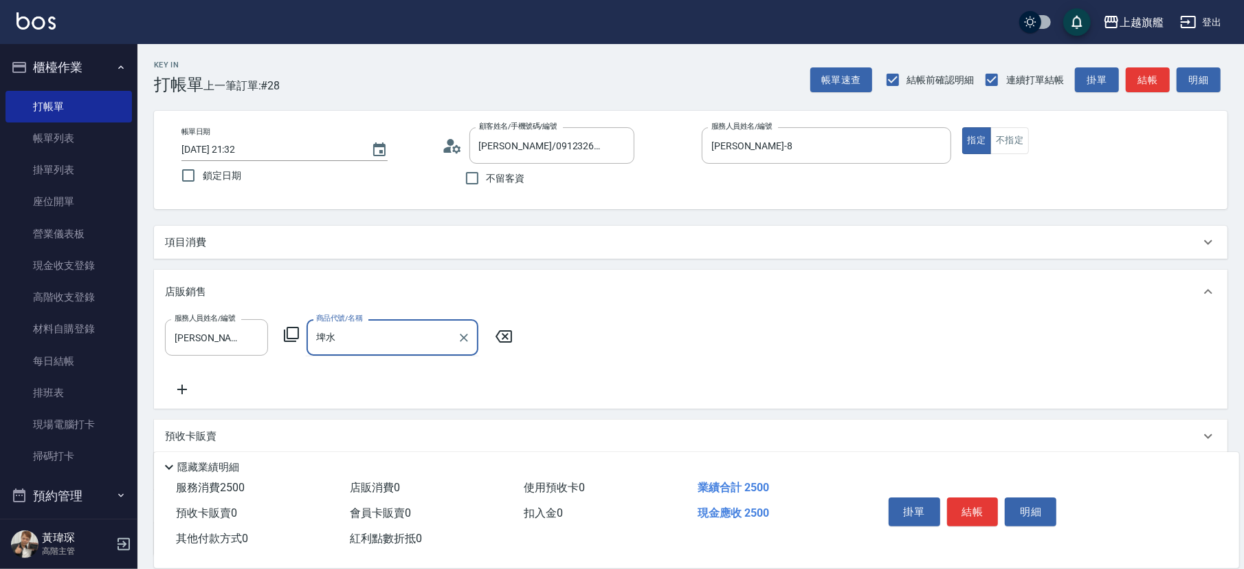
type input "埤"
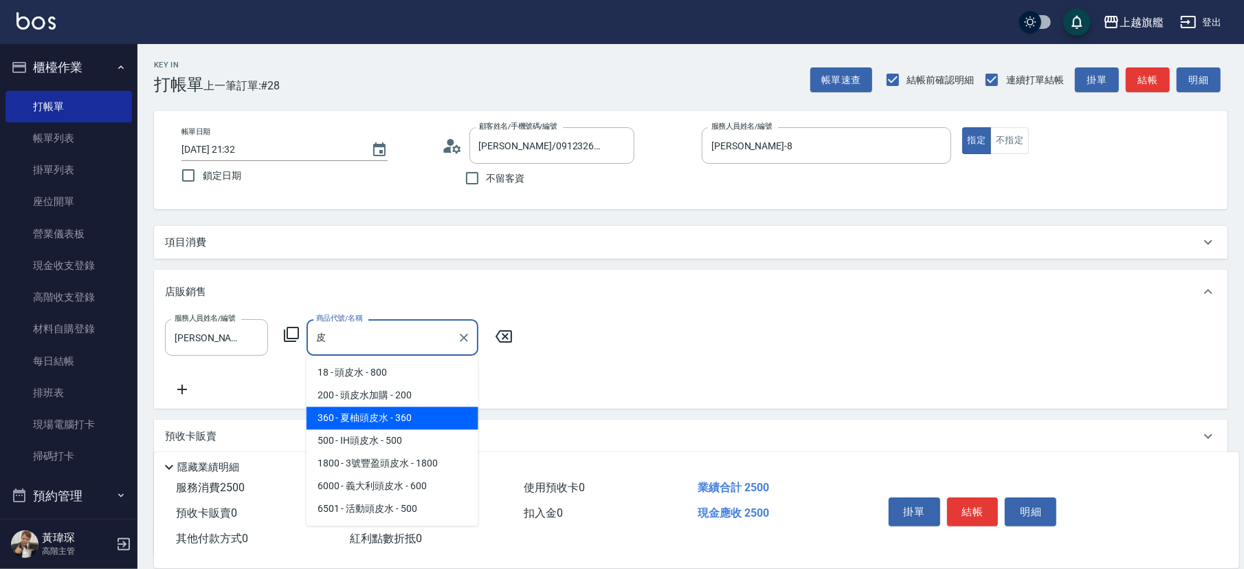
type input "夏柚頭皮水"
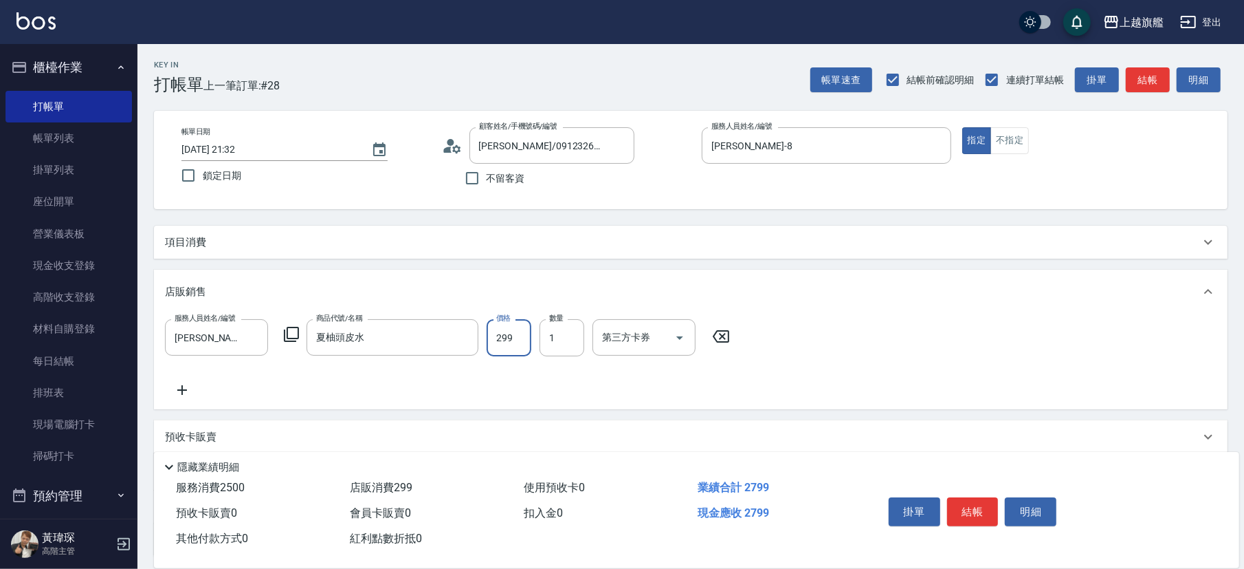
type input "299"
click at [813, 284] on div "店販銷售" at bounding box center [691, 292] width 1074 height 44
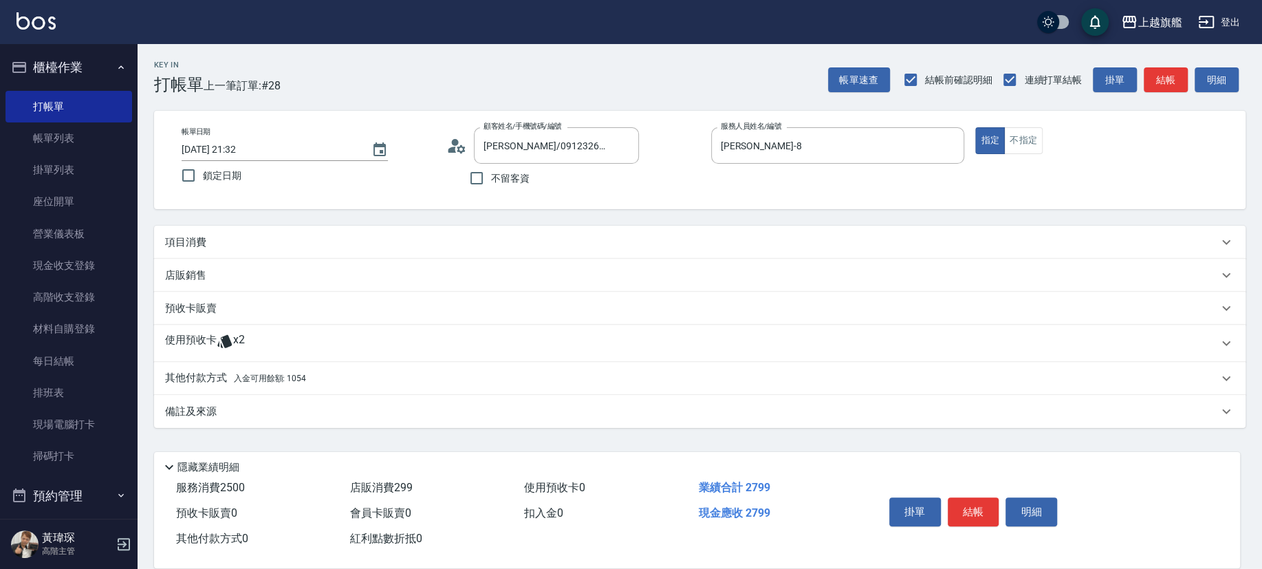
click at [813, 284] on div "店販銷售" at bounding box center [699, 275] width 1091 height 33
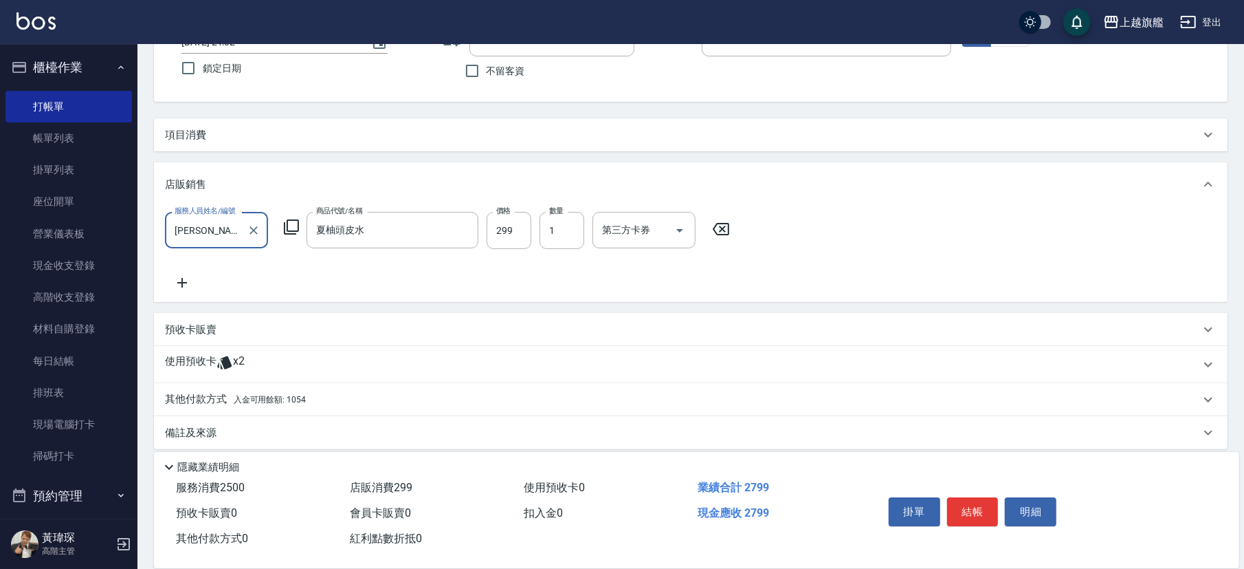
scroll to position [117, 0]
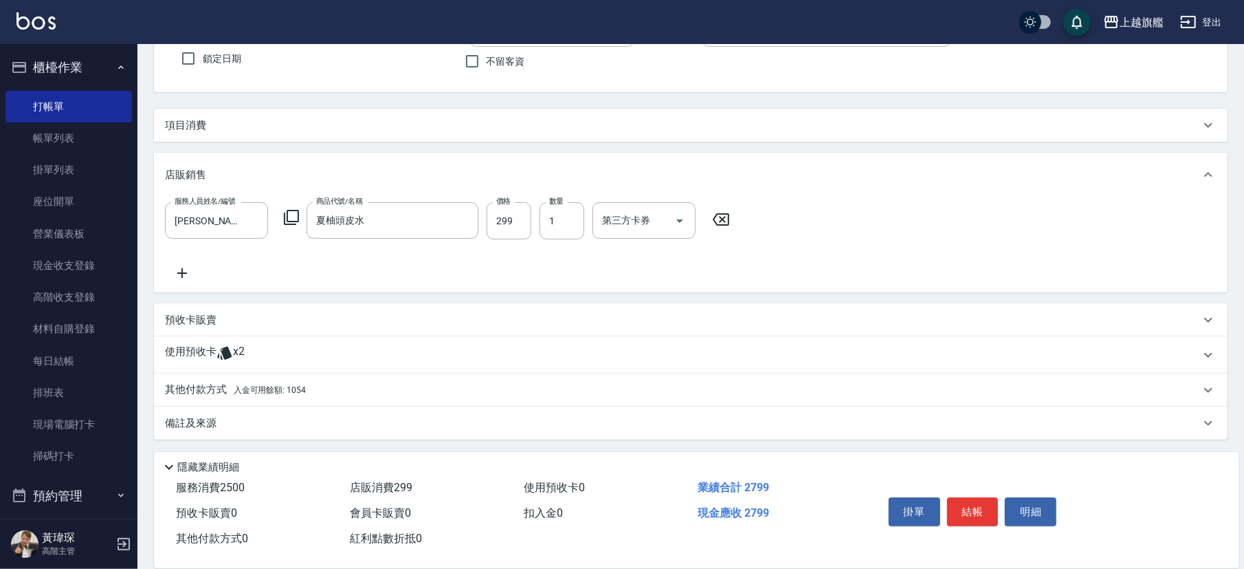
drag, startPoint x: 342, startPoint y: 382, endPoint x: 370, endPoint y: 366, distance: 32.3
click at [343, 382] on div "其他付款方式 入金可用餘額: 1054" at bounding box center [691, 389] width 1074 height 33
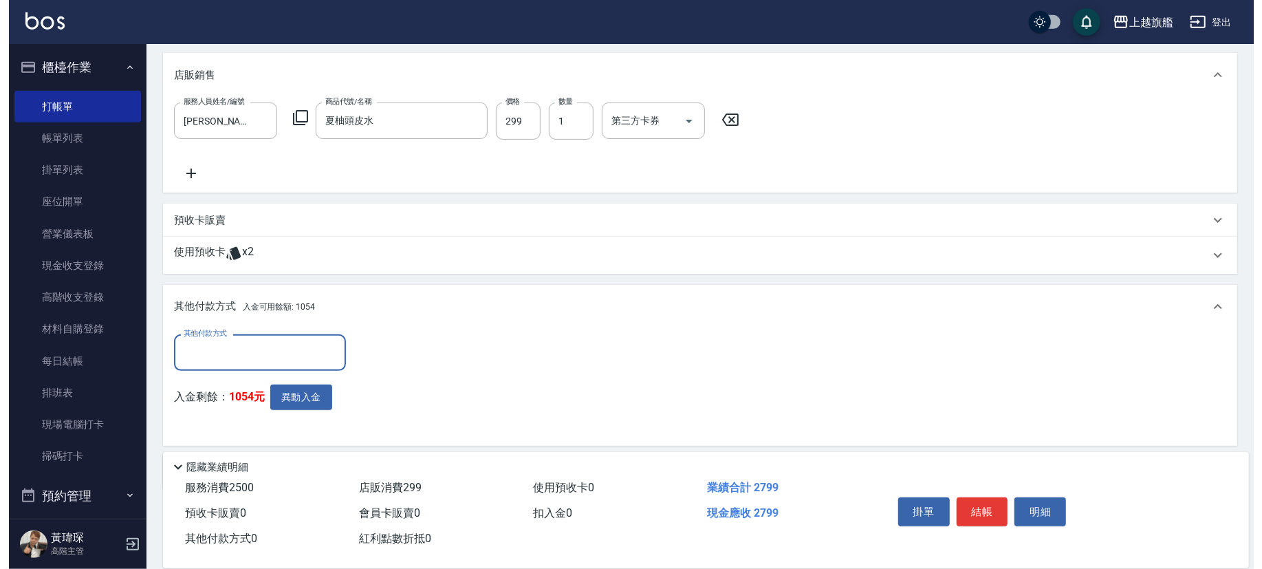
scroll to position [267, 0]
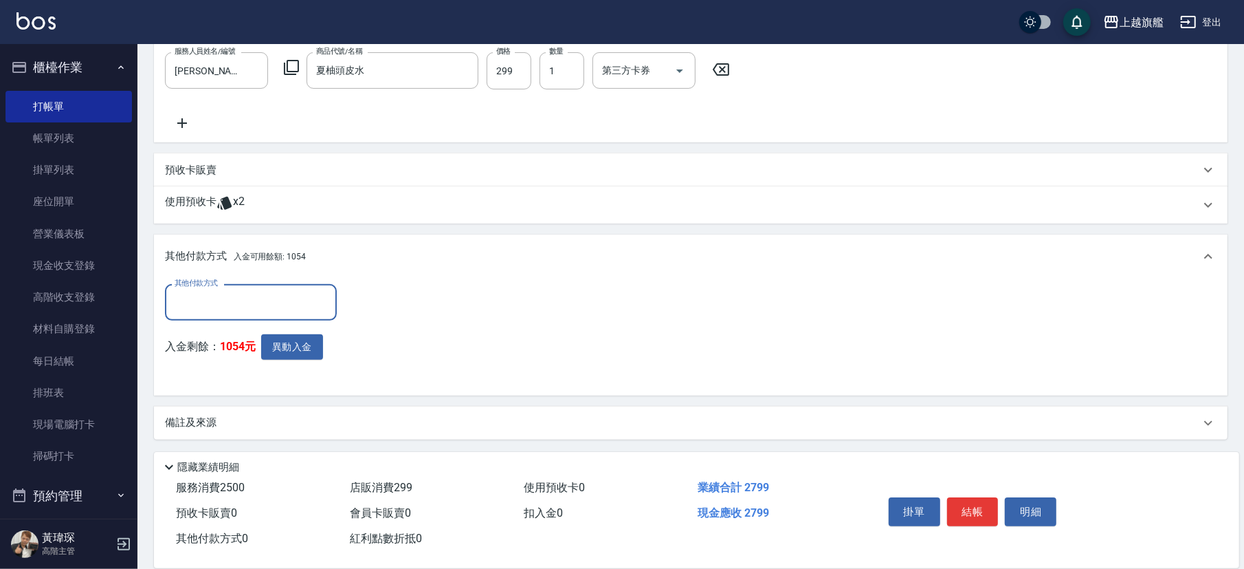
click at [267, 291] on input "其他付款方式" at bounding box center [251, 302] width 160 height 24
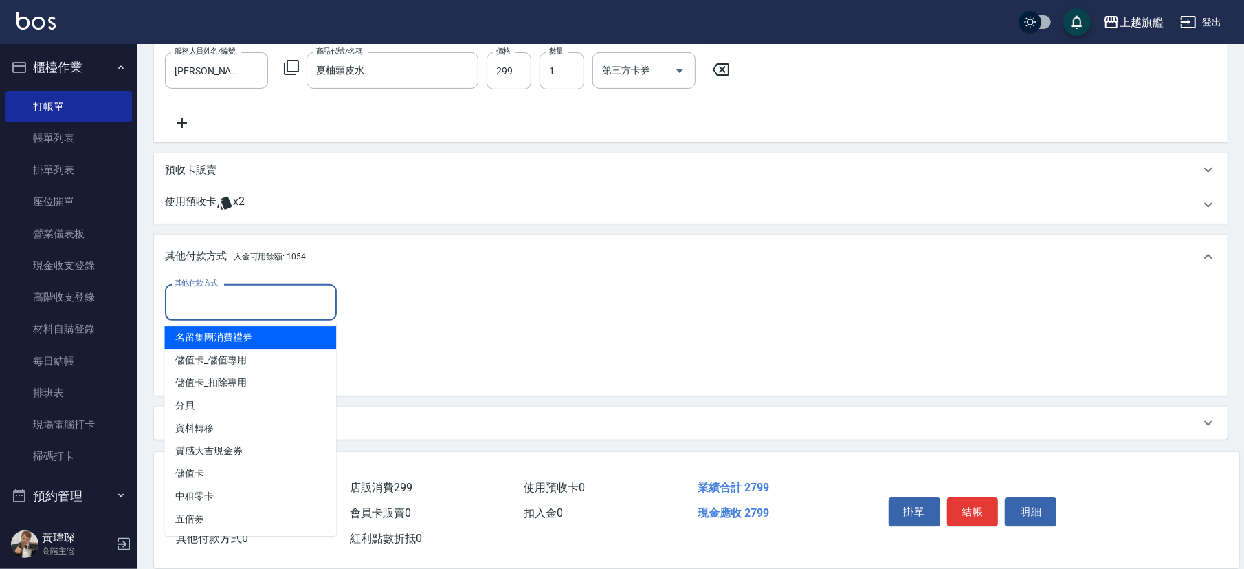
click at [521, 300] on div "其他付款方式 其他付款方式 入金剩餘： 1054元 異動入金" at bounding box center [691, 334] width 1052 height 100
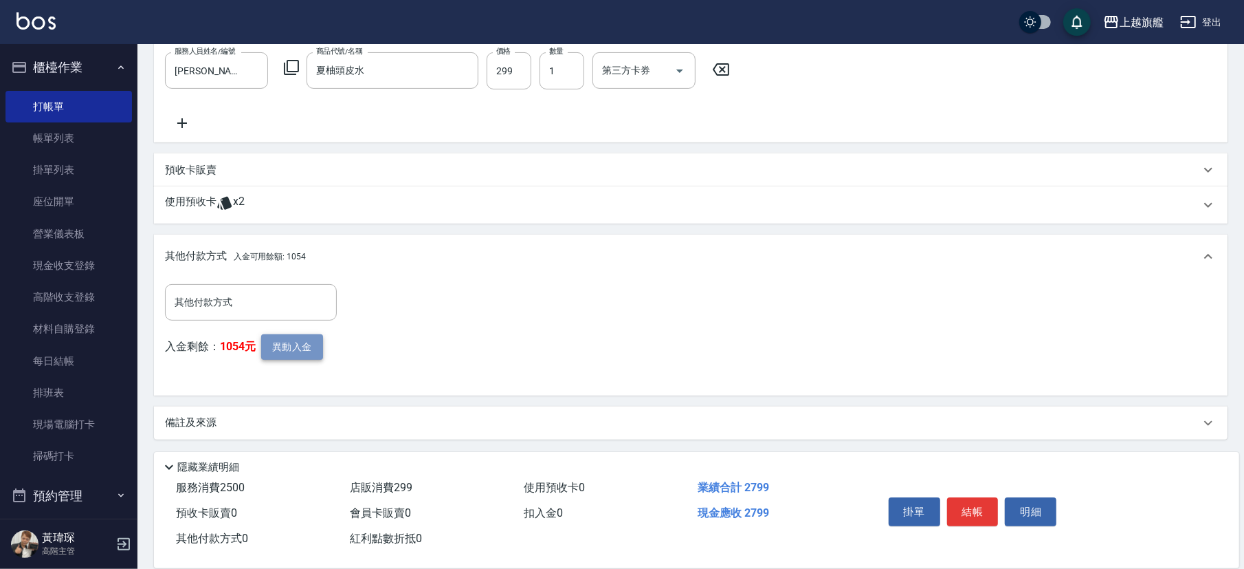
click at [292, 348] on button "異動入金" at bounding box center [292, 346] width 62 height 25
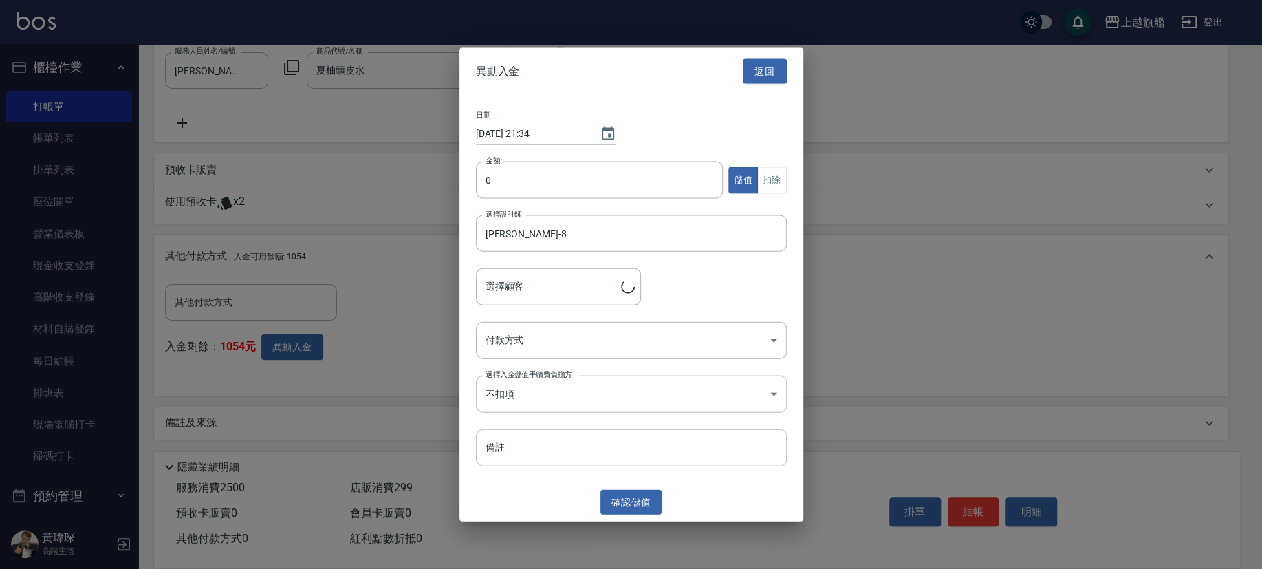
type input "陳慈玟/0912326864"
click at [628, 179] on input "0" at bounding box center [600, 180] width 248 height 37
type input "399"
click at [778, 170] on button "扣除" at bounding box center [772, 179] width 30 height 27
click at [548, 241] on input "周秀娟-8" at bounding box center [621, 233] width 278 height 24
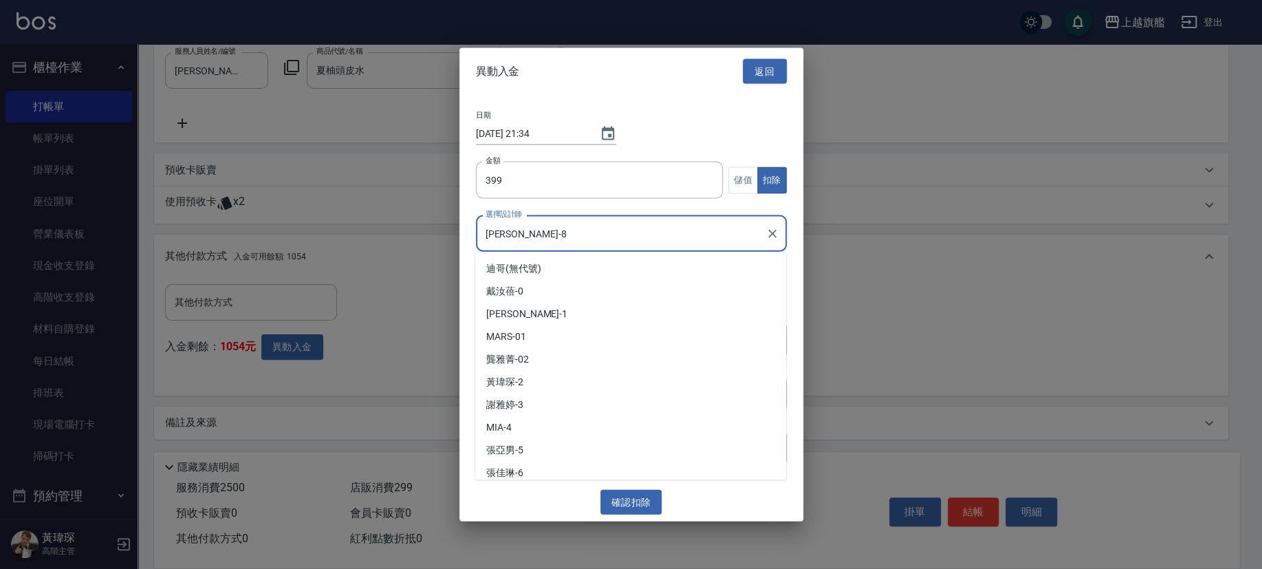
scroll to position [50, 0]
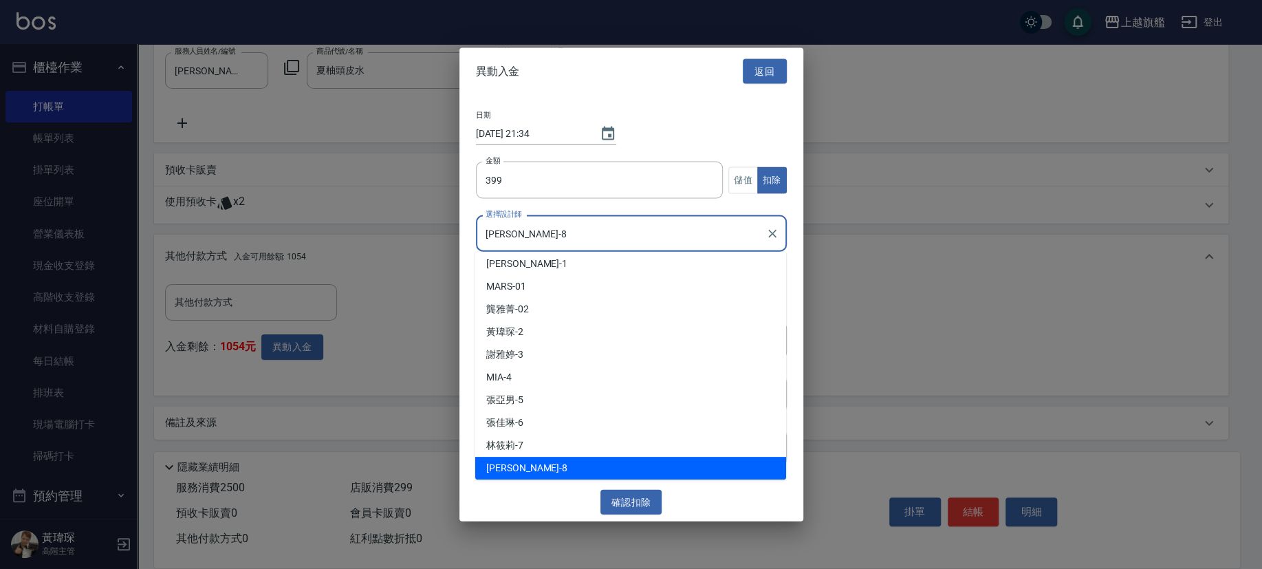
click at [548, 241] on input "周秀娟-8" at bounding box center [621, 233] width 278 height 24
click at [526, 216] on div "周秀娟-8 選擇設計師" at bounding box center [631, 233] width 311 height 36
click at [528, 202] on div "金額 399 金額 儲值 扣除" at bounding box center [631, 189] width 311 height 54
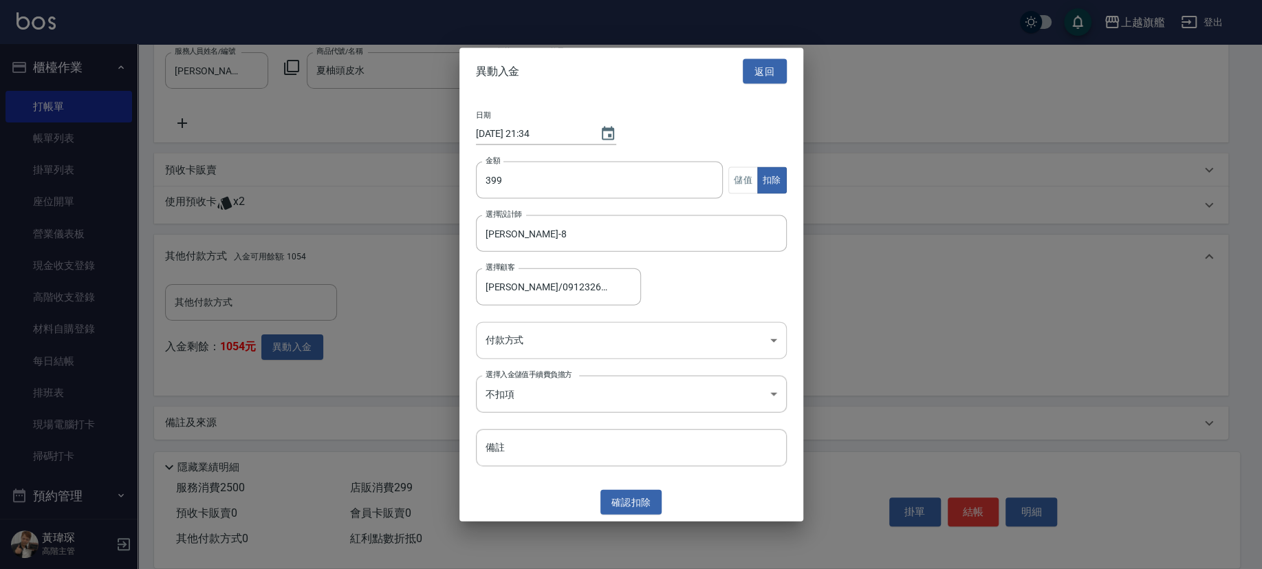
click at [578, 348] on body "上越旗艦 登出 櫃檯作業 打帳單 帳單列表 掛單列表 座位開單 營業儀表板 現金收支登錄 高階收支登錄 材料自購登錄 每日結帳 排班表 現場電腦打卡 掃碼打卡…" at bounding box center [631, 151] width 1262 height 836
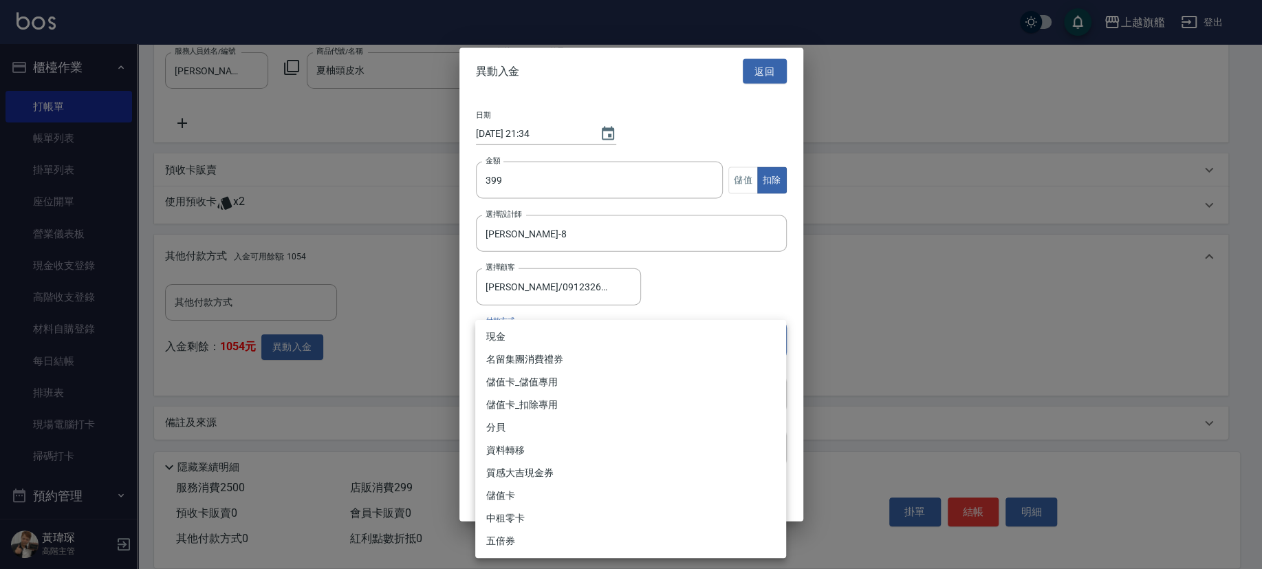
click at [660, 398] on li "儲值卡_扣除專用" at bounding box center [630, 404] width 311 height 23
type input "儲值卡_扣除專用"
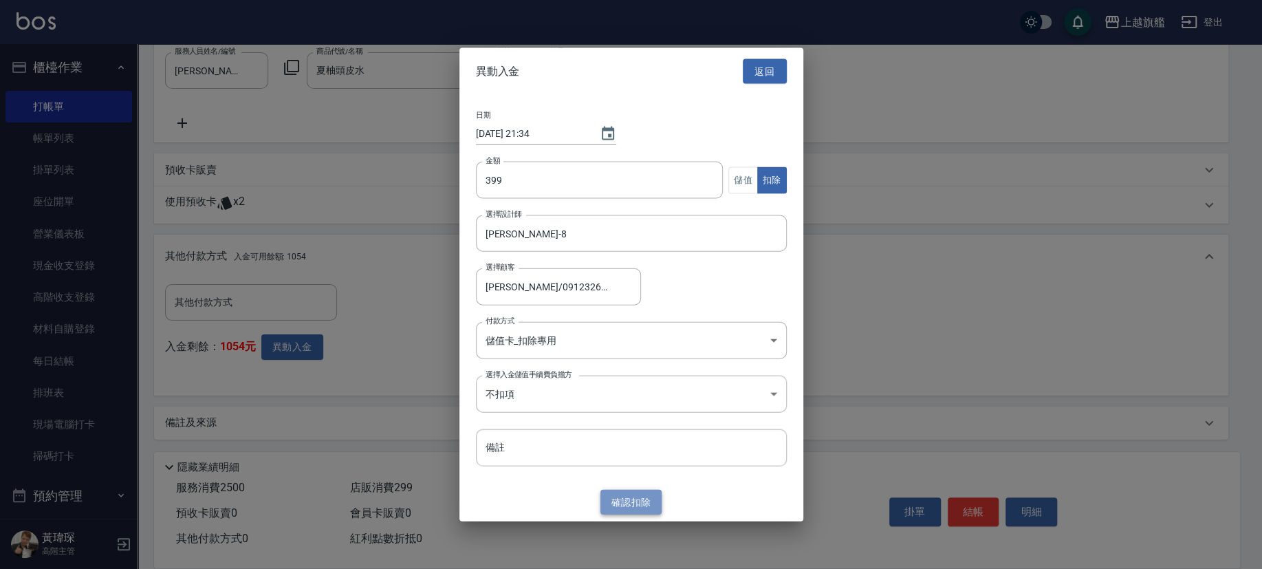
click at [655, 507] on button "確認 扣除" at bounding box center [631, 501] width 62 height 25
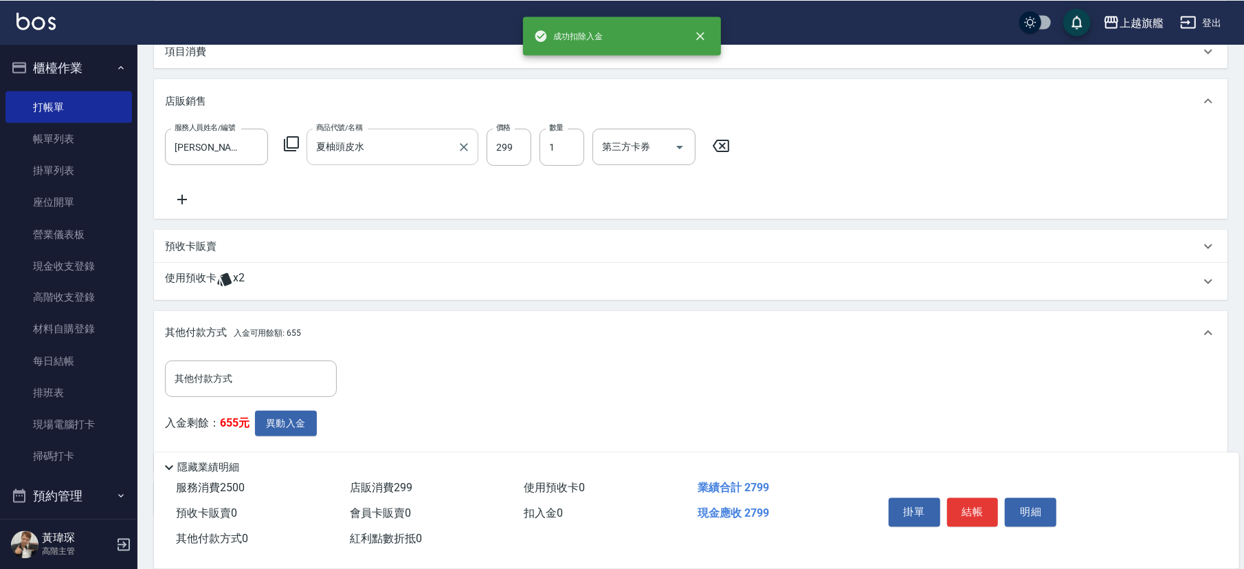
scroll to position [230, 0]
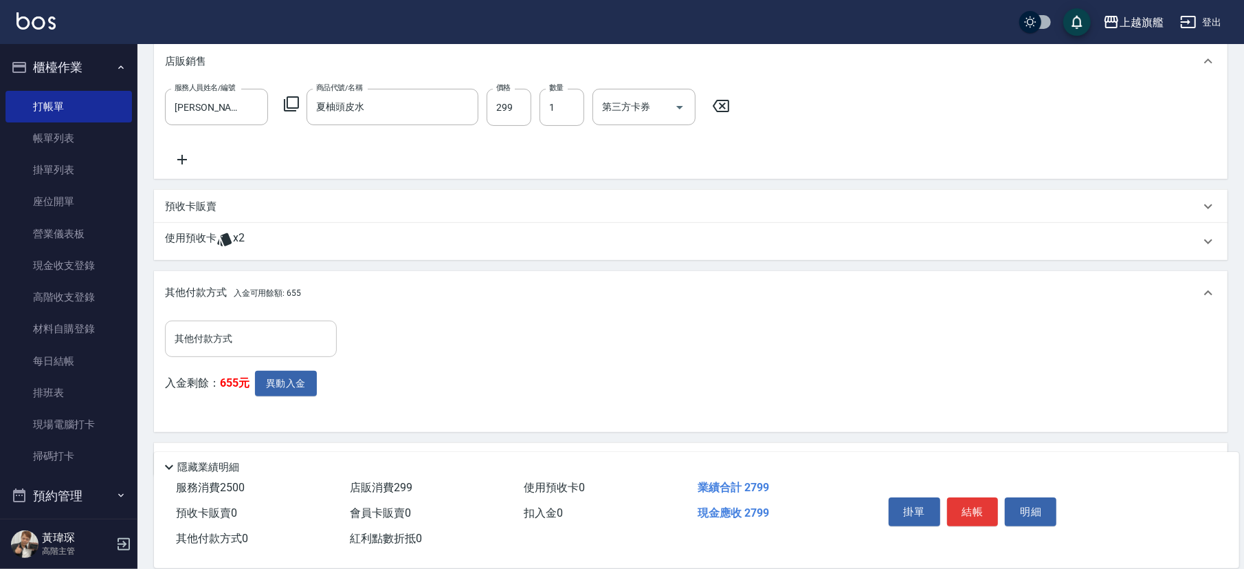
click at [272, 329] on input "其他付款方式" at bounding box center [251, 339] width 160 height 24
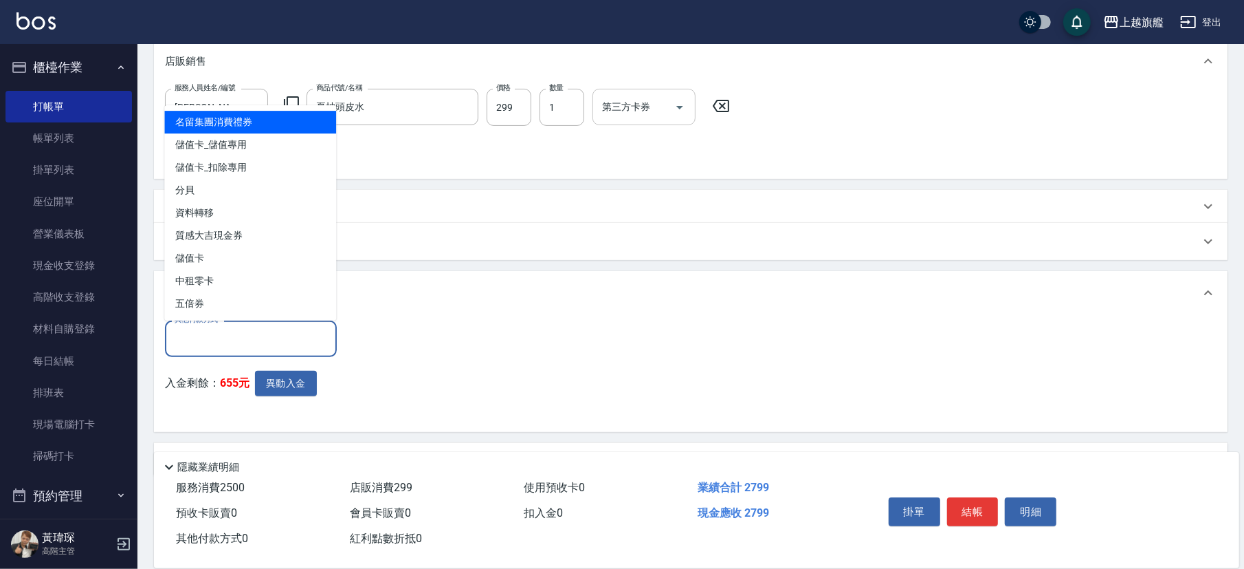
click at [639, 98] on input "第三方卡券" at bounding box center [634, 107] width 70 height 24
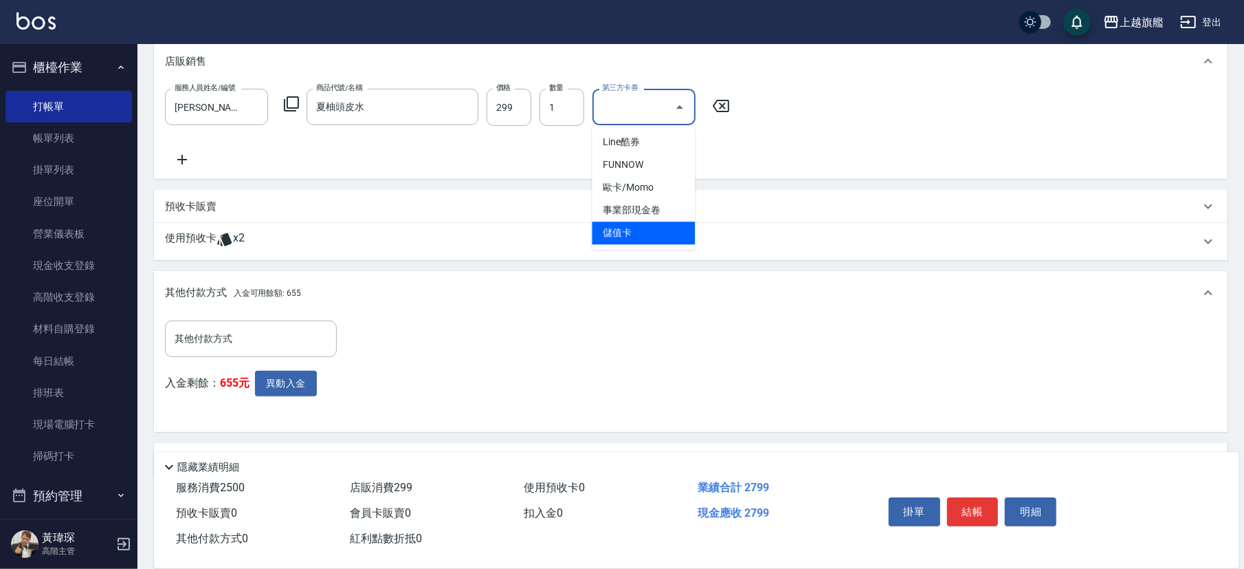
click at [658, 228] on span "儲值卡" at bounding box center [643, 232] width 103 height 23
type input "儲值卡"
click at [259, 323] on div "其他付款方式" at bounding box center [251, 338] width 172 height 36
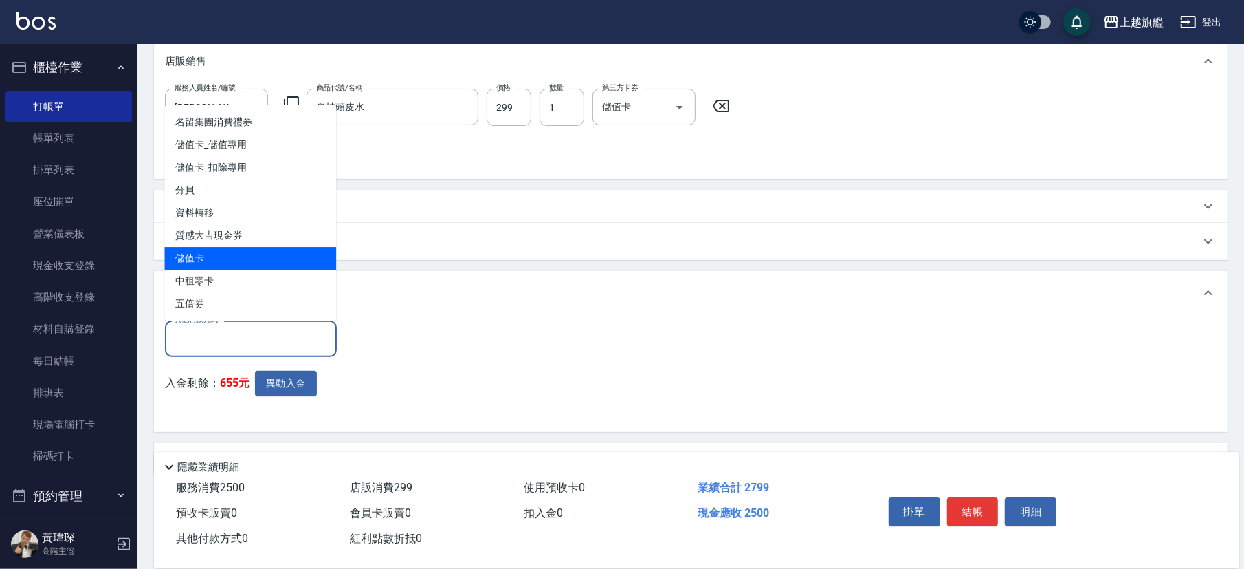
click at [303, 259] on span "儲值卡" at bounding box center [250, 258] width 172 height 23
type input "儲值卡"
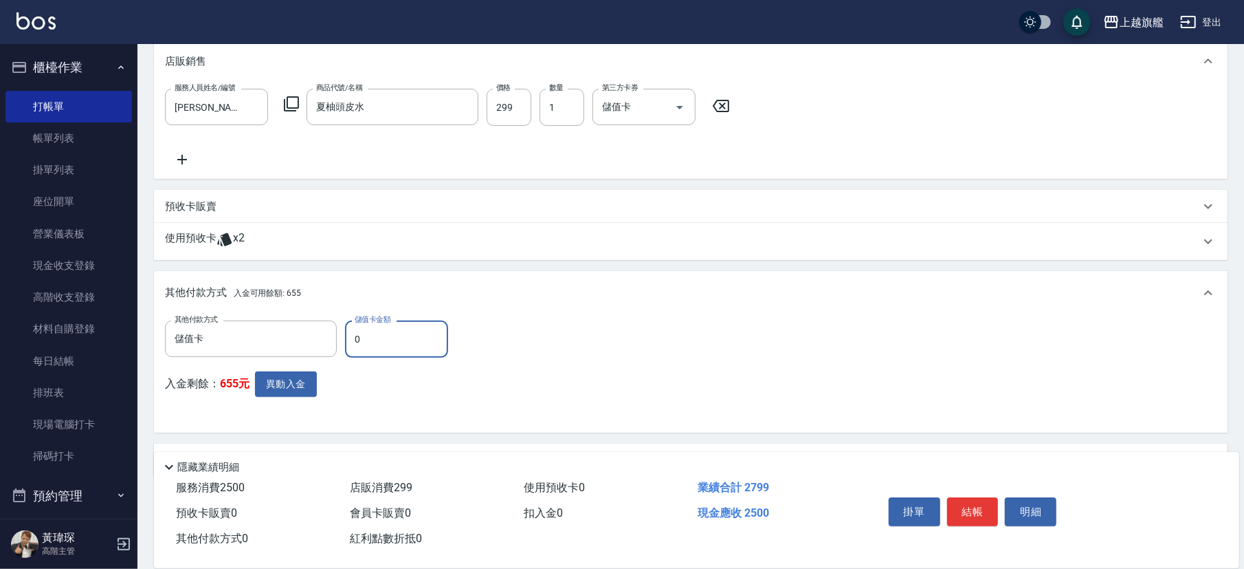
click at [400, 347] on input "0" at bounding box center [396, 338] width 103 height 37
click at [400, 346] on input "0" at bounding box center [396, 338] width 103 height 37
type input "100"
type input "2025/10/11 21:34"
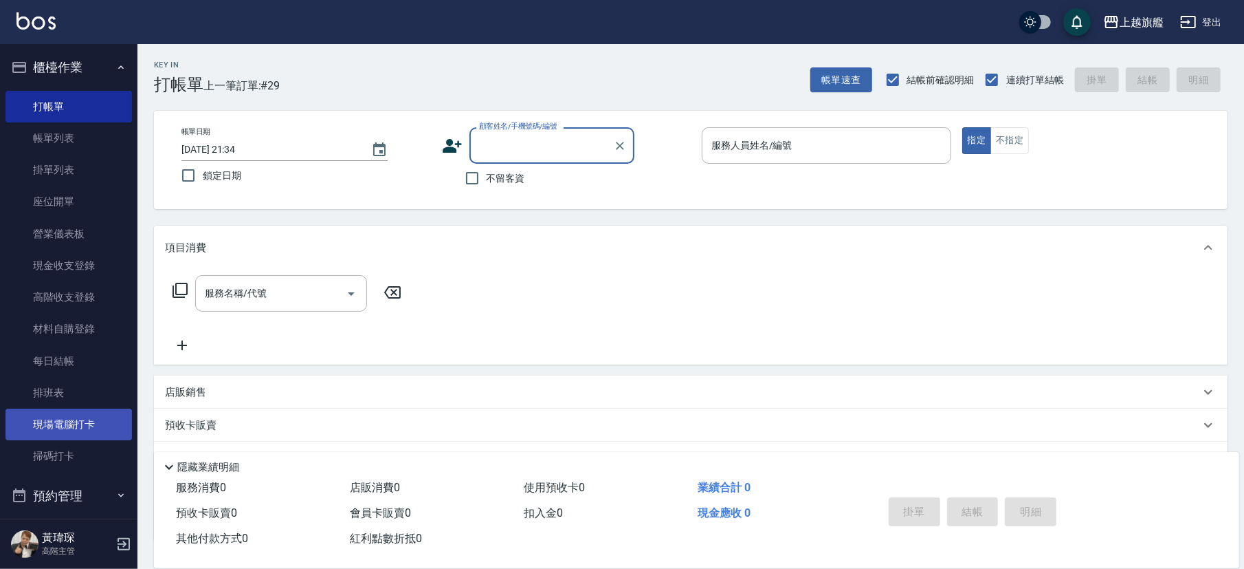
drag, startPoint x: 79, startPoint y: 407, endPoint x: 80, endPoint y: 417, distance: 9.7
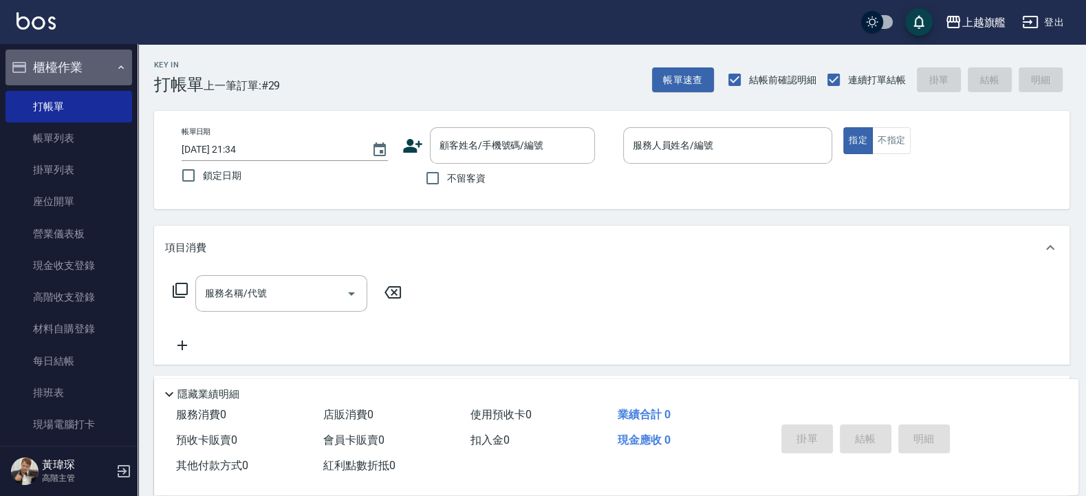
click at [90, 72] on button "櫃檯作業" at bounding box center [69, 68] width 127 height 36
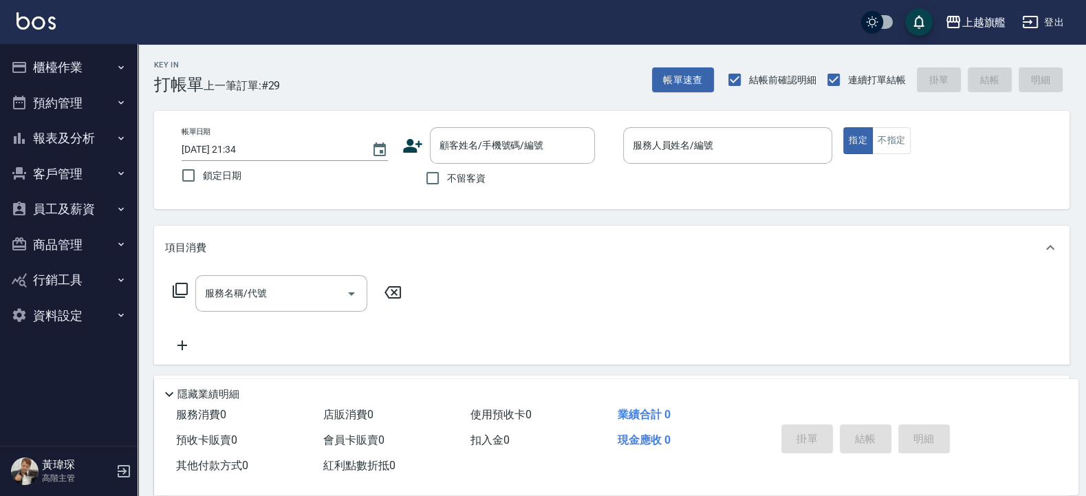
click at [90, 142] on button "報表及分析" at bounding box center [69, 138] width 127 height 36
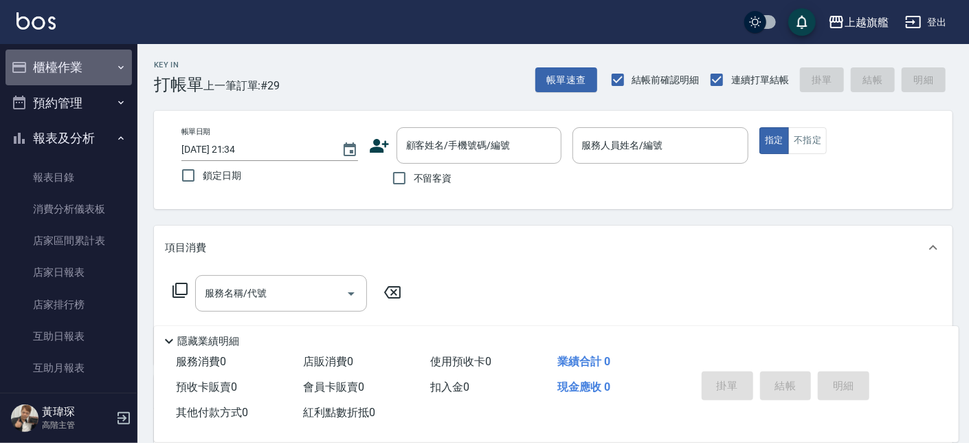
click at [74, 70] on button "櫃檯作業" at bounding box center [69, 68] width 127 height 36
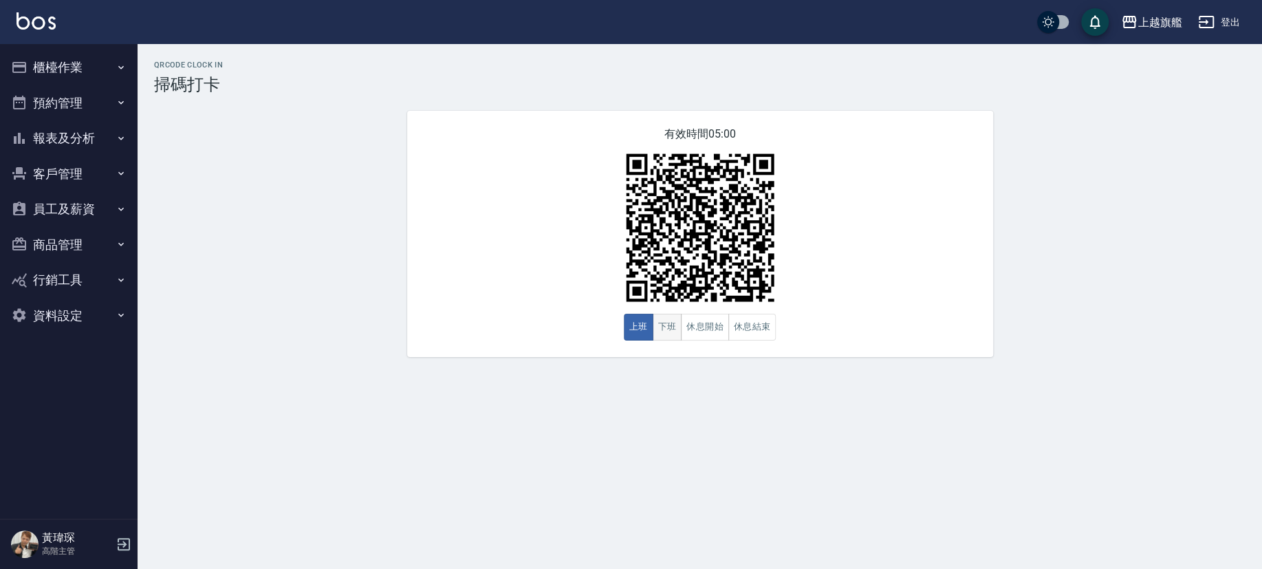
click at [670, 328] on button "下班" at bounding box center [667, 327] width 30 height 27
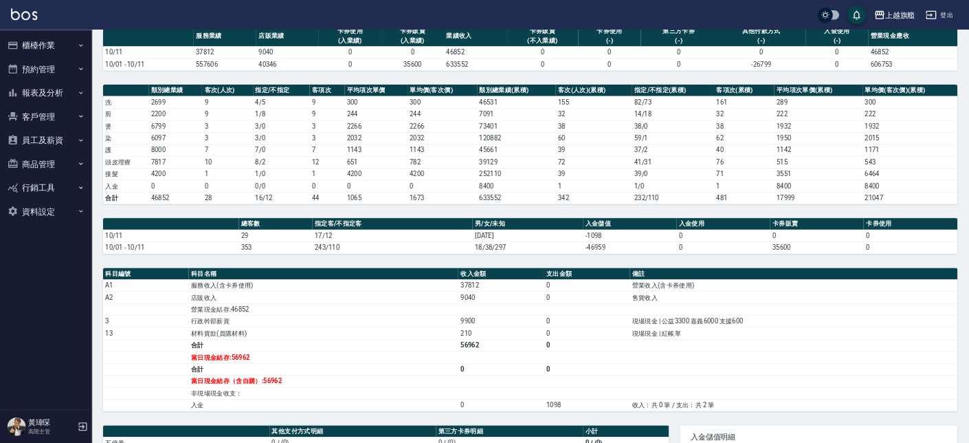
scroll to position [393, 0]
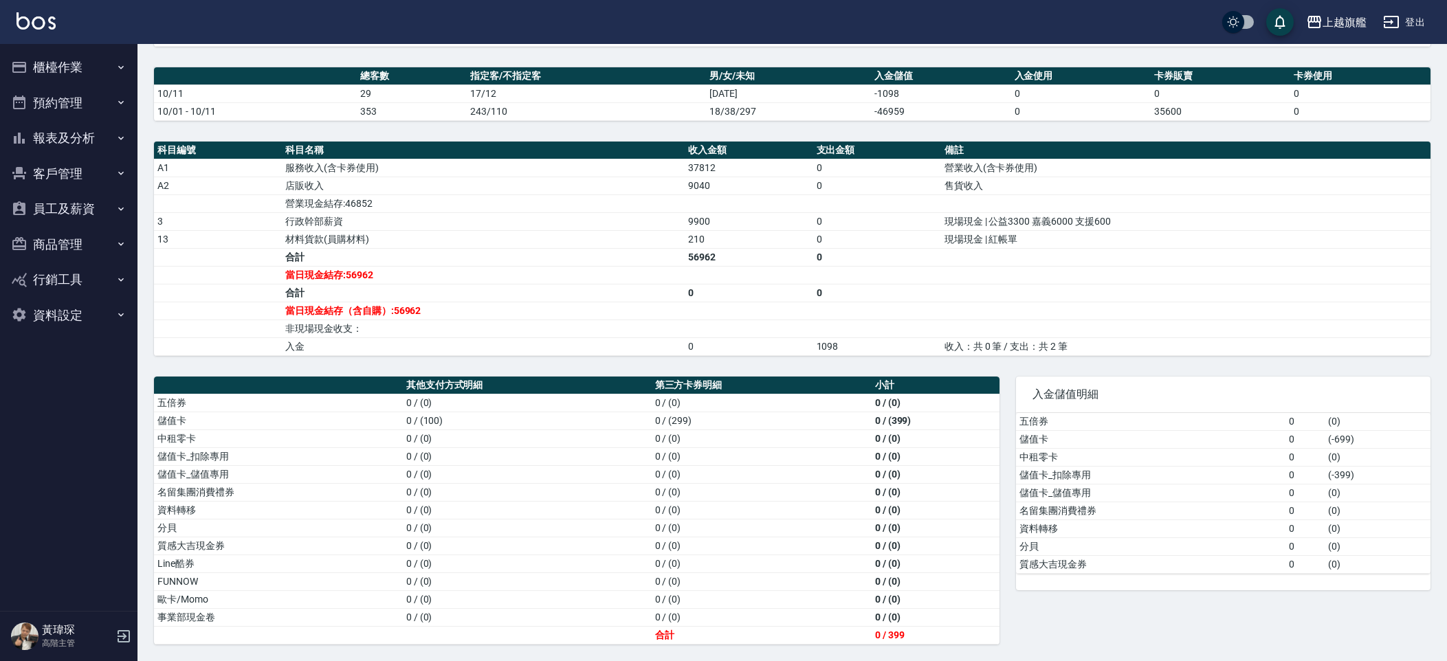
click at [1085, 448] on td "( 0 )" at bounding box center [1378, 457] width 106 height 18
click at [1085, 430] on td "( -699 )" at bounding box center [1378, 439] width 106 height 18
click at [1085, 419] on td "五倍券" at bounding box center [1151, 422] width 270 height 18
click at [1085, 432] on td "0" at bounding box center [1306, 439] width 40 height 18
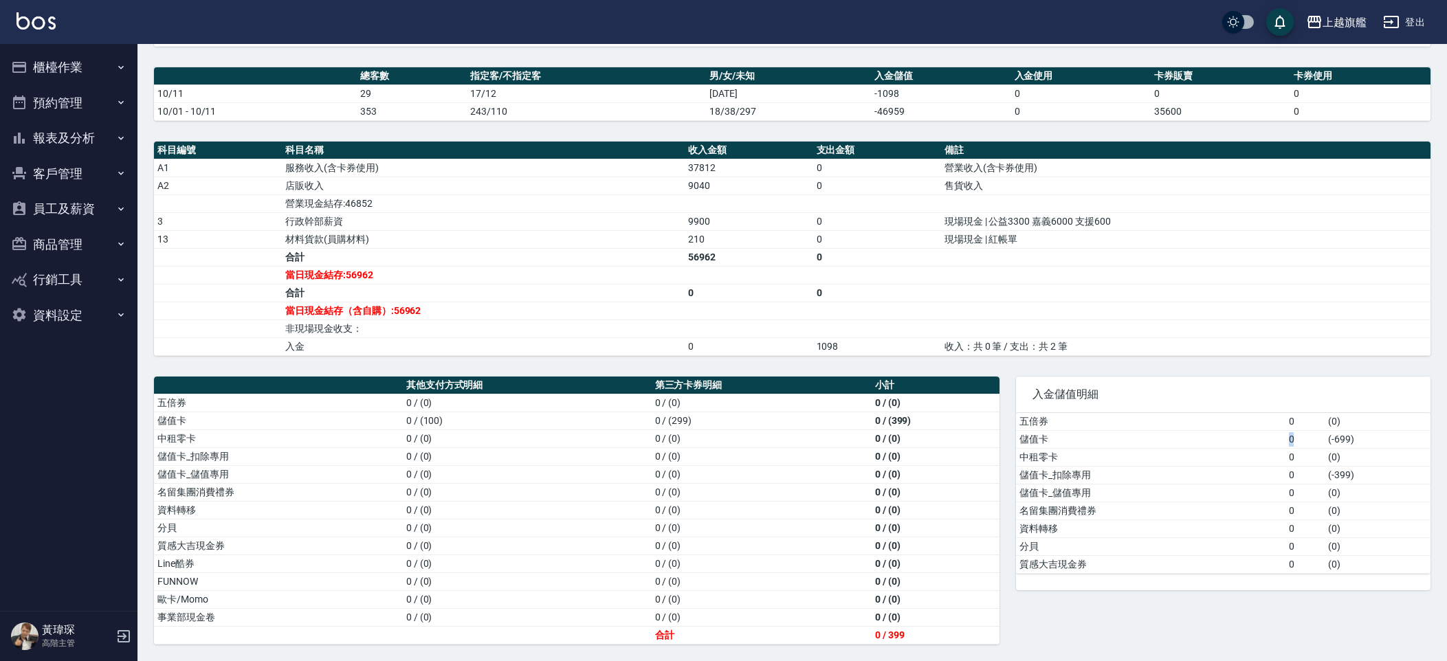
click at [1085, 432] on td "0" at bounding box center [1306, 439] width 40 height 18
click at [1085, 456] on td "( 0 )" at bounding box center [1378, 457] width 106 height 18
click at [1085, 472] on td "( -399 )" at bounding box center [1378, 475] width 106 height 18
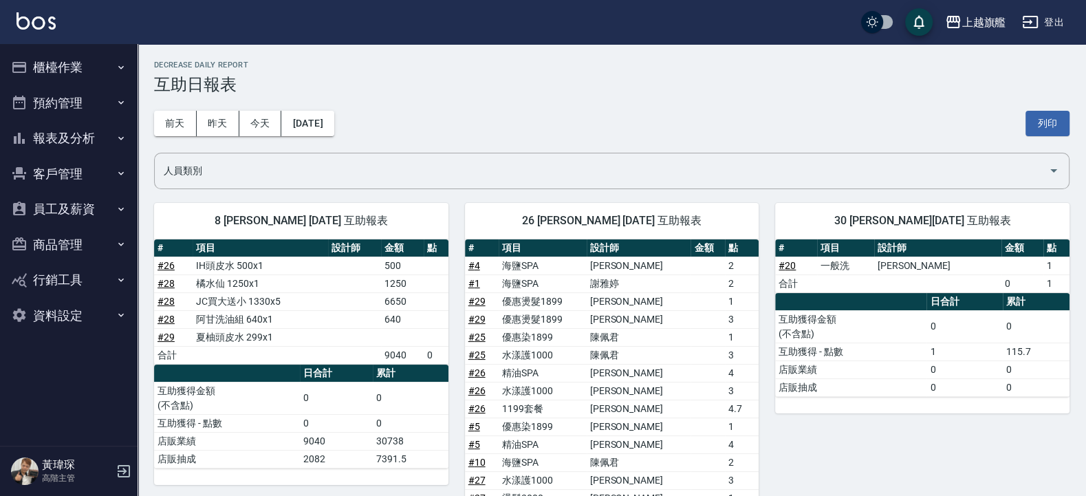
click at [910, 391] on td "店販抽成" at bounding box center [850, 387] width 151 height 18
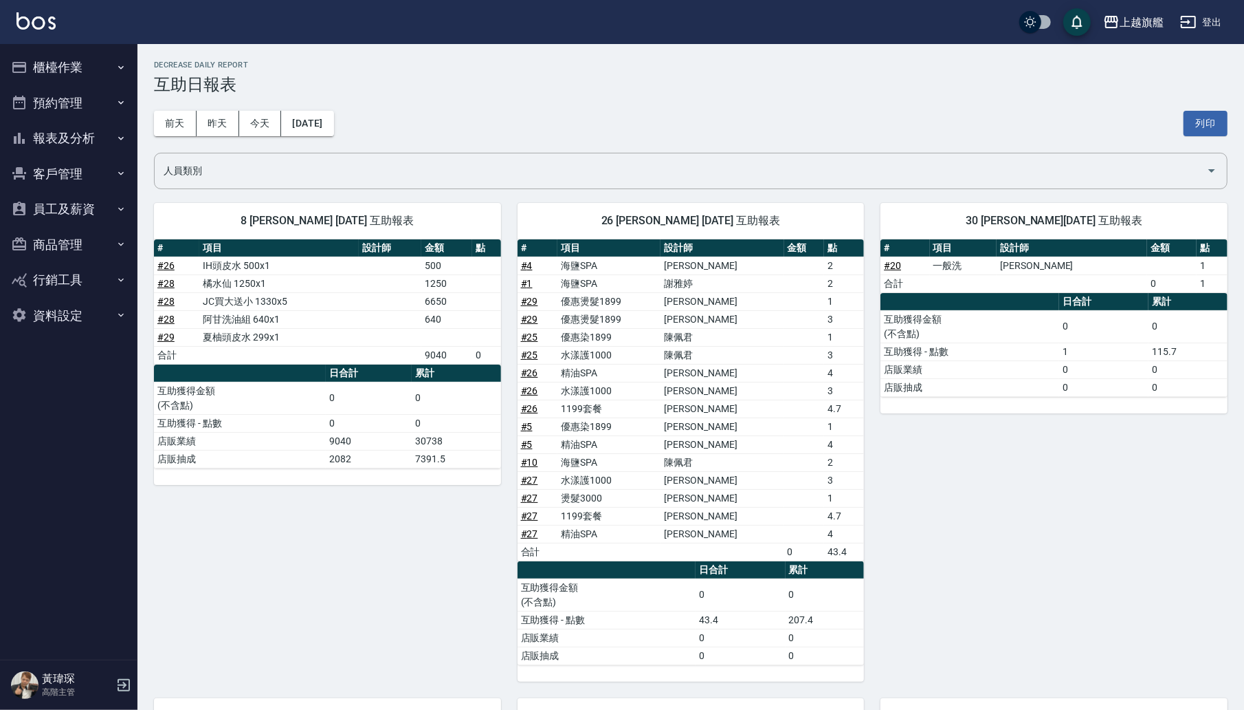
click at [82, 126] on button "報表及分析" at bounding box center [69, 138] width 127 height 36
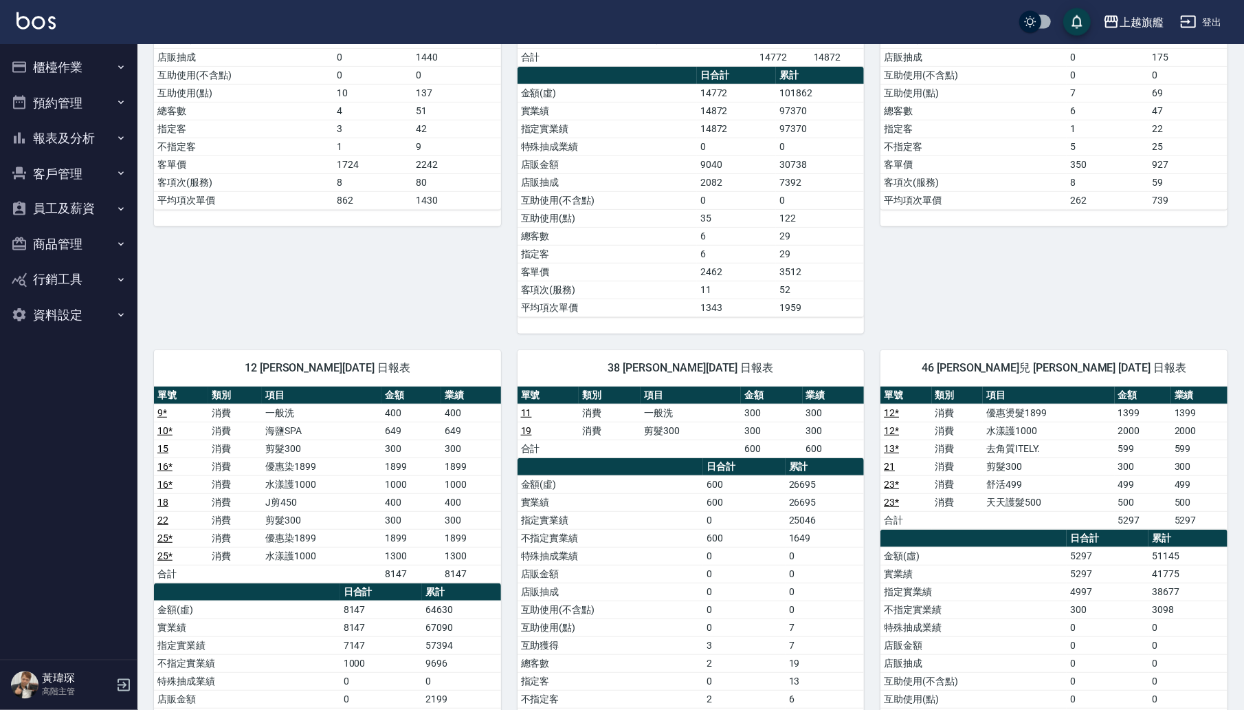
scroll to position [654, 0]
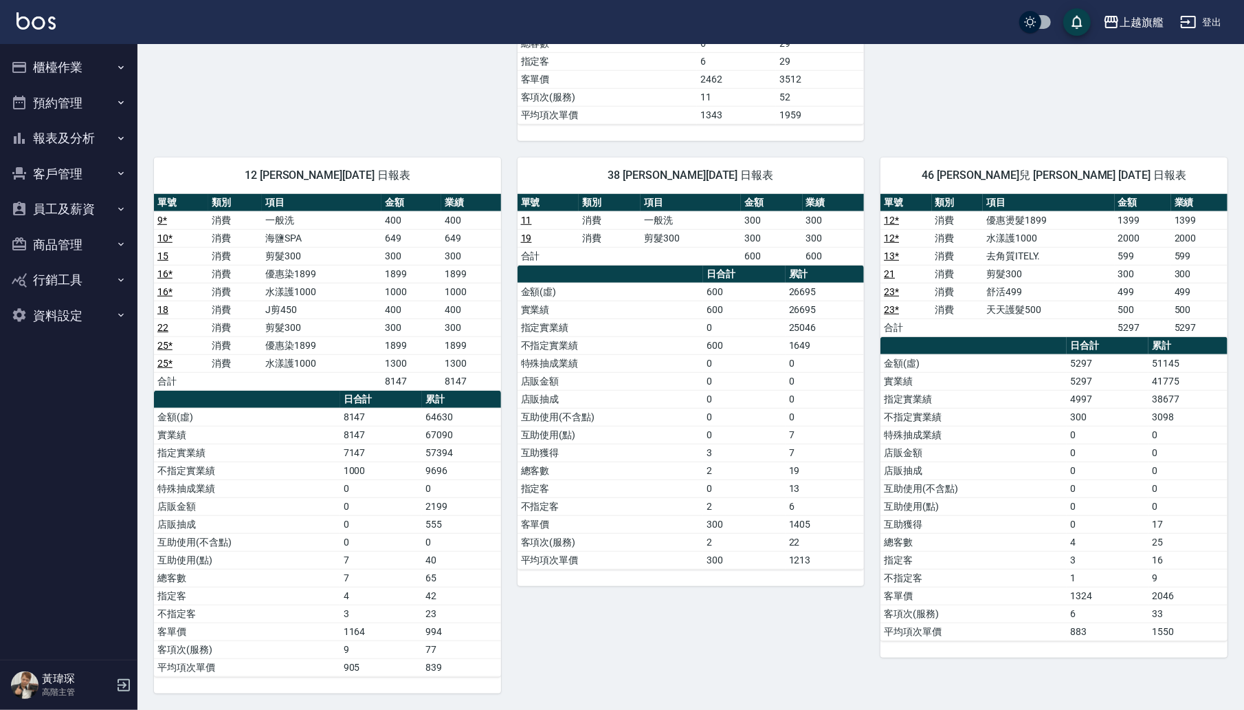
click at [1085, 495] on td "4" at bounding box center [1108, 542] width 82 height 18
click at [887, 495] on td "平均項次單價" at bounding box center [974, 631] width 186 height 18
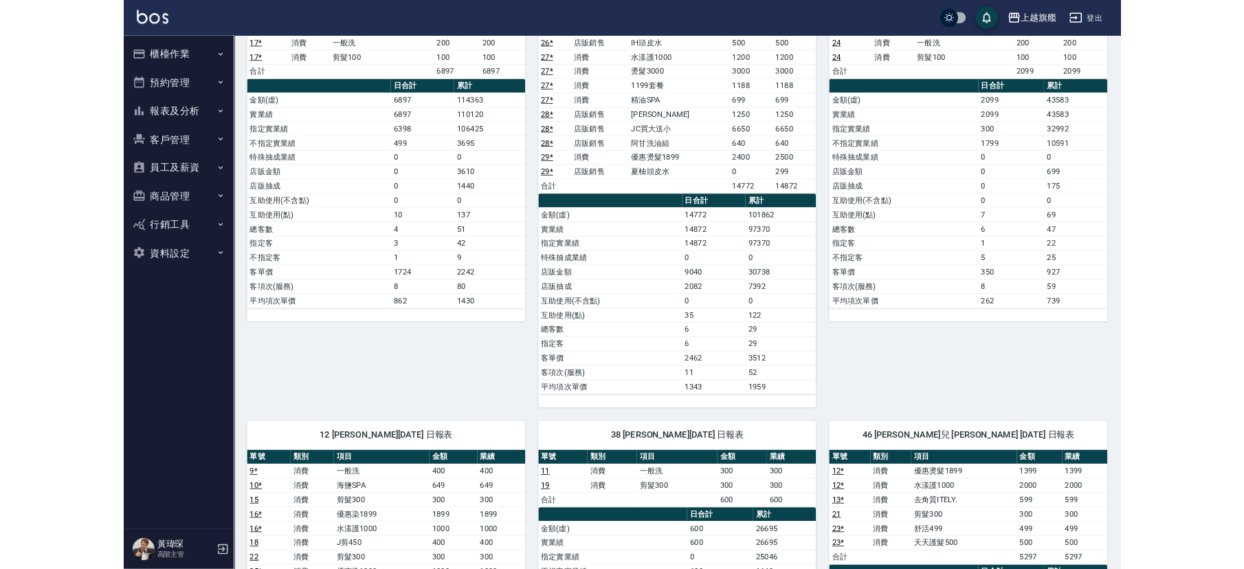
scroll to position [0, 0]
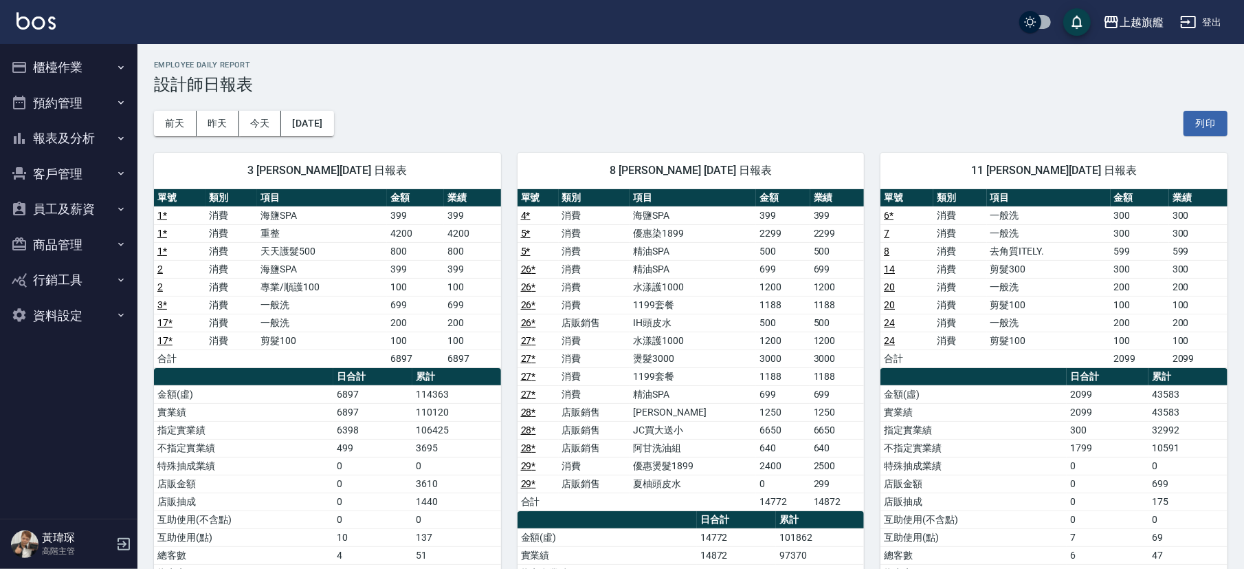
drag, startPoint x: 439, startPoint y: 314, endPoint x: 417, endPoint y: 173, distance: 142.7
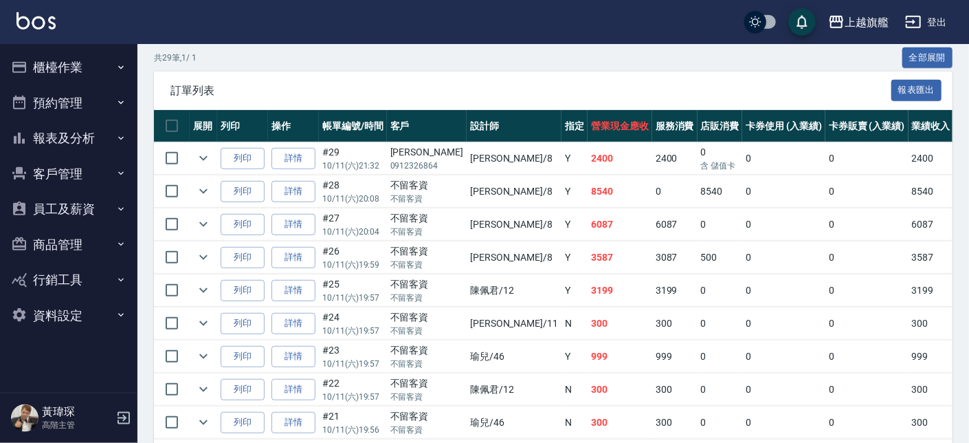
scroll to position [313, 0]
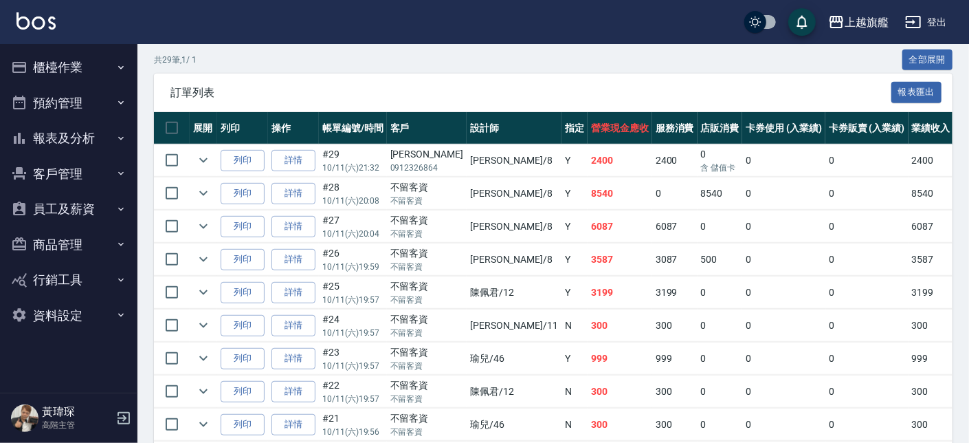
click at [743, 159] on td "0" at bounding box center [784, 160] width 83 height 32
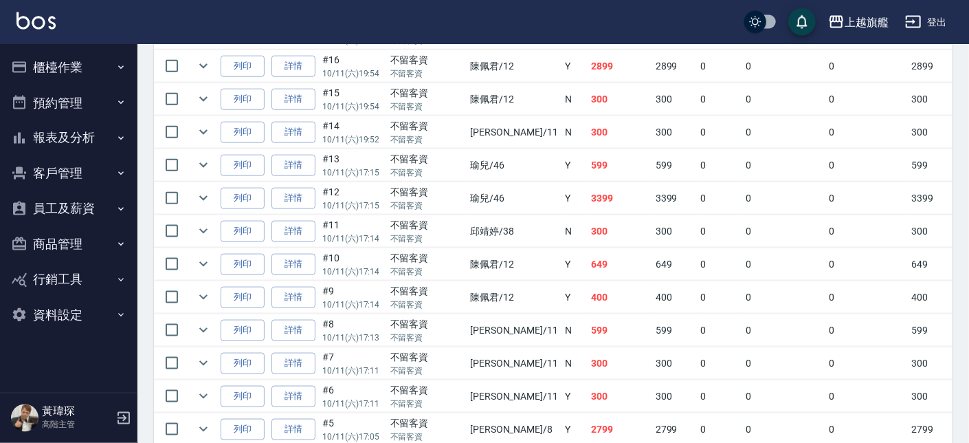
scroll to position [1042, 0]
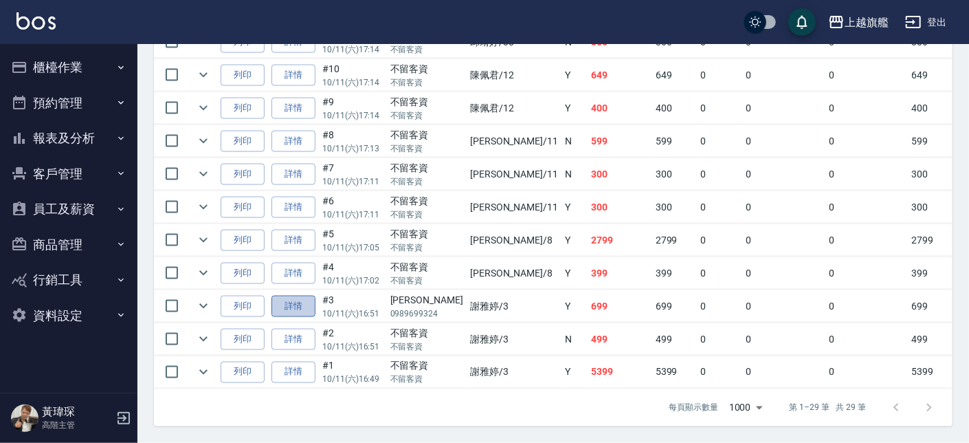
click at [295, 296] on link "詳情" at bounding box center [294, 306] width 44 height 21
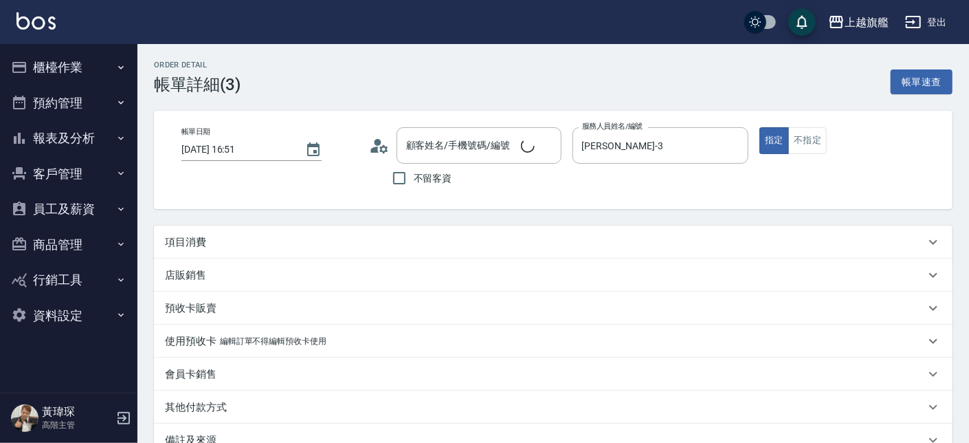
type input "2025/10/11 16:51"
type input "謝雅婷-3"
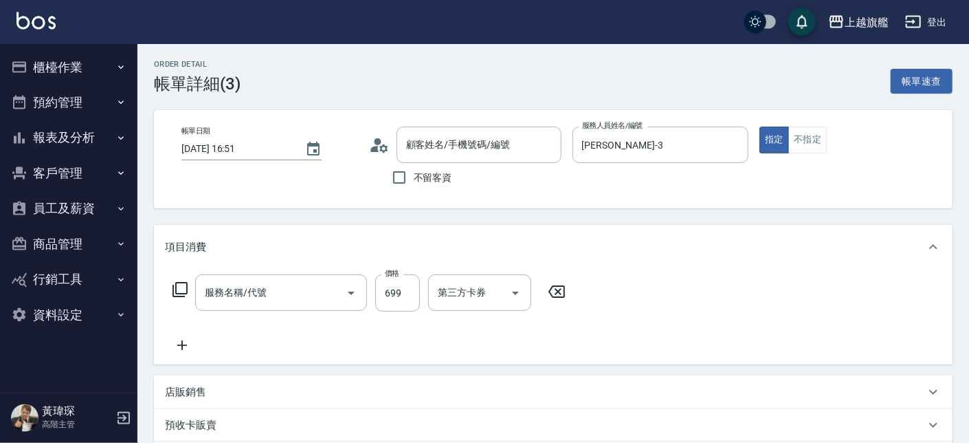
type input "張祐維/0989699324/null"
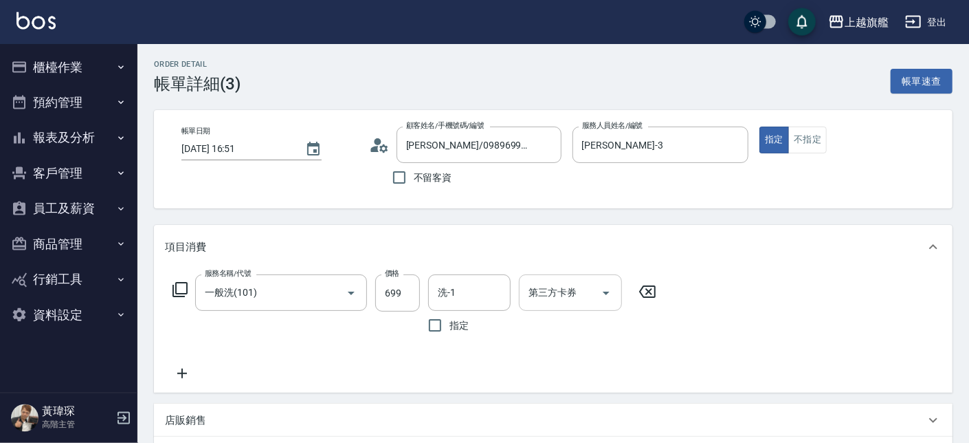
type input "一般洗(101)"
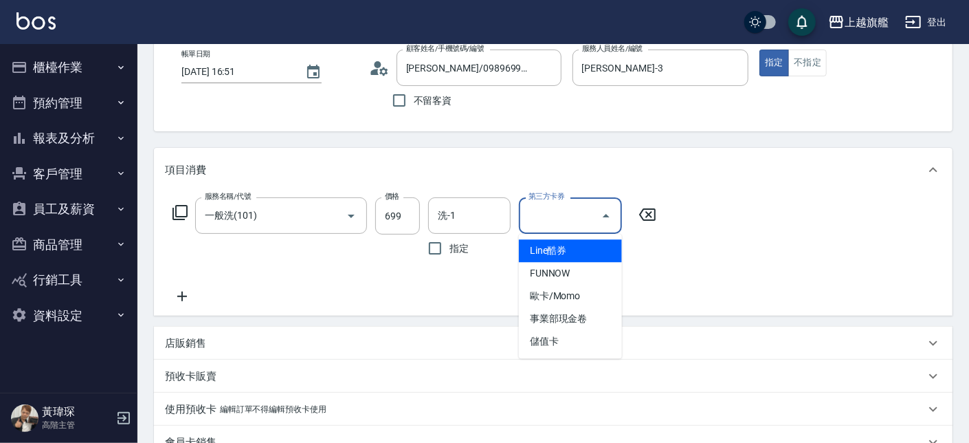
click at [578, 217] on input "第三方卡券" at bounding box center [560, 216] width 70 height 24
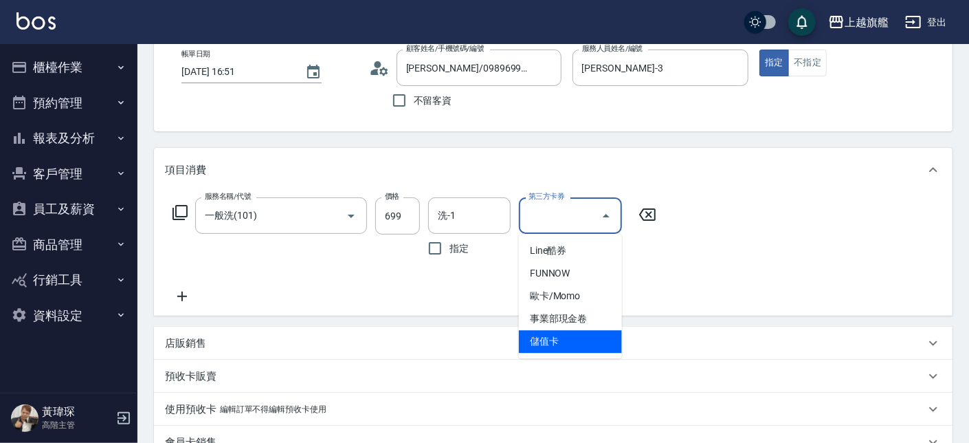
click at [583, 336] on span "儲值卡" at bounding box center [570, 341] width 103 height 23
type input "儲值卡"
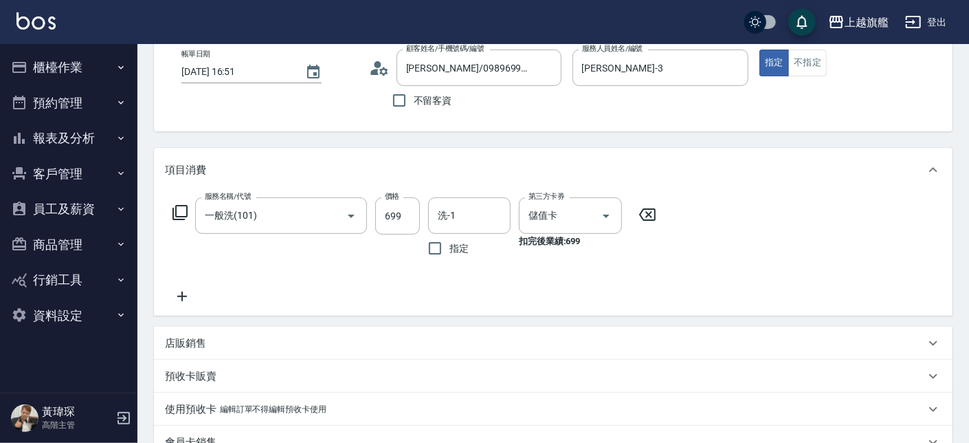
click at [400, 258] on div "價格 699 價格" at bounding box center [397, 229] width 45 height 65
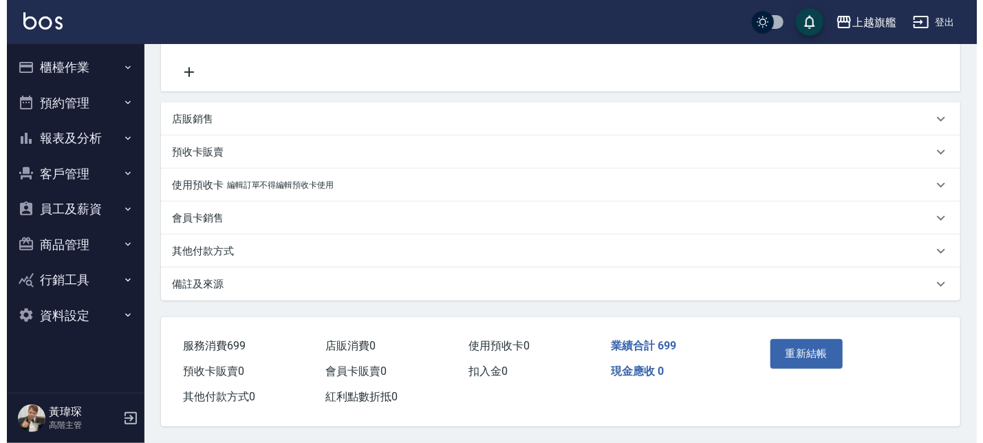
scroll to position [307, 0]
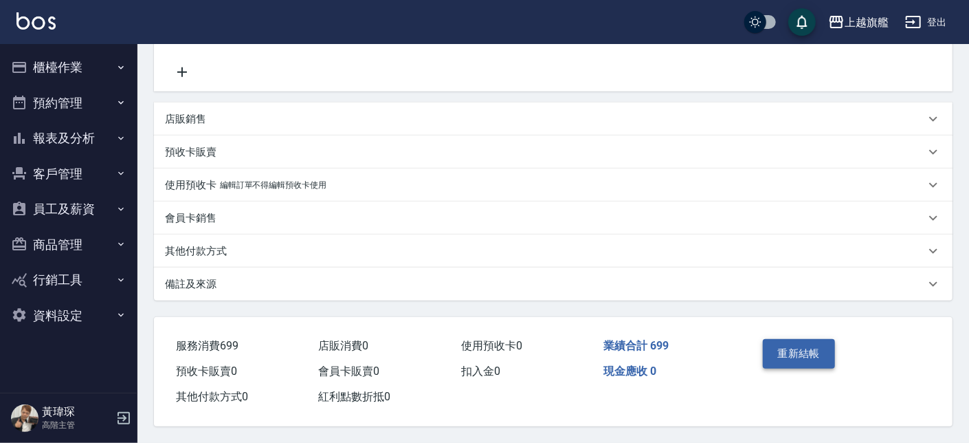
click at [783, 356] on button "重新結帳" at bounding box center [799, 353] width 73 height 29
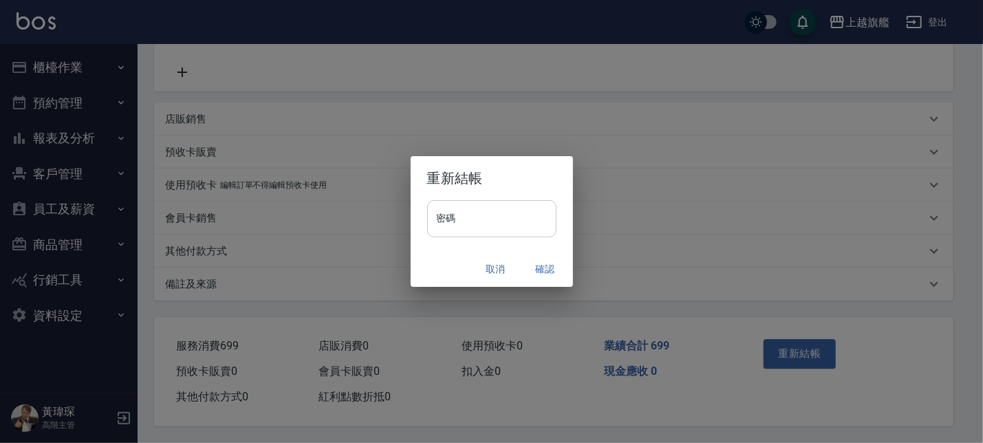
click at [546, 216] on input "密碼" at bounding box center [491, 218] width 129 height 37
type input "*******"
drag, startPoint x: 540, startPoint y: 251, endPoint x: 549, endPoint y: 269, distance: 19.7
click at [549, 269] on div "取消 確認" at bounding box center [491, 269] width 162 height 36
click at [549, 271] on button "確認" at bounding box center [545, 268] width 44 height 25
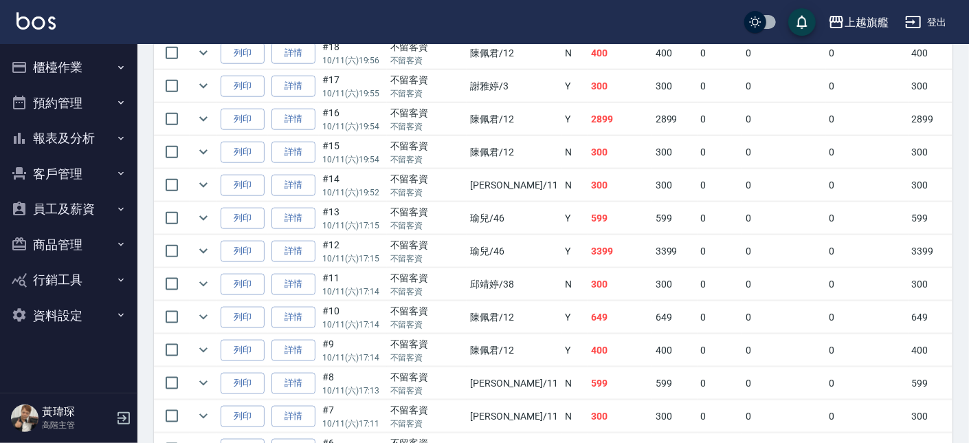
scroll to position [1042, 0]
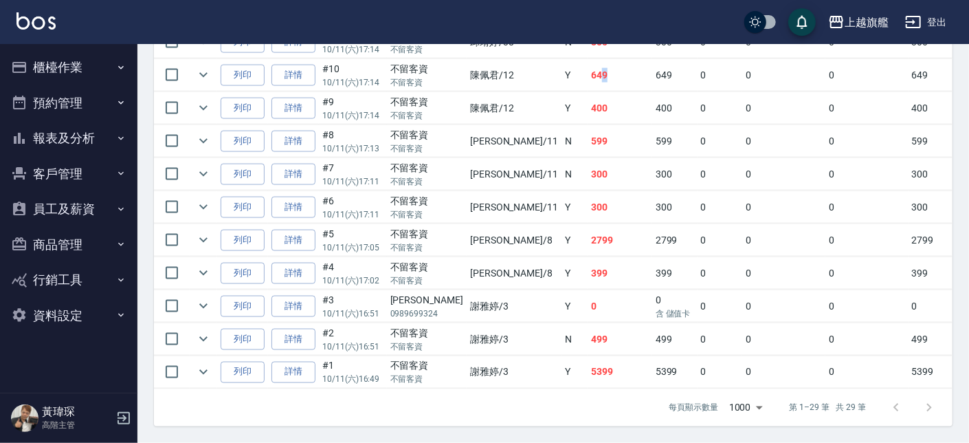
drag, startPoint x: 537, startPoint y: 65, endPoint x: 557, endPoint y: 65, distance: 20.0
click at [588, 65] on td "649" at bounding box center [620, 75] width 65 height 32
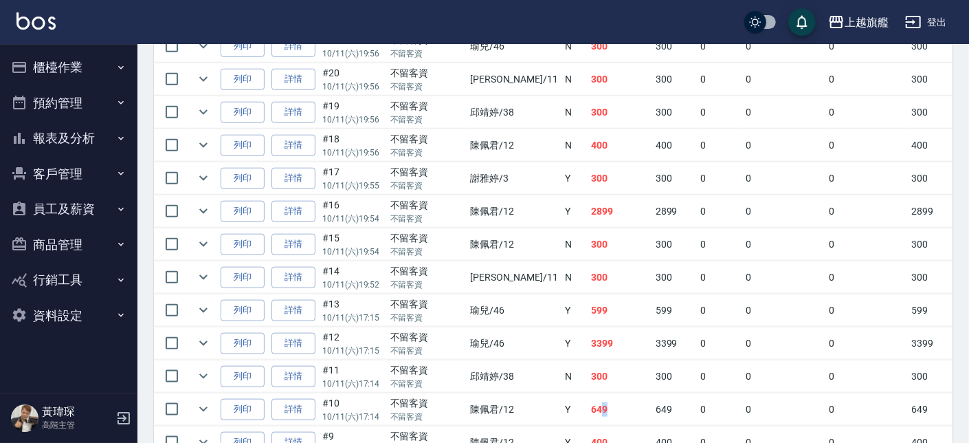
scroll to position [650, 0]
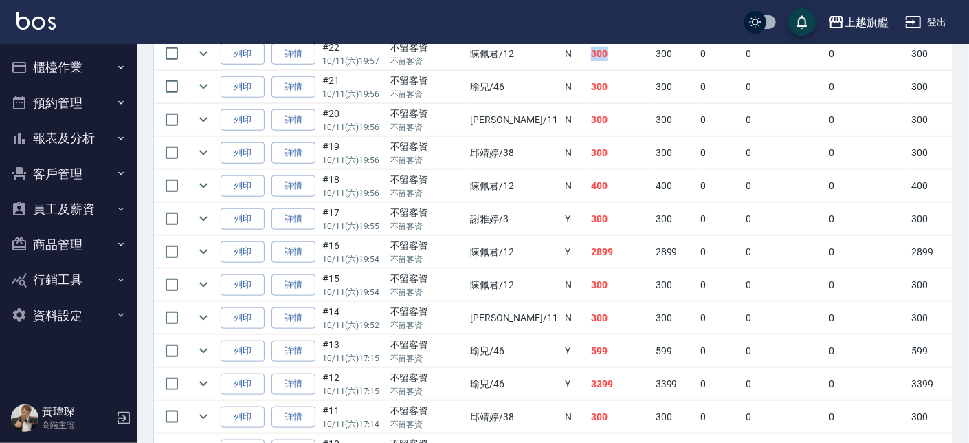
click at [569, 45] on tr "列印 詳情 #22 10/11 (六) 19:57 不留客資 不留客資 陳佩君 /12 N 300 300 0 0 0 300 0 0 0 0 0" at bounding box center [762, 54] width 1217 height 32
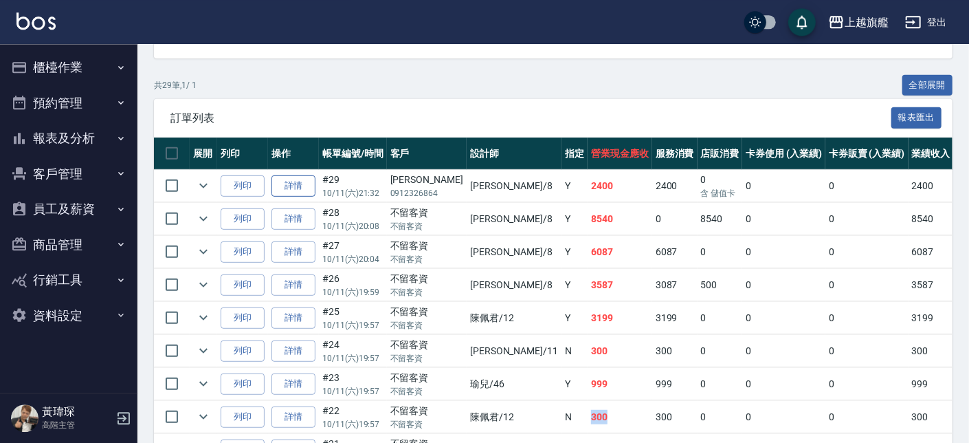
scroll to position [313, 0]
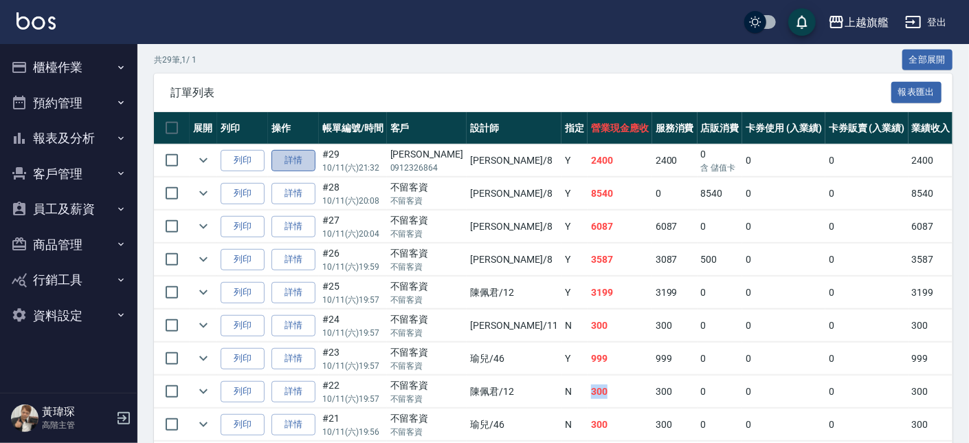
click at [294, 162] on link "詳情" at bounding box center [294, 160] width 44 height 21
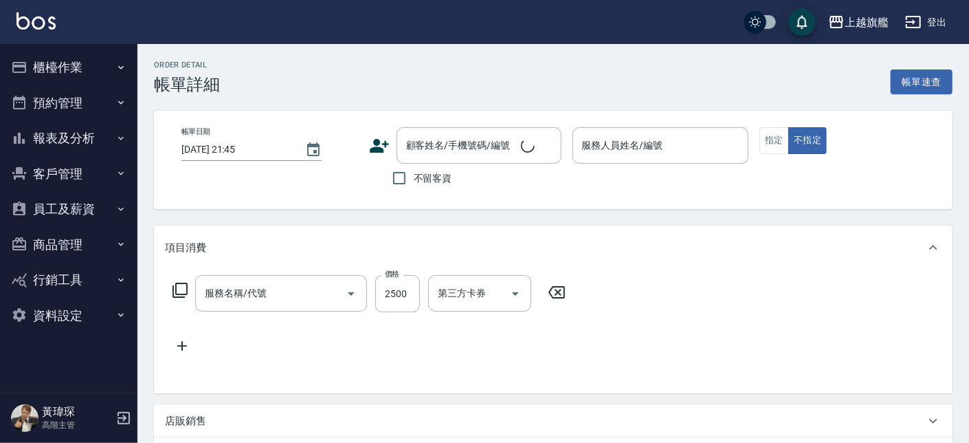
type input "2025/10/11 21:32"
type input "周秀娟-8"
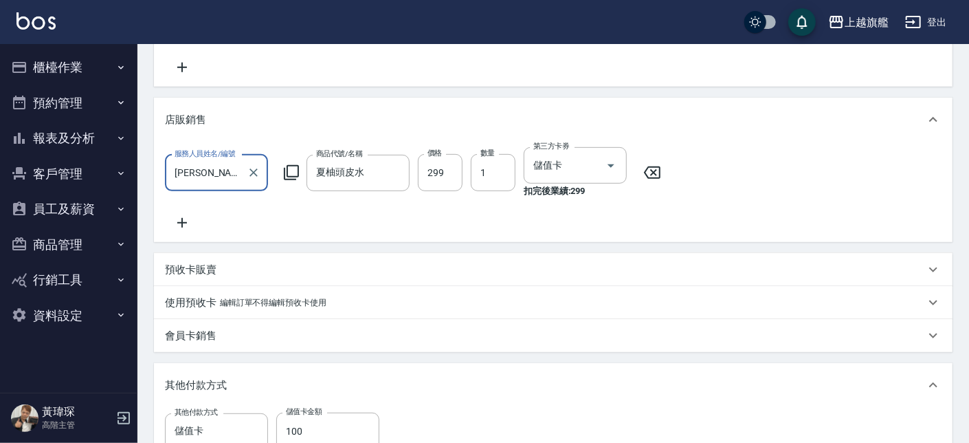
type input "陳慈玟/0912326864/null"
type input "優惠燙髮1899(21899)"
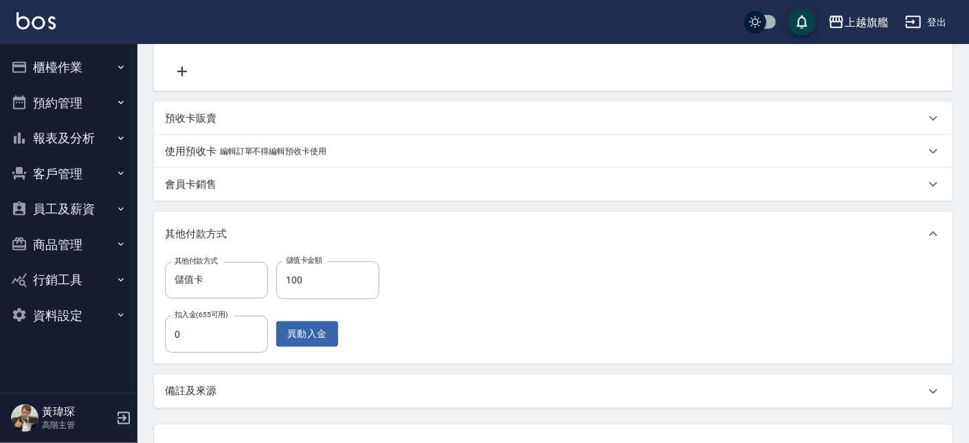
scroll to position [385, 0]
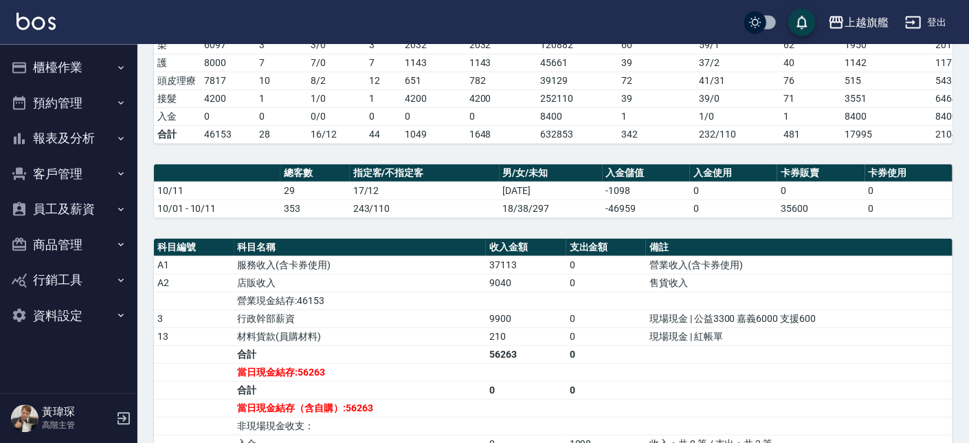
scroll to position [548, 0]
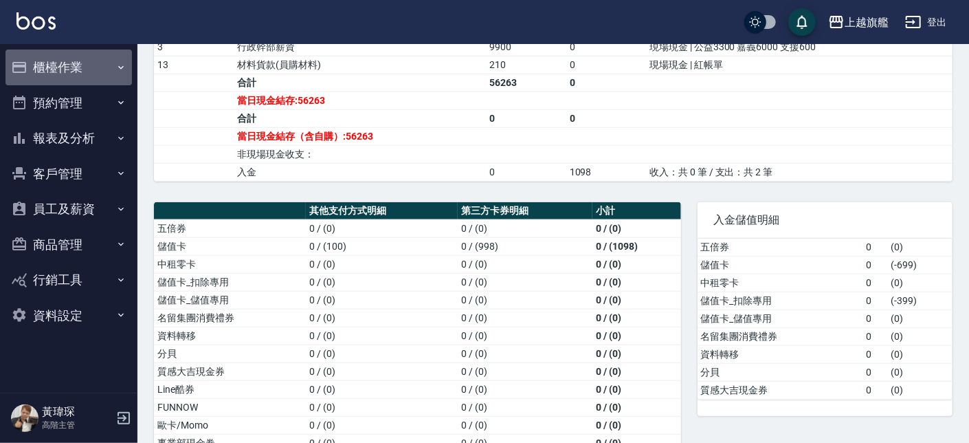
click at [100, 71] on button "櫃檯作業" at bounding box center [69, 68] width 127 height 36
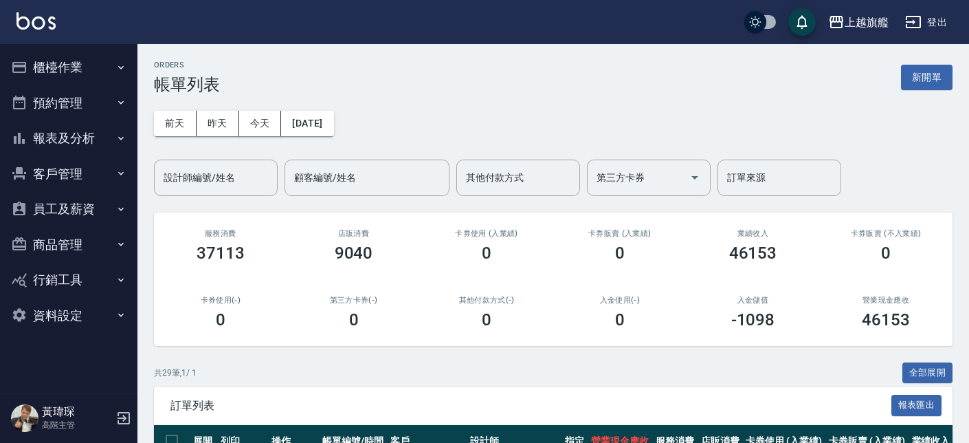
scroll to position [1042, 0]
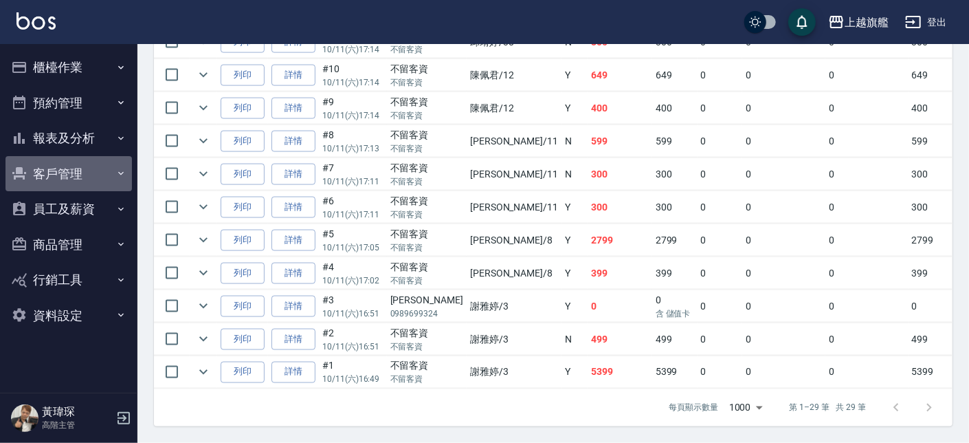
drag, startPoint x: 89, startPoint y: 182, endPoint x: 86, endPoint y: 204, distance: 22.3
click at [88, 182] on button "客戶管理" at bounding box center [69, 174] width 127 height 36
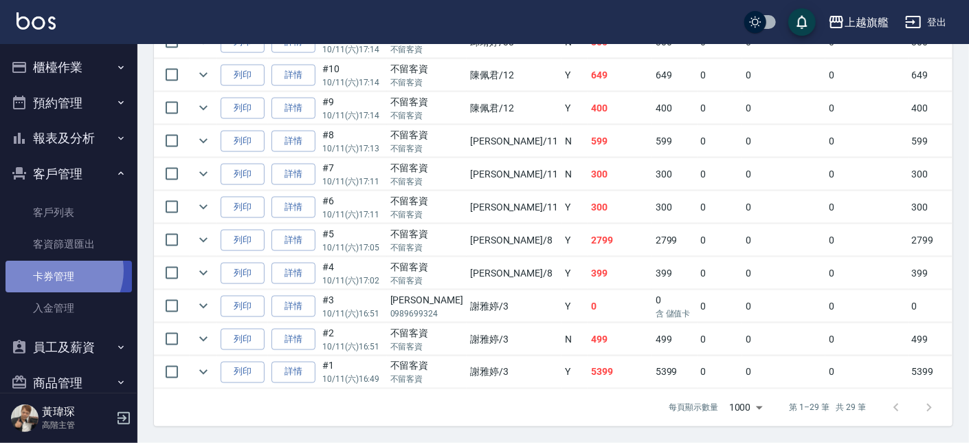
click at [58, 270] on link "卡券管理" at bounding box center [69, 277] width 127 height 32
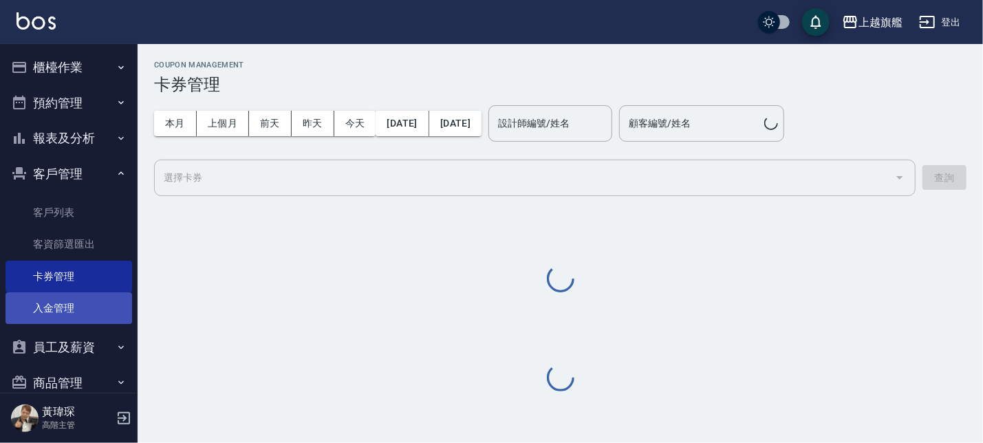
click at [65, 308] on link "入金管理" at bounding box center [69, 308] width 127 height 32
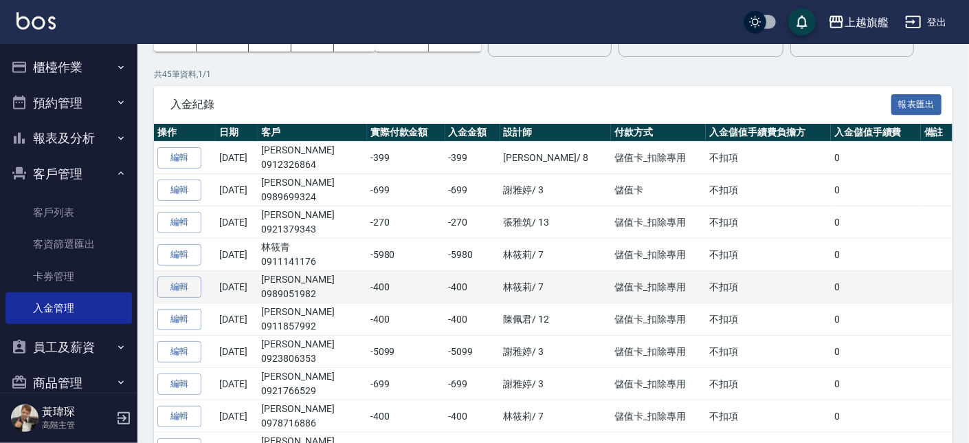
scroll to position [156, 0]
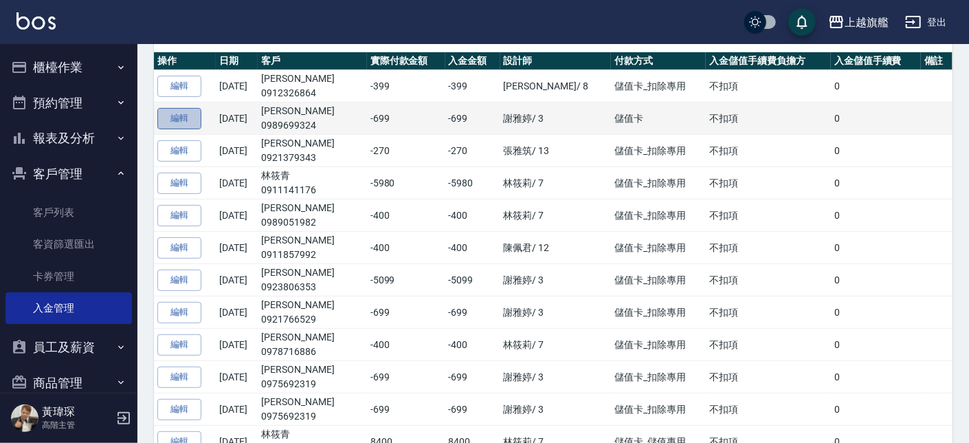
click at [191, 129] on button "編輯" at bounding box center [179, 118] width 44 height 21
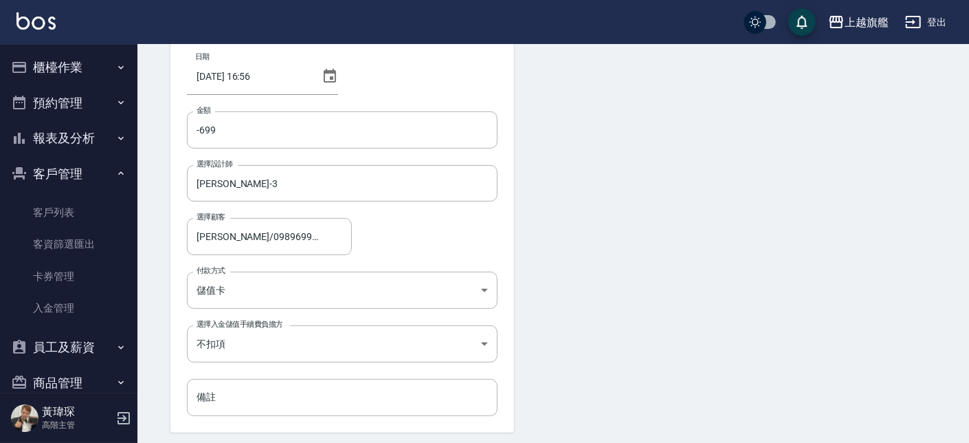
scroll to position [128, 0]
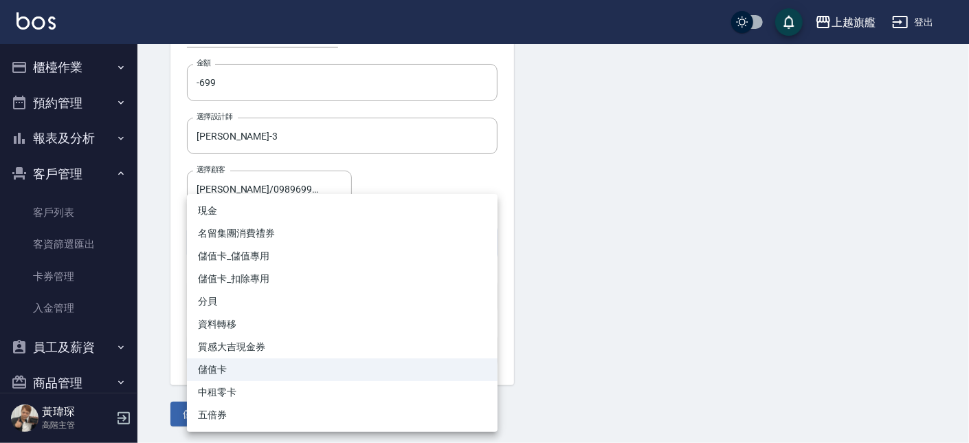
click at [340, 239] on body "上越旗艦 登出 櫃檯作業 打帳單 帳單列表 掛單列表 座位開單 營業儀表板 現金收支登錄 高階收支登錄 材料自購登錄 每日結帳 排班表 現場電腦打卡 掃碼打卡…" at bounding box center [484, 157] width 969 height 571
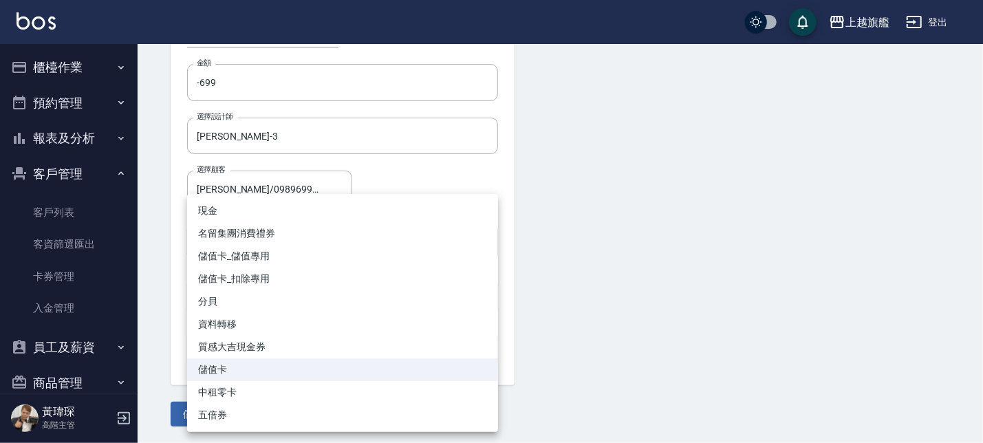
click at [303, 276] on li "儲值卡_扣除專用" at bounding box center [342, 278] width 311 height 23
type input "儲值卡_扣除專用"
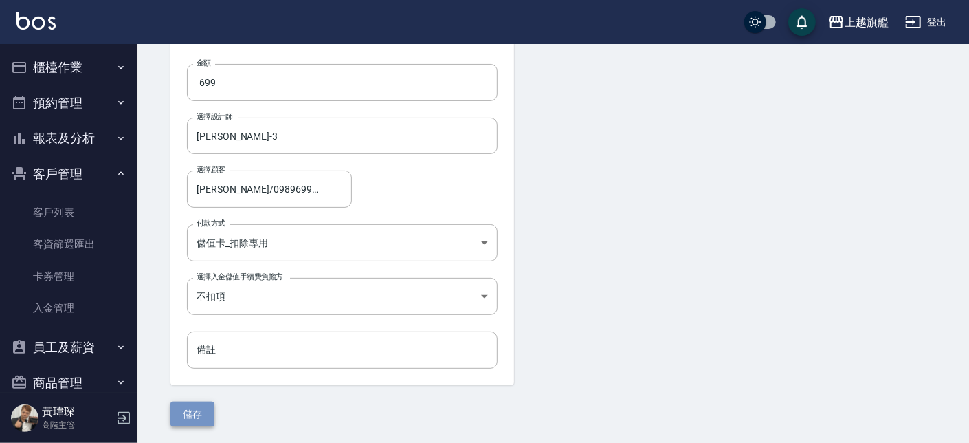
click at [202, 413] on button "儲存" at bounding box center [193, 414] width 44 height 25
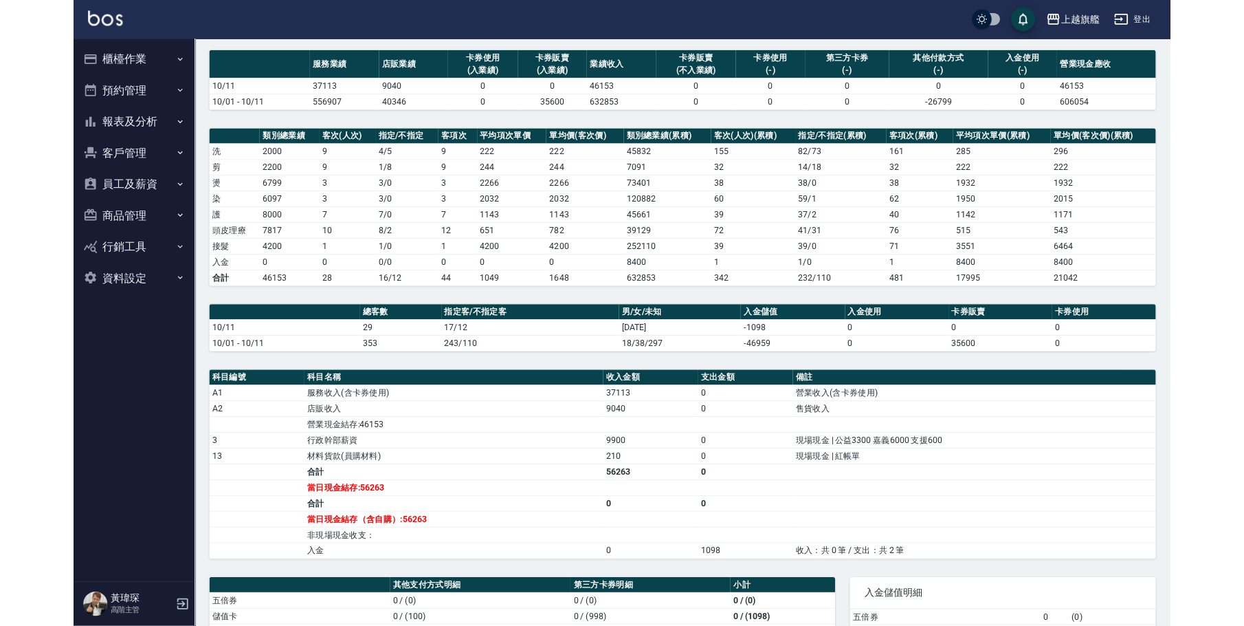
scroll to position [61, 0]
